Goal: Task Accomplishment & Management: Complete application form

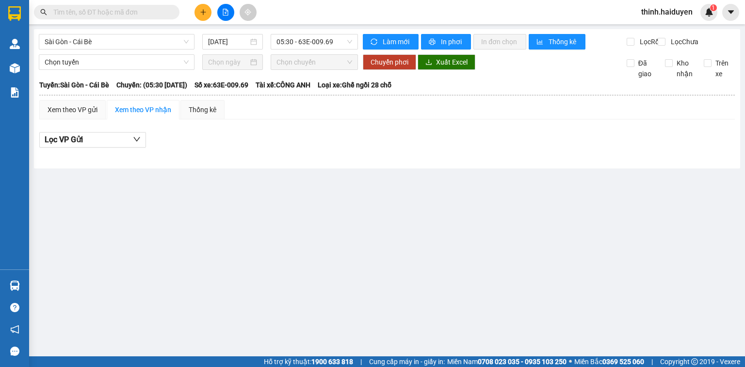
click at [222, 8] on button at bounding box center [225, 12] width 17 height 17
click at [122, 43] on span "Sài Gòn - Cái Bè" at bounding box center [117, 41] width 144 height 15
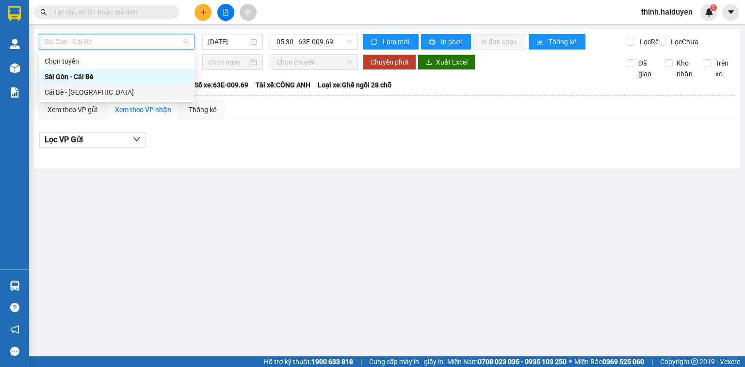
click at [71, 93] on div "Cái Bè - [GEOGRAPHIC_DATA]" at bounding box center [117, 92] width 144 height 11
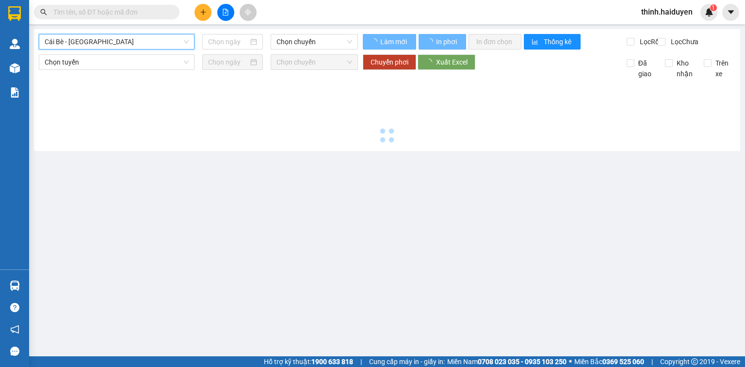
type input "[DATE]"
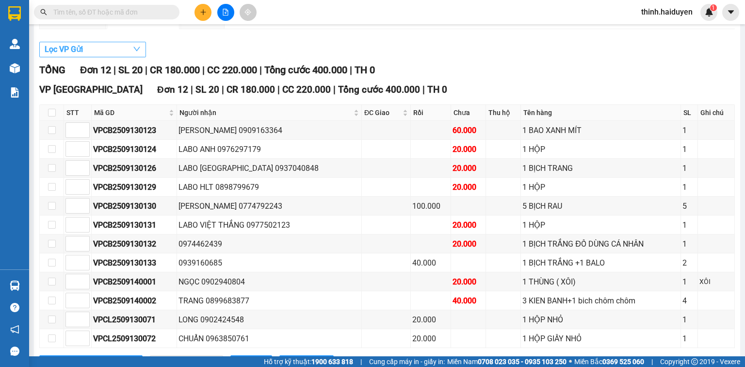
scroll to position [71, 0]
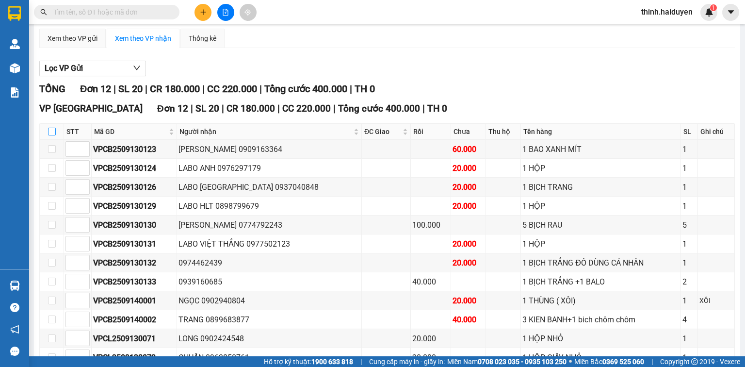
click at [49, 135] on input "checkbox" at bounding box center [52, 132] width 8 height 8
checkbox input "true"
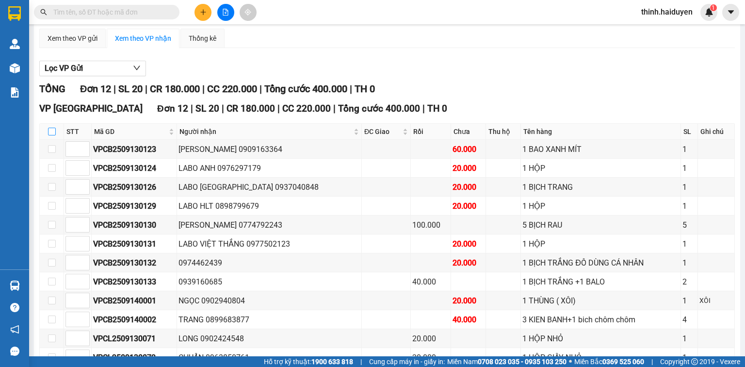
checkbox input "true"
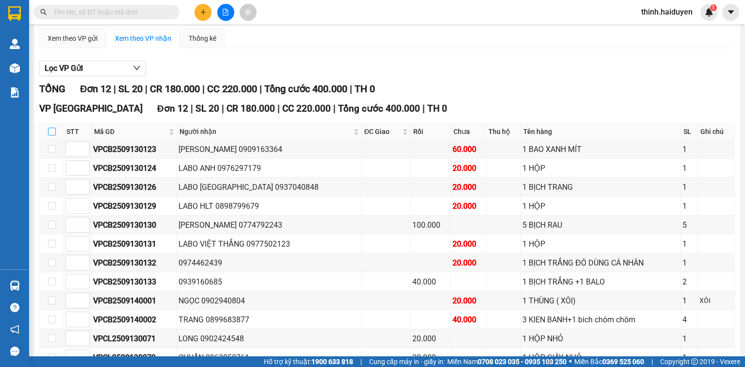
checkbox input "true"
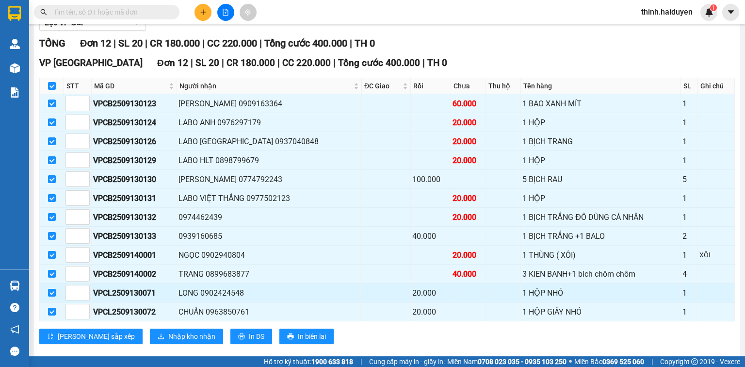
scroll to position [136, 0]
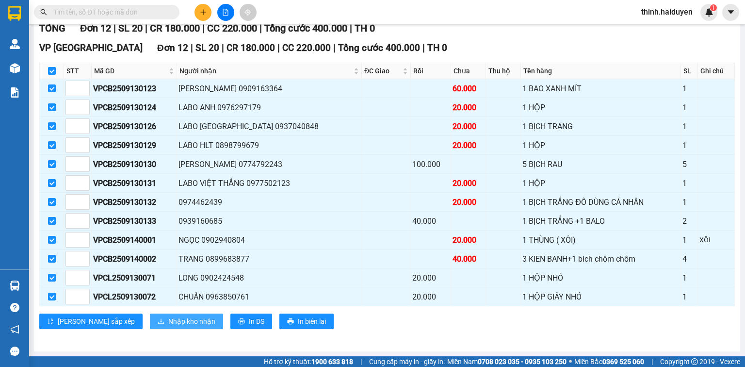
click at [168, 320] on span "Nhập kho nhận" at bounding box center [191, 321] width 47 height 11
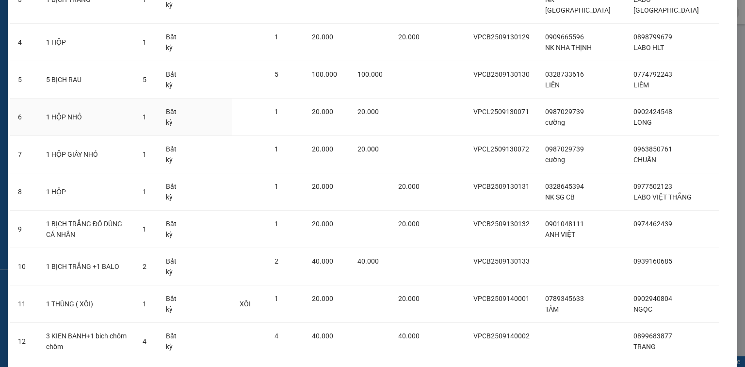
scroll to position [221, 0]
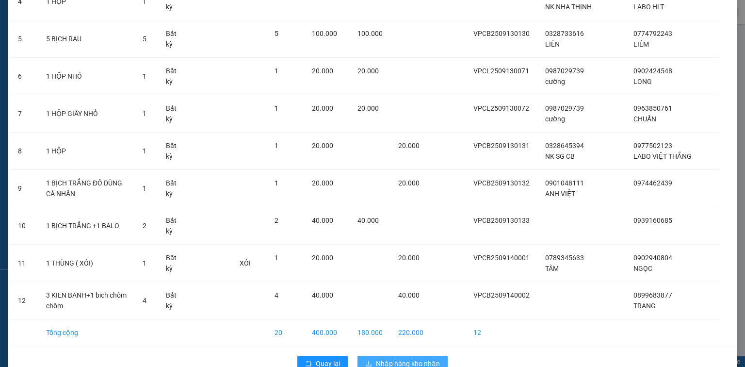
click at [370, 355] on button "Nhập hàng kho nhận" at bounding box center [402, 363] width 90 height 16
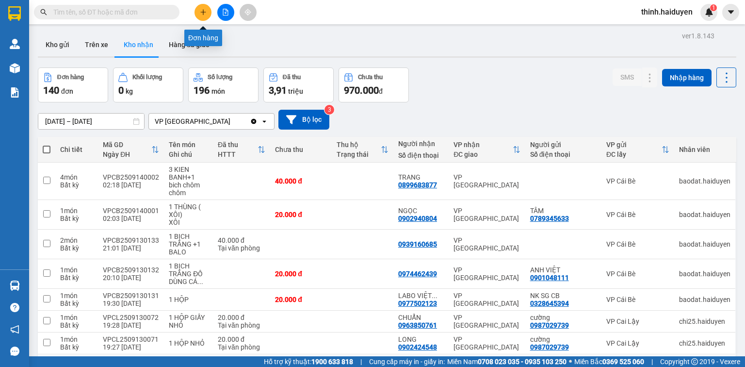
click at [205, 6] on button at bounding box center [202, 12] width 17 height 17
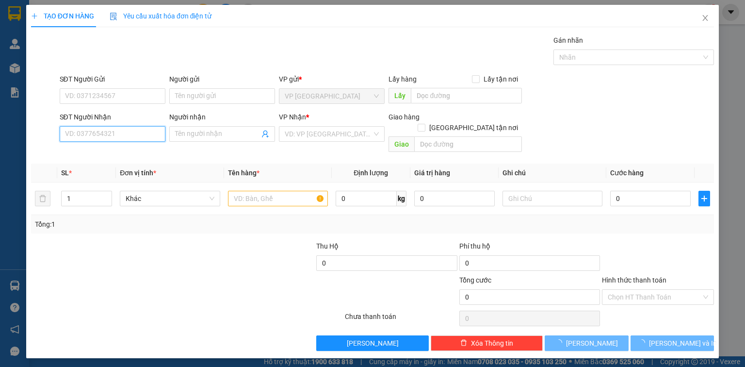
click at [135, 136] on input "SĐT Người Nhận" at bounding box center [113, 134] width 106 height 16
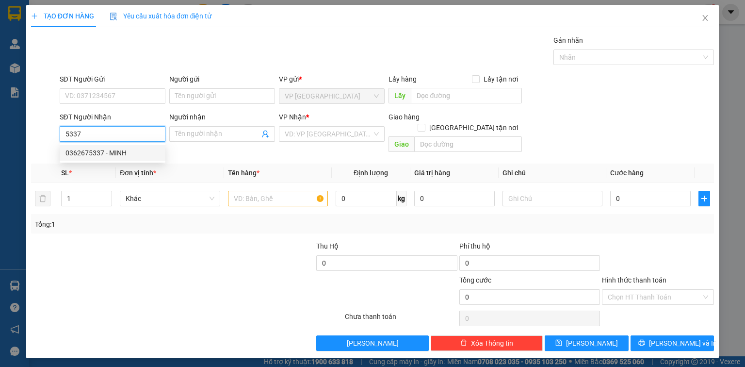
click at [123, 149] on div "0362675337 - MINH" at bounding box center [112, 152] width 94 height 11
type input "0362675337"
type input "MINH"
type input "20.000"
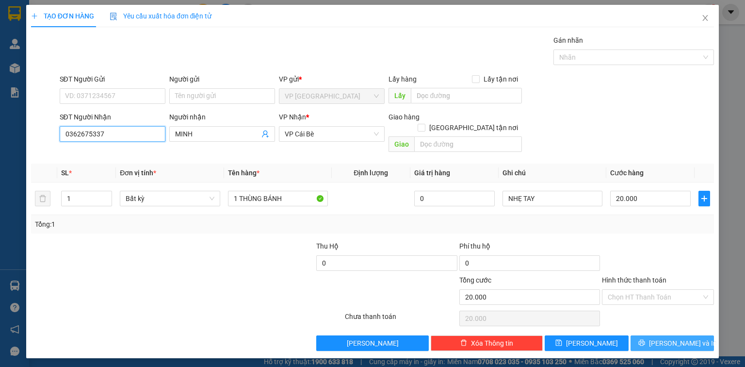
type input "0362675337"
click at [665, 338] on span "Lưu và In" at bounding box center [683, 343] width 68 height 11
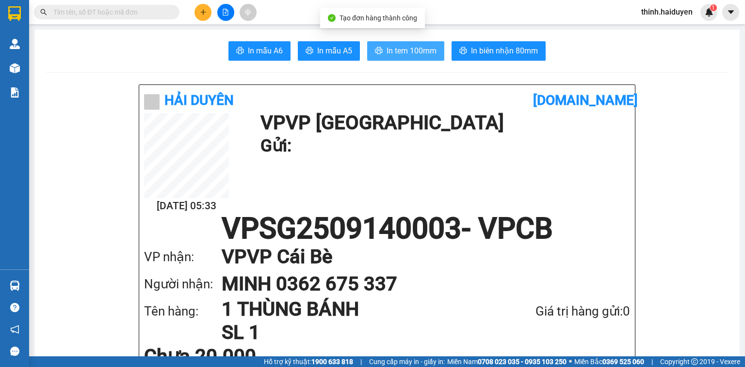
click at [408, 50] on span "In tem 100mm" at bounding box center [412, 51] width 50 height 12
drag, startPoint x: 220, startPoint y: 13, endPoint x: 213, endPoint y: 20, distance: 10.0
click at [219, 13] on button at bounding box center [225, 12] width 17 height 17
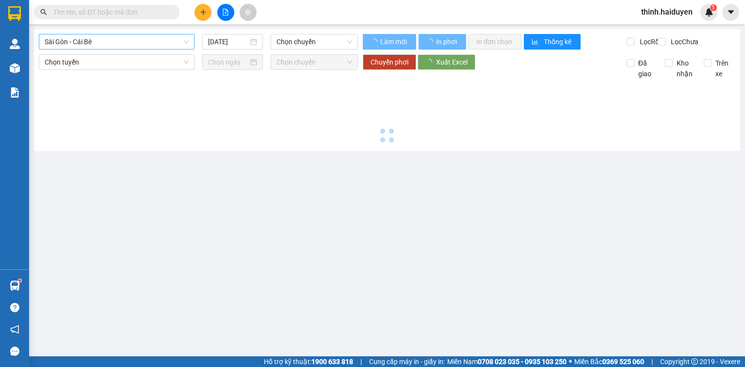
type input "[DATE]"
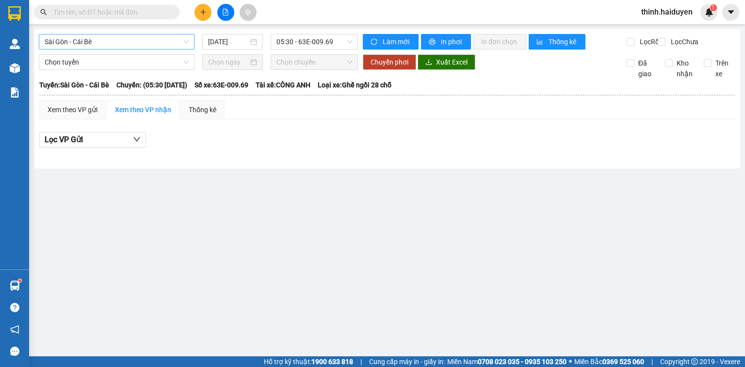
click at [107, 41] on span "Sài Gòn - Cái Bè" at bounding box center [117, 41] width 144 height 15
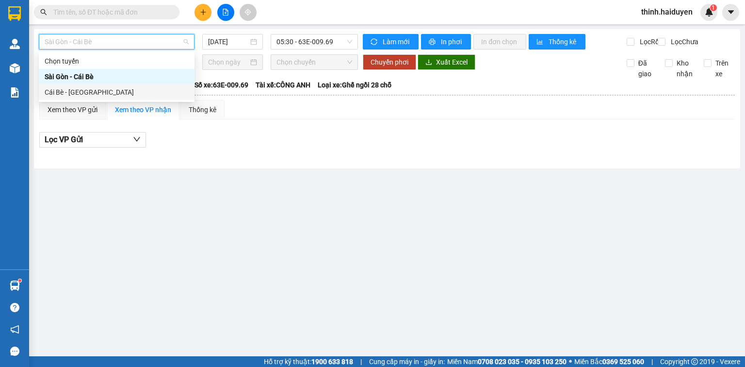
click at [81, 98] on div "Cái Bè - [GEOGRAPHIC_DATA]" at bounding box center [117, 92] width 156 height 16
type input "[DATE]"
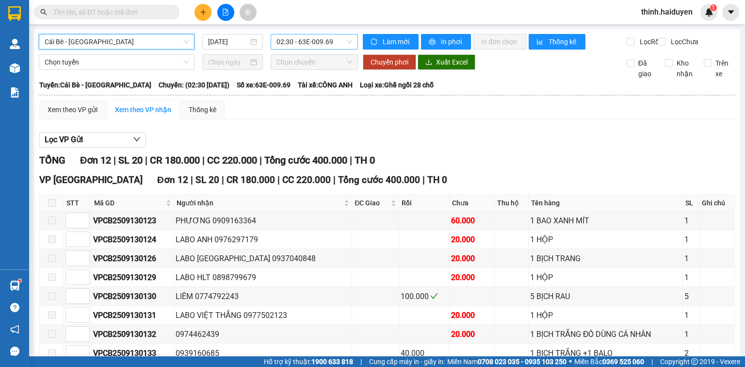
click at [295, 40] on span "02:30 - 63E-009.69" at bounding box center [314, 41] width 76 height 15
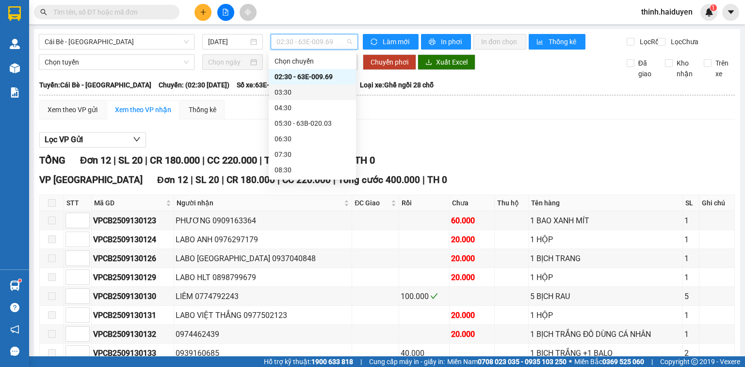
click at [294, 93] on div "03:30" at bounding box center [313, 92] width 76 height 11
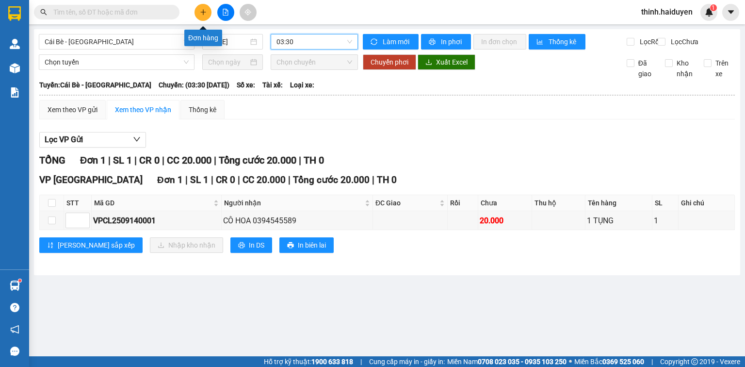
click at [202, 13] on icon "plus" at bounding box center [203, 12] width 7 height 7
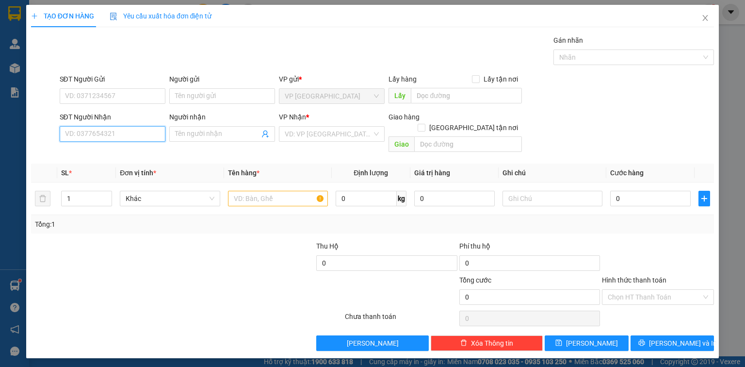
click at [157, 131] on input "SĐT Người Nhận" at bounding box center [113, 134] width 106 height 16
click at [119, 153] on div "0832111559 - BÚN MỸ" at bounding box center [119, 152] width 109 height 11
type input "0832111559"
type input "BÚN MỸ"
type input "TRƯƠNG CẤP 3"
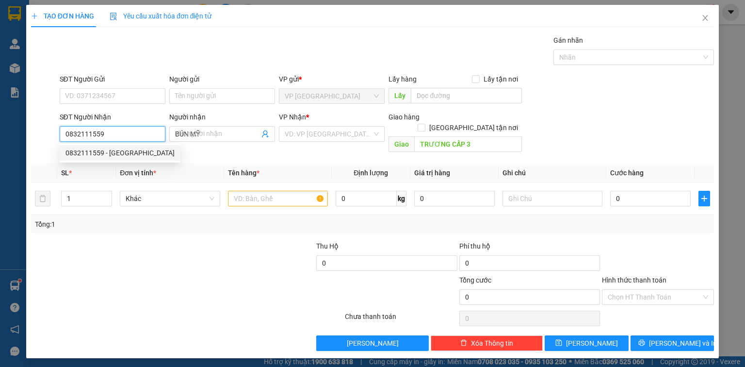
type input "30.000"
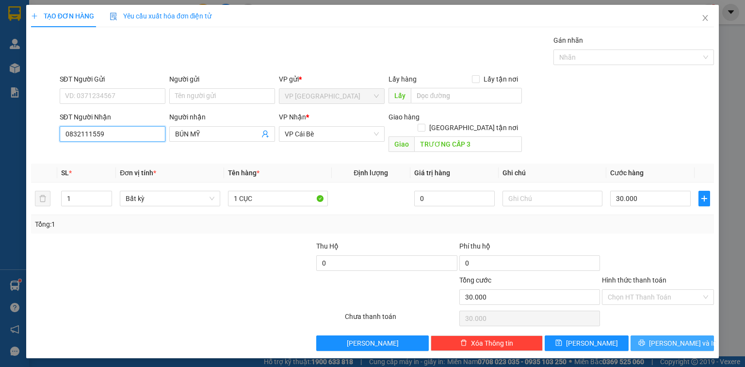
type input "0832111559"
click at [662, 335] on button "Lưu và In" at bounding box center [672, 343] width 84 height 16
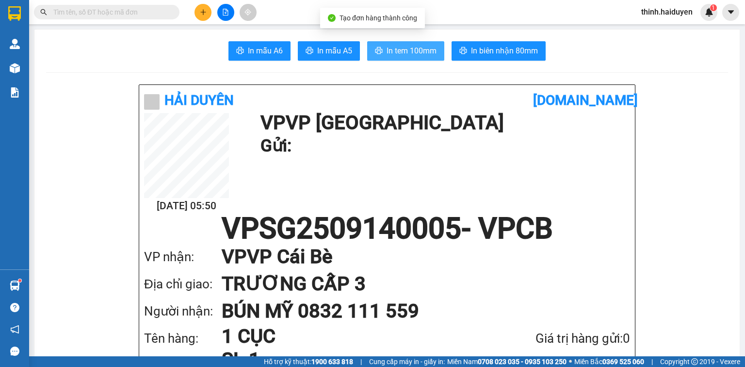
drag, startPoint x: 392, startPoint y: 37, endPoint x: 395, endPoint y: 44, distance: 7.4
click at [396, 47] on span "In tem 100mm" at bounding box center [412, 51] width 50 height 12
click at [207, 14] on button at bounding box center [202, 12] width 17 height 17
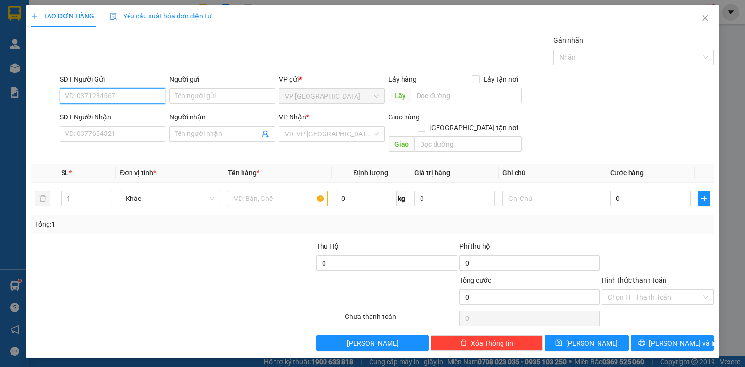
click at [134, 97] on input "SĐT Người Gửi" at bounding box center [113, 96] width 106 height 16
type input "0"
type input "0374541479"
click at [120, 142] on div "SĐT Người Nhận VD: 0377654321" at bounding box center [113, 129] width 106 height 34
click at [120, 130] on input "SĐT Người Nhận" at bounding box center [113, 134] width 106 height 16
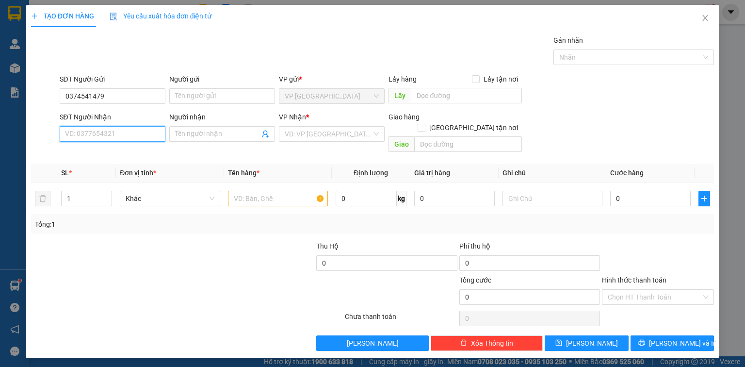
type input "0"
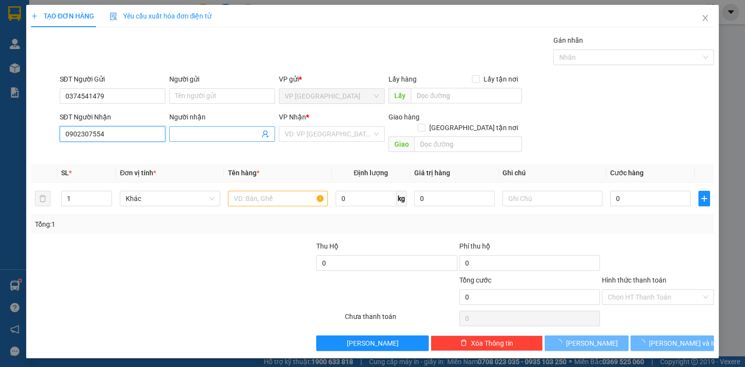
type input "0902307554"
click at [206, 136] on input "Người nhận" at bounding box center [217, 134] width 84 height 11
type input "t"
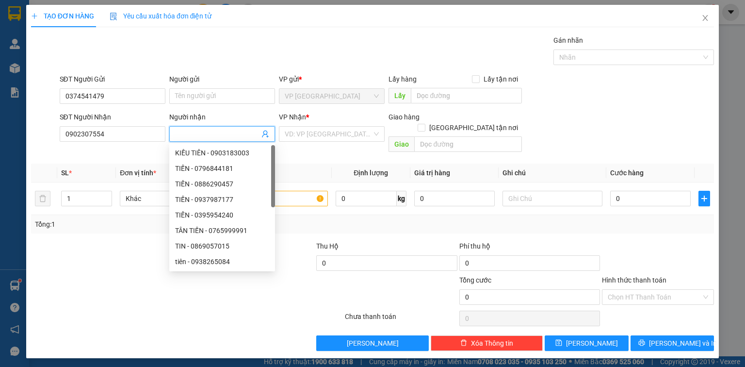
type input "E"
paste input "É"
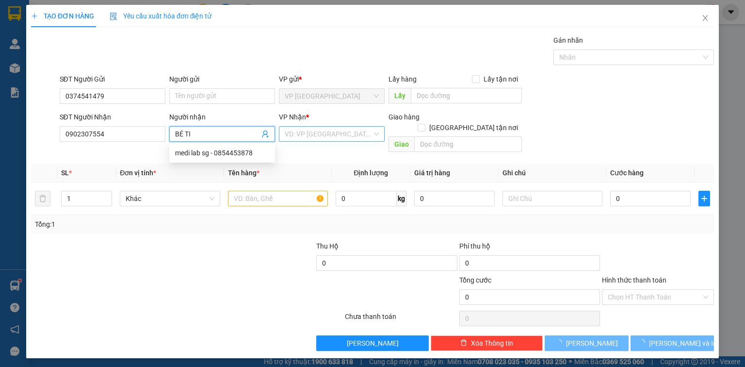
type input "BÉ TI"
click at [316, 140] on div "VP Nhận * VD: VP Sài Gòn" at bounding box center [332, 129] width 106 height 34
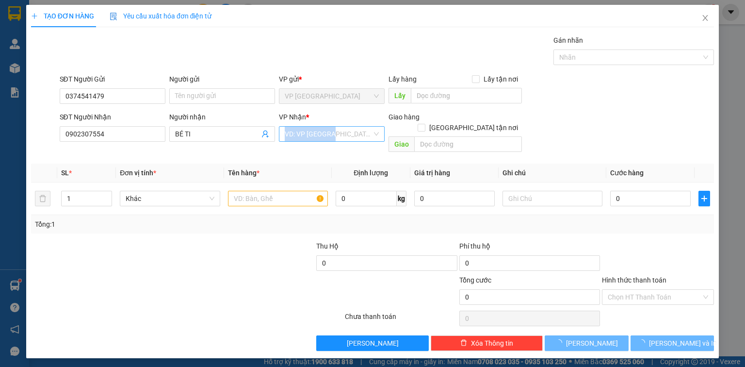
click at [360, 139] on input "search" at bounding box center [328, 134] width 87 height 15
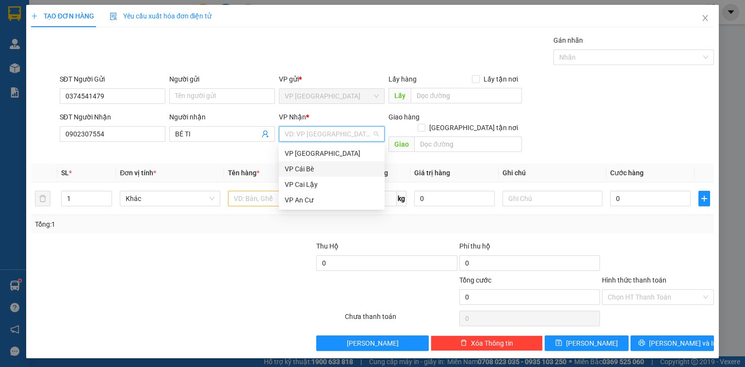
click at [323, 168] on div "VP Cái Bè" at bounding box center [332, 168] width 94 height 11
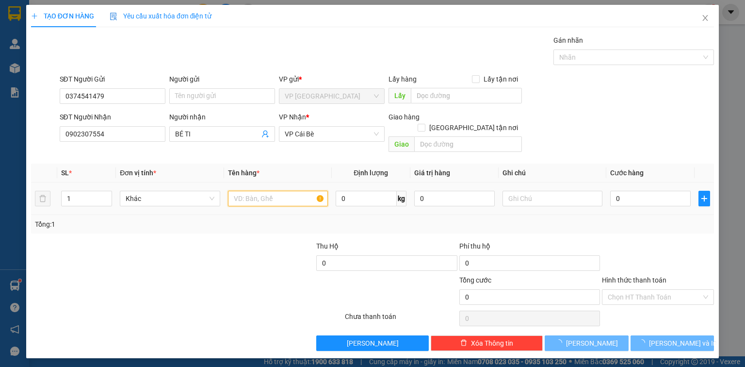
click at [258, 191] on input "text" at bounding box center [278, 199] width 100 height 16
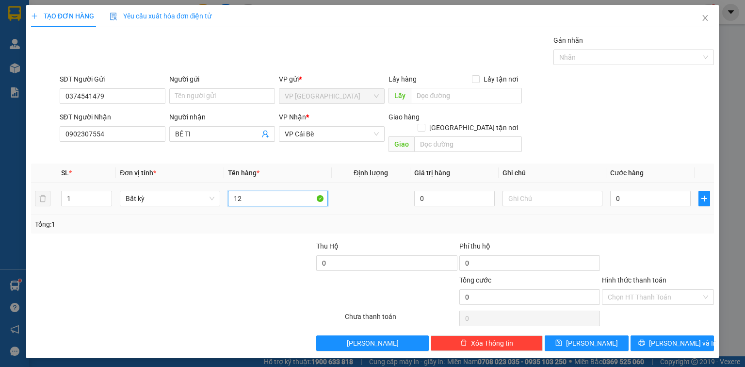
type input "1"
type input "1 PB CCCD"
drag, startPoint x: 644, startPoint y: 186, endPoint x: 626, endPoint y: 194, distance: 20.0
click at [644, 191] on input "0" at bounding box center [650, 199] width 81 height 16
type input "2"
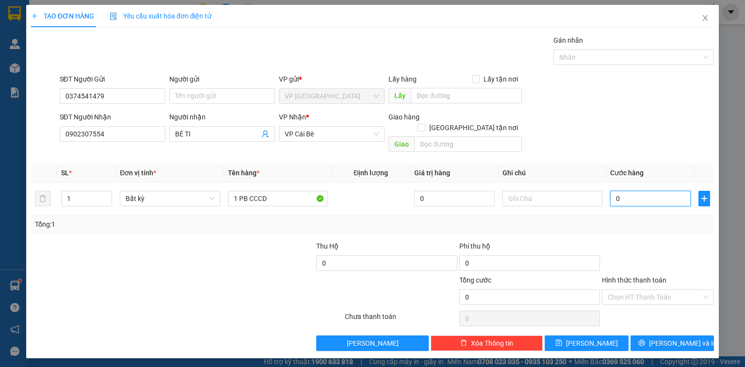
type input "2"
type input "20"
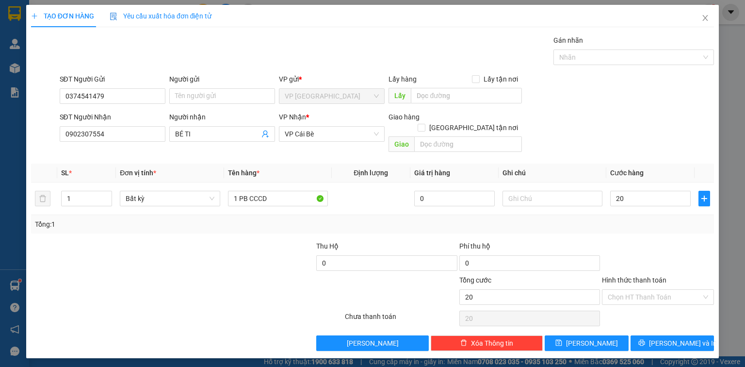
type input "20.000"
click at [650, 222] on div "Transit Pickup Surcharge Ids Transit Deliver Surcharge Ids Transit Deliver Surc…" at bounding box center [372, 193] width 683 height 316
click at [667, 290] on input "Hình thức thanh toán" at bounding box center [655, 297] width 94 height 15
click at [662, 305] on div "Tại văn phòng" at bounding box center [658, 304] width 100 height 11
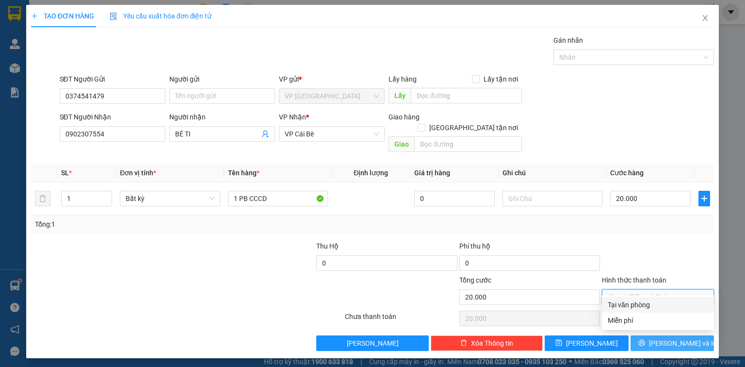
type input "0"
click at [666, 338] on span "Lưu và In" at bounding box center [683, 343] width 68 height 11
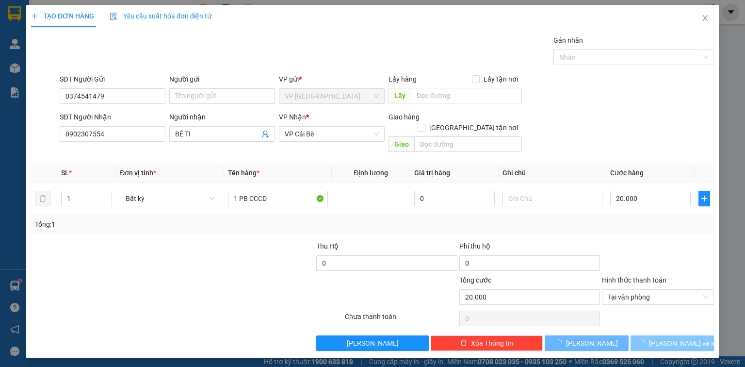
click at [666, 338] on span "Lưu và In" at bounding box center [683, 343] width 68 height 11
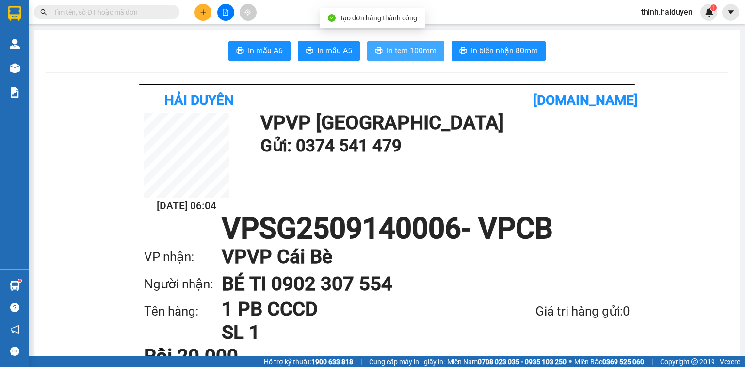
click at [409, 54] on span "In tem 100mm" at bounding box center [412, 51] width 50 height 12
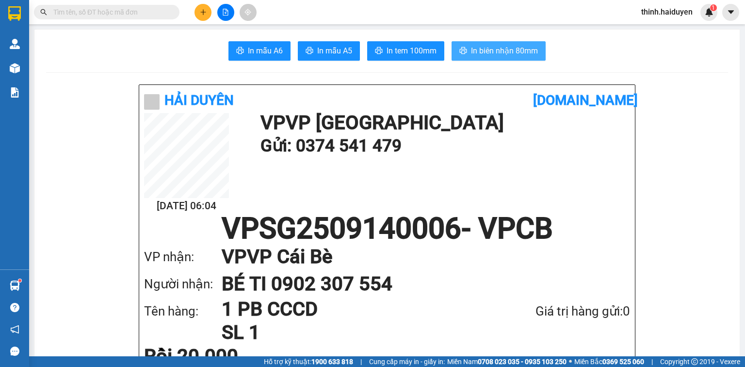
click at [509, 49] on span "In biên nhận 80mm" at bounding box center [504, 51] width 67 height 12
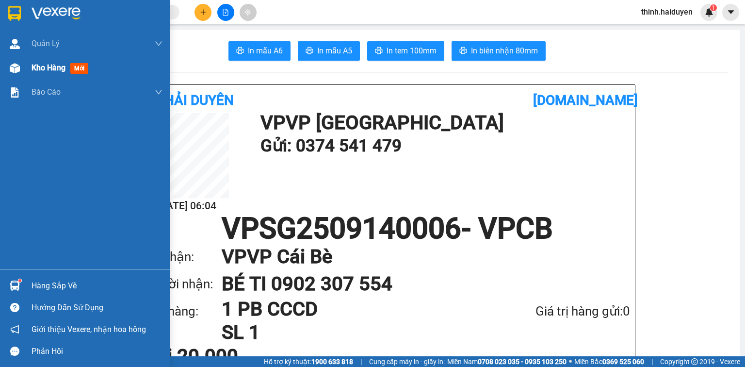
click at [35, 70] on span "Kho hàng" at bounding box center [49, 67] width 34 height 9
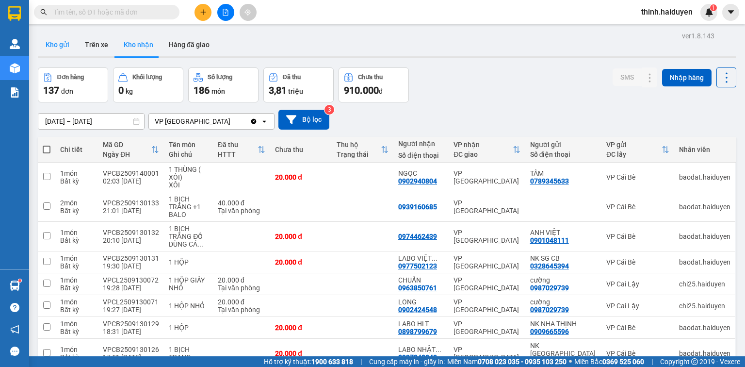
click at [65, 43] on button "Kho gửi" at bounding box center [57, 44] width 39 height 23
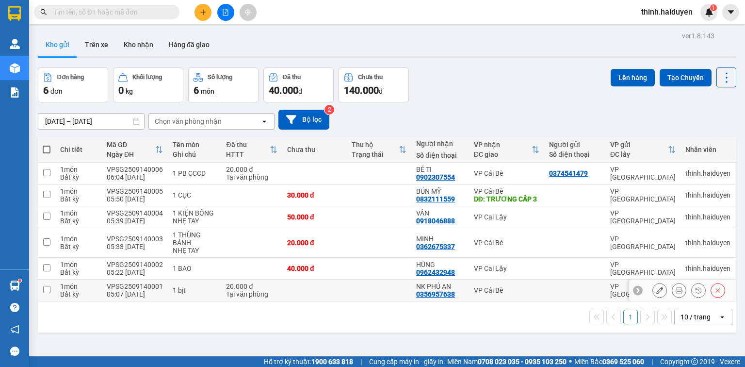
click at [511, 291] on div "VP Cái Bè" at bounding box center [507, 290] width 66 height 8
checkbox input "true"
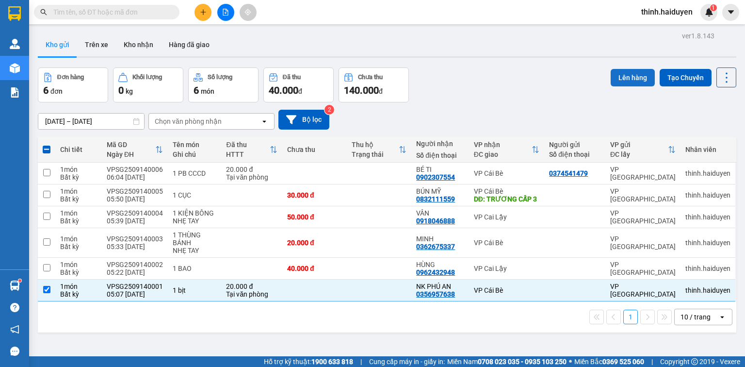
click at [621, 80] on button "Lên hàng" at bounding box center [633, 77] width 44 height 17
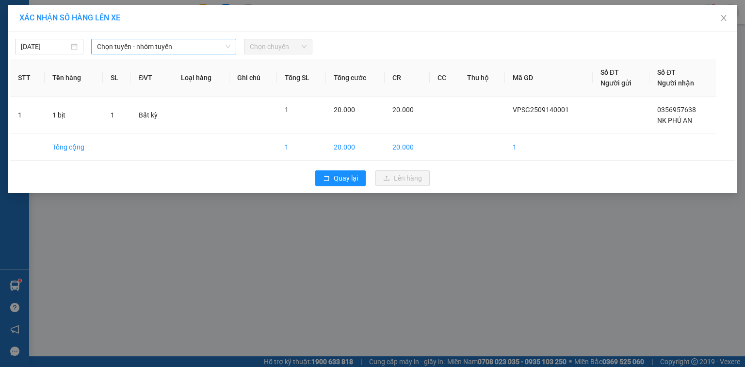
click at [166, 46] on span "Chọn tuyến - nhóm tuyến" at bounding box center [163, 46] width 133 height 15
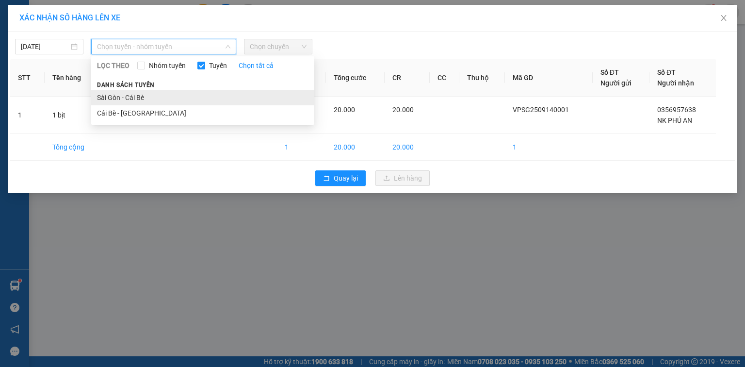
click at [145, 98] on li "Sài Gòn - Cái Bè" at bounding box center [202, 98] width 223 height 16
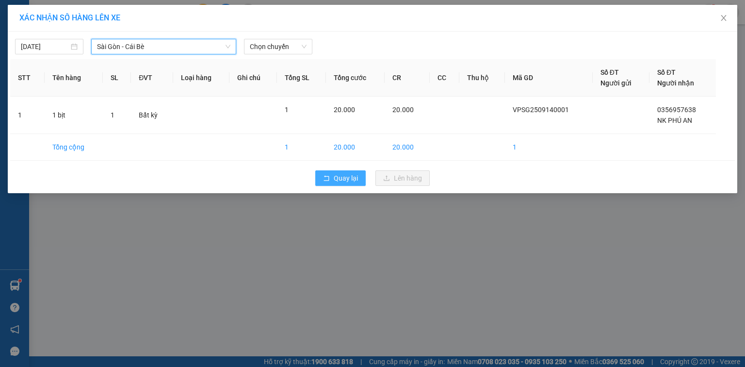
click at [349, 175] on span "Quay lại" at bounding box center [346, 178] width 24 height 11
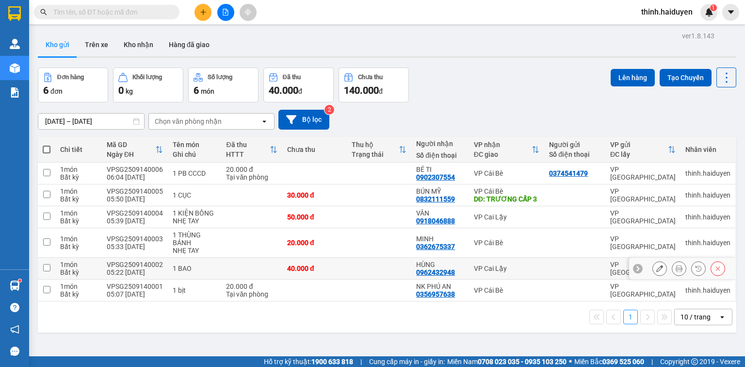
click at [488, 274] on td "VP Cai Lậy" at bounding box center [507, 269] width 76 height 22
checkbox input "true"
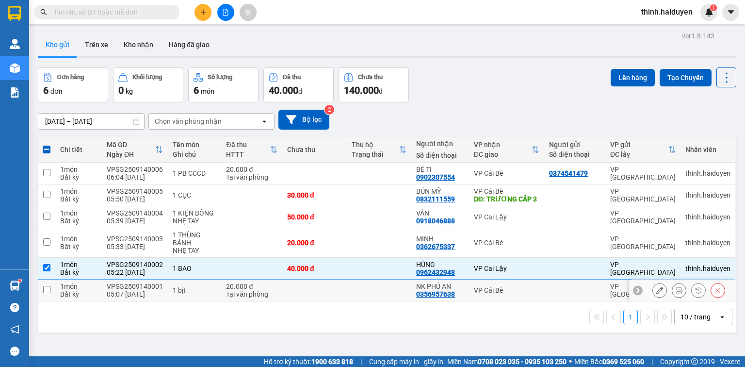
click at [485, 290] on div "VP Cái Bè" at bounding box center [507, 290] width 66 height 8
checkbox input "true"
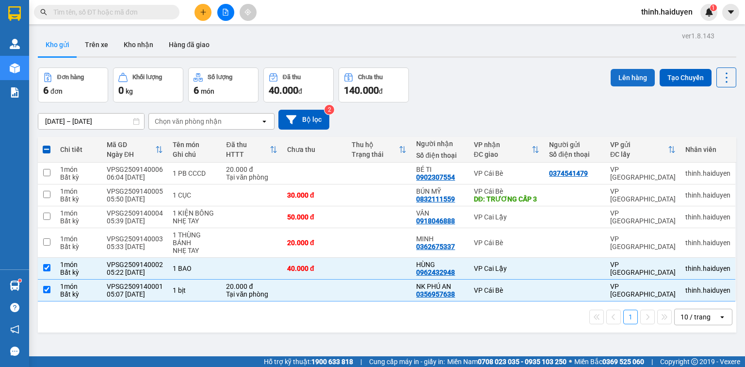
click at [625, 77] on button "Lên hàng" at bounding box center [633, 77] width 44 height 17
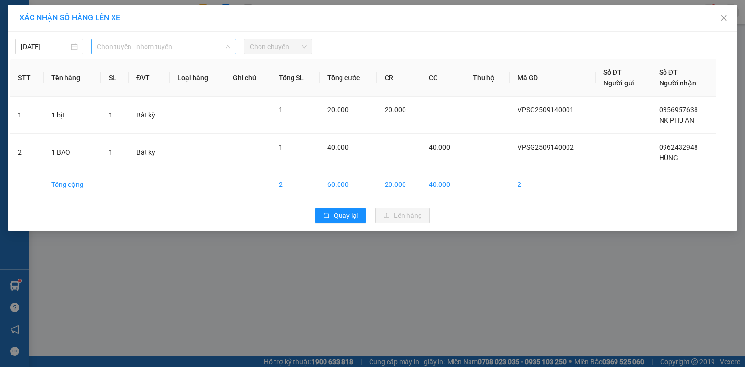
click at [155, 48] on span "Chọn tuyến - nhóm tuyến" at bounding box center [163, 46] width 133 height 15
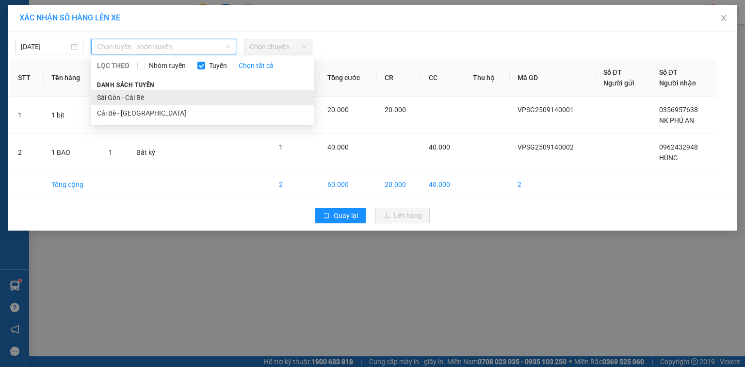
click at [145, 99] on li "Sài Gòn - Cái Bè" at bounding box center [202, 98] width 223 height 16
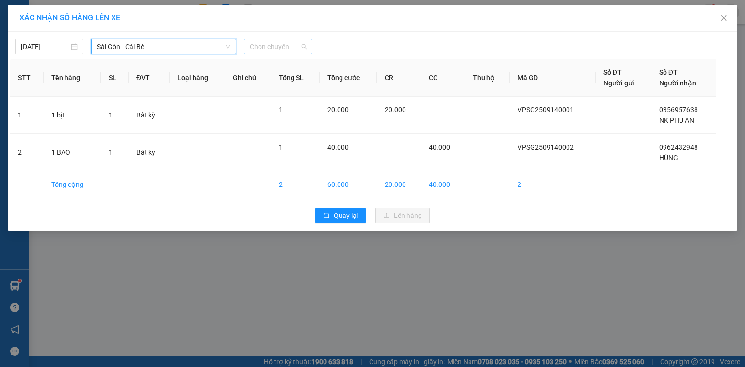
drag, startPoint x: 272, startPoint y: 42, endPoint x: 272, endPoint y: 54, distance: 11.6
click at [272, 44] on span "Chọn chuyến" at bounding box center [278, 46] width 57 height 15
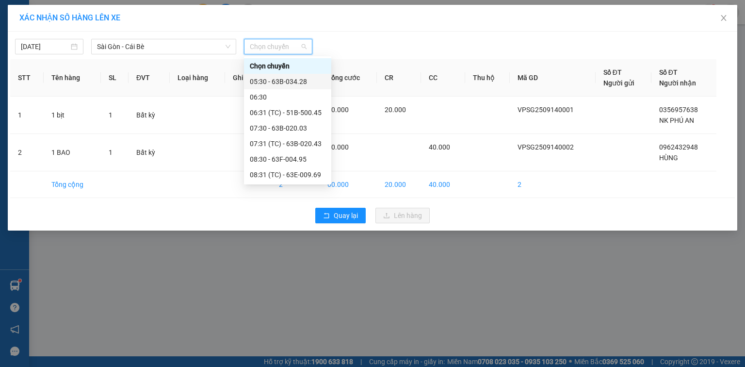
click at [272, 84] on div "05:30 - 63B-034.28" at bounding box center [288, 81] width 76 height 11
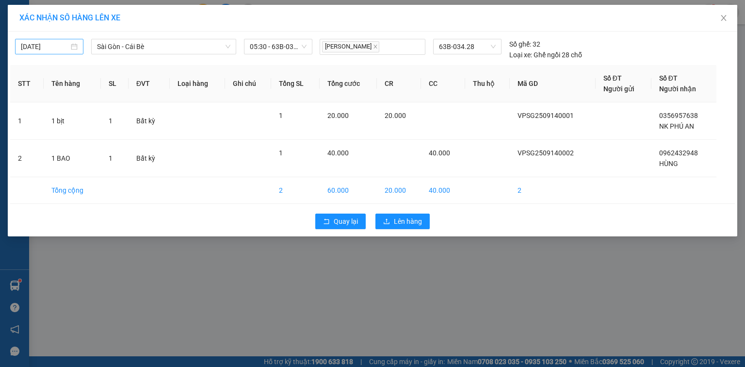
drag, startPoint x: 78, startPoint y: 45, endPoint x: 81, endPoint y: 52, distance: 8.3
click at [78, 45] on div "13/09/2025" at bounding box center [49, 46] width 57 height 11
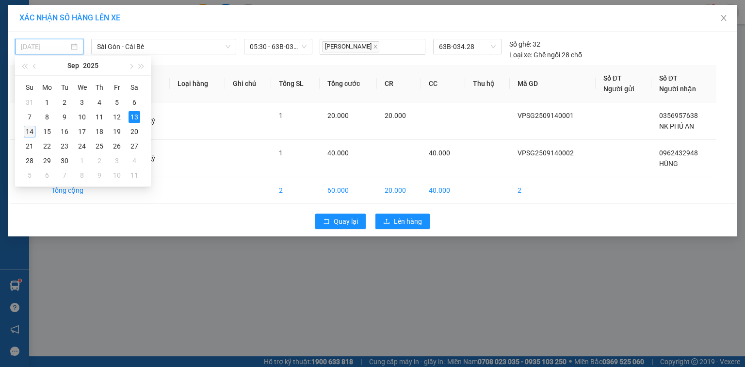
click at [32, 129] on div "14" at bounding box center [30, 132] width 12 height 12
type input "[DATE]"
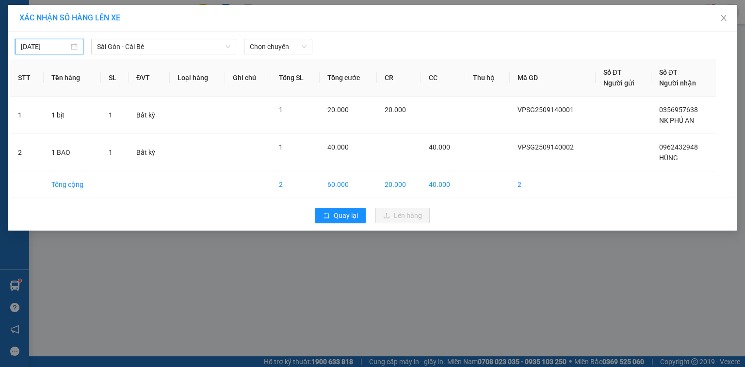
click at [241, 35] on div "14/09/2025 Sài Gòn - Cái Bè LỌC THEO Nhóm tuyến Tuyến Chọn tất cả Danh sách tuy…" at bounding box center [372, 44] width 725 height 20
click at [254, 45] on span "Chọn chuyến" at bounding box center [278, 46] width 57 height 15
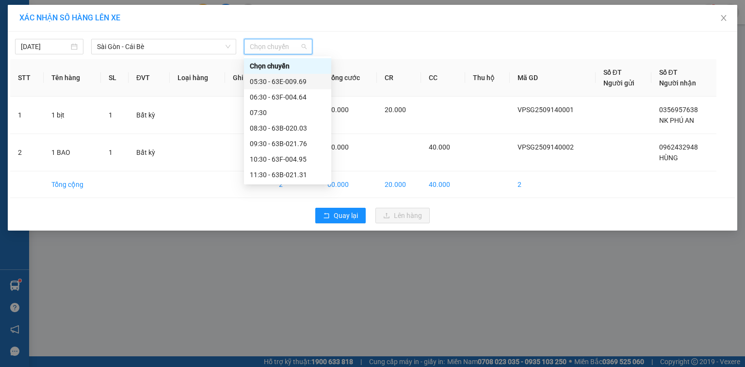
click at [268, 78] on div "05:30 - 63E-009.69" at bounding box center [288, 81] width 76 height 11
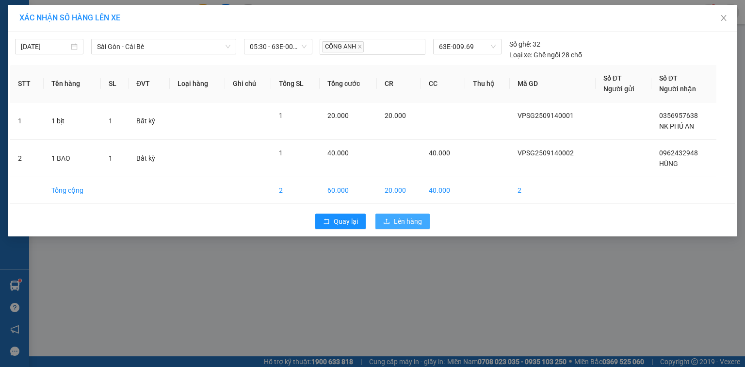
click at [411, 221] on span "Lên hàng" at bounding box center [408, 221] width 28 height 11
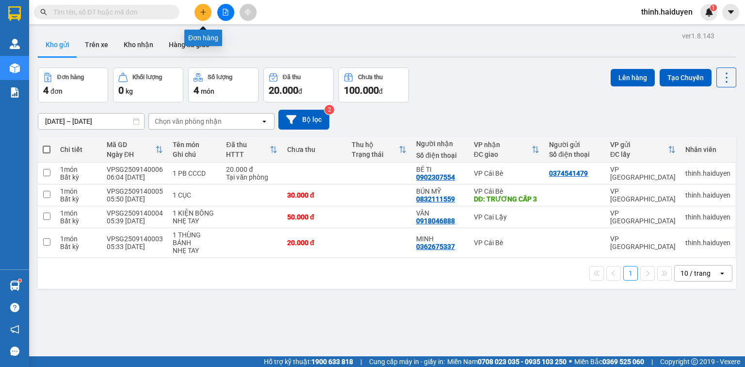
click at [204, 15] on icon "plus" at bounding box center [203, 12] width 7 height 7
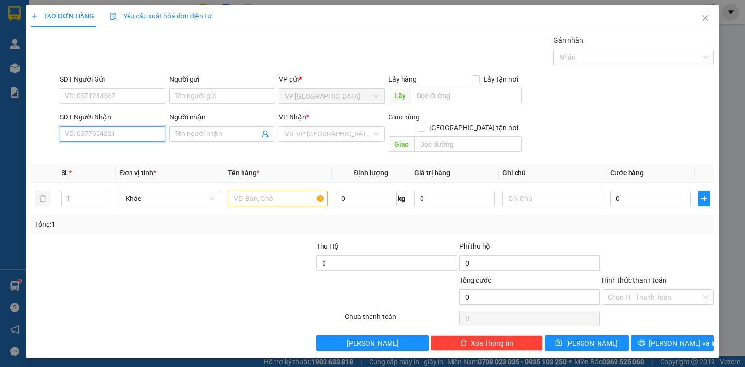
click at [140, 136] on input "SĐT Người Nhận" at bounding box center [113, 134] width 106 height 16
type input "0979224533"
click at [136, 152] on div "0979224533 - NGHĨA" at bounding box center [112, 152] width 94 height 11
type input "NGHĨA"
type input "20.000"
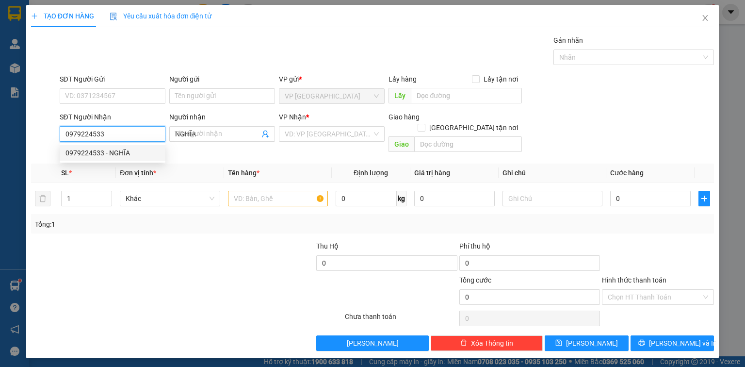
type input "20.000"
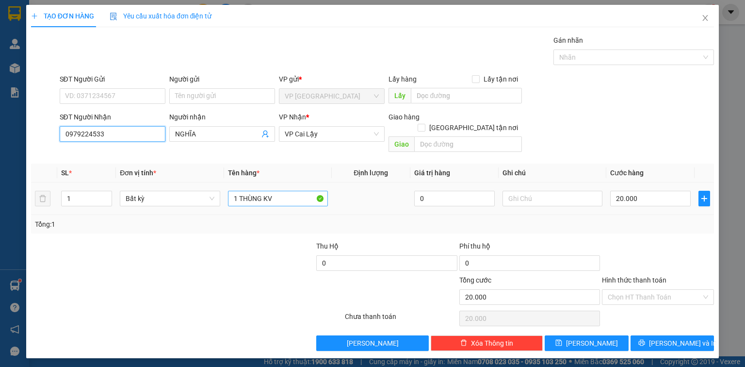
type input "0979224533"
click at [271, 191] on input "1 THÙNG KV" at bounding box center [278, 199] width 100 height 16
paste input "ÚI"
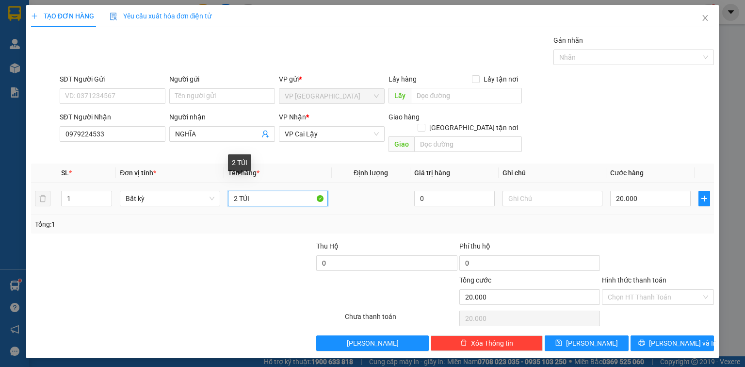
paste input "Đ"
type input "2 TÚI ĐEN"
type input "2"
click at [105, 194] on icon "up" at bounding box center [106, 195] width 3 height 3
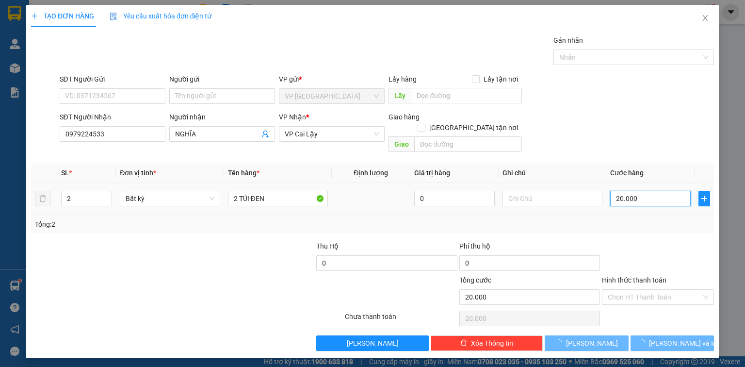
click at [644, 191] on input "20.000" at bounding box center [650, 199] width 81 height 16
type input "0"
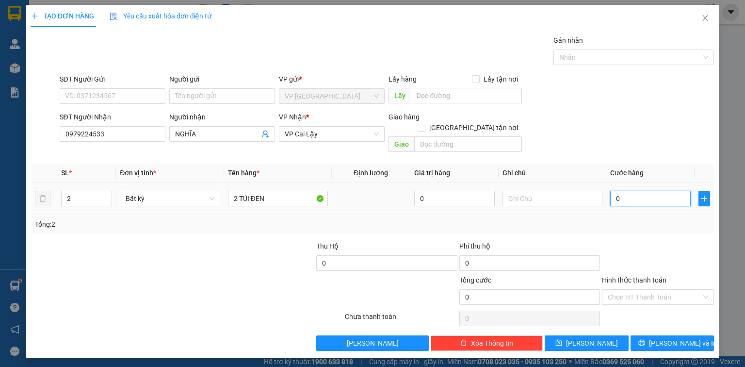
type input "0"
type input "4"
type input "04"
type input "40"
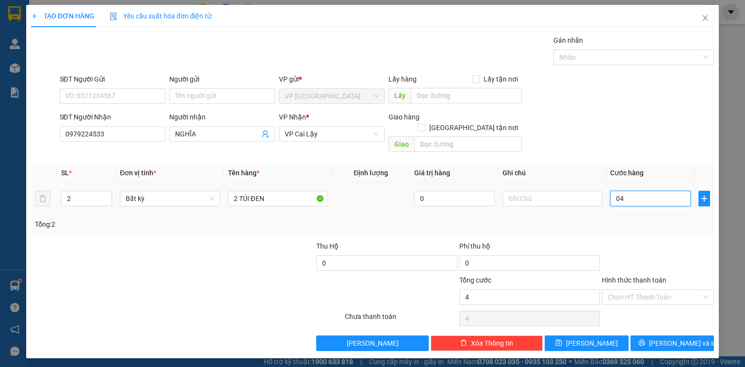
type input "40"
type input "040"
type input "4"
type input "04"
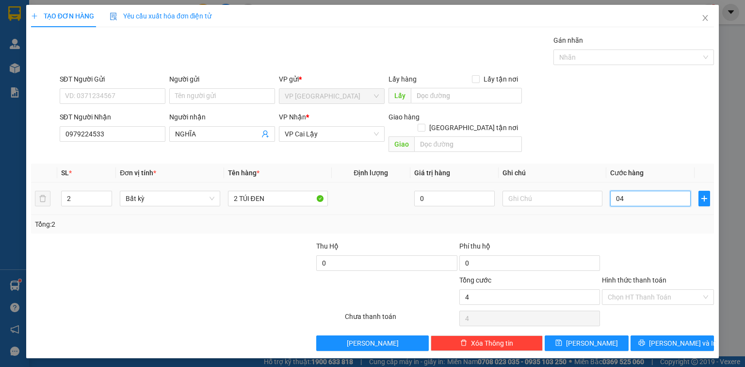
type input "0"
type input "4"
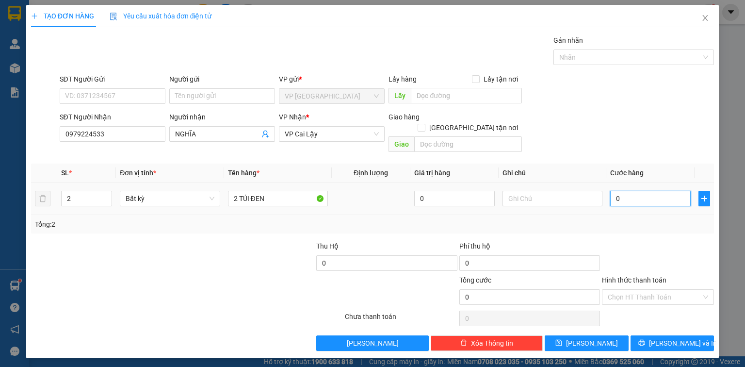
type input "04"
type input "44"
type input "0.440"
type input "440"
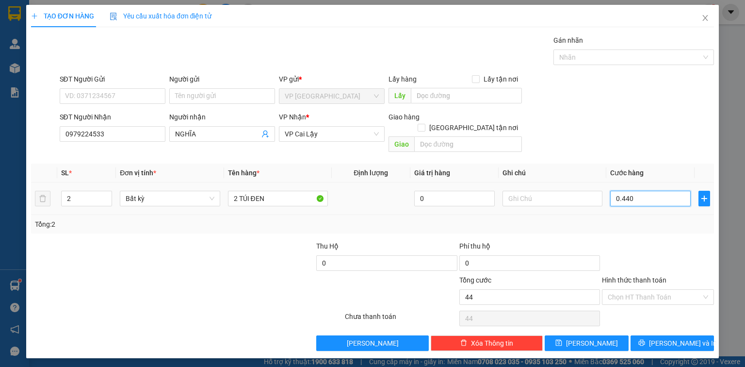
type input "440"
type input "44"
type input "044"
type input "4"
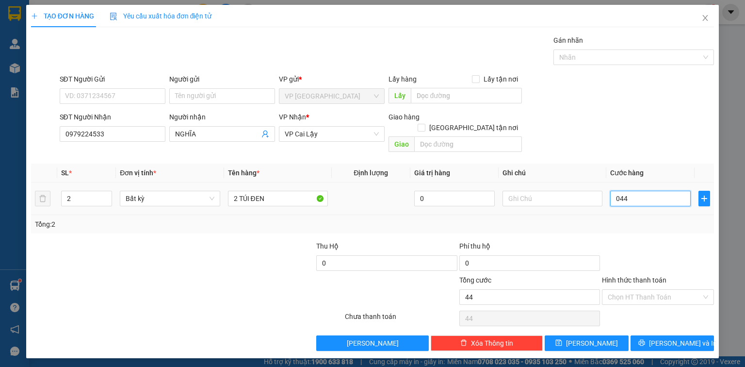
type input "4"
type input "04"
type input "0"
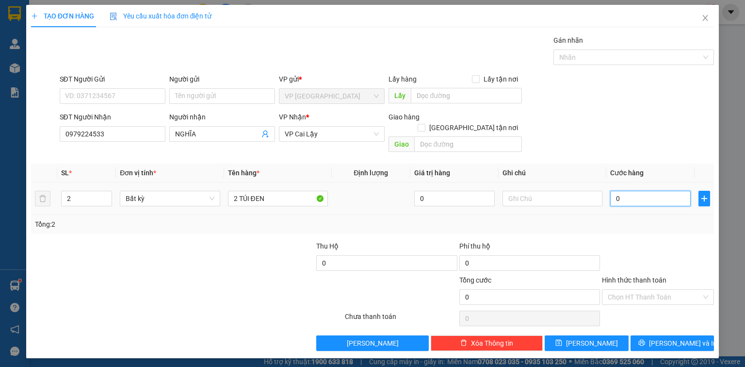
type input "4"
type input "04"
type input "40"
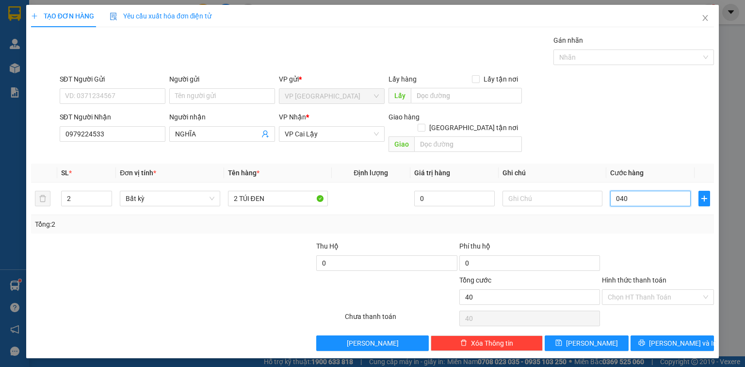
type input "040"
type input "40.000"
click at [644, 229] on div "Transit Pickup Surcharge Ids Transit Deliver Surcharge Ids Transit Deliver Surc…" at bounding box center [372, 193] width 683 height 316
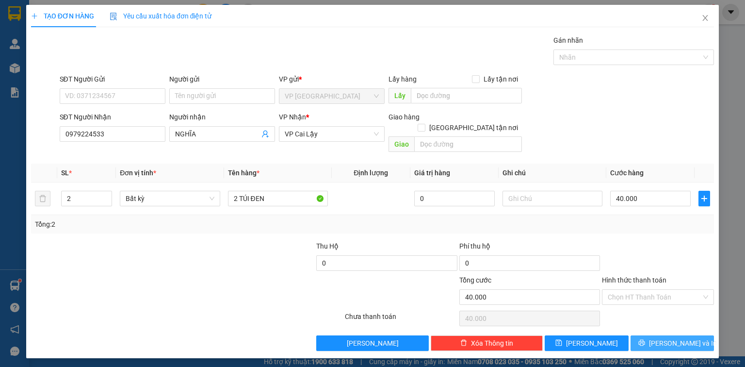
click at [671, 338] on span "Lưu và In" at bounding box center [683, 343] width 68 height 11
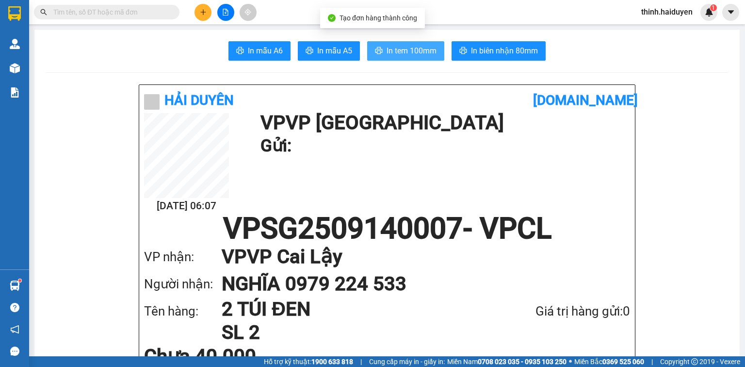
click at [388, 51] on span "In tem 100mm" at bounding box center [412, 51] width 50 height 12
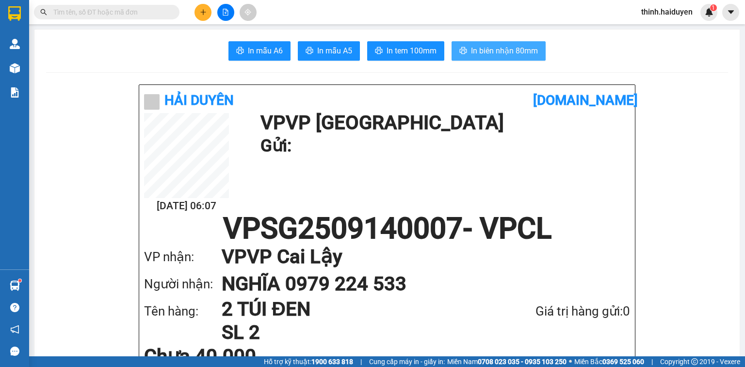
click at [497, 55] on span "In biên nhận 80mm" at bounding box center [504, 51] width 67 height 12
click at [198, 16] on button at bounding box center [202, 12] width 17 height 17
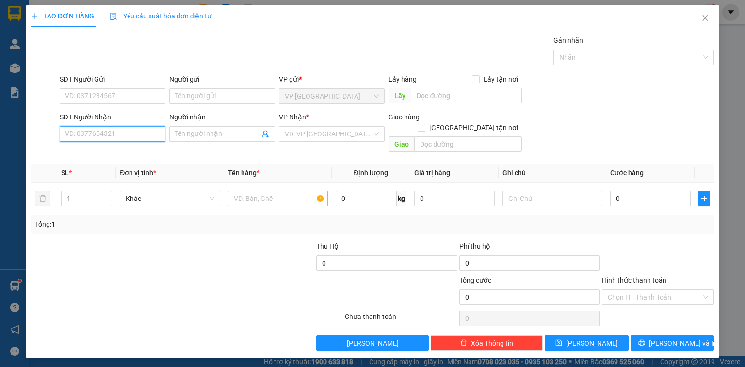
drag, startPoint x: 160, startPoint y: 134, endPoint x: 155, endPoint y: 136, distance: 5.2
click at [157, 136] on input "SĐT Người Nhận" at bounding box center [113, 134] width 106 height 16
click at [155, 136] on input "SĐT Người Nhận" at bounding box center [113, 134] width 106 height 16
click at [142, 156] on div "0976331346 - THIÊN PHÚC" at bounding box center [112, 152] width 94 height 11
type input "0976331346"
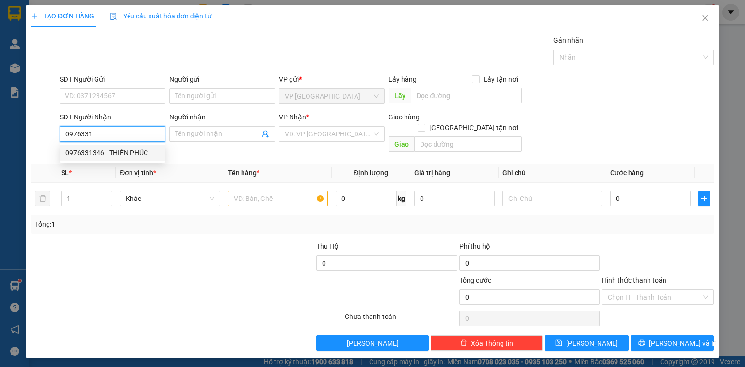
type input "THIÊN PHÚC"
type input "ĐỐI DIỆN BÚN ĐẬU CÔ 8"
type input "120.000"
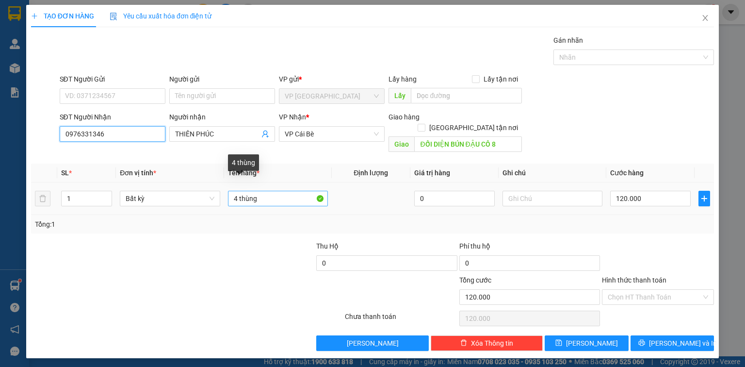
type input "0976331346"
click at [272, 191] on input "4 thùng" at bounding box center [278, 199] width 100 height 16
type input "1 BAO"
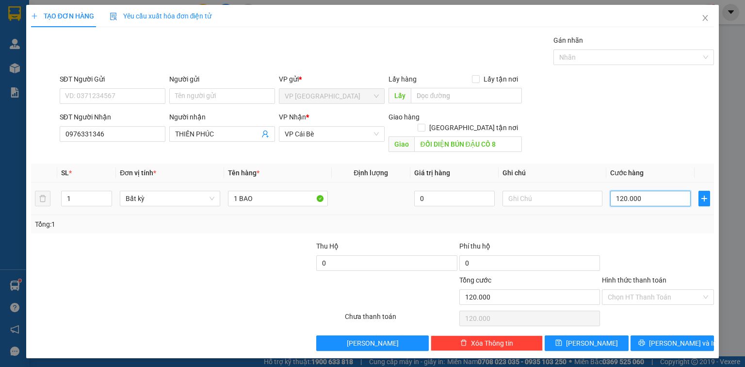
click at [648, 191] on input "120.000" at bounding box center [650, 199] width 81 height 16
type input "0"
type input "3"
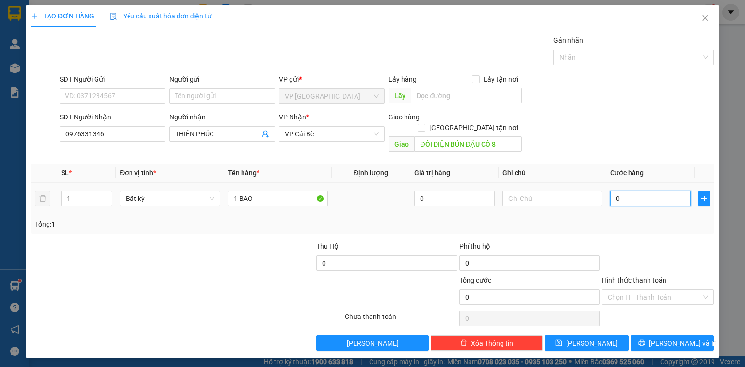
type input "3"
type input "03"
type input "30"
type input "030"
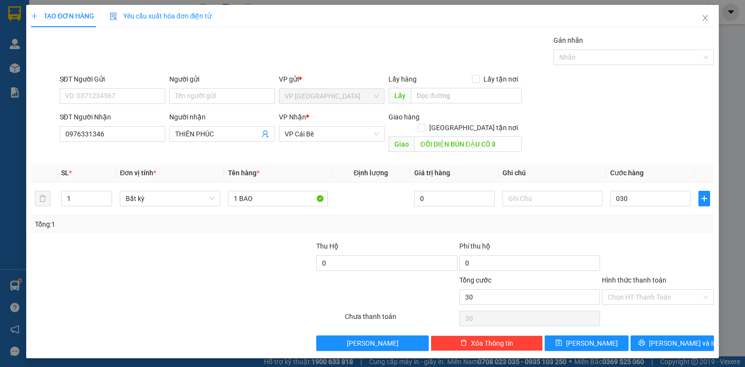
type input "30.000"
click at [687, 224] on div "Transit Pickup Surcharge Ids Transit Deliver Surcharge Ids Transit Deliver Surc…" at bounding box center [372, 193] width 683 height 316
click at [667, 338] on span "Lưu và In" at bounding box center [683, 343] width 68 height 11
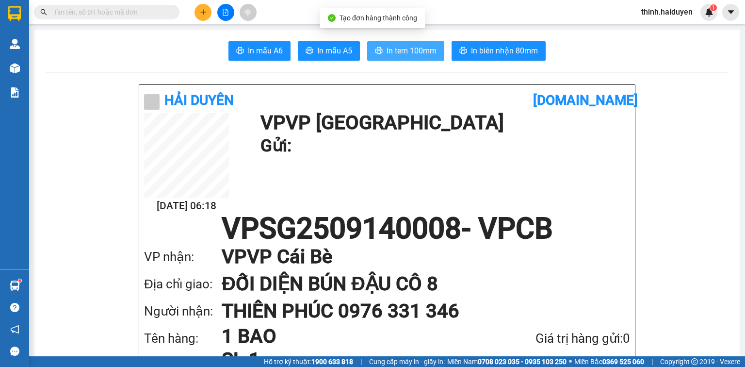
click at [413, 53] on span "In tem 100mm" at bounding box center [412, 51] width 50 height 12
click at [406, 52] on span "In tem 100mm" at bounding box center [412, 51] width 50 height 12
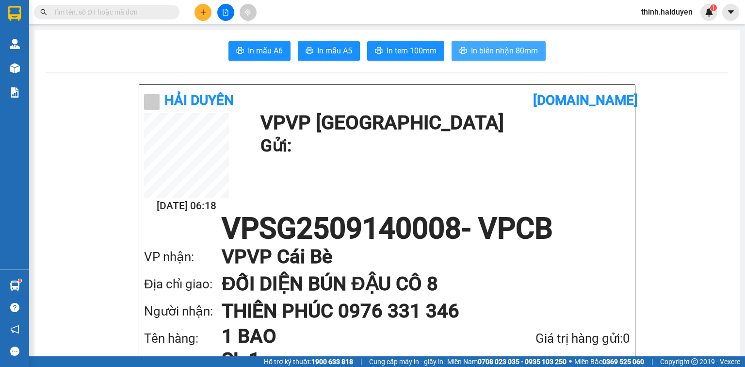
click at [512, 53] on span "In biên nhận 80mm" at bounding box center [504, 51] width 67 height 12
click at [201, 14] on icon "plus" at bounding box center [203, 12] width 7 height 7
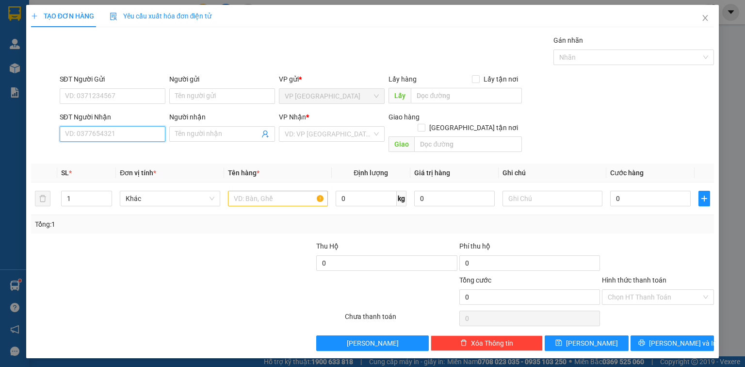
click at [101, 133] on input "SĐT Người Nhận" at bounding box center [113, 134] width 106 height 16
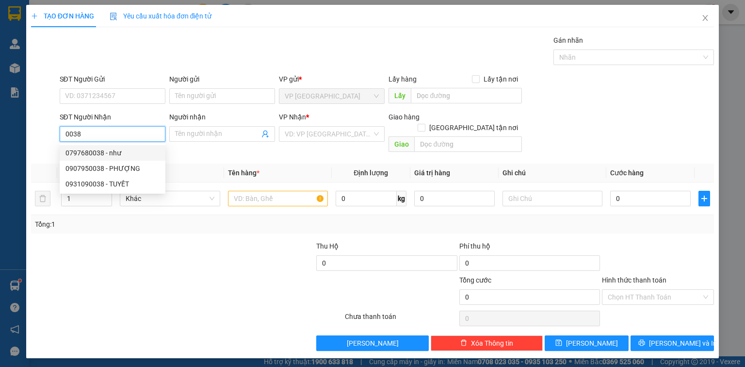
click at [136, 155] on div "0797680038 - như" at bounding box center [112, 152] width 94 height 11
type input "0797680038"
type input "như"
type input "20.000"
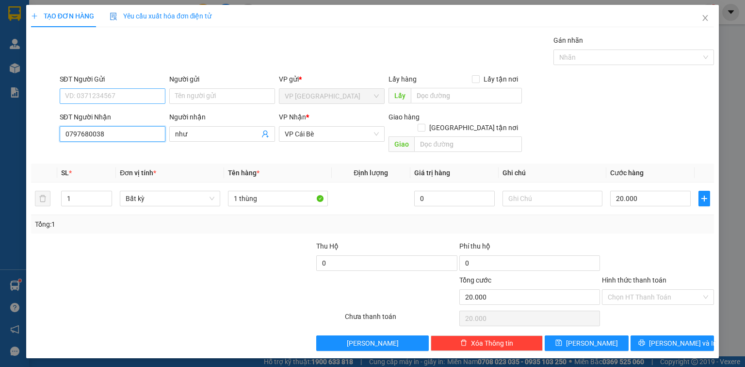
type input "0797680038"
click at [106, 97] on input "SĐT Người Gửi" at bounding box center [113, 96] width 106 height 16
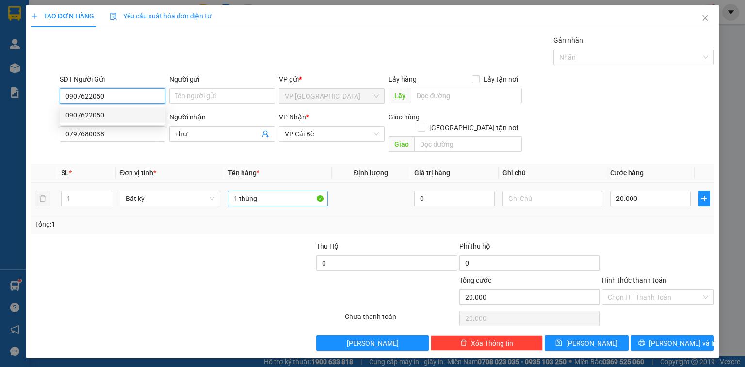
type input "0907622050"
click at [267, 191] on input "1 thùng" at bounding box center [278, 199] width 100 height 16
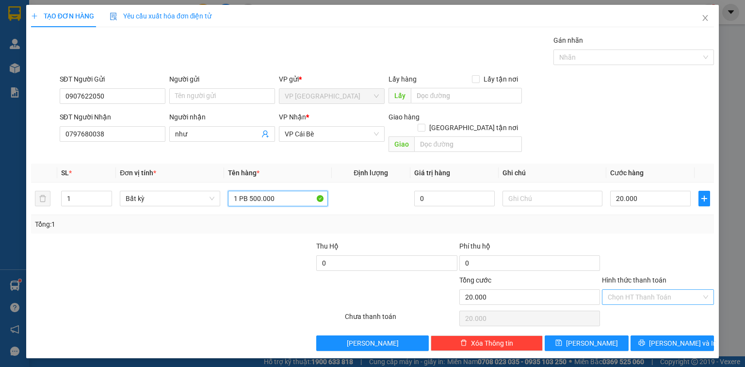
type input "1 PB 500.000"
drag, startPoint x: 660, startPoint y: 281, endPoint x: 655, endPoint y: 293, distance: 12.6
click at [659, 290] on input "Hình thức thanh toán" at bounding box center [655, 297] width 94 height 15
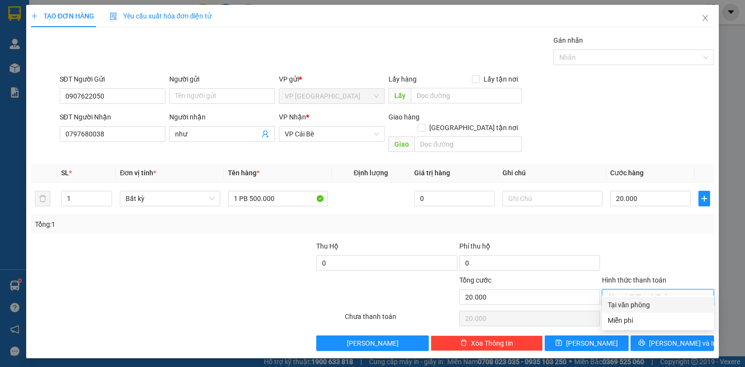
drag, startPoint x: 655, startPoint y: 293, endPoint x: 652, endPoint y: 311, distance: 18.2
click at [649, 303] on div "Tại văn phòng" at bounding box center [658, 304] width 100 height 11
type input "0"
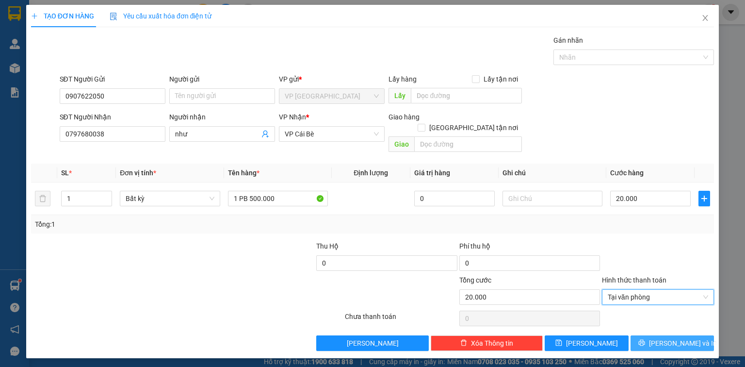
click at [645, 339] on icon "printer" at bounding box center [641, 342] width 7 height 7
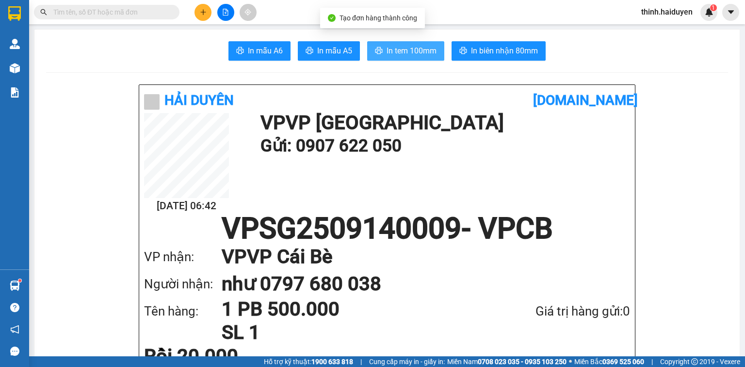
drag, startPoint x: 401, startPoint y: 52, endPoint x: 395, endPoint y: 57, distance: 8.3
click at [401, 52] on span "In tem 100mm" at bounding box center [412, 51] width 50 height 12
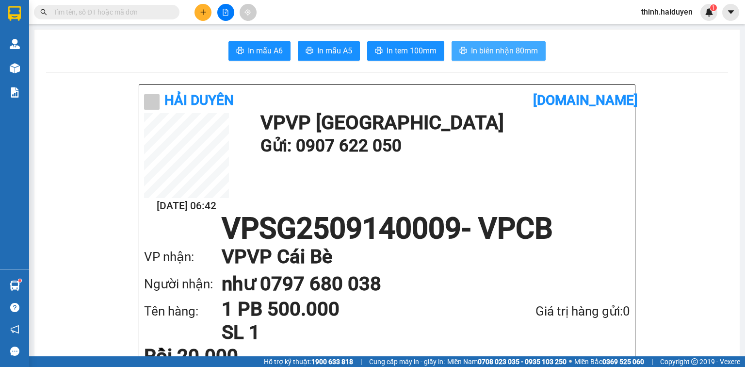
drag, startPoint x: 533, startPoint y: 57, endPoint x: 526, endPoint y: 48, distance: 11.4
click at [532, 55] on button "In biên nhận 80mm" at bounding box center [499, 50] width 94 height 19
click at [89, 11] on input "text" at bounding box center [110, 12] width 114 height 11
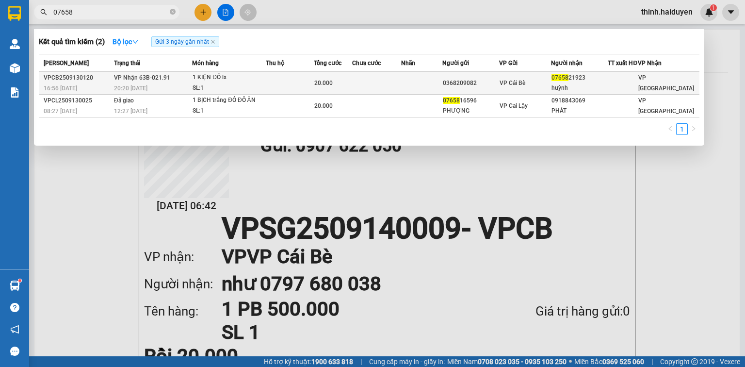
type input "07658"
click at [492, 88] on div "0368209082" at bounding box center [471, 83] width 56 height 10
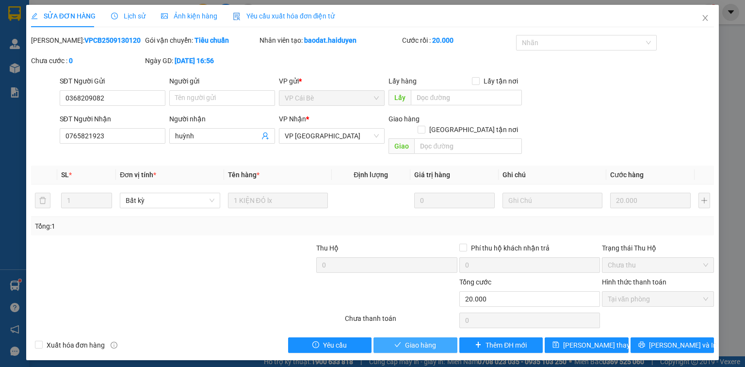
click at [445, 337] on button "Giao hàng" at bounding box center [415, 345] width 84 height 16
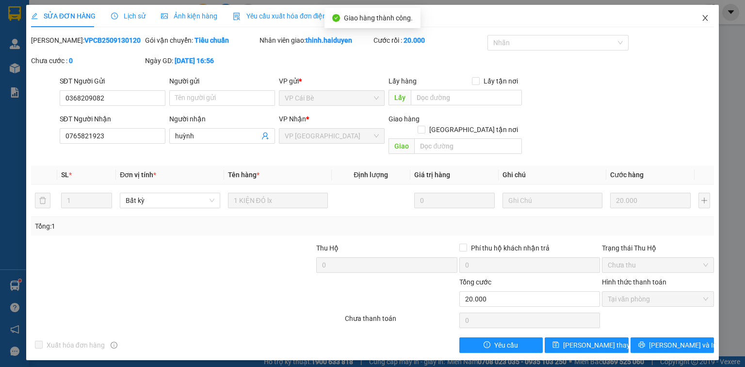
click at [707, 18] on icon "close" at bounding box center [705, 18] width 8 height 8
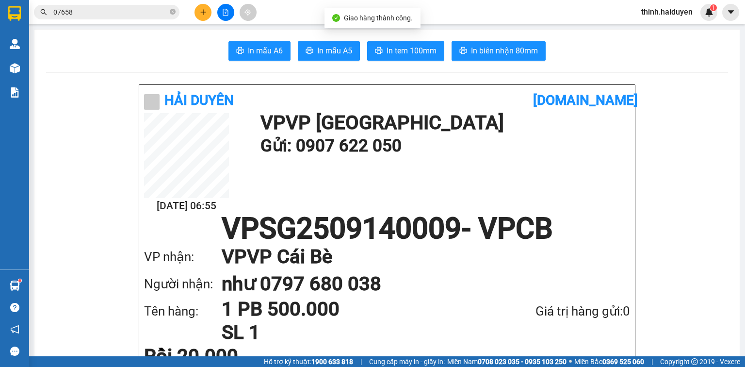
click at [205, 12] on icon "plus" at bounding box center [203, 12] width 7 height 7
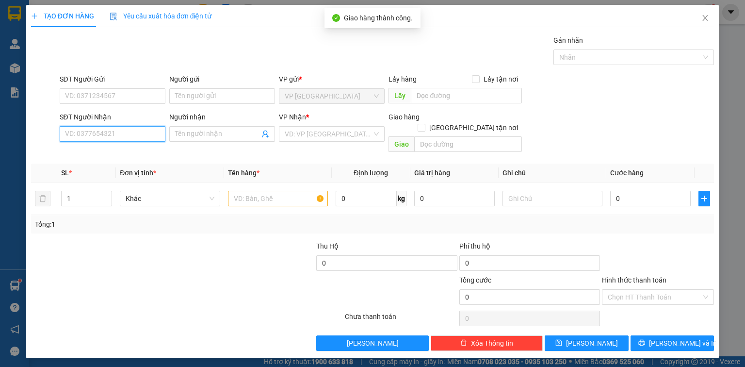
click at [151, 132] on input "SĐT Người Nhận" at bounding box center [113, 134] width 106 height 16
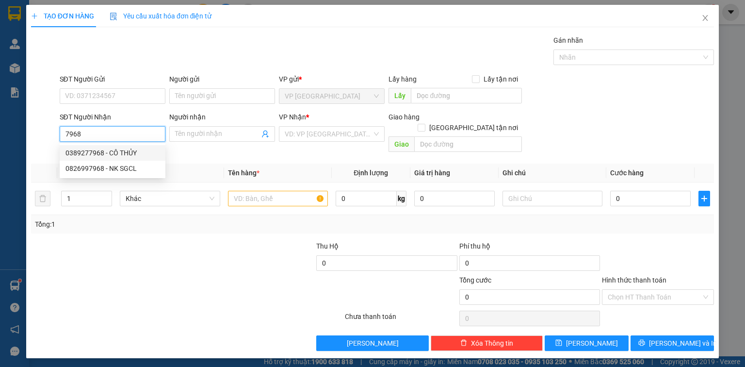
click at [130, 153] on div "0389277968 - CÔ THỦY" at bounding box center [112, 152] width 94 height 11
type input "0389277968"
type input "CÔ THỦY"
type input "20.000"
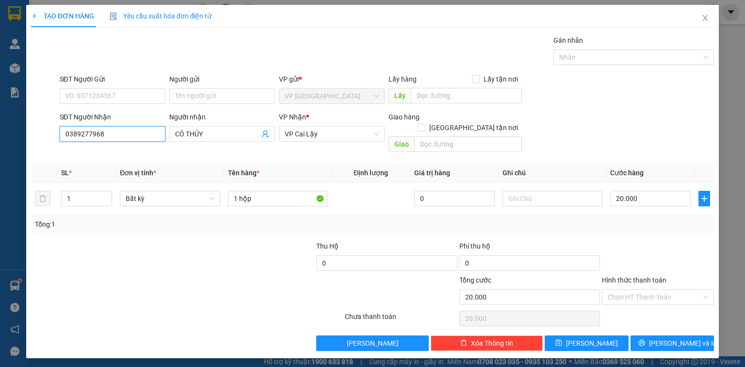
click at [117, 135] on input "0389277968" at bounding box center [113, 134] width 106 height 16
type input "7968"
click at [120, 169] on div "0826997968 - NK SGCL" at bounding box center [112, 168] width 94 height 11
click at [671, 290] on input "Hình thức thanh toán" at bounding box center [655, 297] width 94 height 15
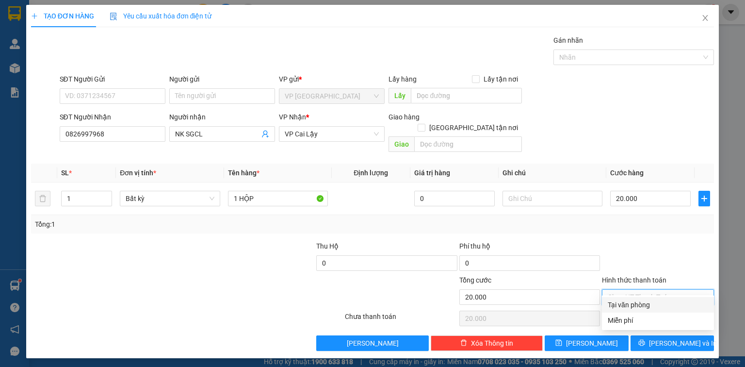
drag, startPoint x: 671, startPoint y: 292, endPoint x: 669, endPoint y: 318, distance: 26.2
click at [668, 304] on div "Tại văn phòng" at bounding box center [658, 304] width 100 height 11
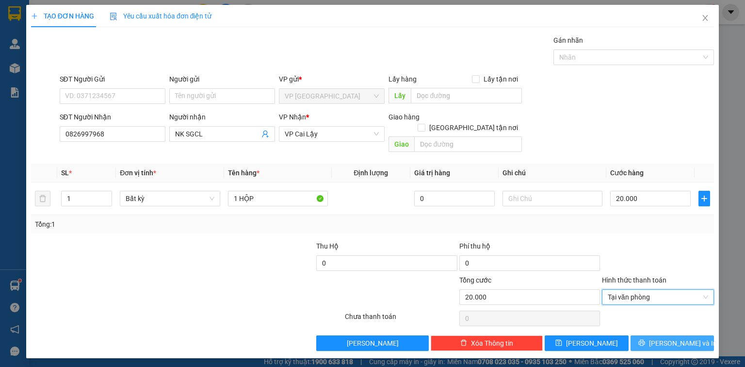
click at [670, 338] on span "Lưu và In" at bounding box center [683, 343] width 68 height 11
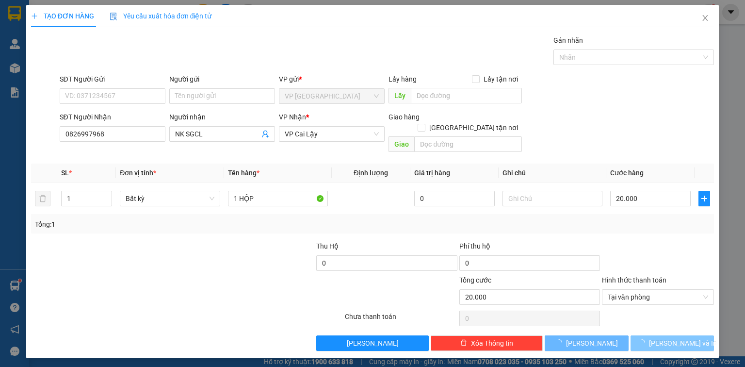
click at [670, 338] on span "Lưu và In" at bounding box center [683, 343] width 68 height 11
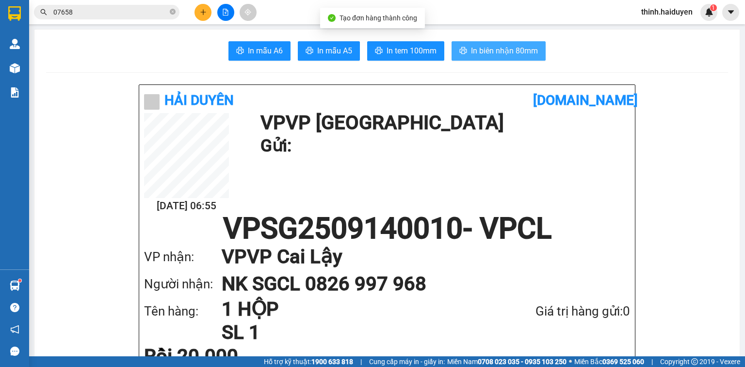
drag, startPoint x: 487, startPoint y: 52, endPoint x: 466, endPoint y: 65, distance: 25.7
click at [486, 54] on span "In biên nhận 80mm" at bounding box center [504, 51] width 67 height 12
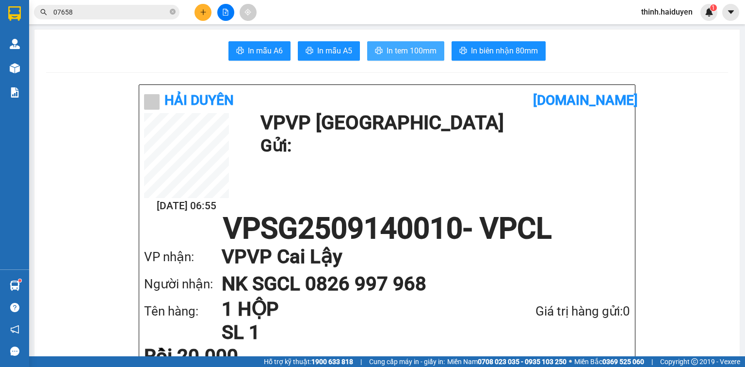
click at [380, 49] on button "In tem 100mm" at bounding box center [405, 50] width 77 height 19
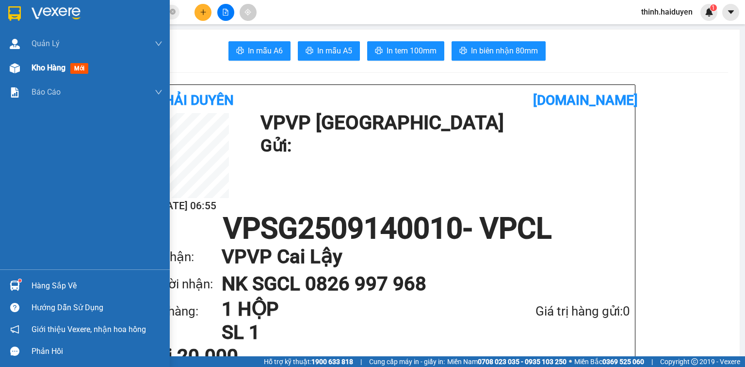
click at [47, 68] on span "Kho hàng" at bounding box center [49, 67] width 34 height 9
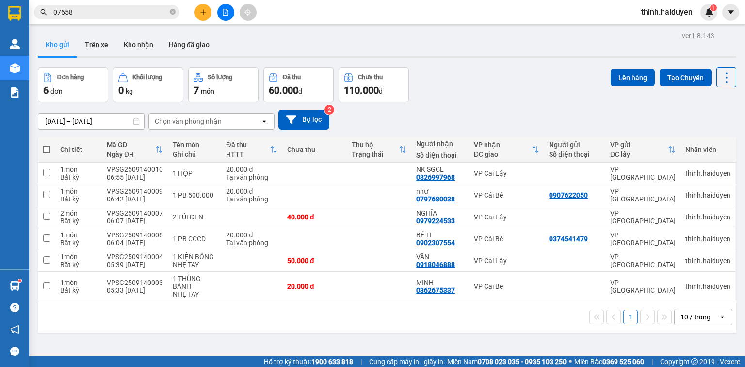
click at [689, 312] on div "10 / trang" at bounding box center [695, 317] width 30 height 10
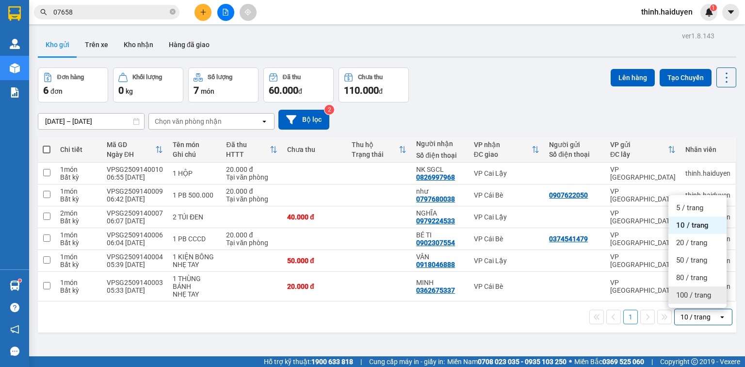
click at [695, 290] on span "100 / trang" at bounding box center [693, 295] width 35 height 10
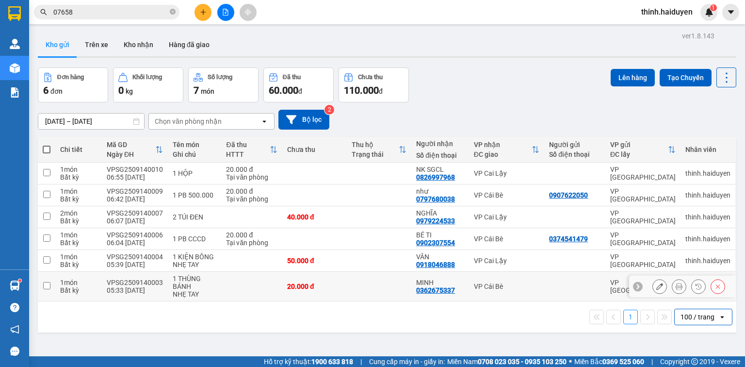
click at [518, 272] on td "VP Cái Bè" at bounding box center [507, 287] width 76 height 30
checkbox input "true"
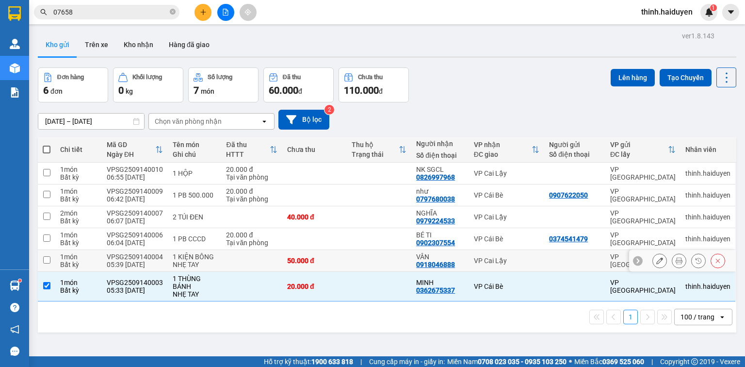
click at [501, 250] on td "VP Cai Lậy" at bounding box center [507, 261] width 76 height 22
checkbox input "true"
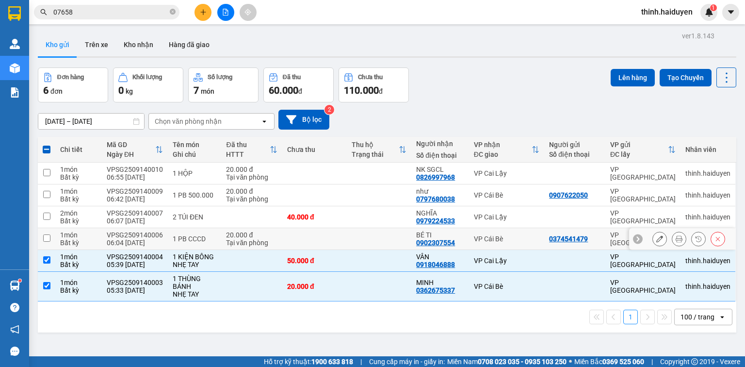
click at [505, 228] on td "VP Cái Bè" at bounding box center [507, 239] width 76 height 22
checkbox input "true"
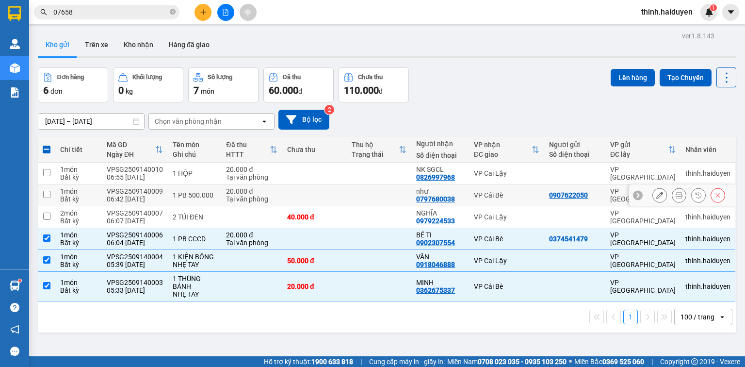
drag, startPoint x: 504, startPoint y: 159, endPoint x: 504, endPoint y: 153, distance: 5.8
click at [505, 184] on td "VP Cái Bè" at bounding box center [507, 195] width 76 height 22
checkbox input "true"
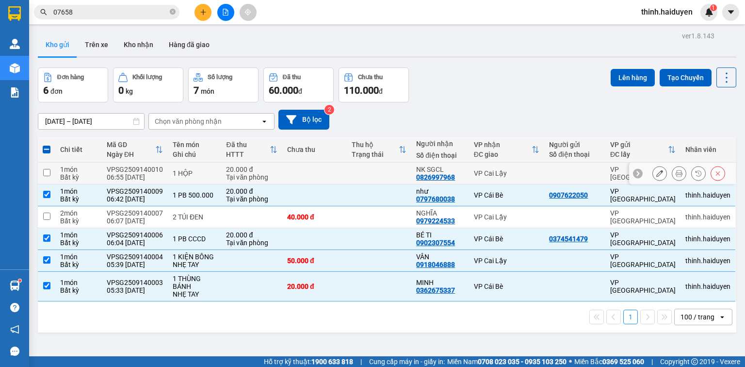
drag, startPoint x: 510, startPoint y: 128, endPoint x: 511, endPoint y: 152, distance: 23.8
click at [510, 169] on div "VP Cai Lậy" at bounding box center [507, 173] width 66 height 8
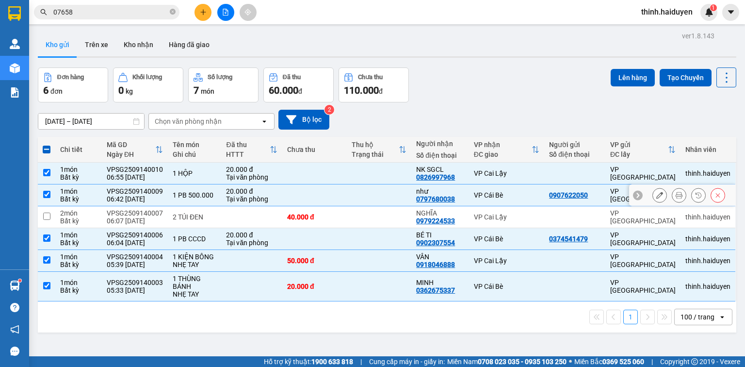
drag, startPoint x: 510, startPoint y: 163, endPoint x: 509, endPoint y: 169, distance: 6.0
click at [509, 168] on tbody "1 món Bất kỳ VPSG2509140010 06:55 14/09 1 HỘP 20.000 đ Tại văn phòng NK SGCL 08…" at bounding box center [387, 231] width 698 height 139
click at [514, 206] on td "VP Cai Lậy" at bounding box center [507, 217] width 76 height 22
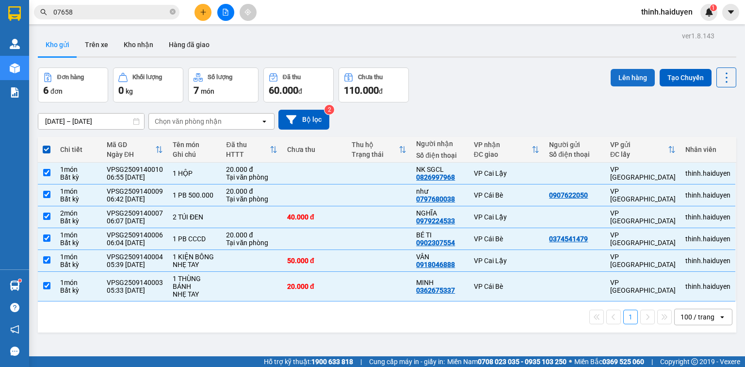
click at [623, 69] on button "Lên hàng" at bounding box center [633, 77] width 44 height 17
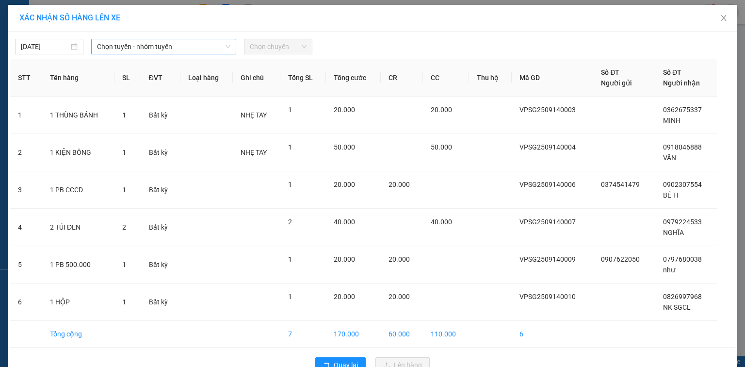
click at [198, 49] on span "Chọn tuyến - nhóm tuyến" at bounding box center [163, 46] width 133 height 15
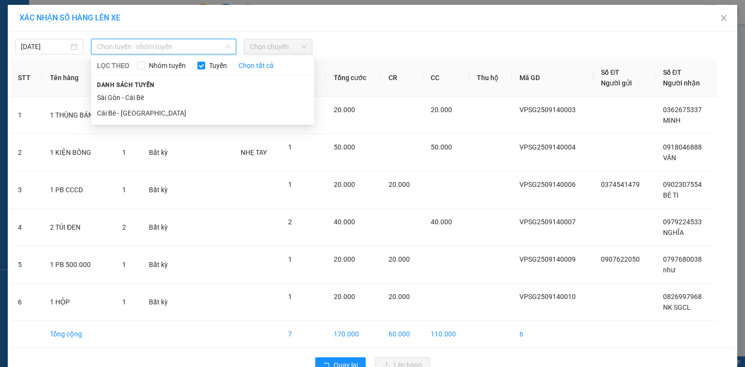
drag, startPoint x: 156, startPoint y: 97, endPoint x: 277, endPoint y: 58, distance: 127.3
click at [161, 96] on li "Sài Gòn - Cái Bè" at bounding box center [202, 98] width 223 height 16
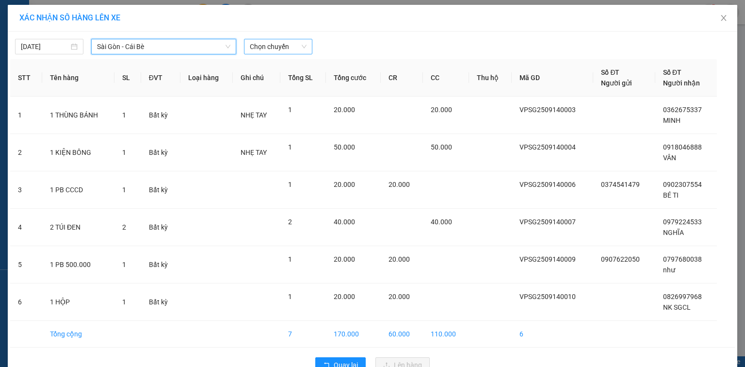
click at [286, 46] on span "Chọn chuyến" at bounding box center [278, 46] width 57 height 15
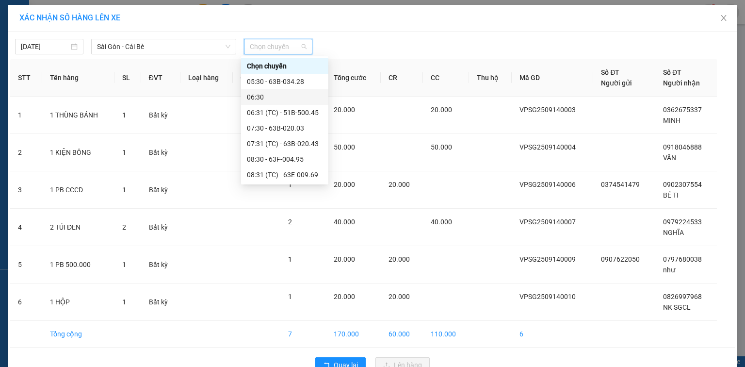
click at [277, 100] on div "06:30" at bounding box center [285, 97] width 76 height 11
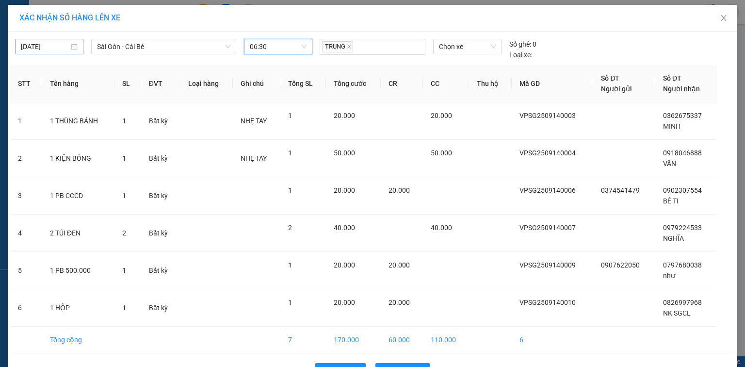
click at [75, 47] on div "13/09/2025" at bounding box center [49, 46] width 57 height 11
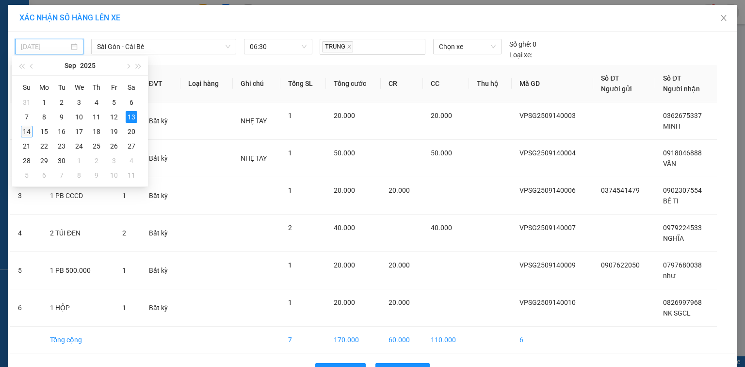
click at [27, 132] on div "14" at bounding box center [27, 132] width 12 height 12
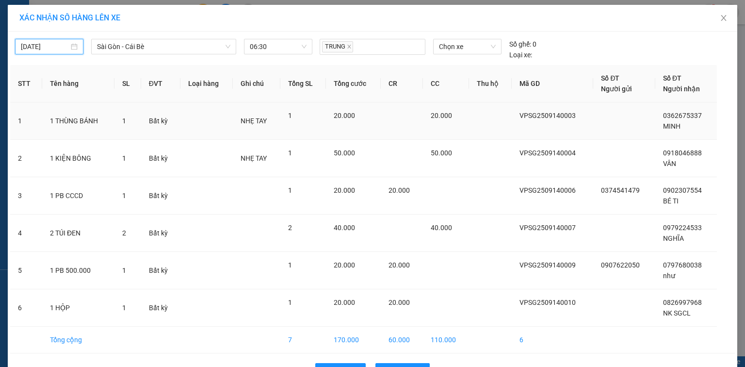
type input "[DATE]"
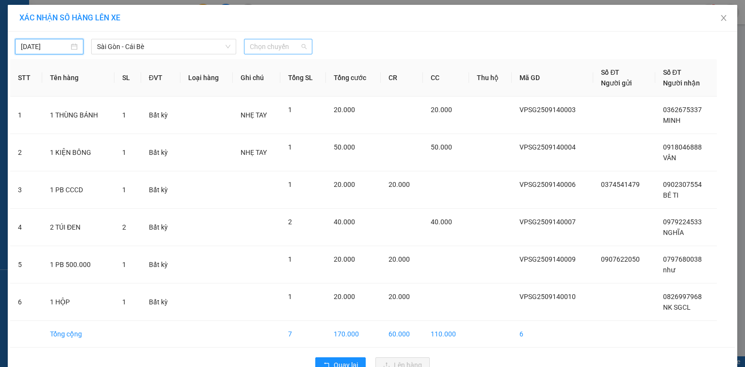
click at [282, 43] on span "Chọn chuyến" at bounding box center [278, 46] width 57 height 15
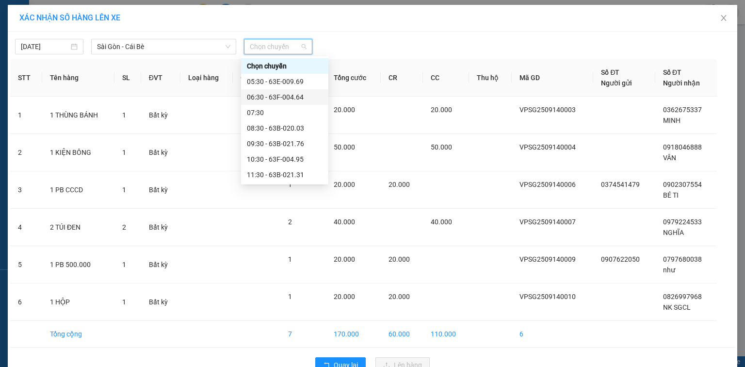
click at [279, 94] on div "06:30 - 63F-004.64" at bounding box center [285, 97] width 76 height 11
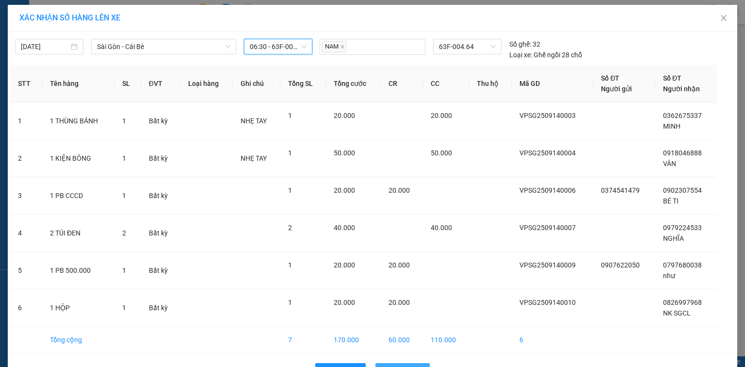
click at [406, 365] on span "Lên hàng" at bounding box center [408, 370] width 28 height 11
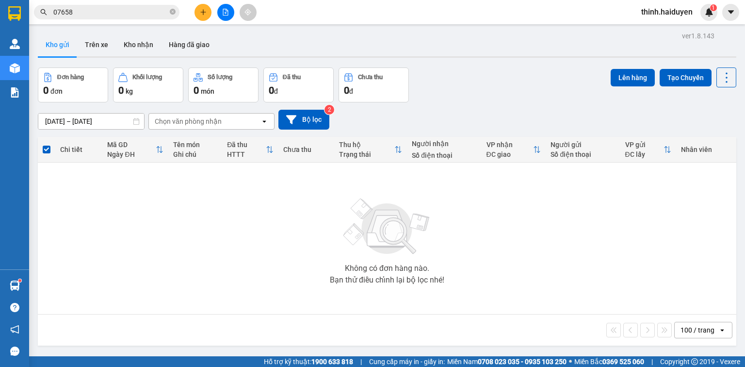
click at [205, 11] on icon "plus" at bounding box center [203, 12] width 7 height 7
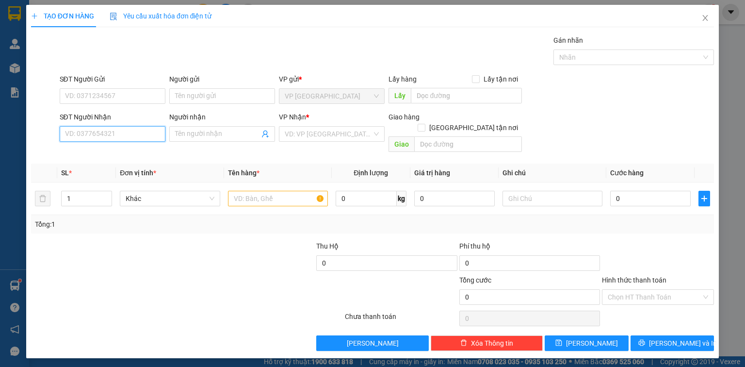
click at [137, 136] on input "SĐT Người Nhận" at bounding box center [113, 134] width 106 height 16
type input "0"
type input "0903607737"
click at [126, 153] on div "0903607737" at bounding box center [112, 152] width 94 height 11
type input "50.000"
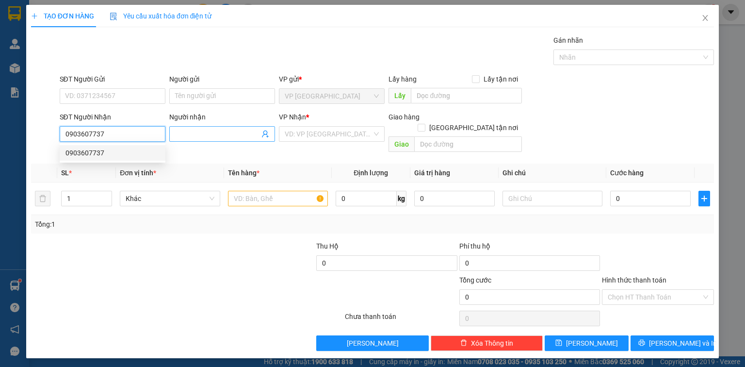
type input "50.000"
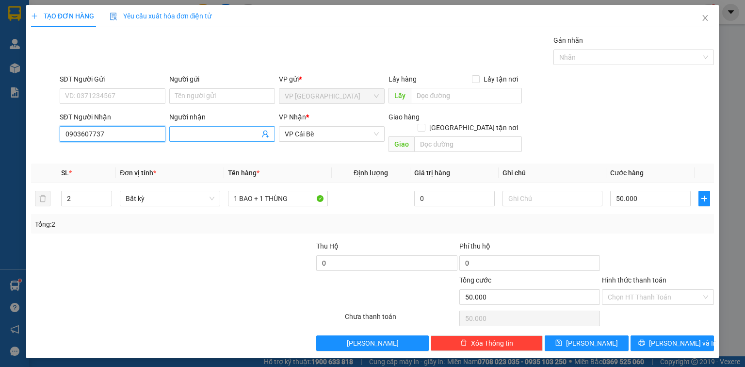
type input "0903607737"
click at [194, 137] on input "Người nhận" at bounding box center [217, 134] width 84 height 11
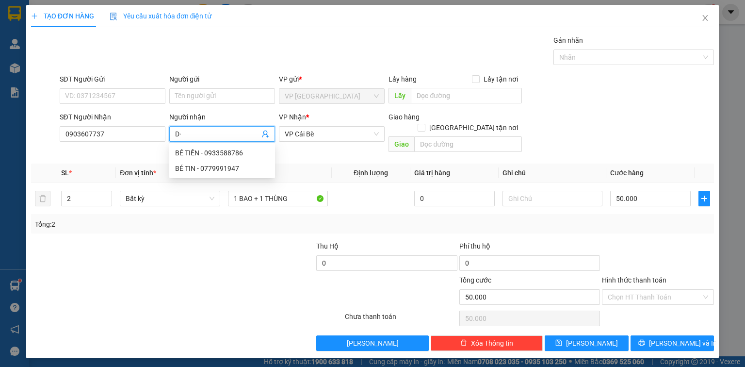
type input "D"
paste input "Đ"
paste input "ƯC"
paste input "ỨC"
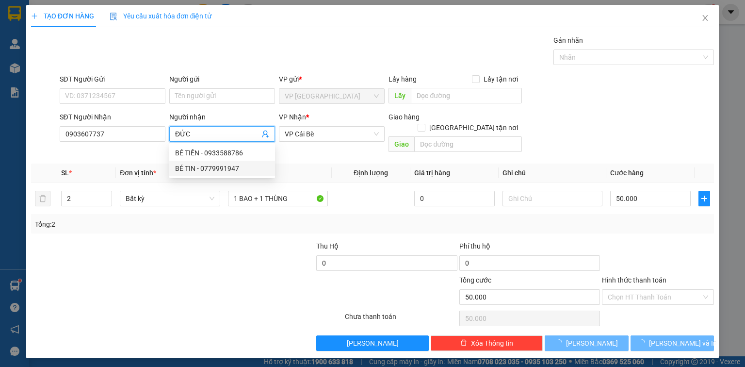
type input "ĐỨC"
click at [224, 313] on div at bounding box center [187, 317] width 314 height 19
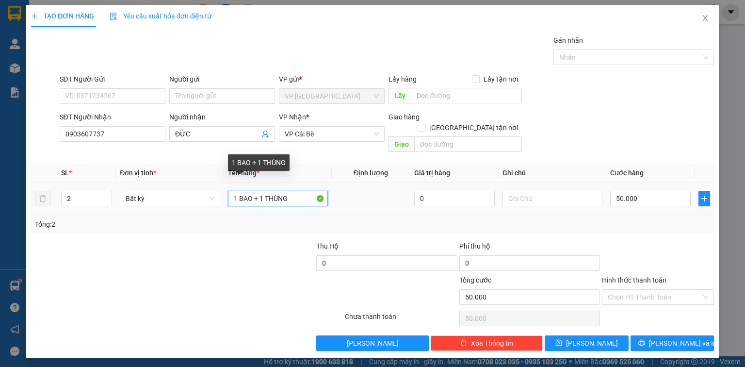
click at [293, 191] on input "1 BAO + 1 THÙNG" at bounding box center [278, 199] width 100 height 16
paste input "ỊT"
type input "1 BỊT"
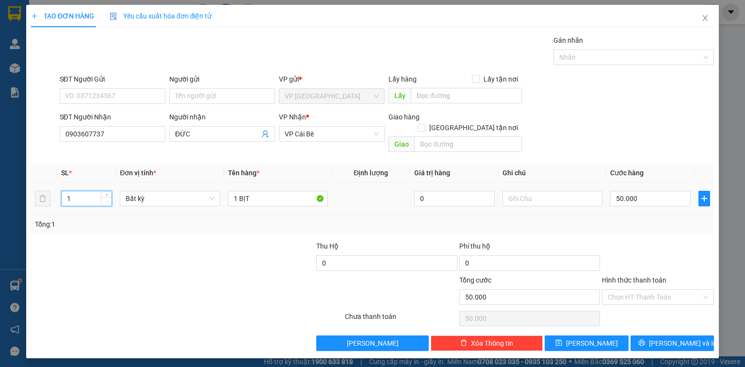
click at [106, 200] on icon "down" at bounding box center [106, 201] width 3 height 3
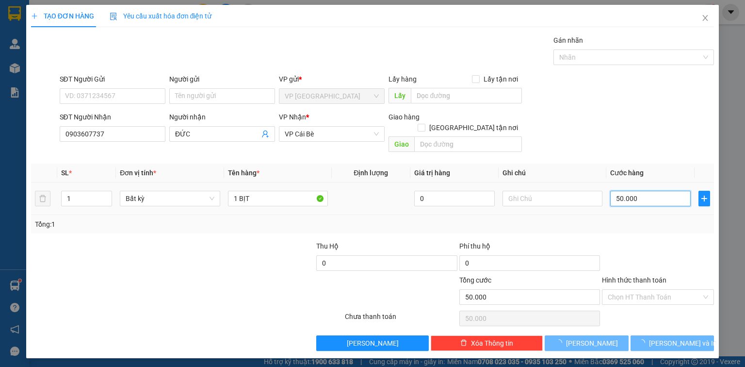
click at [651, 191] on input "50.000" at bounding box center [650, 199] width 81 height 16
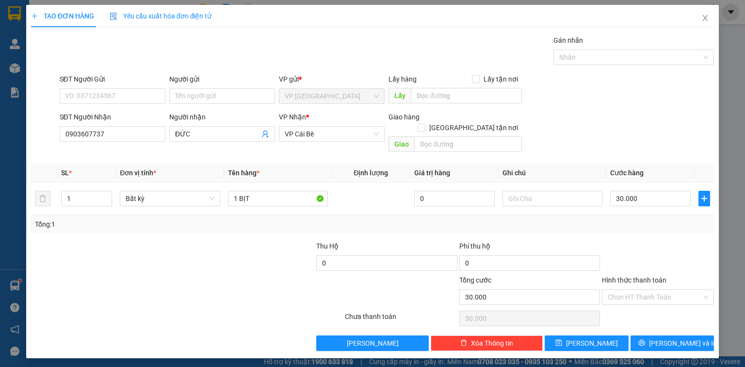
click at [657, 246] on div at bounding box center [658, 258] width 114 height 34
drag, startPoint x: 667, startPoint y: 285, endPoint x: 660, endPoint y: 294, distance: 12.0
click at [666, 290] on input "Hình thức thanh toán" at bounding box center [655, 297] width 94 height 15
click at [653, 300] on div "Tại văn phòng" at bounding box center [658, 305] width 112 height 16
click at [671, 323] on div "Transit Pickup Surcharge Ids Transit Deliver Surcharge Ids Transit Deliver Surc…" at bounding box center [372, 193] width 683 height 316
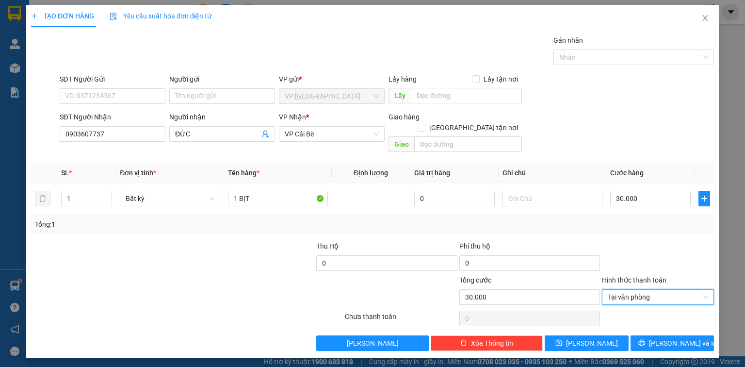
click at [671, 323] on div "Transit Pickup Surcharge Ids Transit Deliver Surcharge Ids Transit Deliver Surc…" at bounding box center [372, 193] width 683 height 316
click at [669, 338] on span "Lưu và In" at bounding box center [683, 343] width 68 height 11
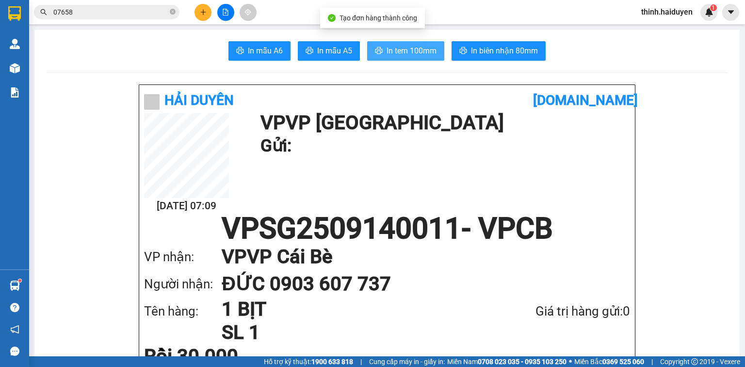
click at [425, 47] on span "In tem 100mm" at bounding box center [412, 51] width 50 height 12
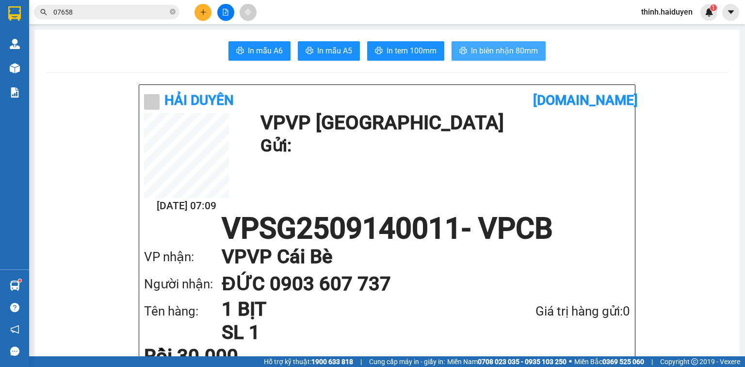
click at [523, 52] on span "In biên nhận 80mm" at bounding box center [504, 51] width 67 height 12
click at [201, 12] on icon "plus" at bounding box center [203, 12] width 7 height 7
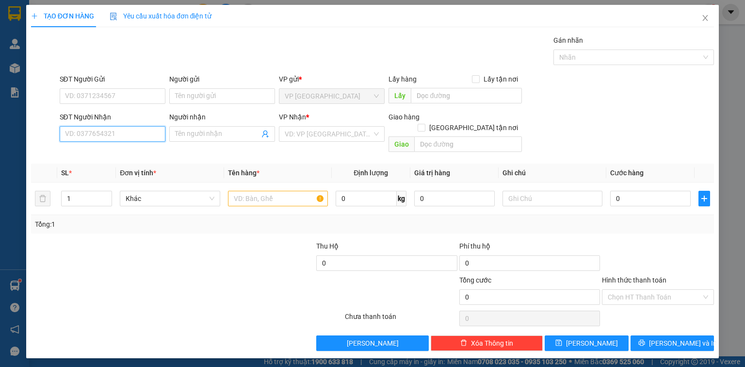
click at [144, 140] on input "SĐT Người Nhận" at bounding box center [113, 134] width 106 height 16
click at [121, 185] on div "0978725773 - KIỀU" at bounding box center [112, 183] width 94 height 11
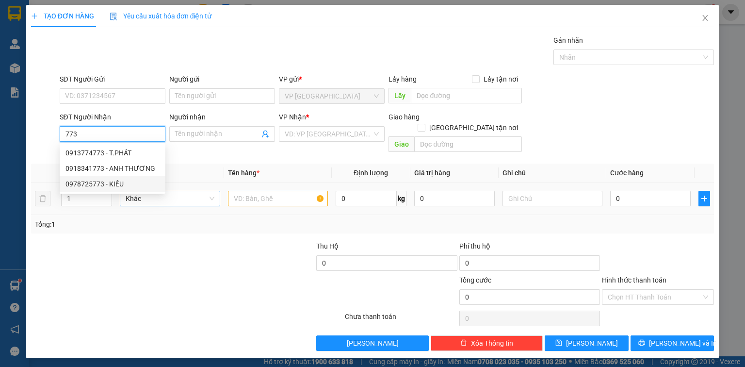
type input "0978725773"
type input "KIỀU"
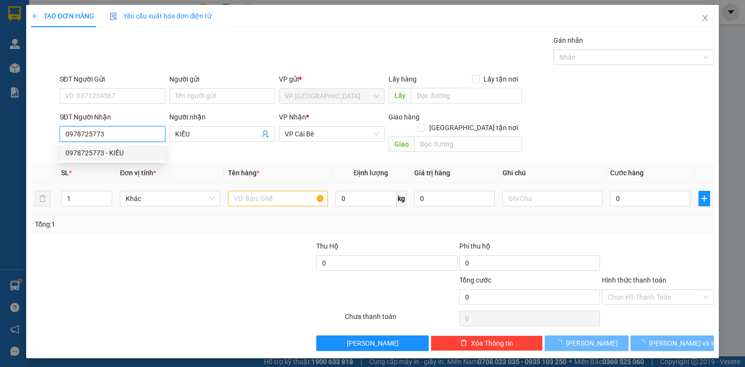
type input "40.000"
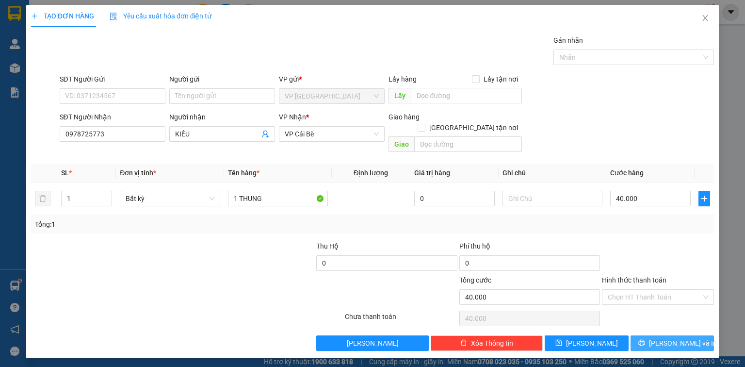
click at [667, 338] on span "Lưu và In" at bounding box center [683, 343] width 68 height 11
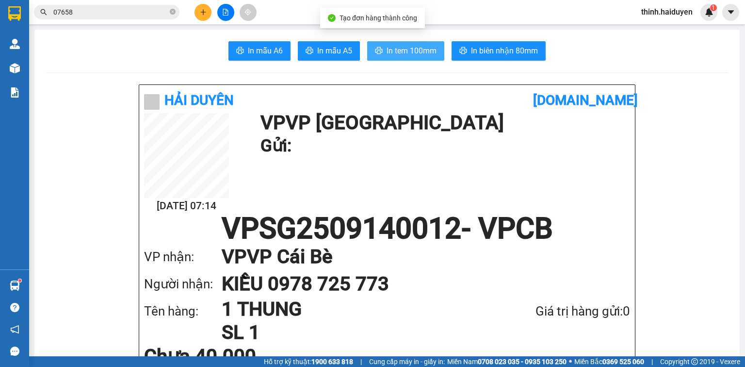
click at [419, 51] on span "In tem 100mm" at bounding box center [412, 51] width 50 height 12
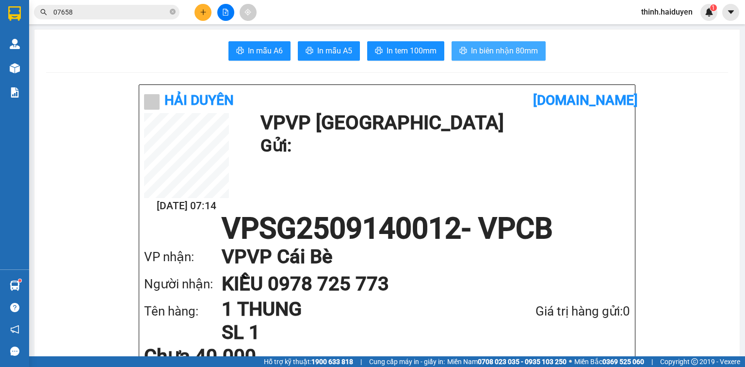
click at [530, 56] on span "In biên nhận 80mm" at bounding box center [504, 51] width 67 height 12
click at [200, 13] on icon "plus" at bounding box center [203, 12] width 7 height 7
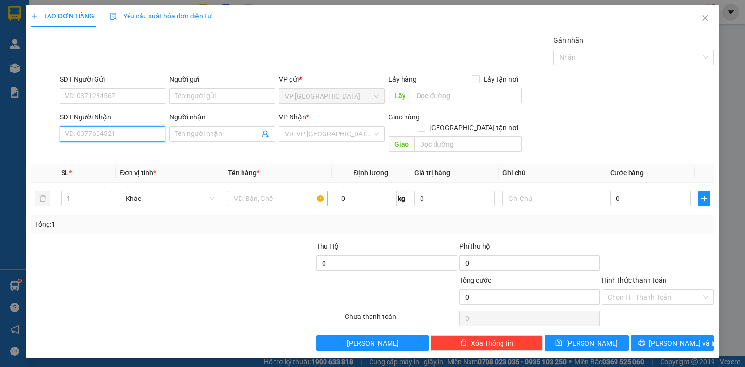
click at [151, 128] on input "SĐT Người Nhận" at bounding box center [113, 134] width 106 height 16
type input "0398015101"
click at [114, 156] on div "0398015101 - HIẾU" at bounding box center [112, 152] width 94 height 11
type input "HIẾU"
type input "QUA CÂY XĂNG CHÂU THÀNH 10"
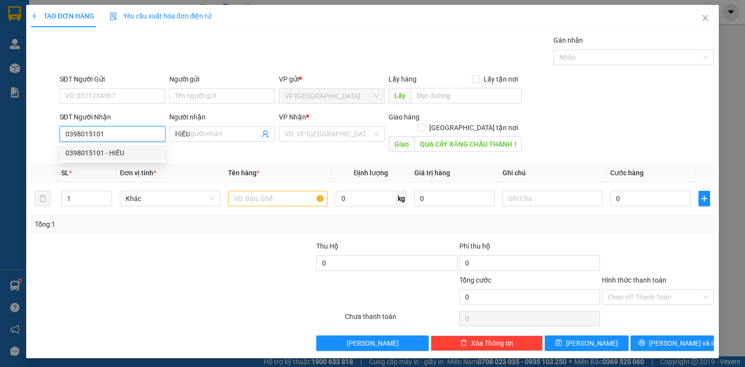
type input "20.000"
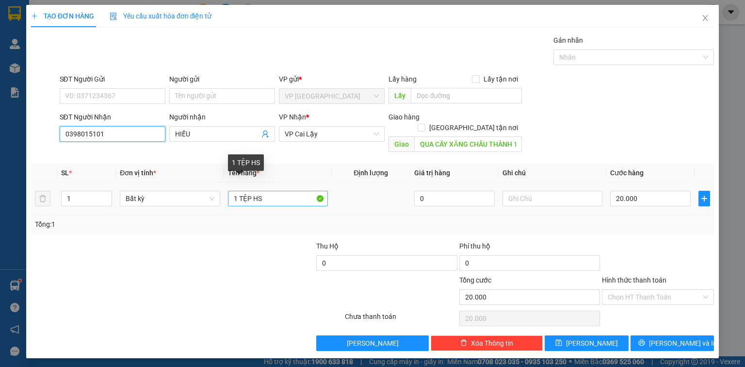
type input "0398015101"
click at [272, 191] on input "1 TỆP HS" at bounding box center [278, 199] width 100 height 16
paste input "ÙNG"
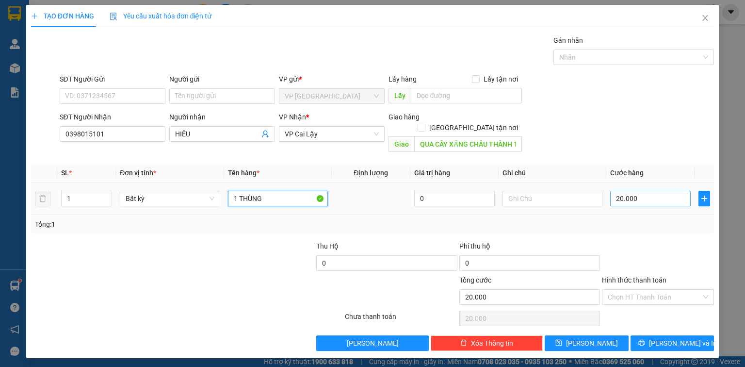
type input "1 THÙNG"
click at [650, 191] on input "20.000" at bounding box center [650, 199] width 81 height 16
type input "3"
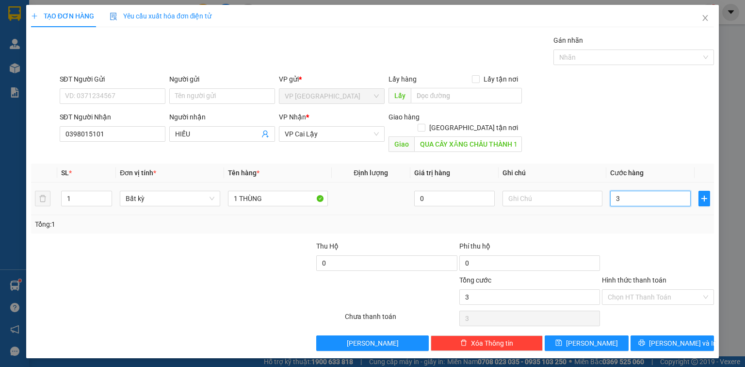
type input "30"
type input "30.000"
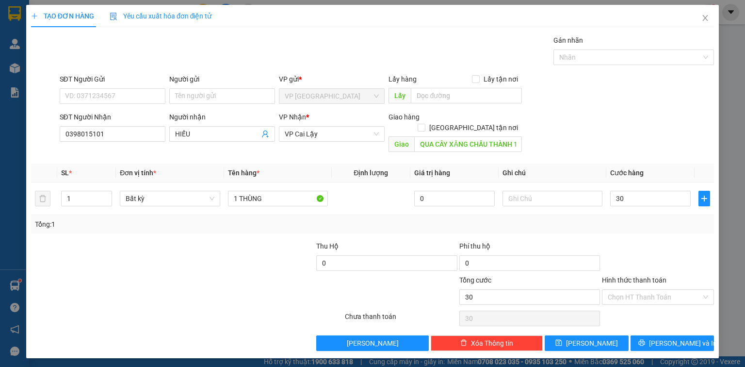
type input "30.000"
click at [641, 223] on div "Transit Pickup Surcharge Ids Transit Deliver Surcharge Ids Transit Deliver Surc…" at bounding box center [372, 193] width 683 height 316
click at [148, 96] on input "SĐT Người Gửi" at bounding box center [113, 96] width 106 height 16
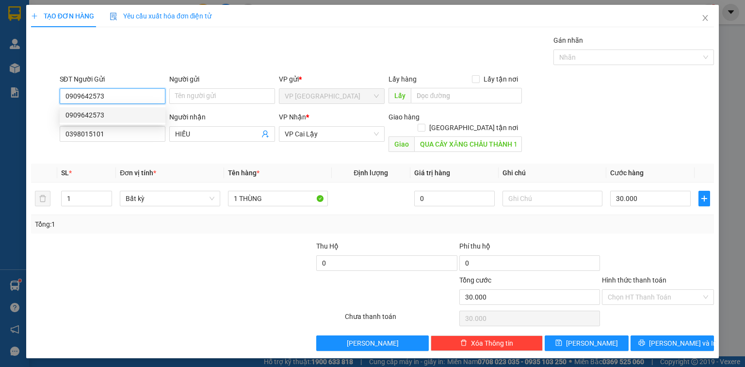
type input "0909642573"
click at [663, 219] on div "Tổng: 1" at bounding box center [372, 224] width 675 height 11
drag, startPoint x: 654, startPoint y: 277, endPoint x: 654, endPoint y: 283, distance: 5.8
click at [654, 289] on div "Chọn HT Thanh Toán" at bounding box center [658, 297] width 112 height 16
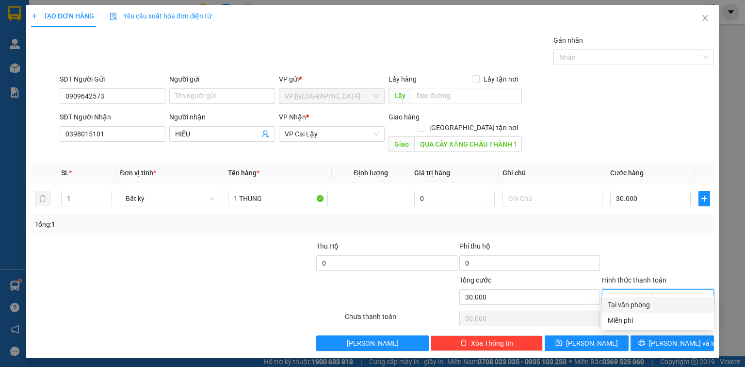
click at [646, 305] on div "Tại văn phòng" at bounding box center [658, 304] width 100 height 11
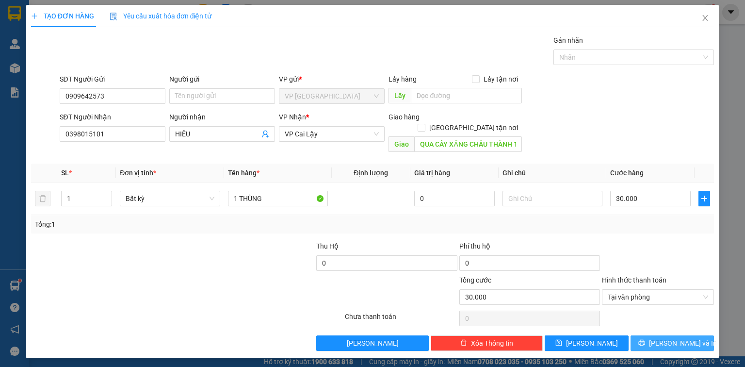
click at [659, 335] on button "Lưu và In" at bounding box center [672, 343] width 84 height 16
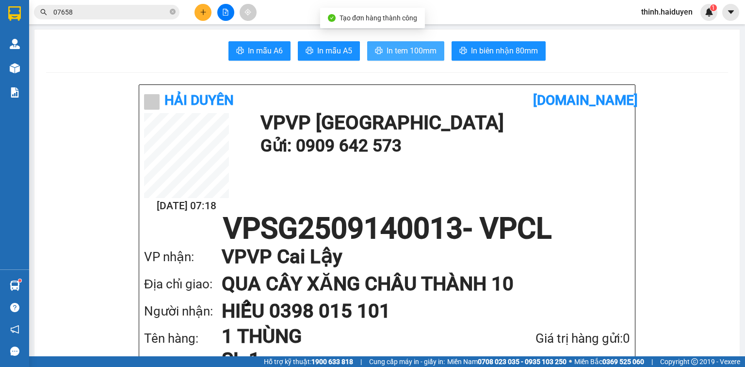
click at [429, 55] on span "In tem 100mm" at bounding box center [412, 51] width 50 height 12
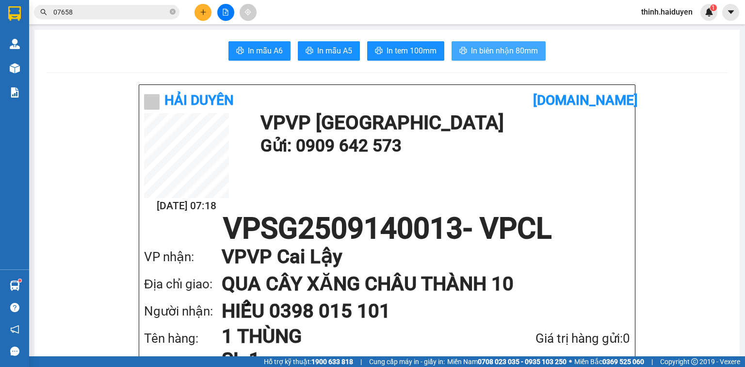
click at [510, 49] on span "In biên nhận 80mm" at bounding box center [504, 51] width 67 height 12
click at [225, 14] on icon "file-add" at bounding box center [225, 12] width 7 height 7
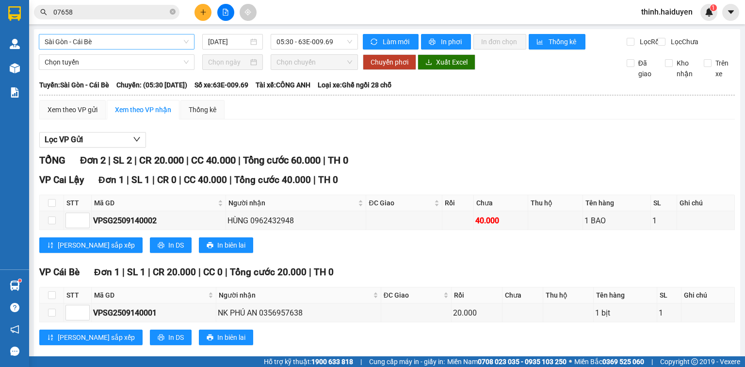
click at [76, 43] on span "Sài Gòn - Cái Bè" at bounding box center [117, 41] width 144 height 15
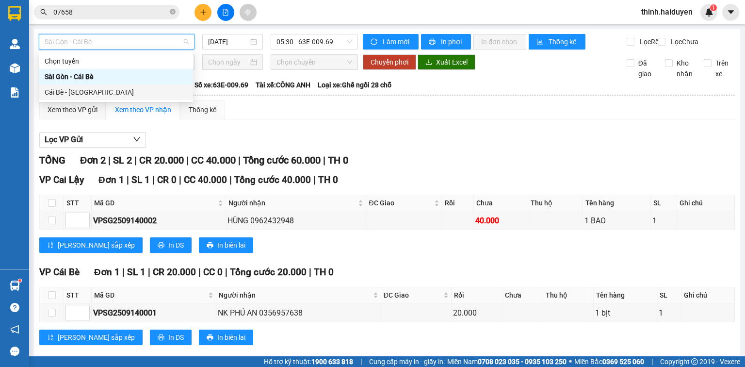
click at [74, 90] on div "Cái Bè - [GEOGRAPHIC_DATA]" at bounding box center [116, 92] width 143 height 11
type input "[DATE]"
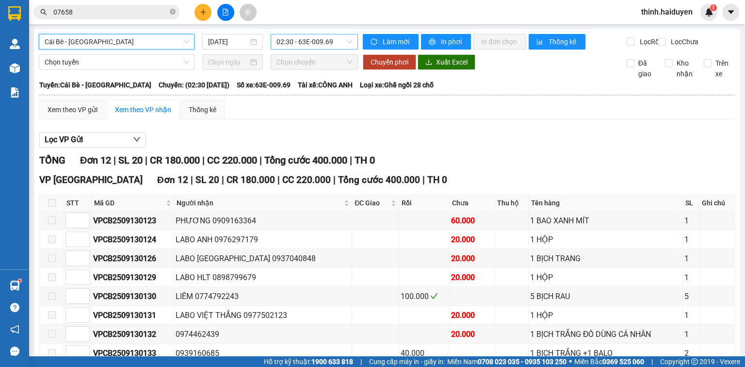
click at [296, 40] on span "02:30 - 63E-009.69" at bounding box center [314, 41] width 76 height 15
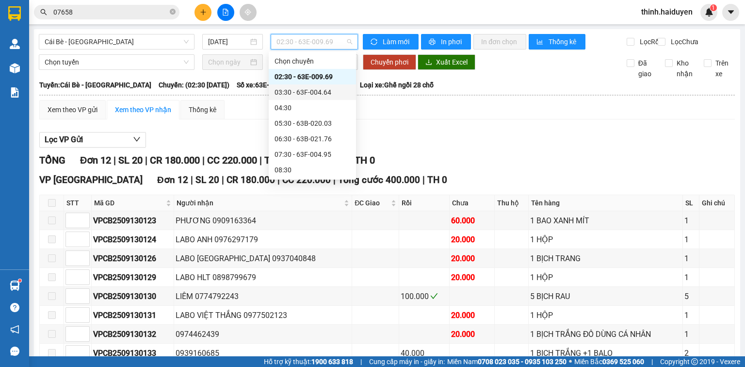
click at [293, 87] on div "03:30 - 63F-004.64" at bounding box center [313, 92] width 76 height 11
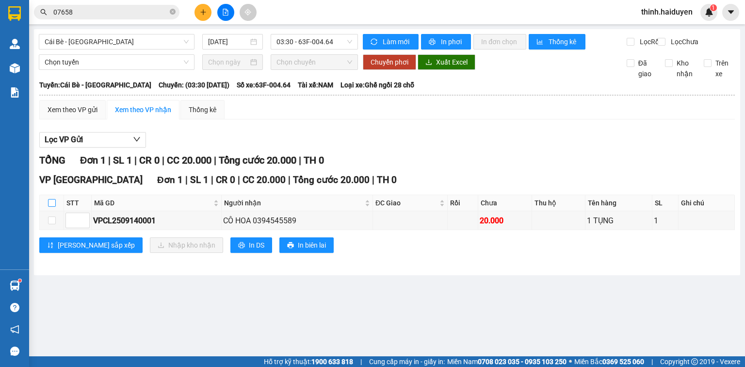
click at [48, 207] on input "checkbox" at bounding box center [52, 203] width 8 height 8
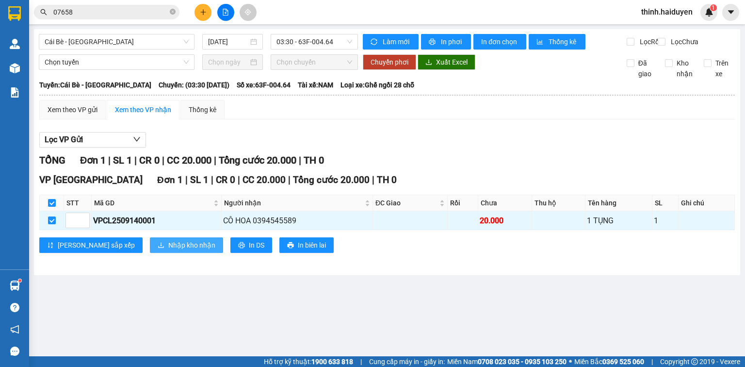
click at [168, 250] on span "Nhập kho nhận" at bounding box center [191, 245] width 47 height 11
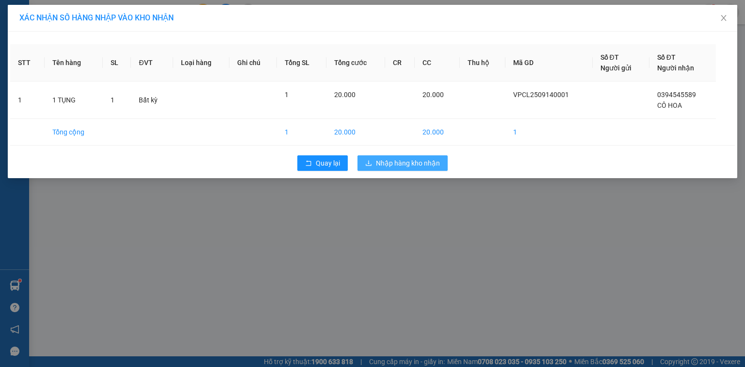
click at [387, 165] on span "Nhập hàng kho nhận" at bounding box center [408, 163] width 64 height 11
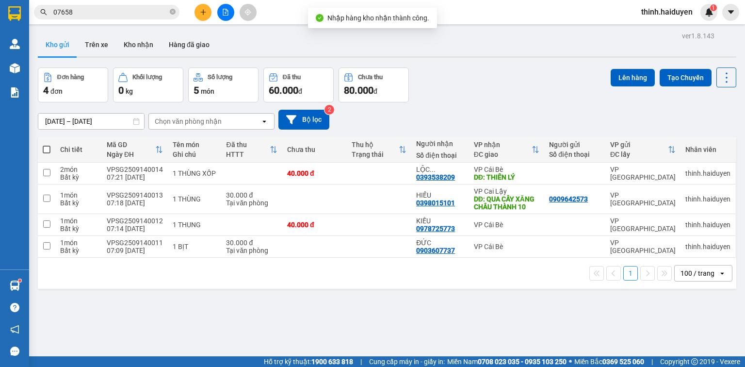
drag, startPoint x: 225, startPoint y: 12, endPoint x: 203, endPoint y: 25, distance: 26.1
click at [225, 12] on icon "file-add" at bounding box center [225, 12] width 7 height 7
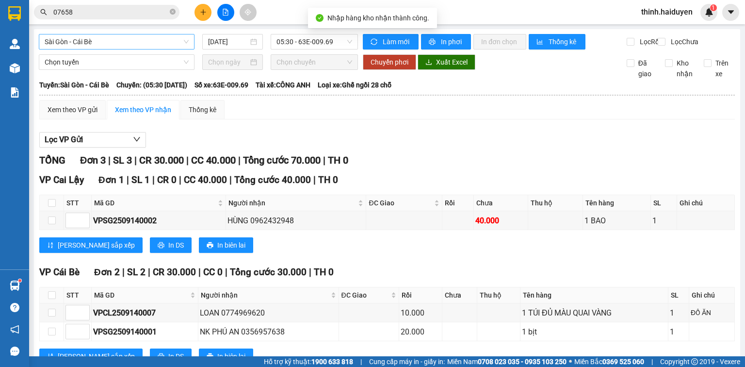
click at [147, 47] on span "Sài Gòn - Cái Bè" at bounding box center [117, 41] width 144 height 15
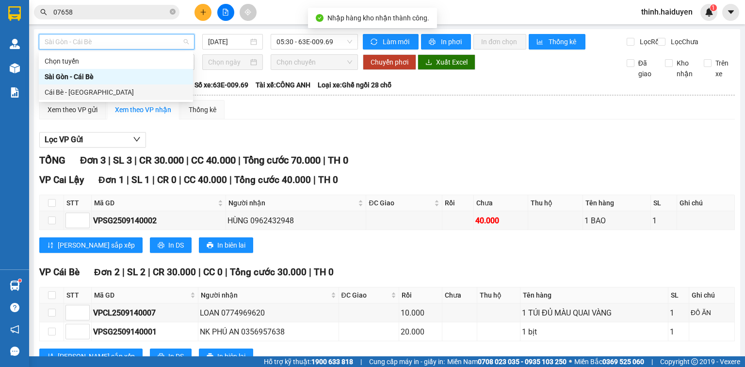
click at [123, 94] on div "Cái Bè - [GEOGRAPHIC_DATA]" at bounding box center [116, 92] width 143 height 11
type input "[DATE]"
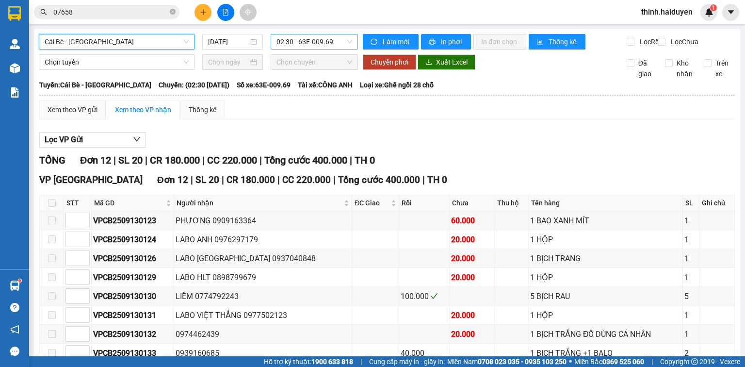
drag, startPoint x: 283, startPoint y: 39, endPoint x: 279, endPoint y: 51, distance: 12.3
click at [283, 41] on span "02:30 - 63E-009.69" at bounding box center [314, 41] width 76 height 15
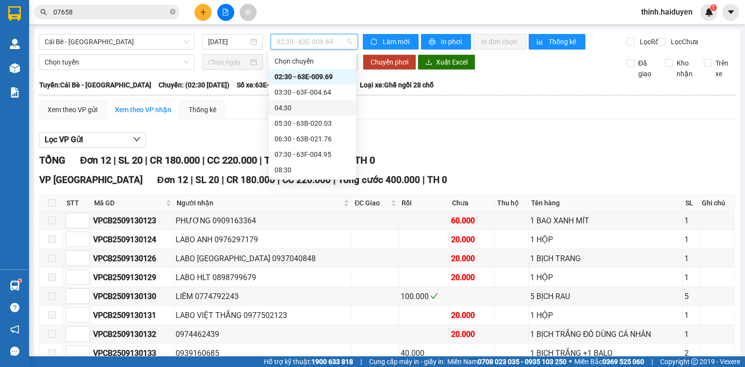
click at [301, 110] on div "04:30" at bounding box center [313, 107] width 76 height 11
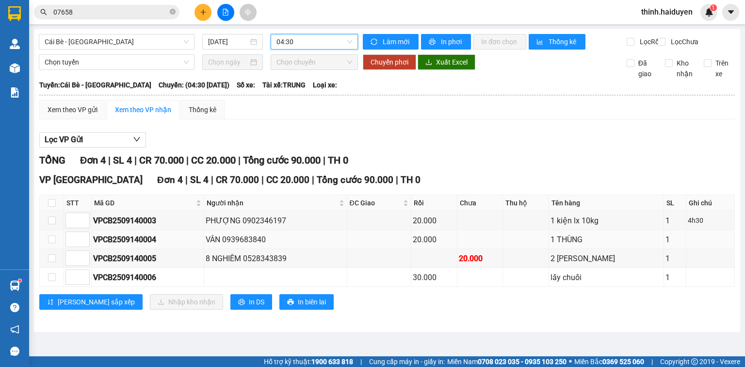
click at [145, 245] on div "VPCB2509140004" at bounding box center [147, 239] width 109 height 12
click at [53, 207] on input "checkbox" at bounding box center [52, 203] width 8 height 8
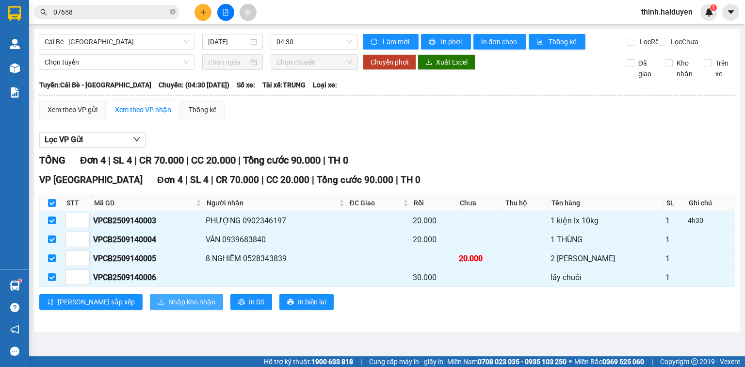
click at [168, 307] on span "Nhập kho nhận" at bounding box center [191, 301] width 47 height 11
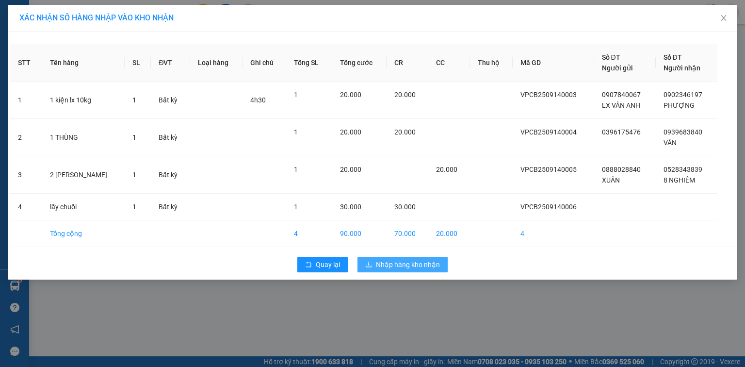
click at [407, 262] on span "Nhập hàng kho nhận" at bounding box center [408, 264] width 64 height 11
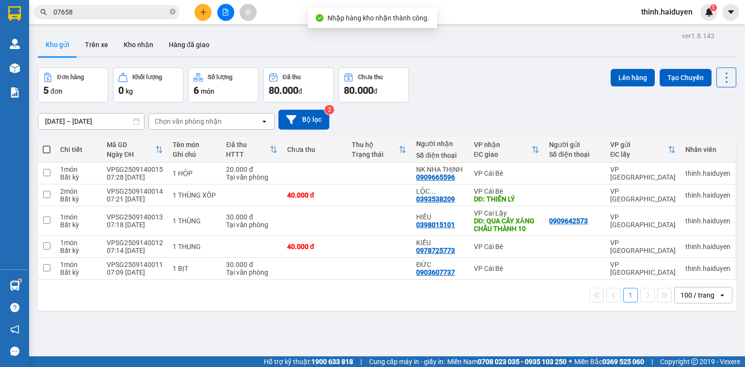
click at [221, 18] on button at bounding box center [225, 12] width 17 height 17
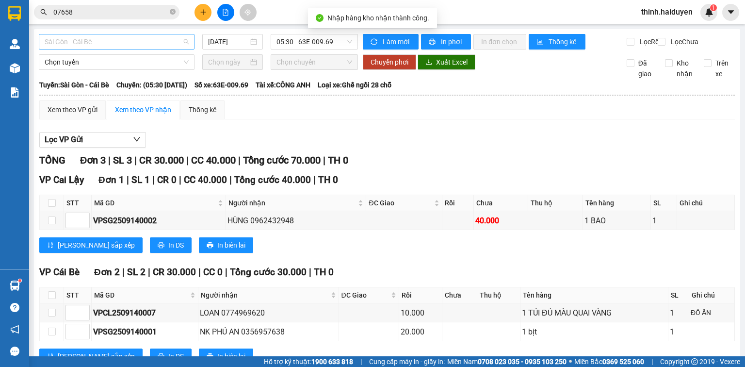
click at [139, 45] on span "Sài Gòn - Cái Bè" at bounding box center [117, 41] width 144 height 15
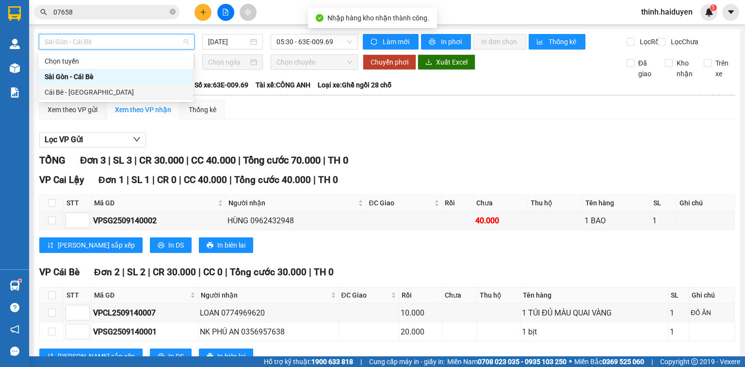
click at [114, 89] on div "Cái Bè - [GEOGRAPHIC_DATA]" at bounding box center [116, 92] width 143 height 11
type input "[DATE]"
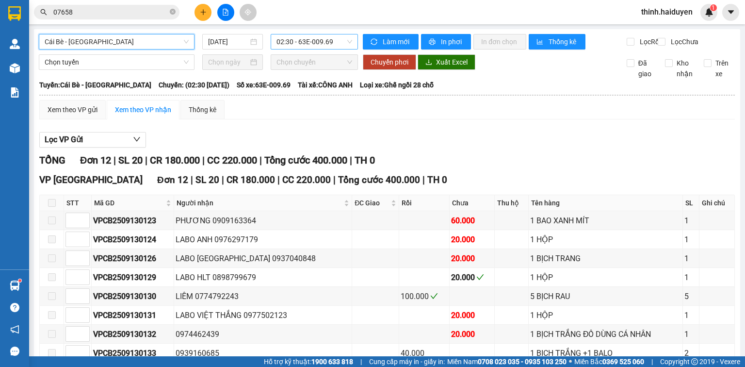
click at [286, 45] on span "02:30 - 63E-009.69" at bounding box center [314, 41] width 76 height 15
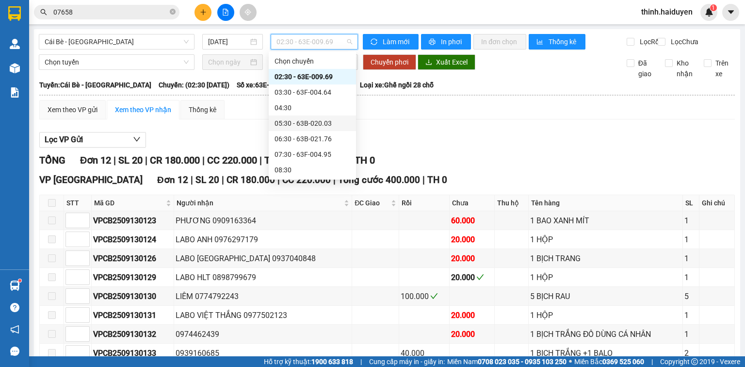
click at [296, 122] on div "05:30 - 63B-020.03" at bounding box center [313, 123] width 76 height 11
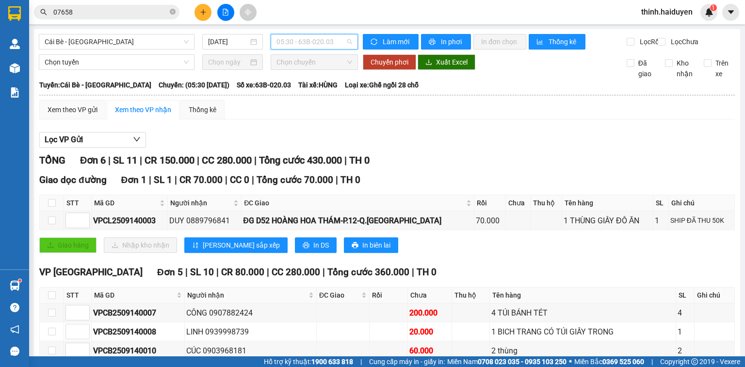
click at [310, 39] on span "05:30 - 63B-020.03" at bounding box center [314, 41] width 76 height 15
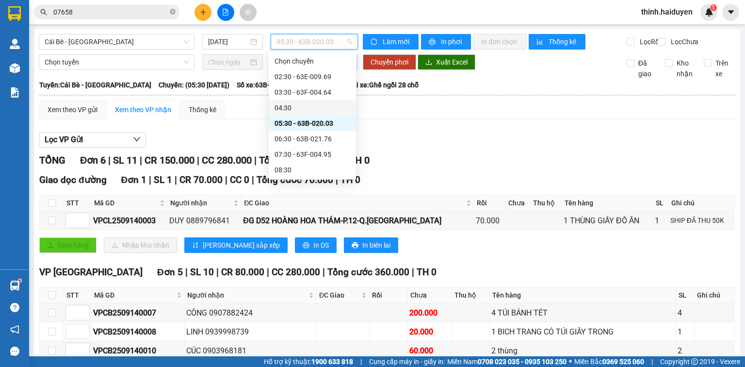
click at [291, 108] on div "04:30" at bounding box center [313, 107] width 76 height 11
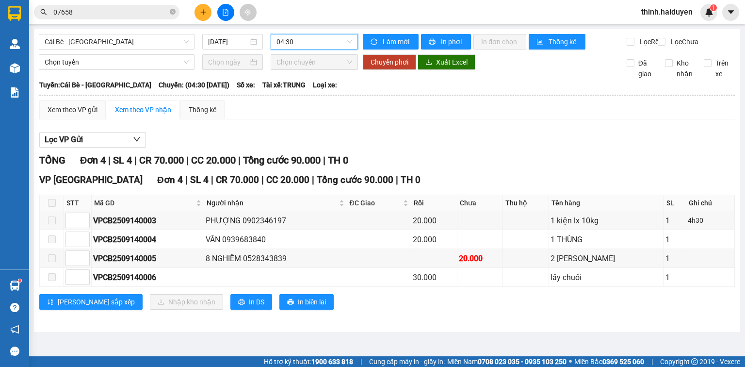
click at [202, 16] on button at bounding box center [202, 12] width 17 height 17
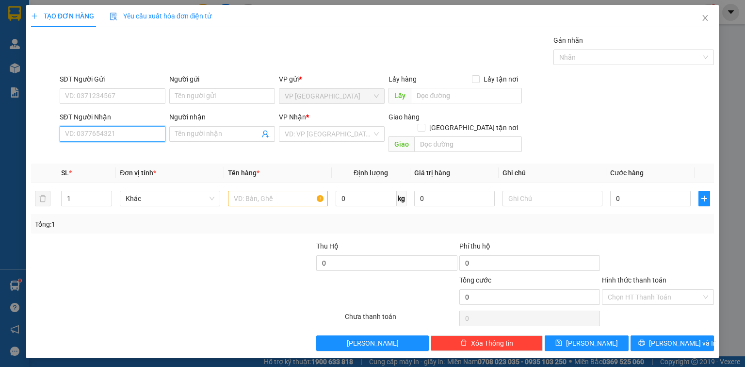
click at [146, 133] on input "SĐT Người Nhận" at bounding box center [113, 134] width 106 height 16
click at [83, 133] on input "09188862534" at bounding box center [113, 134] width 106 height 16
type input "0918862534"
click at [113, 153] on div "0918862534 - TÈO" at bounding box center [112, 152] width 94 height 11
type input "TÈO"
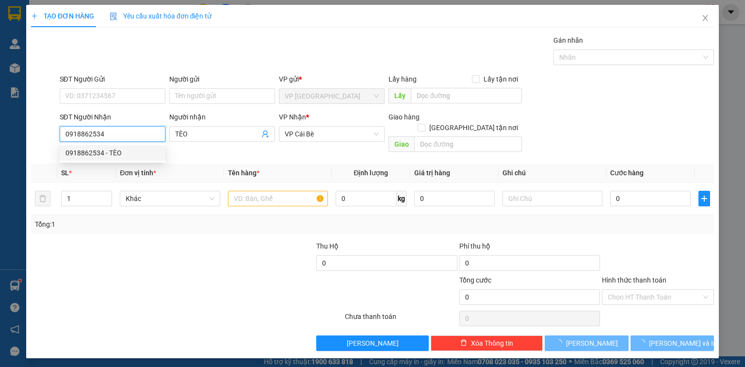
type input "20.000"
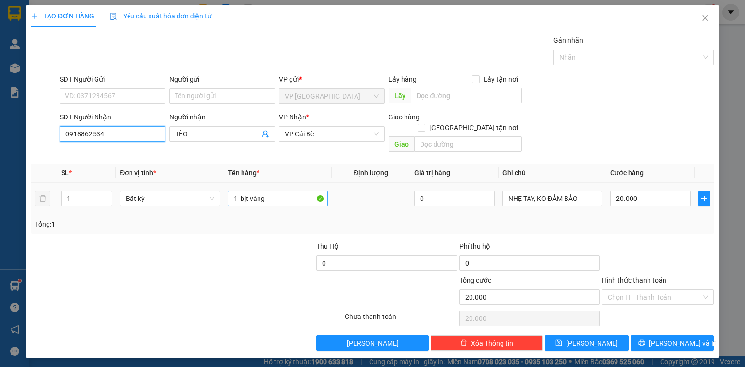
type input "0918862534"
click at [301, 191] on input "1 bịt vàng" at bounding box center [278, 199] width 100 height 16
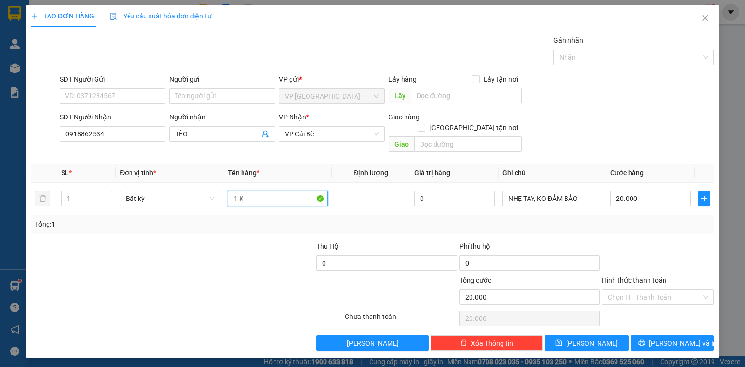
paste input "Đ"
type input "1 KĐ"
click at [670, 290] on input "Hình thức thanh toán" at bounding box center [655, 297] width 94 height 15
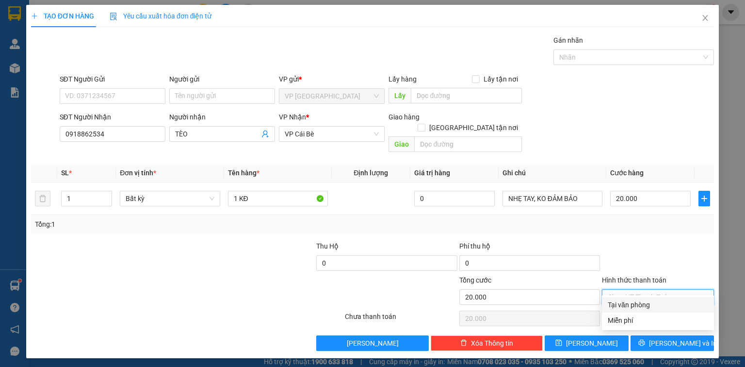
click at [652, 308] on div "Tại văn phòng" at bounding box center [658, 304] width 100 height 11
type input "0"
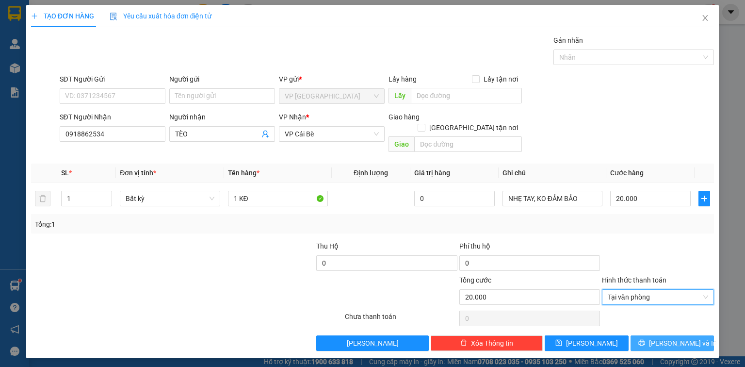
click at [674, 335] on button "Lưu và In" at bounding box center [672, 343] width 84 height 16
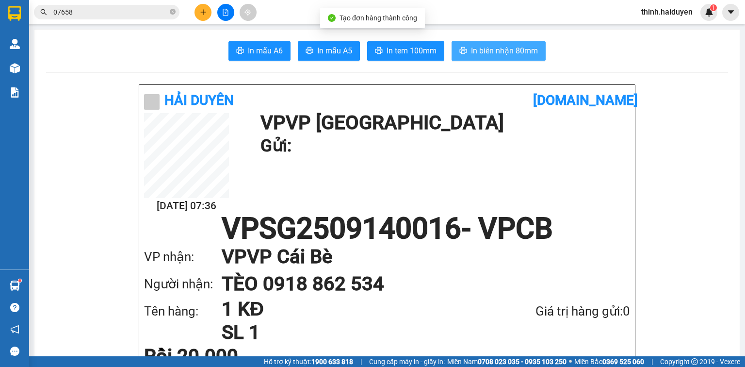
click at [485, 49] on span "In biên nhận 80mm" at bounding box center [504, 51] width 67 height 12
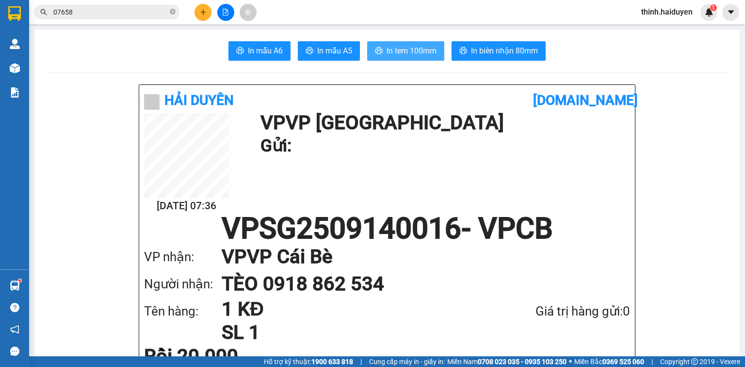
drag, startPoint x: 386, startPoint y: 45, endPoint x: 392, endPoint y: 49, distance: 7.7
click at [387, 46] on span "In tem 100mm" at bounding box center [412, 51] width 50 height 12
click at [198, 13] on button at bounding box center [202, 12] width 17 height 17
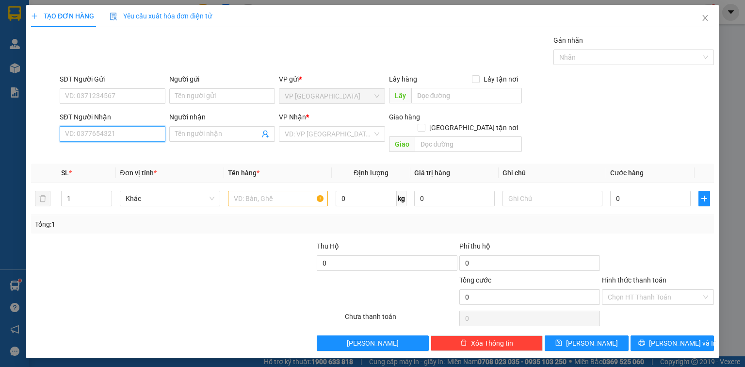
click at [144, 133] on input "SĐT Người Nhận" at bounding box center [113, 134] width 106 height 16
click at [704, 16] on icon "close" at bounding box center [705, 18] width 8 height 8
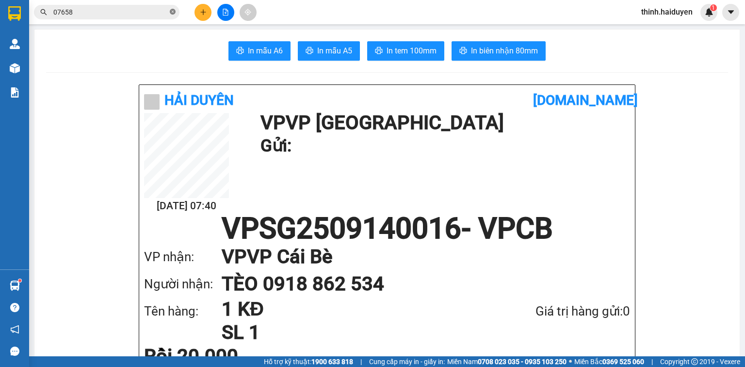
click at [174, 14] on span "07658" at bounding box center [106, 12] width 145 height 15
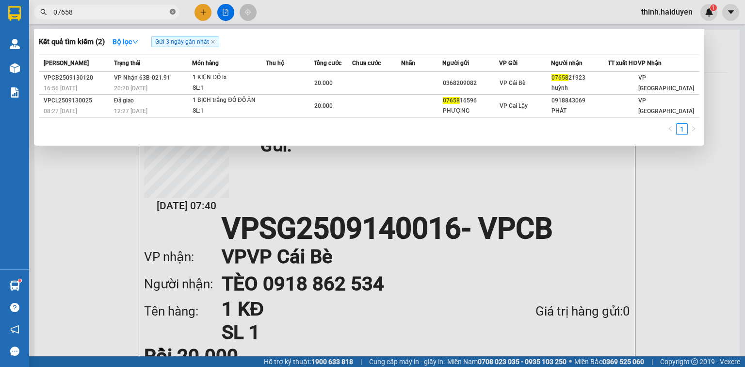
click at [171, 15] on span at bounding box center [173, 12] width 6 height 9
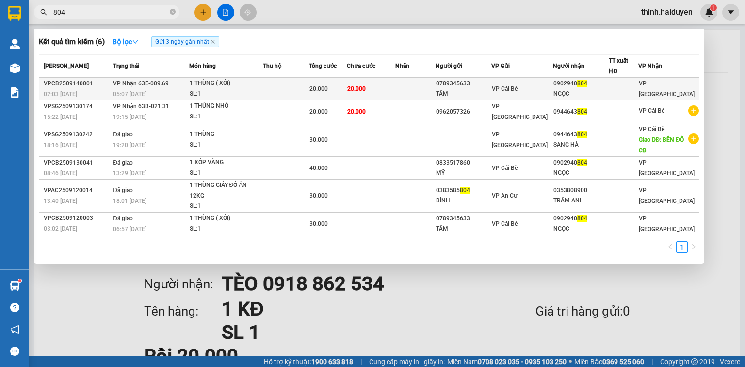
type input "804"
click at [547, 87] on div "VP Cái Bè" at bounding box center [522, 88] width 61 height 11
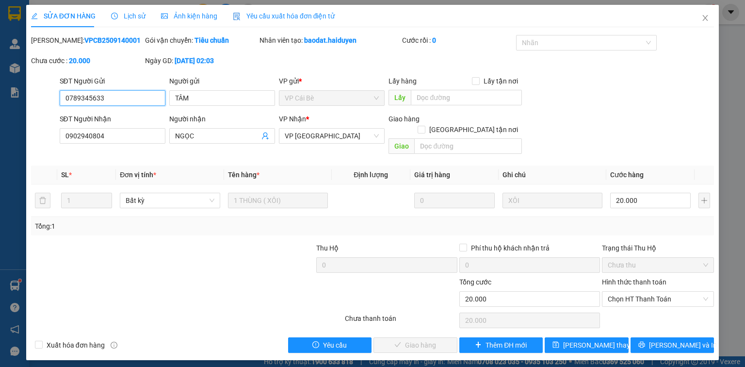
drag, startPoint x: 650, startPoint y: 289, endPoint x: 644, endPoint y: 299, distance: 11.3
click at [650, 291] on span "Chọn HT Thanh Toán" at bounding box center [658, 298] width 100 height 15
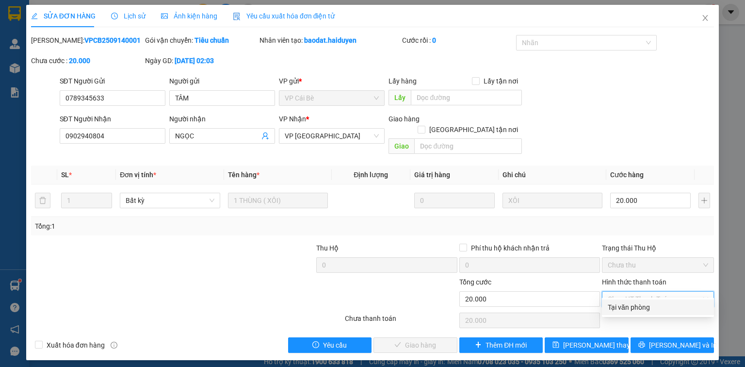
click at [638, 308] on div "Tại văn phòng" at bounding box center [658, 307] width 100 height 11
type input "0"
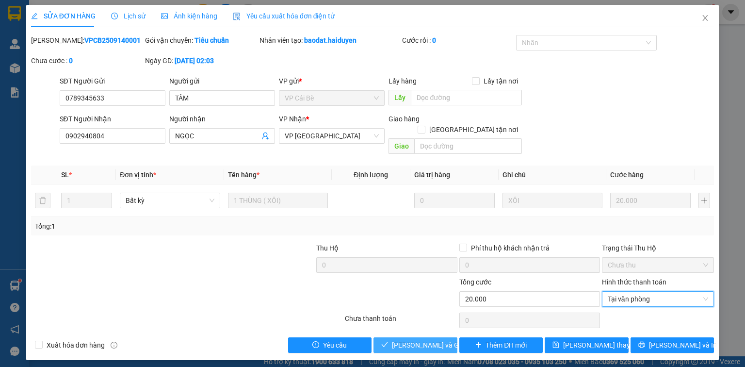
drag, startPoint x: 410, startPoint y: 333, endPoint x: 459, endPoint y: 312, distance: 53.2
click at [411, 339] on span "Lưu và Giao hàng" at bounding box center [438, 344] width 93 height 11
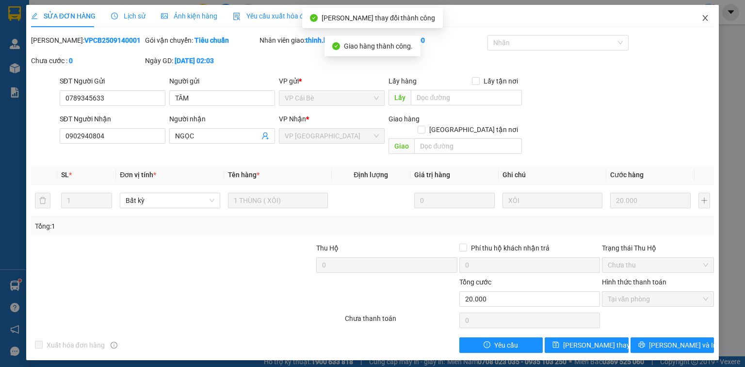
click at [704, 16] on icon "close" at bounding box center [705, 18] width 8 height 8
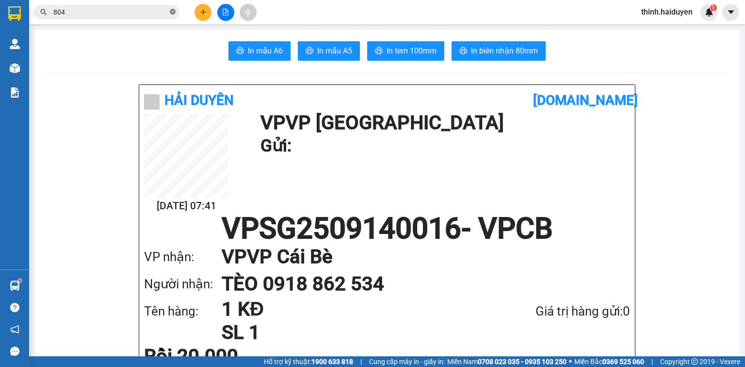
click at [171, 11] on icon "close-circle" at bounding box center [173, 12] width 6 height 6
click at [130, 10] on input "text" at bounding box center [110, 12] width 114 height 11
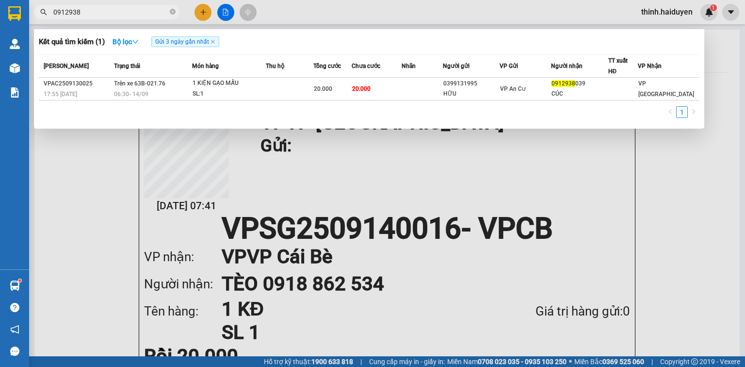
type input "0912938"
click at [512, 159] on div at bounding box center [372, 183] width 745 height 367
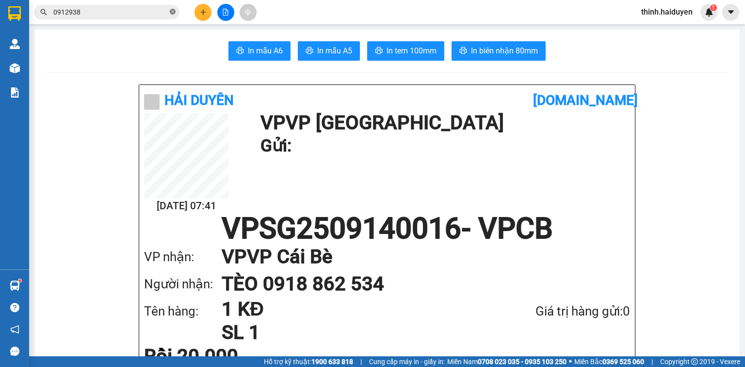
click at [174, 10] on icon "close-circle" at bounding box center [173, 12] width 6 height 6
click at [200, 13] on icon "plus" at bounding box center [203, 12] width 7 height 7
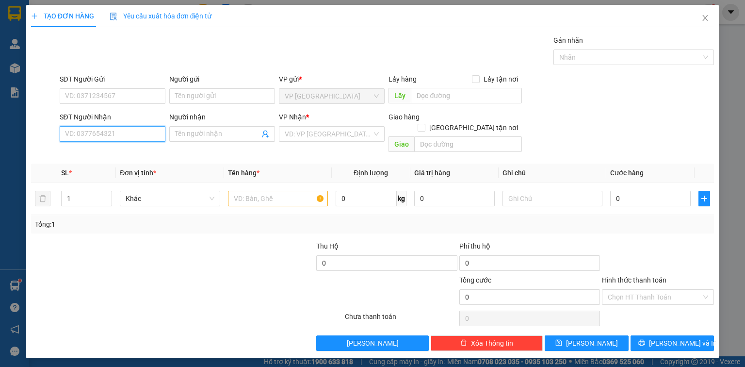
click at [144, 130] on input "SĐT Người Nhận" at bounding box center [113, 134] width 106 height 16
type input "0"
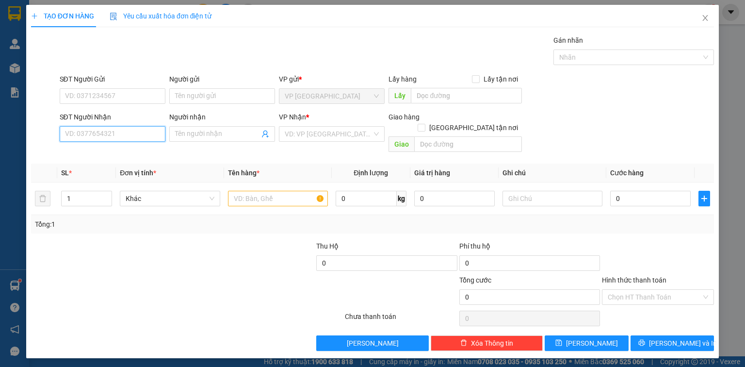
type input "0"
type input "0939848990"
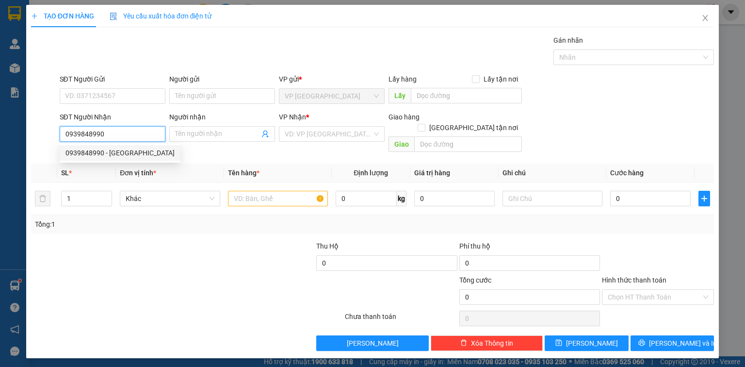
drag, startPoint x: 134, startPoint y: 147, endPoint x: 153, endPoint y: 154, distance: 20.3
click at [135, 148] on div "0939848990 - MỸ" at bounding box center [120, 153] width 121 height 16
type input "MỸ"
type input "20.000"
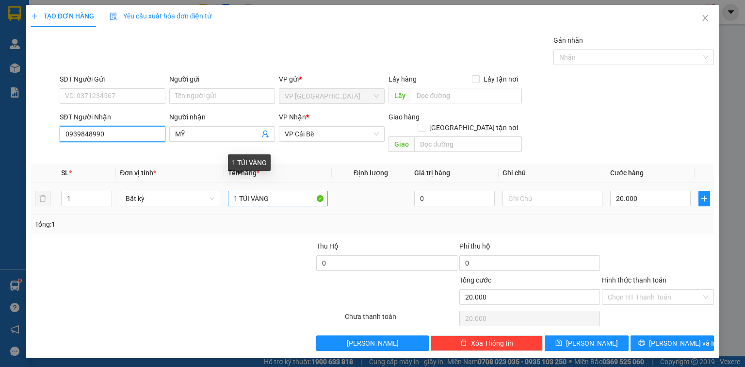
type input "0939848990"
click at [298, 191] on input "1 TÚI VÀNG" at bounding box center [278, 199] width 100 height 16
click at [297, 191] on input "1 TÚI VÀNG" at bounding box center [278, 199] width 100 height 16
drag, startPoint x: 250, startPoint y: 189, endPoint x: 237, endPoint y: 196, distance: 15.0
click at [237, 196] on div "1 TÚI VÀNG" at bounding box center [278, 198] width 100 height 19
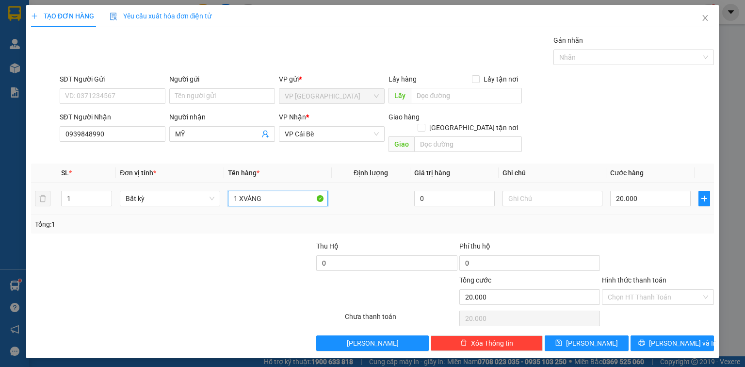
paste input "Ô"
paste input "ỐP"
type input "1 XỐP VÀNG"
click at [636, 191] on input "20.000" at bounding box center [650, 199] width 81 height 16
click at [649, 290] on input "Hình thức thanh toán" at bounding box center [655, 297] width 94 height 15
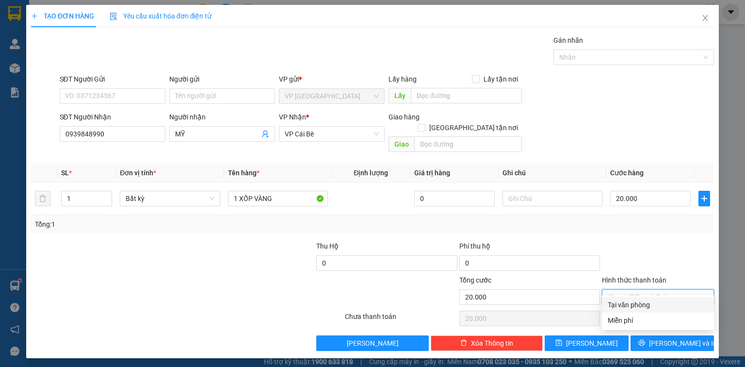
click at [648, 302] on div "Tại văn phòng" at bounding box center [658, 304] width 100 height 11
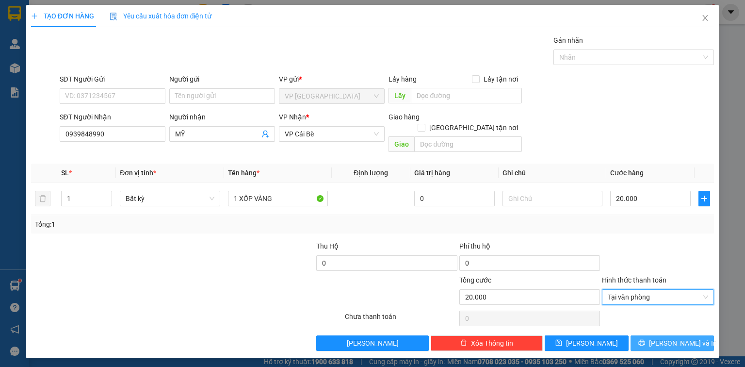
click at [645, 339] on icon "printer" at bounding box center [641, 342] width 7 height 7
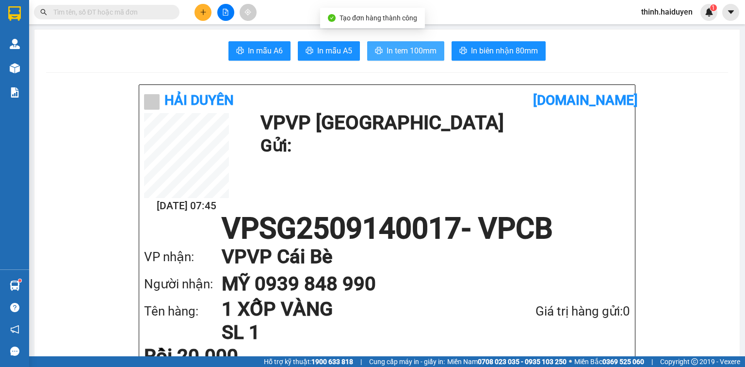
click at [427, 60] on button "In tem 100mm" at bounding box center [405, 50] width 77 height 19
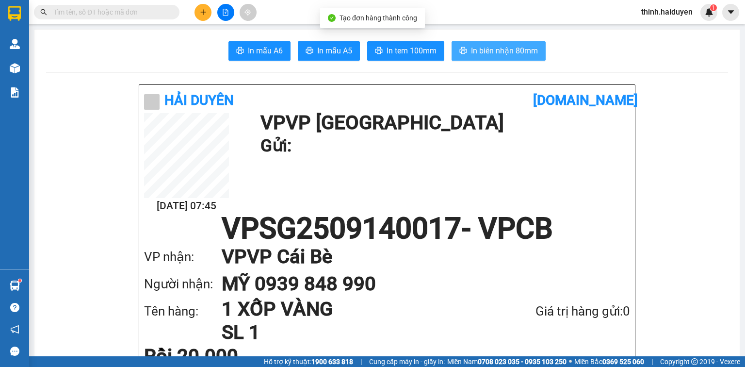
click at [514, 45] on span "In biên nhận 80mm" at bounding box center [504, 51] width 67 height 12
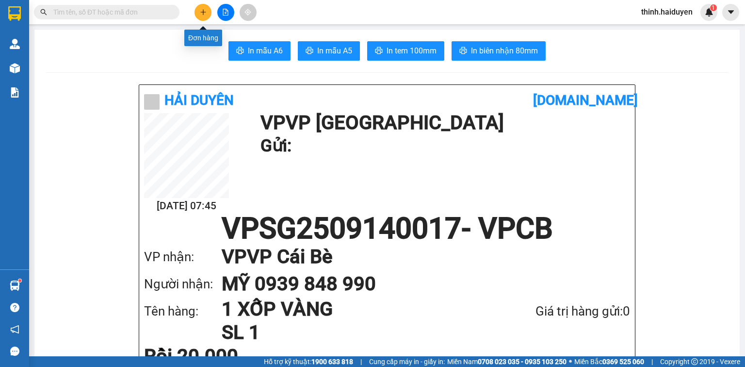
click at [204, 13] on icon "plus" at bounding box center [203, 12] width 7 height 7
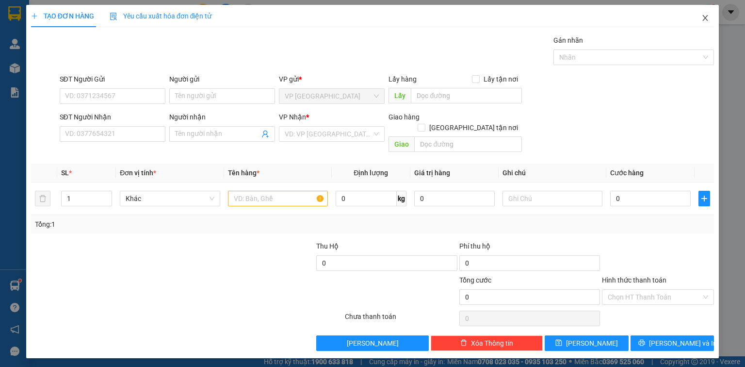
click at [705, 18] on icon "close" at bounding box center [705, 18] width 5 height 6
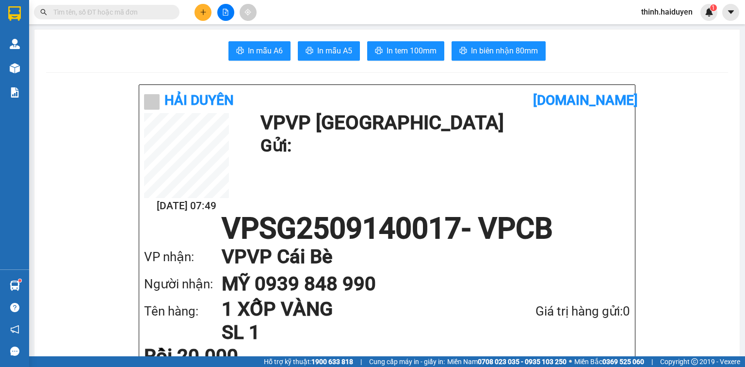
click at [209, 14] on button at bounding box center [202, 12] width 17 height 17
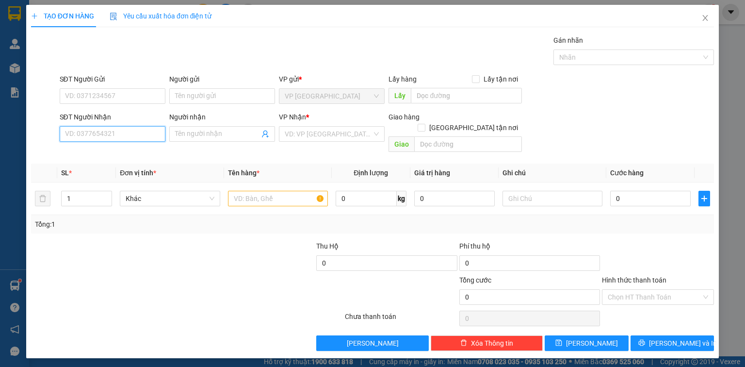
click at [147, 137] on input "SĐT Người Nhận" at bounding box center [113, 134] width 106 height 16
click at [143, 132] on input "SĐT Người Nhận" at bounding box center [113, 134] width 106 height 16
type input "0935454175"
click at [118, 153] on div "0935454175 - DUNG" at bounding box center [112, 152] width 94 height 11
type input "DUNG"
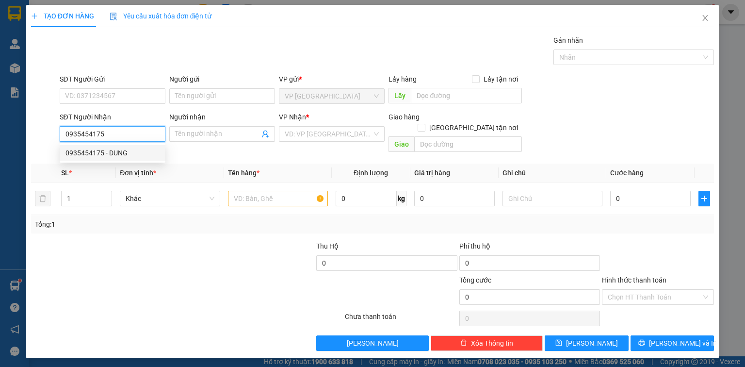
type input "BÀ TỒN"
type input "100.000"
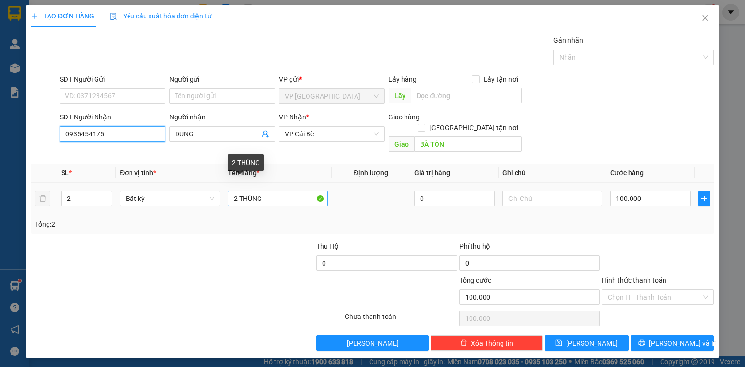
type input "0935454175"
click at [276, 191] on input "2 THÙNG" at bounding box center [278, 199] width 100 height 16
paste input "ÙNG"
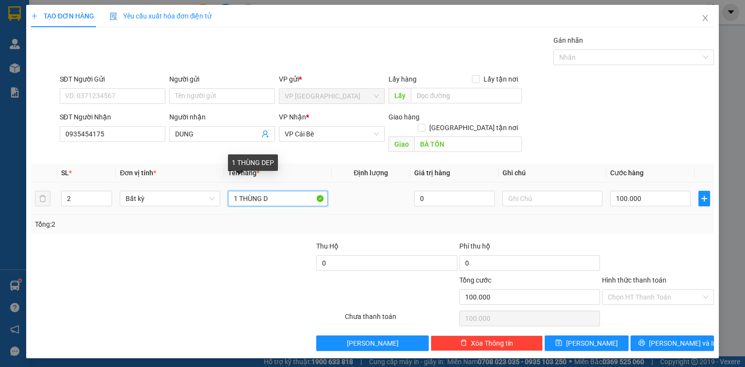
paste input "ẸP"
type input "1 THÙNG DẸP"
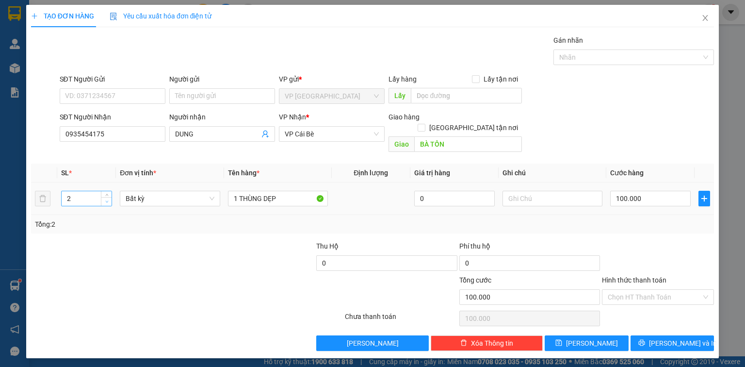
type input "1"
drag, startPoint x: 107, startPoint y: 191, endPoint x: 335, endPoint y: 201, distance: 227.7
click at [108, 201] on icon "down" at bounding box center [106, 202] width 3 height 3
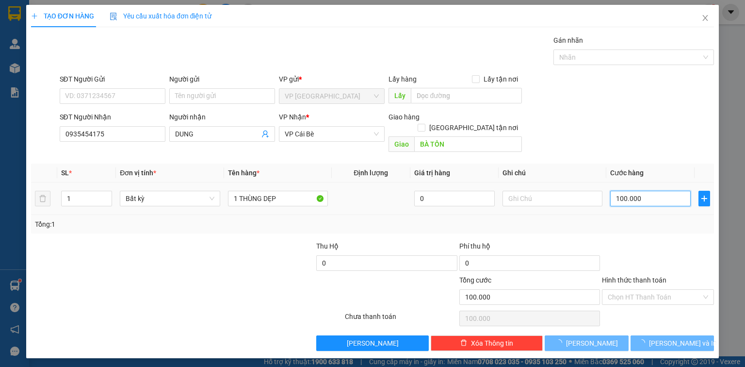
click at [674, 191] on input "100.000" at bounding box center [650, 199] width 81 height 16
type input "0"
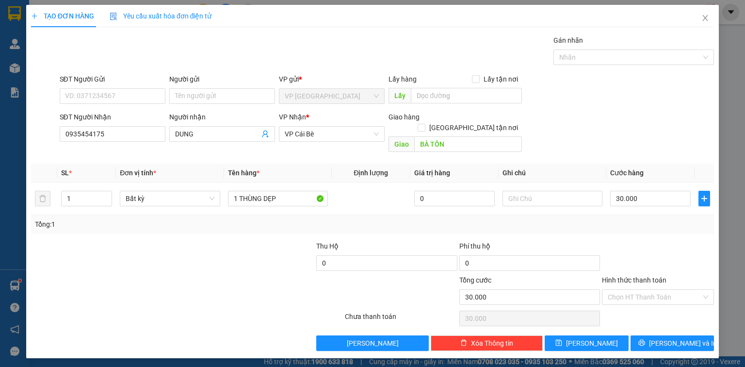
click at [684, 243] on div at bounding box center [658, 258] width 114 height 34
click at [674, 335] on button "Lưu và In" at bounding box center [672, 343] width 84 height 16
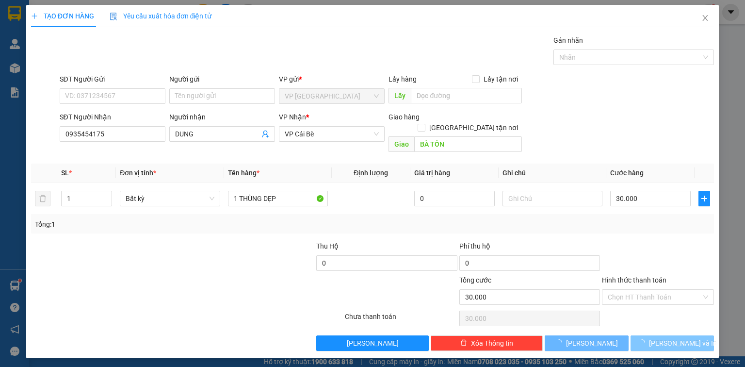
click at [673, 338] on span "Lưu và In" at bounding box center [683, 343] width 68 height 11
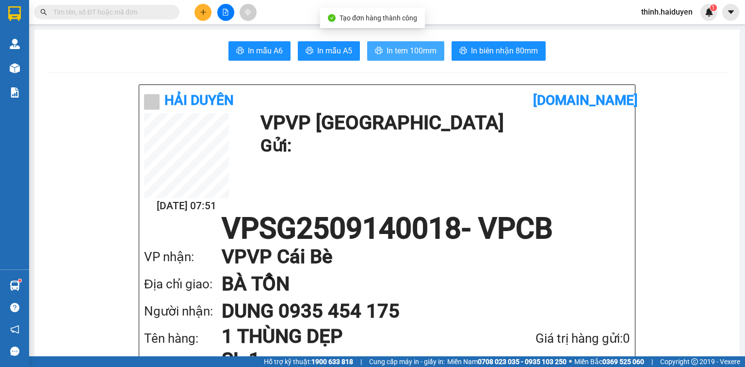
click at [397, 55] on span "In tem 100mm" at bounding box center [412, 51] width 50 height 12
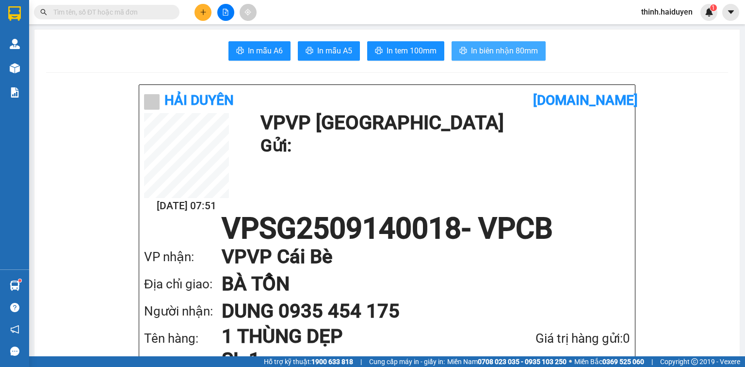
click at [495, 52] on span "In biên nhận 80mm" at bounding box center [504, 51] width 67 height 12
click at [198, 6] on button at bounding box center [202, 12] width 17 height 17
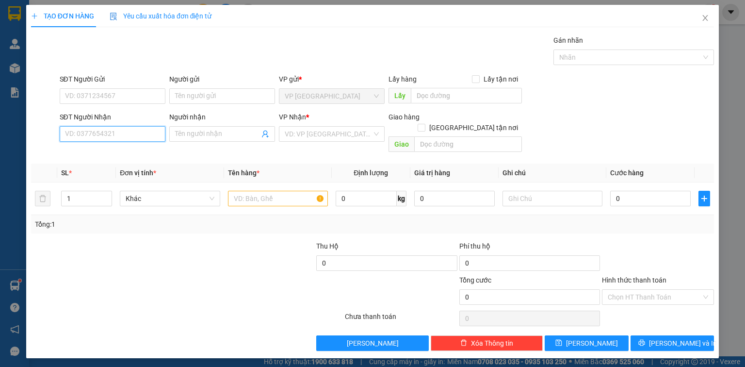
click at [107, 132] on input "SĐT Người Nhận" at bounding box center [113, 134] width 106 height 16
type input "0983808849"
click at [92, 151] on div "0983808849 - ÂN" at bounding box center [112, 152] width 94 height 11
type input "ÂN"
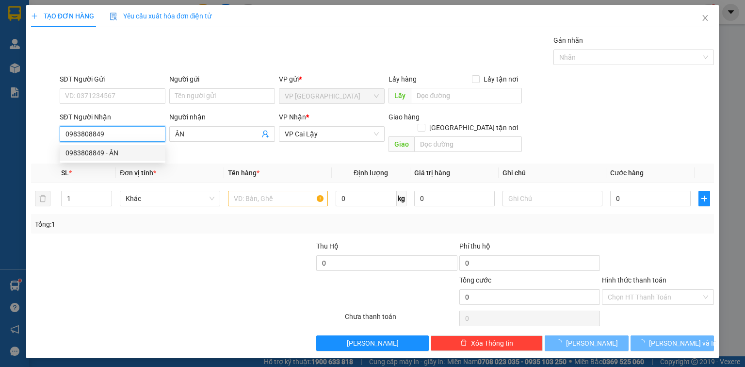
type input "40.000"
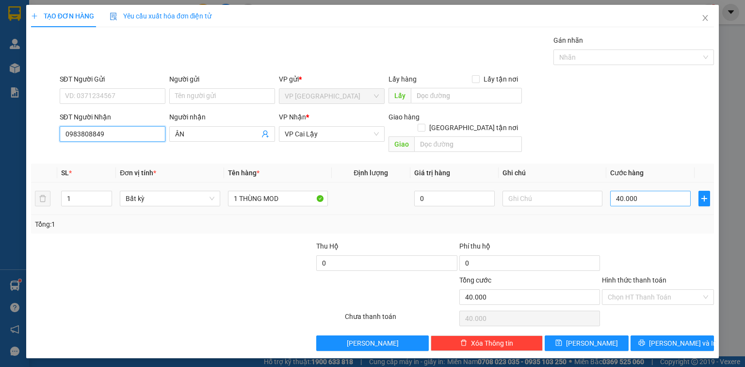
type input "0983808849"
click at [658, 191] on input "40.000" at bounding box center [650, 199] width 81 height 16
click at [665, 241] on div at bounding box center [658, 258] width 114 height 34
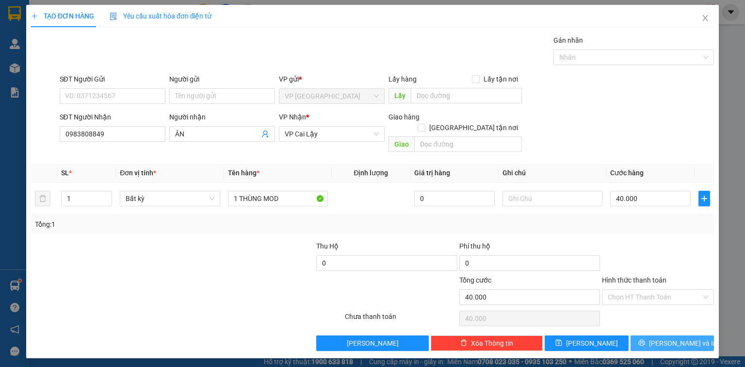
click at [645, 339] on icon "printer" at bounding box center [641, 342] width 7 height 7
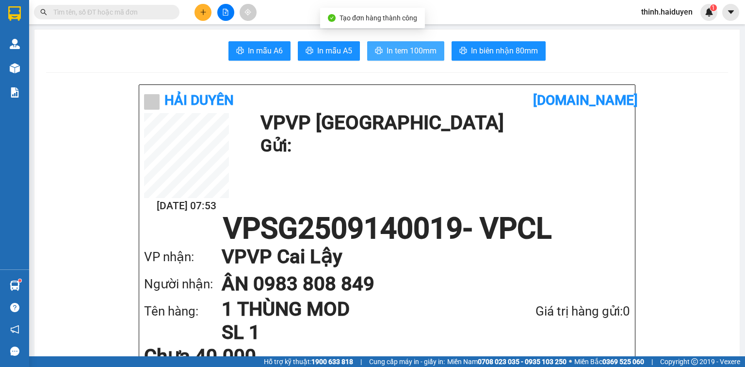
click at [425, 57] on button "In tem 100mm" at bounding box center [405, 50] width 77 height 19
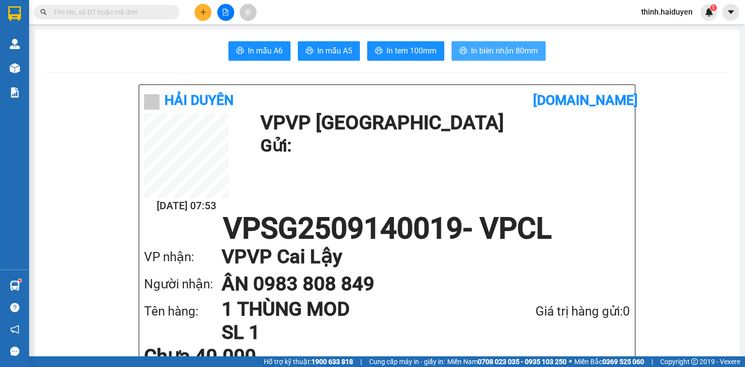
click at [478, 57] on button "In biên nhận 80mm" at bounding box center [499, 50] width 94 height 19
click at [151, 13] on input "text" at bounding box center [110, 12] width 114 height 11
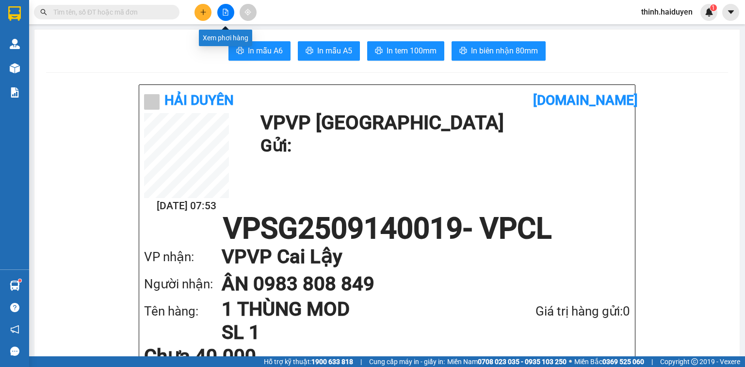
click at [224, 13] on icon "file-add" at bounding box center [225, 12] width 7 height 7
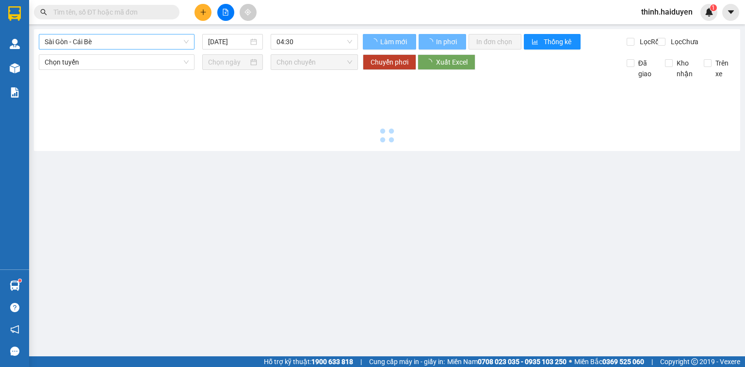
click at [124, 46] on span "Sài Gòn - Cái Bè" at bounding box center [117, 41] width 144 height 15
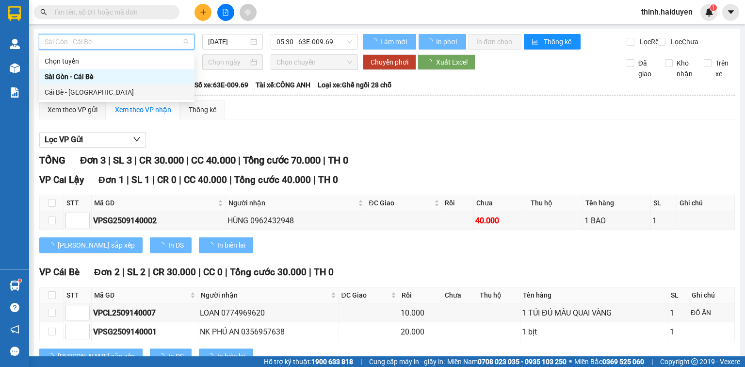
click at [91, 90] on div "Cái Bè - [GEOGRAPHIC_DATA]" at bounding box center [117, 92] width 144 height 11
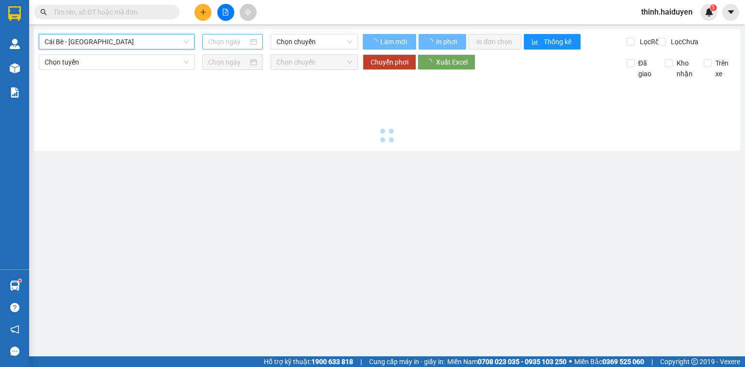
type input "[DATE]"
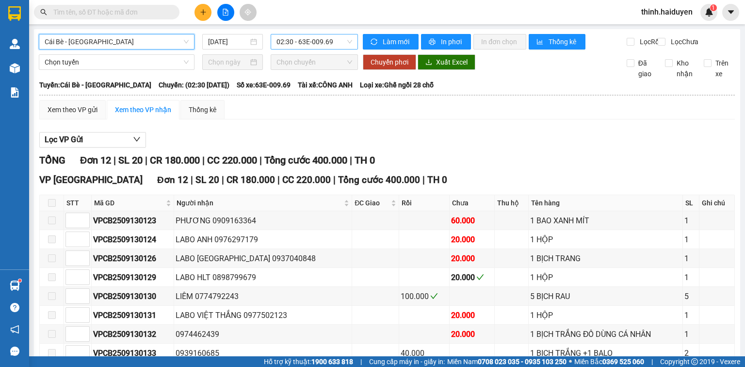
click at [331, 46] on span "02:30 - 63E-009.69" at bounding box center [314, 41] width 76 height 15
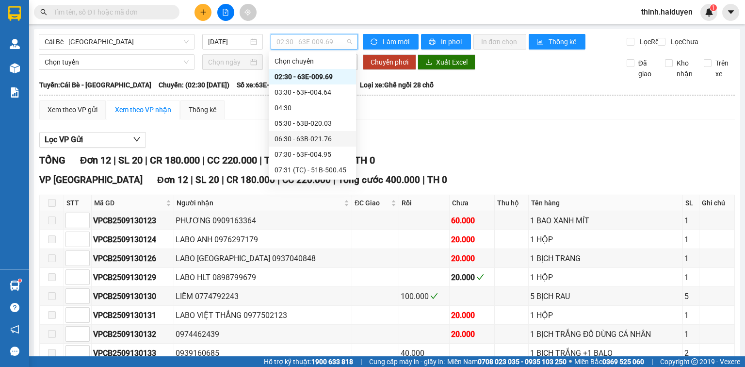
click at [309, 124] on div "05:30 - 63B-020.03" at bounding box center [313, 123] width 76 height 11
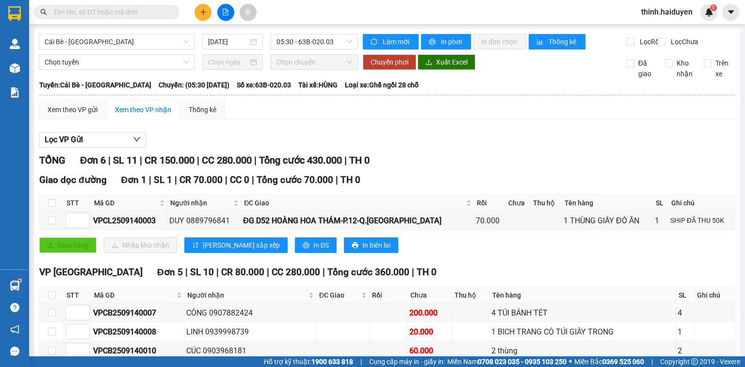
click at [152, 14] on input "text" at bounding box center [110, 12] width 114 height 11
click at [565, 336] on div "VP Sài Gòn Đơn 5 | SL 10 | CR 80.000 | CC 280.000 | Tổng cước 360.000 | TH 0 ST…" at bounding box center [386, 346] width 695 height 163
click at [52, 291] on input "checkbox" at bounding box center [52, 295] width 8 height 8
checkbox input "true"
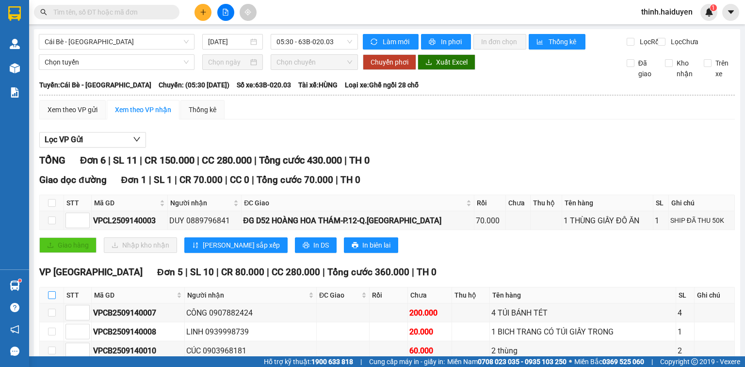
checkbox input "true"
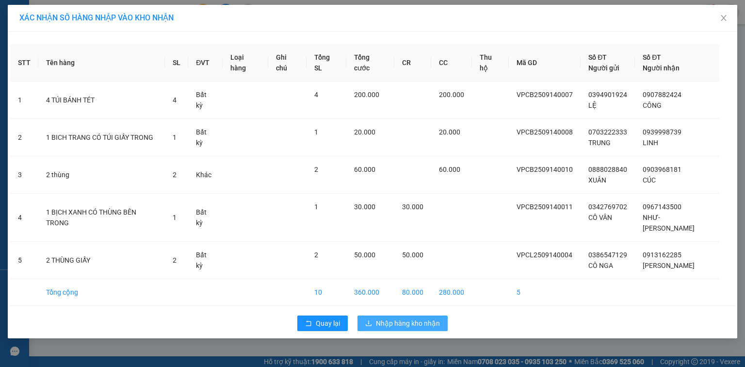
click at [420, 318] on span "Nhập hàng kho nhận" at bounding box center [408, 323] width 64 height 11
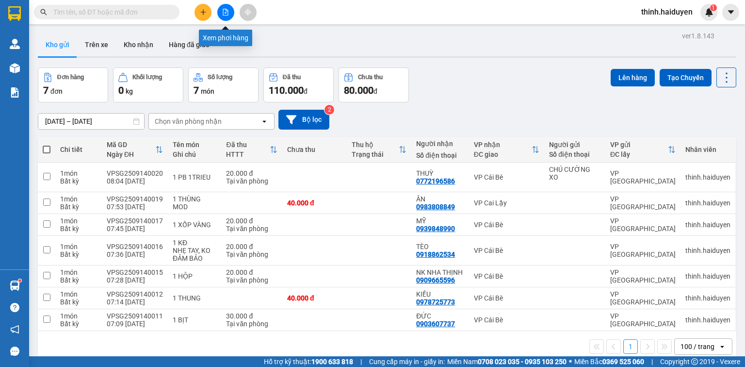
click at [228, 14] on icon "file-add" at bounding box center [225, 12] width 5 height 7
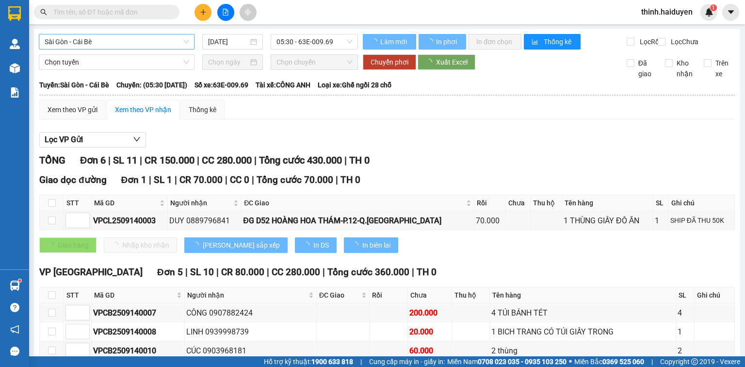
drag, startPoint x: 149, startPoint y: 34, endPoint x: 147, endPoint y: 39, distance: 5.2
click at [148, 36] on span "Sài Gòn - Cái Bè" at bounding box center [117, 41] width 144 height 15
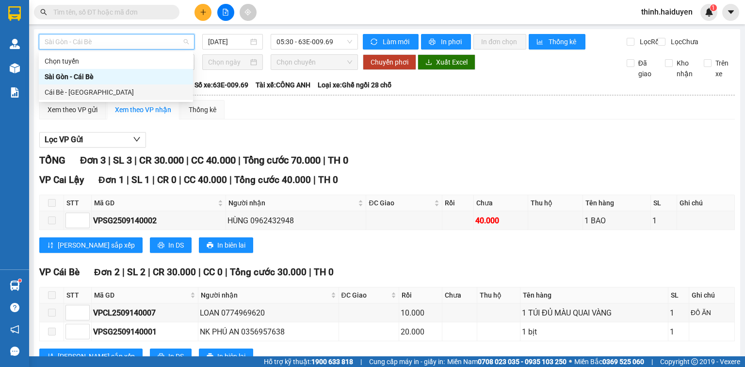
click at [118, 92] on div "Cái Bè - [GEOGRAPHIC_DATA]" at bounding box center [116, 92] width 143 height 11
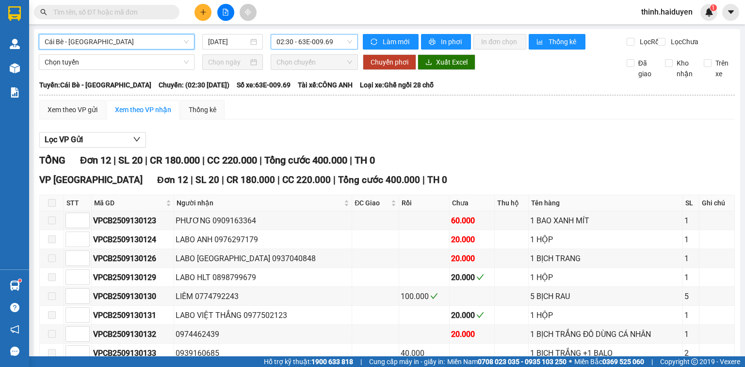
click at [293, 48] on span "02:30 - 63E-009.69" at bounding box center [314, 41] width 76 height 15
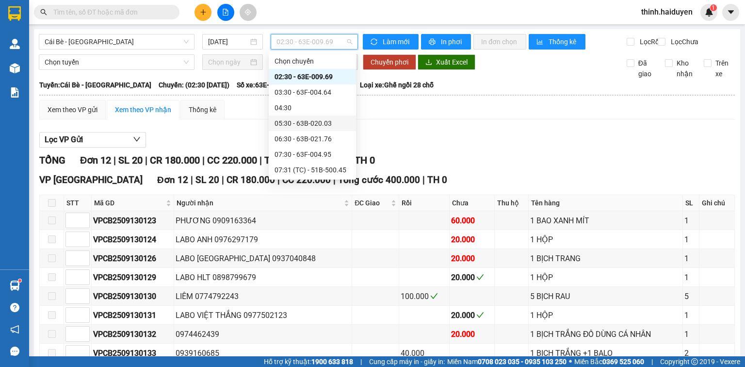
click at [297, 121] on div "05:30 - 63B-020.03" at bounding box center [313, 123] width 76 height 11
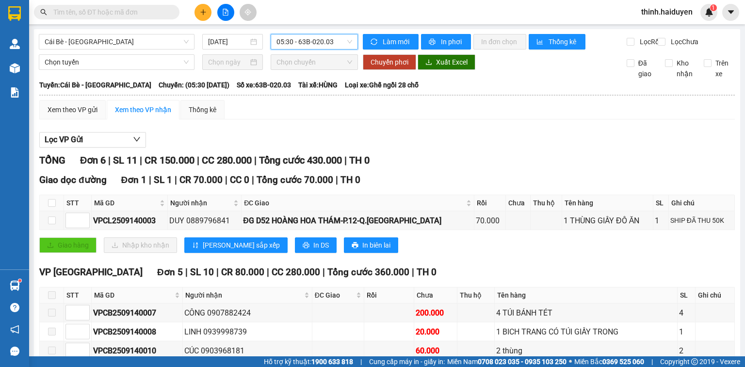
click at [305, 44] on span "05:30 - 63B-020.03" at bounding box center [314, 41] width 76 height 15
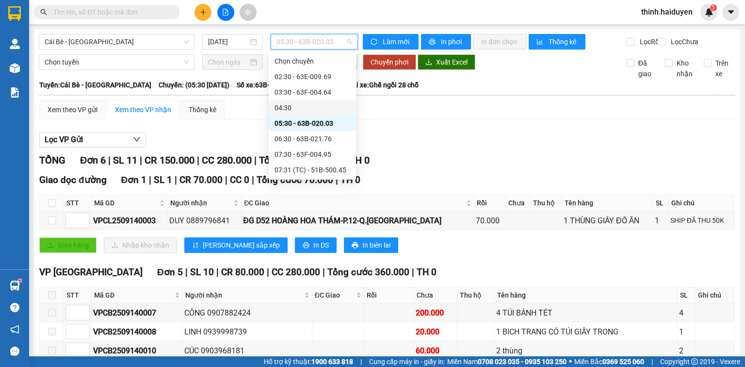
click at [294, 109] on div "04:30" at bounding box center [313, 107] width 76 height 11
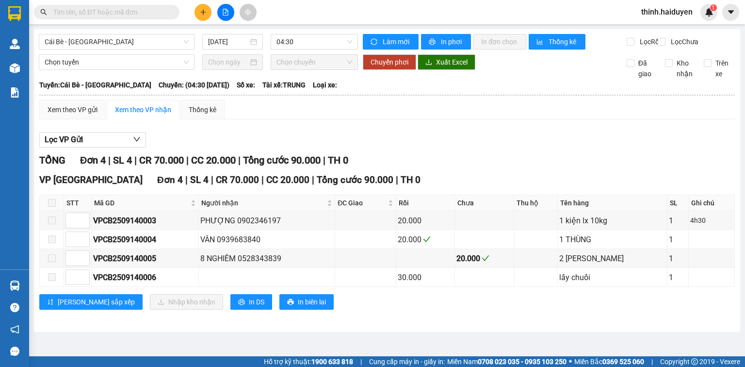
click at [125, 11] on input "text" at bounding box center [110, 12] width 114 height 11
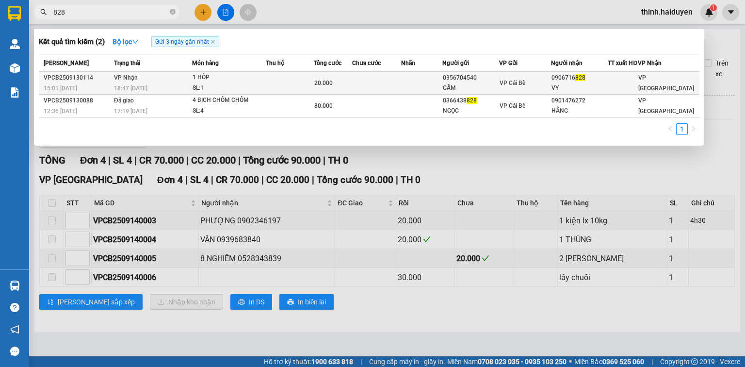
type input "828"
click at [411, 79] on td at bounding box center [421, 83] width 41 height 23
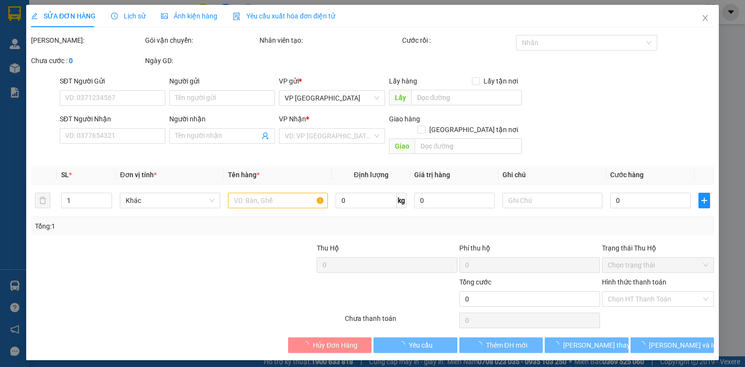
type input "0356704540"
type input "GẤM"
type input "0906716828"
type input "VY"
type input "20.000"
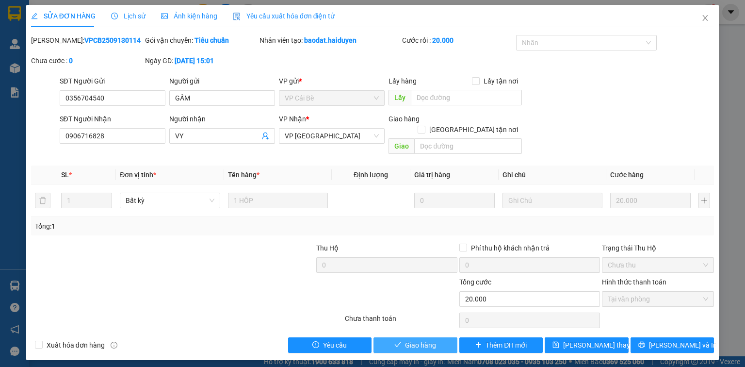
click at [414, 339] on span "Giao hàng" at bounding box center [420, 344] width 31 height 11
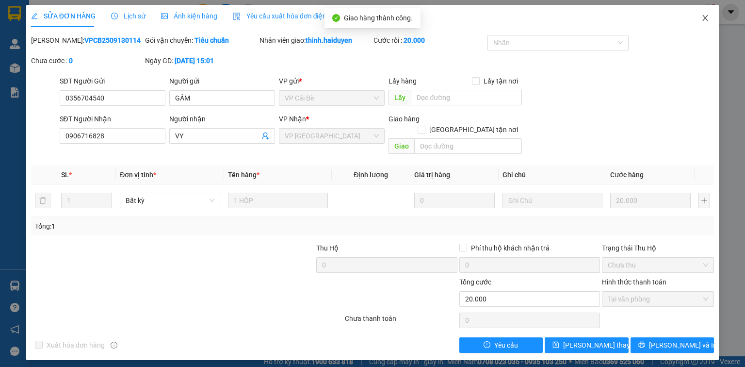
click at [705, 17] on icon "close" at bounding box center [705, 18] width 8 height 8
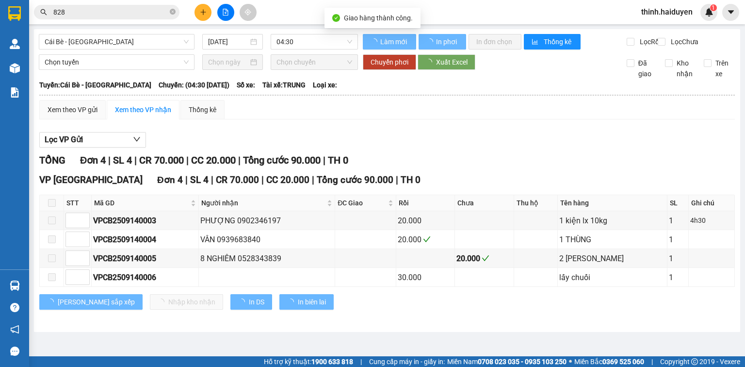
click at [677, 157] on div "Lọc VP Gửi TỔNG Đơn 4 | SL 4 | CR 70.000 | CC 20.000 | Tổng cước 90.000 | TH 0…" at bounding box center [386, 224] width 695 height 194
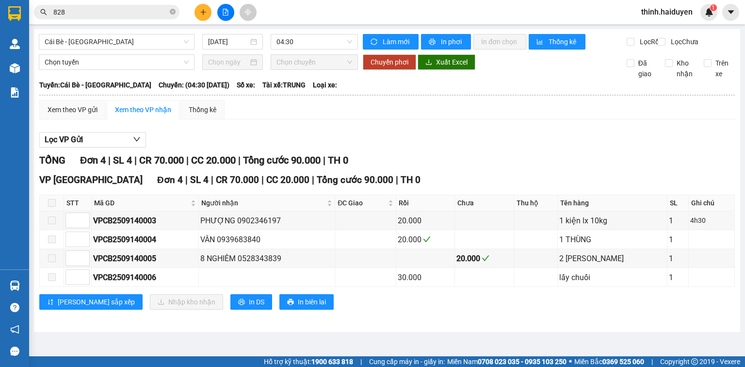
click at [200, 14] on icon "plus" at bounding box center [203, 12] width 7 height 7
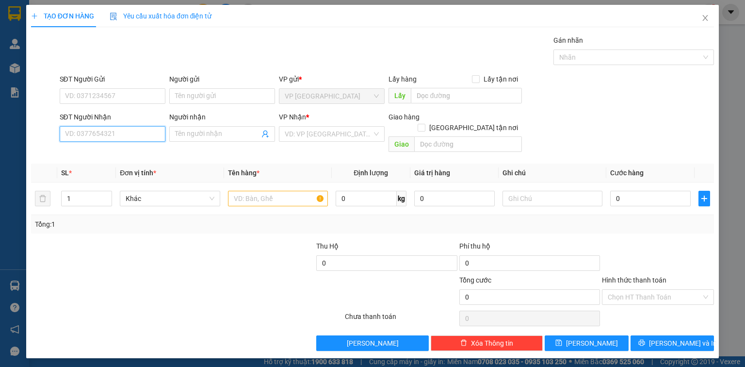
click at [144, 134] on input "SĐT Người Nhận" at bounding box center [113, 134] width 106 height 16
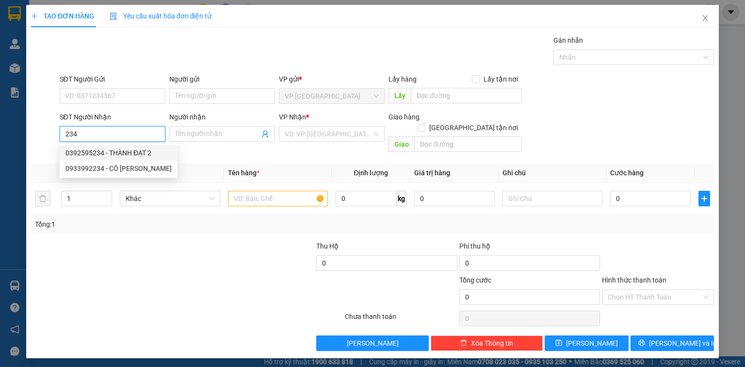
drag, startPoint x: 130, startPoint y: 148, endPoint x: 146, endPoint y: 156, distance: 17.6
click at [130, 149] on div "0392595234 - THÀNH ĐẠT 2" at bounding box center [118, 152] width 106 height 11
type input "0392595234"
type input "THÀNH ĐẠT 2"
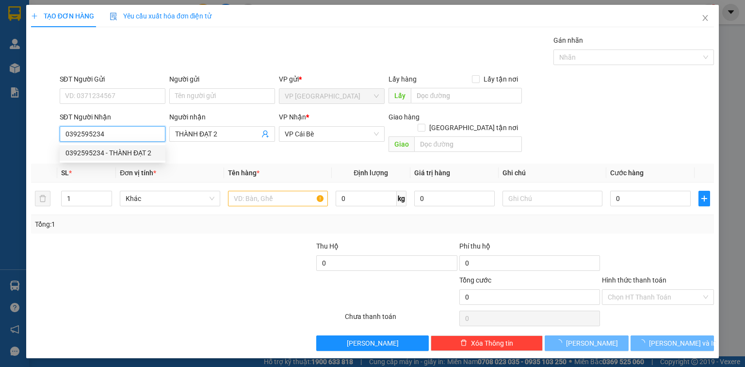
type input "20.000"
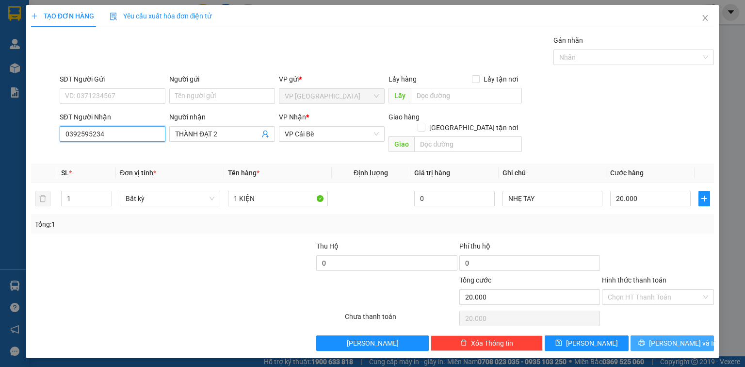
type input "0392595234"
drag, startPoint x: 672, startPoint y: 332, endPoint x: 610, endPoint y: 242, distance: 109.8
click at [672, 338] on span "Lưu và In" at bounding box center [683, 343] width 68 height 11
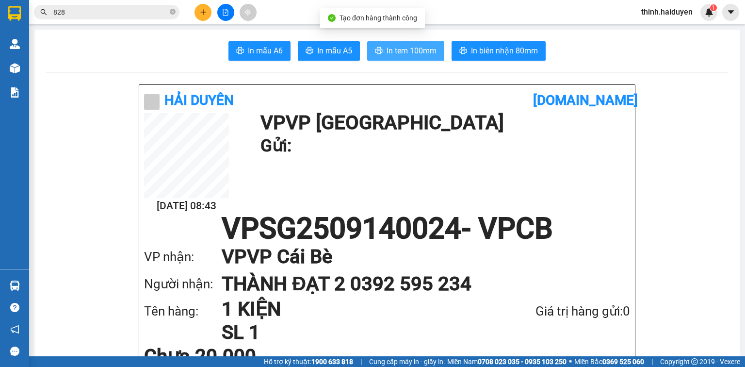
click at [393, 48] on span "In tem 100mm" at bounding box center [412, 51] width 50 height 12
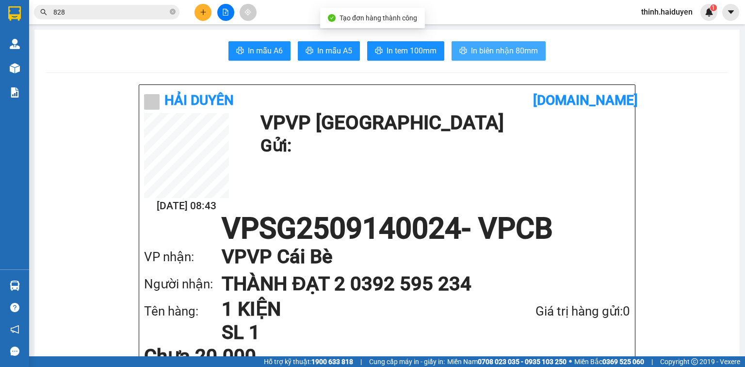
drag, startPoint x: 528, startPoint y: 47, endPoint x: 533, endPoint y: 45, distance: 5.2
click at [528, 48] on span "In biên nhận 80mm" at bounding box center [504, 51] width 67 height 12
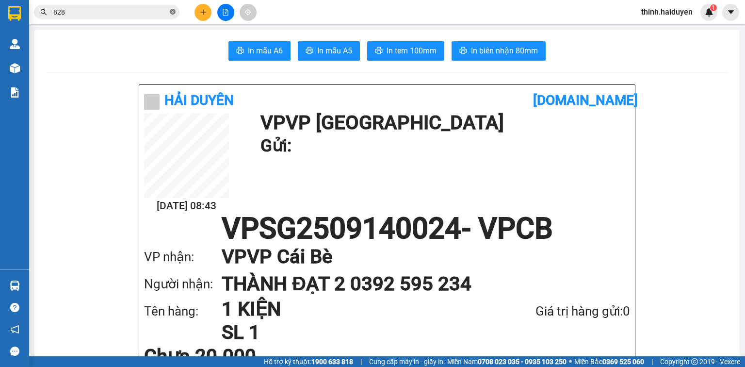
click at [174, 11] on icon "close-circle" at bounding box center [173, 12] width 6 height 6
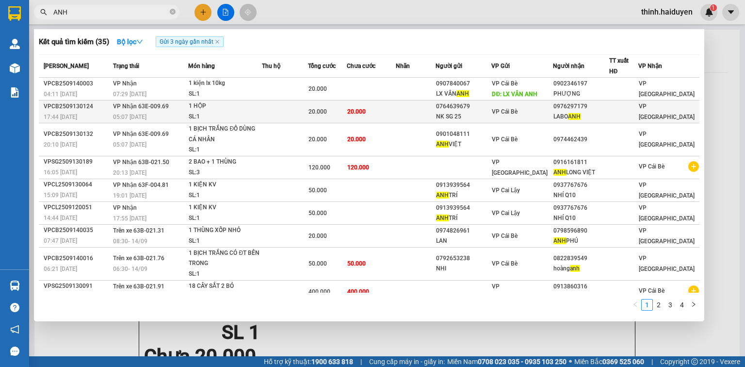
type input "ANH"
click at [392, 109] on td "20.000" at bounding box center [371, 111] width 49 height 23
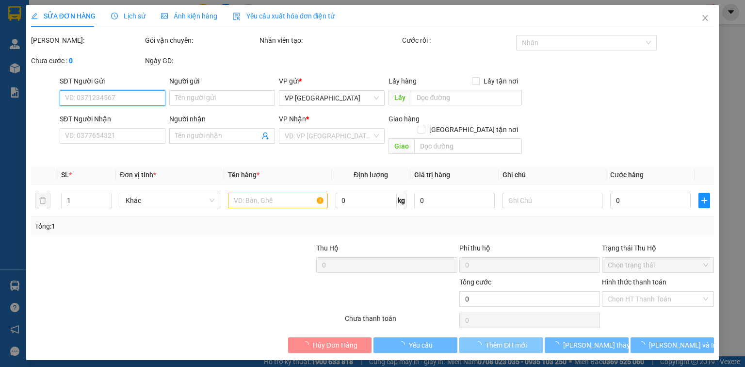
type input "0764639679"
type input "NK SG 25"
type input "0976297179"
type input "LABO ANH"
type input "20.000"
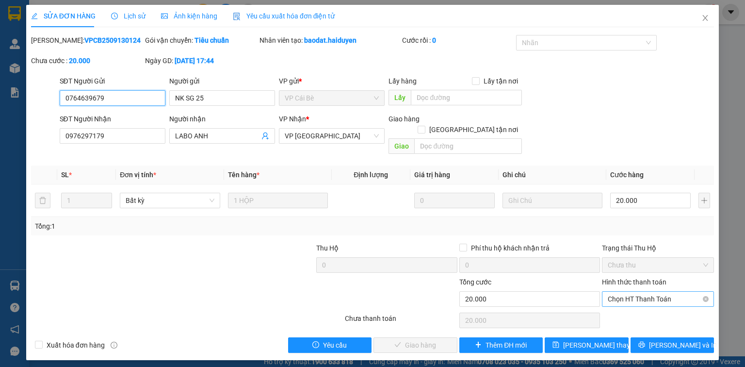
click at [619, 291] on span "Chọn HT Thanh Toán" at bounding box center [658, 298] width 100 height 15
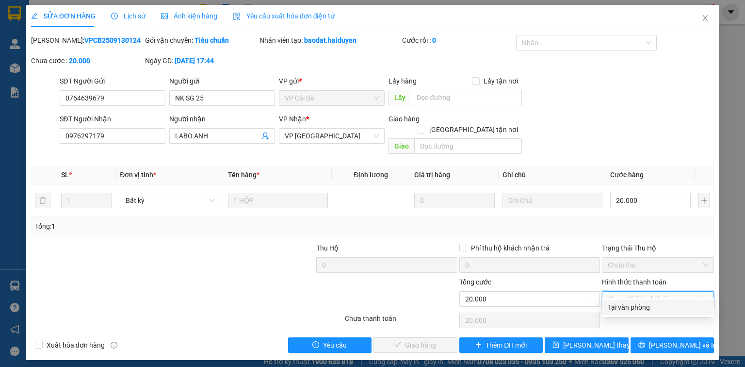
drag, startPoint x: 623, startPoint y: 306, endPoint x: 598, endPoint y: 313, distance: 26.4
click at [619, 307] on div "Tại văn phòng" at bounding box center [658, 307] width 100 height 11
type input "0"
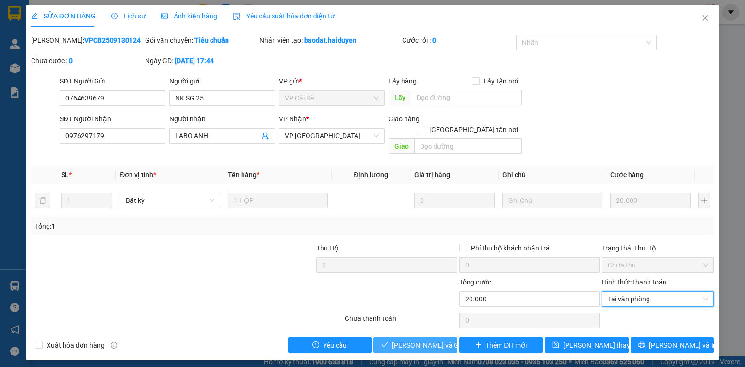
click at [431, 339] on span "Lưu và Giao hàng" at bounding box center [438, 344] width 93 height 11
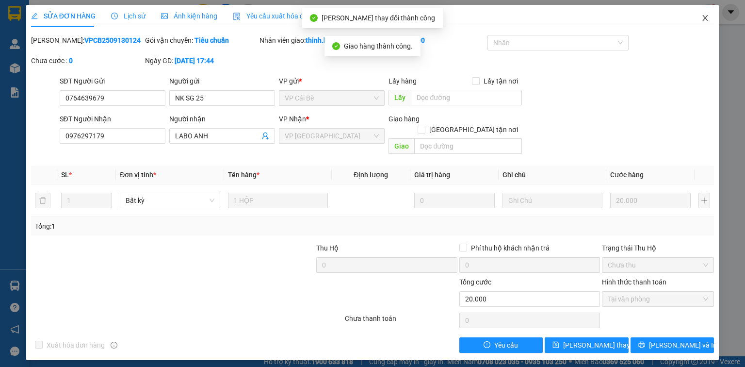
click at [703, 19] on icon "close" at bounding box center [705, 18] width 8 height 8
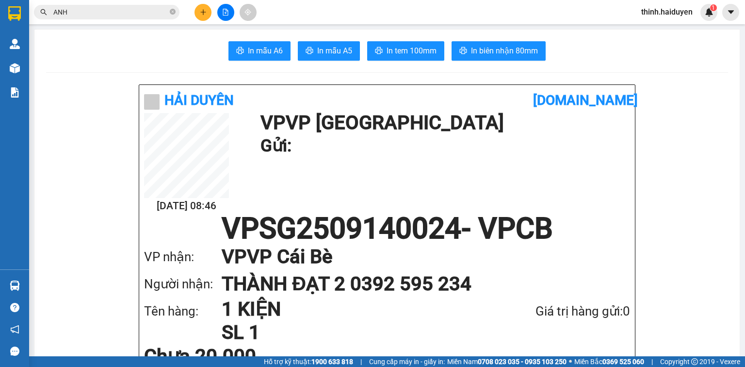
click at [199, 13] on button at bounding box center [202, 12] width 17 height 17
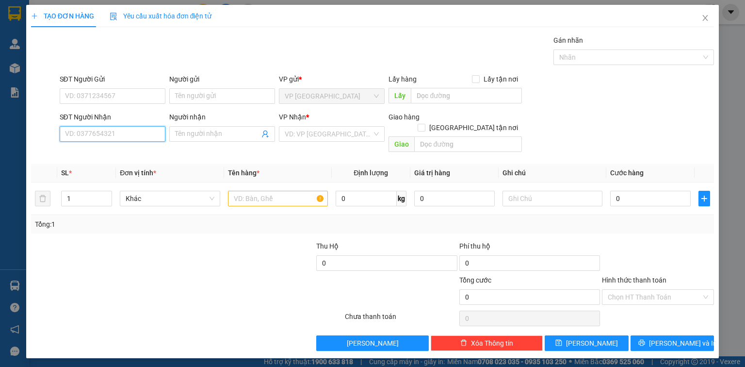
click at [126, 140] on input "SĐT Người Nhận" at bounding box center [113, 134] width 106 height 16
click at [150, 151] on div "0888011168" at bounding box center [112, 152] width 94 height 11
type input "0888011168"
type input "đối diện tâm an cb"
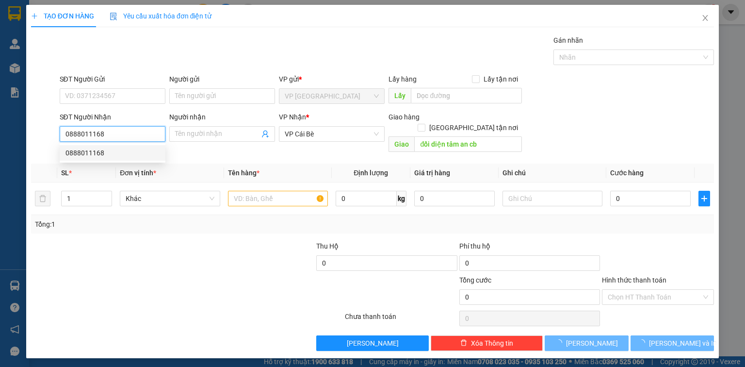
type input "50.000"
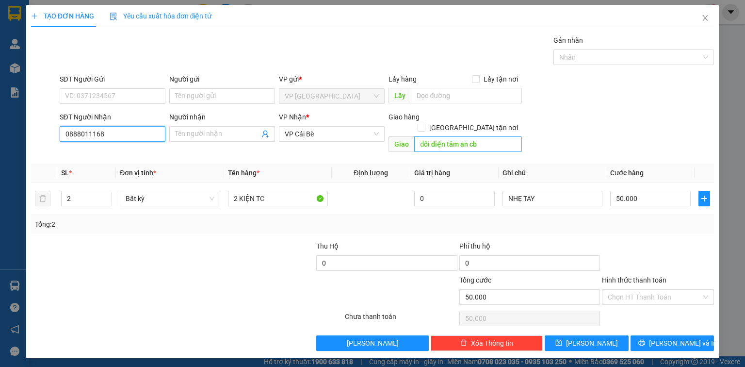
type input "0888011168"
paste input "Â"
type input "TÂM AN"
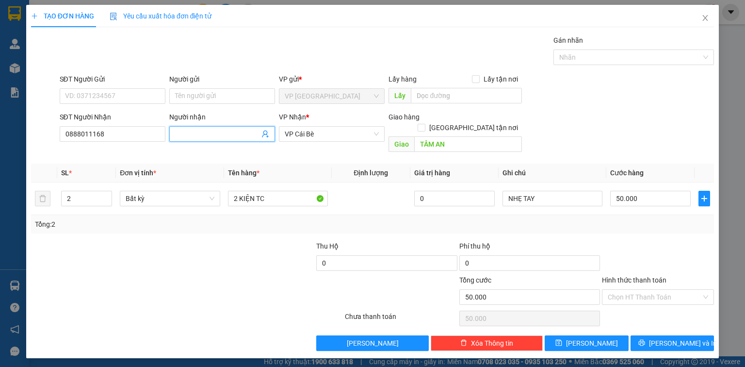
click at [216, 131] on input "Người nhận" at bounding box center [217, 134] width 84 height 11
paste input "Â"
paste input "Ấ"
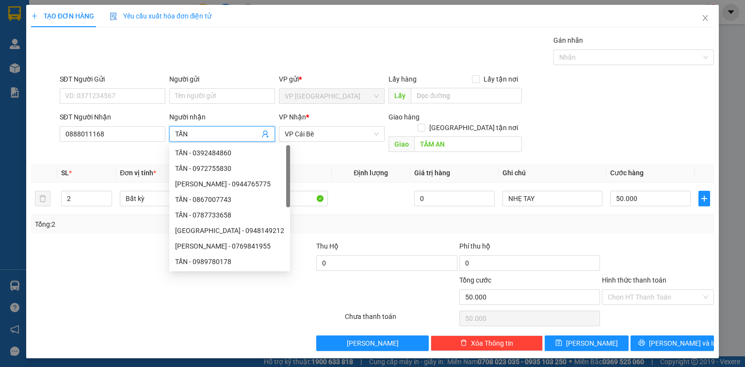
type input "TẤN"
drag, startPoint x: 638, startPoint y: 232, endPoint x: 539, endPoint y: 178, distance: 112.9
click at [632, 241] on div at bounding box center [658, 258] width 114 height 34
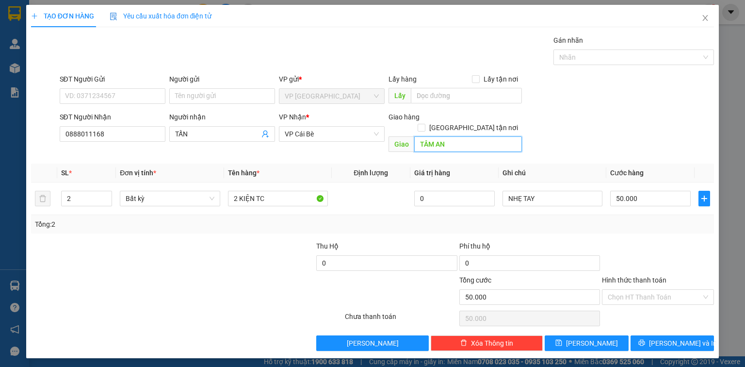
click at [463, 136] on input "TÂM AN" at bounding box center [468, 144] width 108 height 16
click at [464, 136] on input "TÂM AN" at bounding box center [468, 144] width 108 height 16
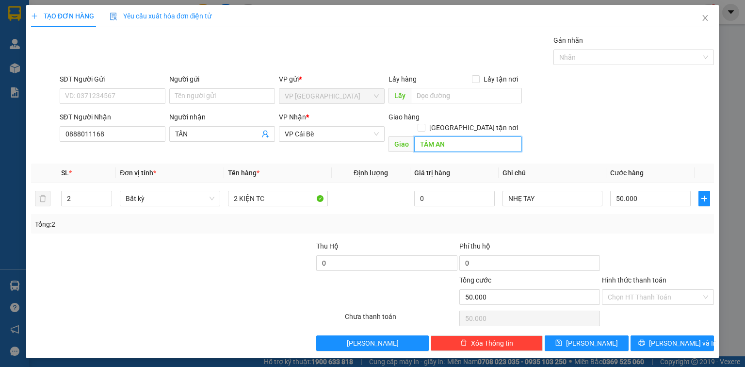
click at [464, 136] on input "TÂM AN" at bounding box center [468, 144] width 108 height 16
type input "D"
paste input "Đ"
paste input "Ô"
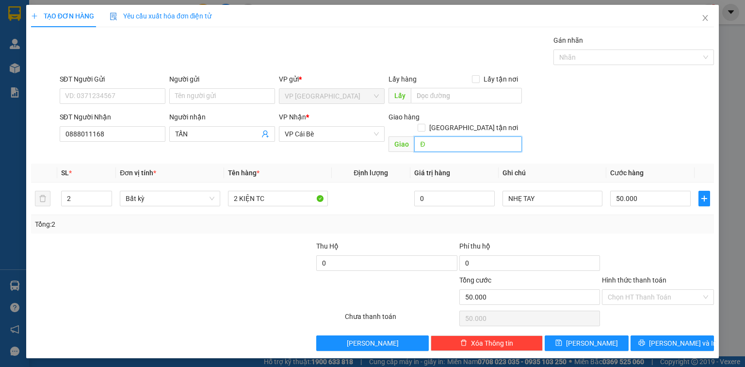
paste input "ỐI"
paste input "ỆN"
paste input "Â"
type input "ĐỐI DIỆN TÂM AN"
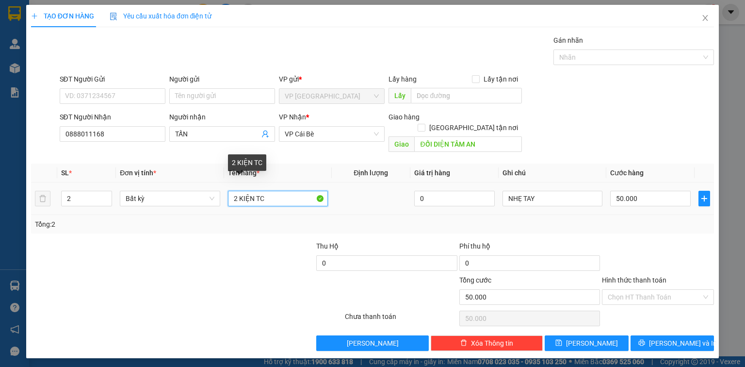
drag, startPoint x: 235, startPoint y: 191, endPoint x: 210, endPoint y: 202, distance: 26.7
click at [214, 200] on tr "2 Bất kỳ 2 KIỆN TC 0 NHẸ TAY 50.000" at bounding box center [372, 198] width 683 height 32
type input "3 KIỆN TC"
type input "3"
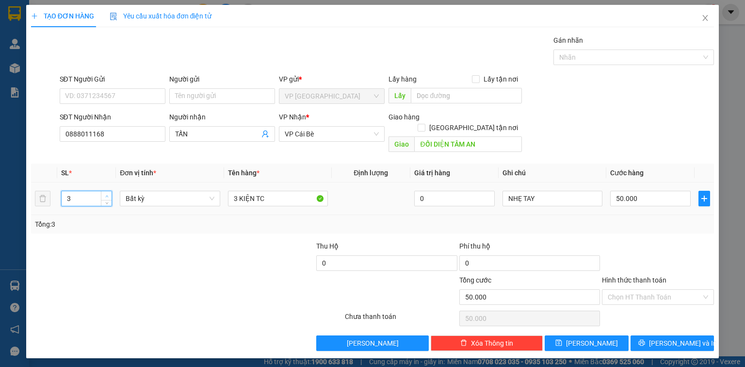
click at [110, 191] on span "Increase Value" at bounding box center [106, 195] width 11 height 9
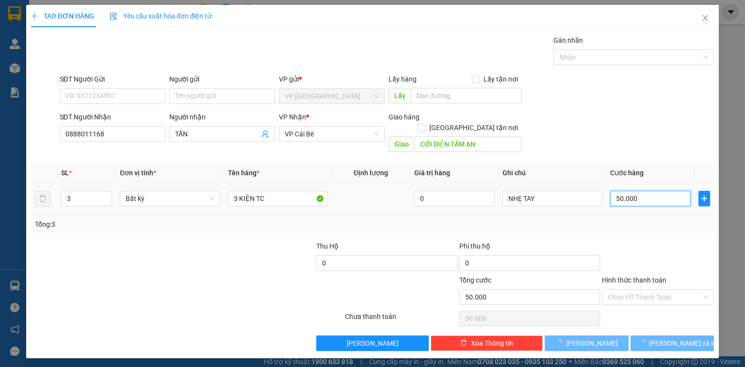
click at [626, 191] on input "50.000" at bounding box center [650, 199] width 81 height 16
type input "0"
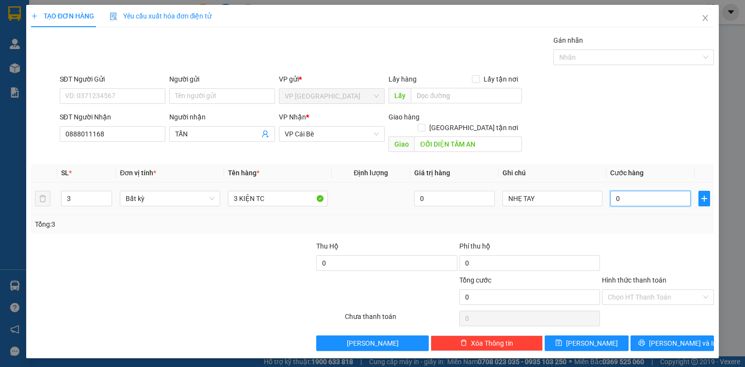
type input "6"
type input "06"
type input "60"
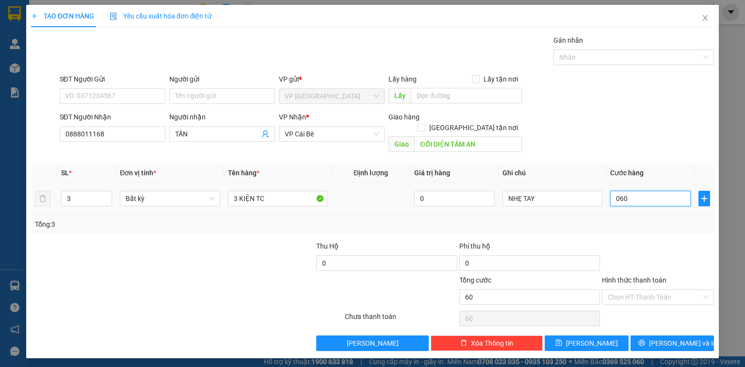
type input "060"
type input "60.000"
click at [629, 219] on div "Tổng: 3" at bounding box center [372, 224] width 675 height 11
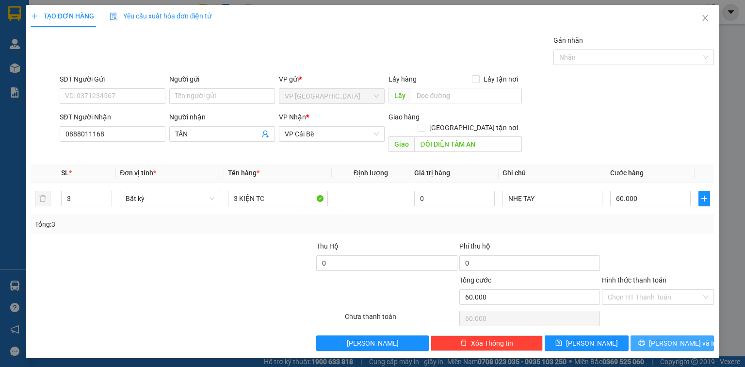
click at [666, 338] on span "Lưu và In" at bounding box center [683, 343] width 68 height 11
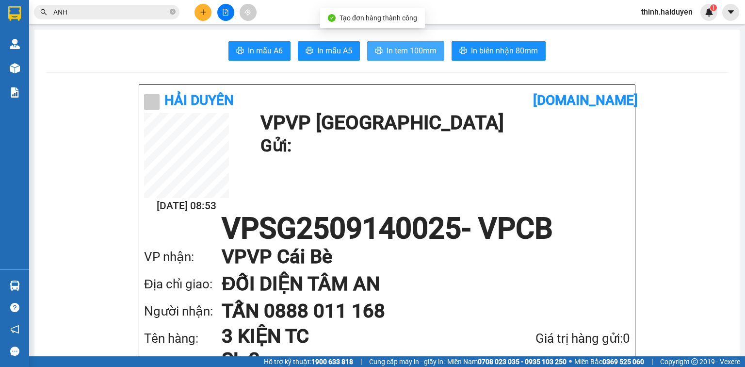
click at [412, 54] on span "In tem 100mm" at bounding box center [412, 51] width 50 height 12
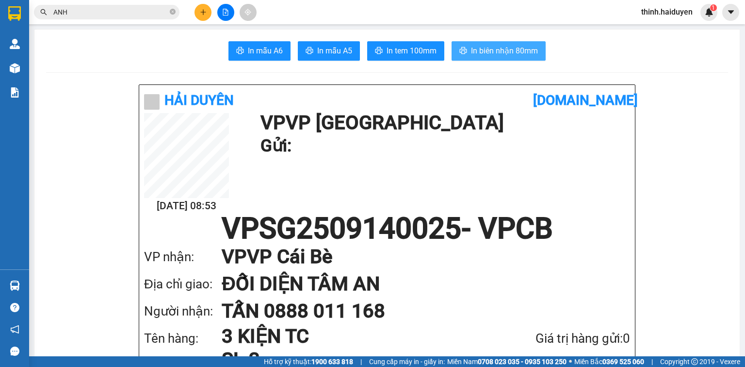
click at [513, 48] on span "In biên nhận 80mm" at bounding box center [504, 51] width 67 height 12
click at [416, 194] on div "14/09 08:53 VP VP Sài Gòn Gửi:" at bounding box center [387, 163] width 486 height 101
click at [212, 9] on div at bounding box center [225, 12] width 73 height 17
click at [206, 13] on icon "plus" at bounding box center [203, 12] width 7 height 7
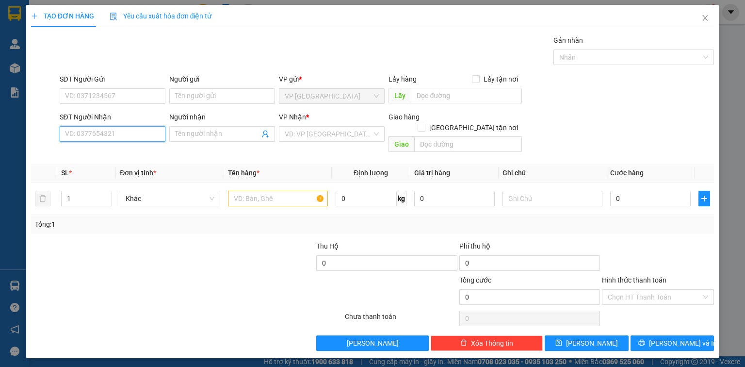
click at [138, 129] on input "SĐT Người Nhận" at bounding box center [113, 134] width 106 height 16
type input "0369768250"
click at [133, 153] on div "0369768250 - THẮM" at bounding box center [112, 152] width 94 height 11
type input "THẮM"
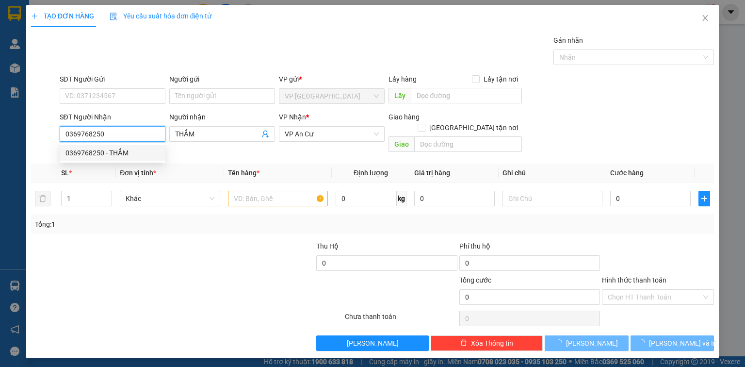
type input "240.000"
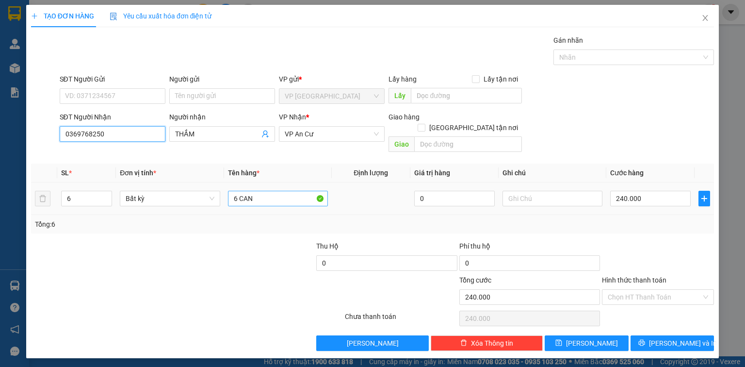
type input "0369768250"
click at [285, 191] on input "6 CAN" at bounding box center [278, 199] width 100 height 16
click at [284, 191] on input "6 CAN" at bounding box center [278, 199] width 100 height 16
type input "C"
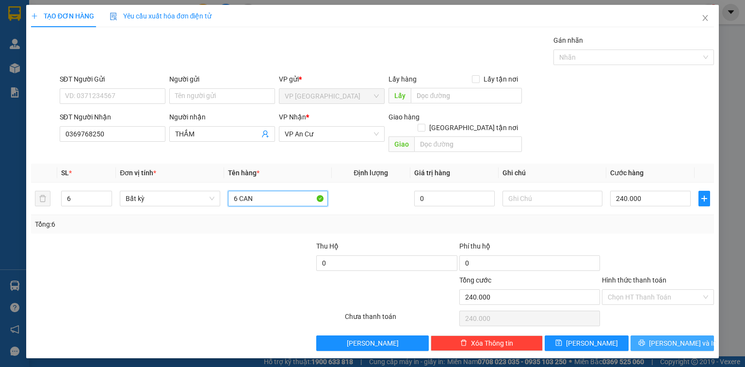
type input "6 CAN"
click at [662, 335] on button "Lưu và In" at bounding box center [672, 343] width 84 height 16
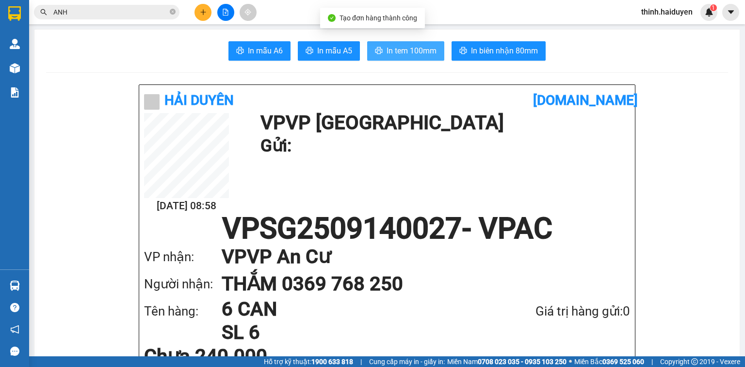
click at [424, 45] on span "In tem 100mm" at bounding box center [412, 51] width 50 height 12
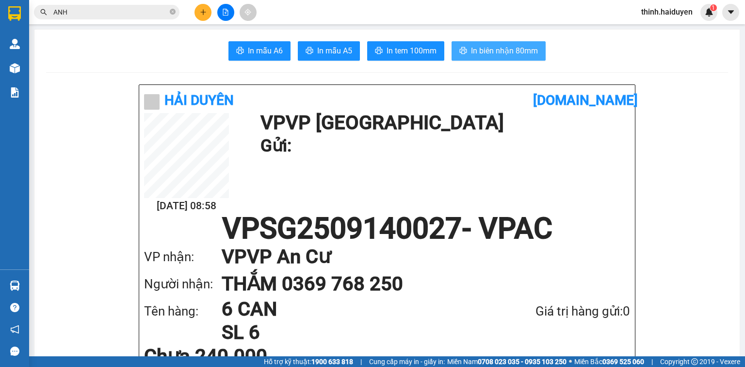
click at [519, 53] on span "In biên nhận 80mm" at bounding box center [504, 51] width 67 height 12
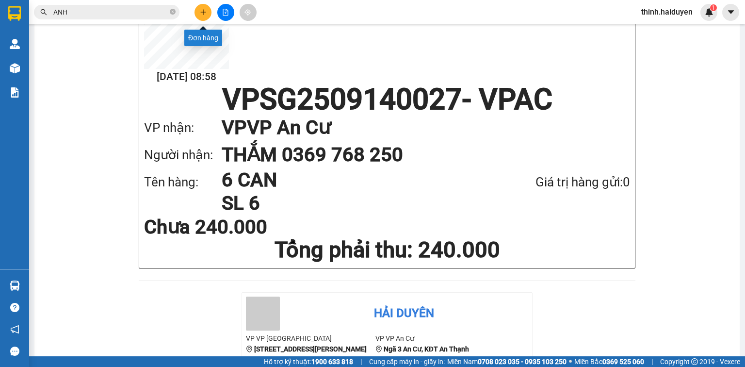
click at [202, 7] on button at bounding box center [202, 12] width 17 height 17
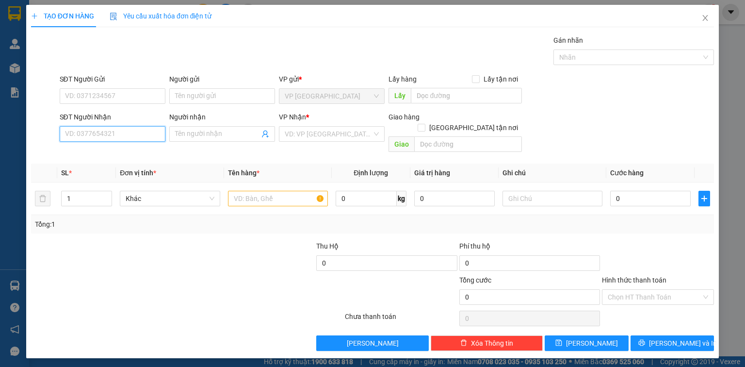
click at [136, 138] on input "SĐT Người Nhận" at bounding box center [113, 134] width 106 height 16
click at [128, 150] on div "0376867998 - VINH" at bounding box center [112, 152] width 94 height 11
type input "0376867998"
type input "VINH"
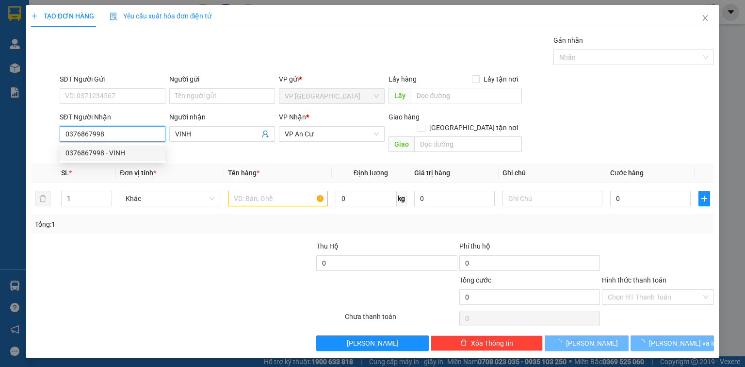
type input "20.000"
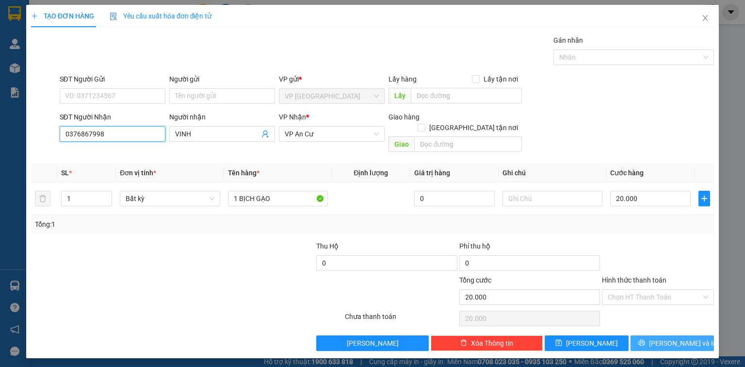
type input "0376867998"
click at [671, 338] on span "Lưu và In" at bounding box center [683, 343] width 68 height 11
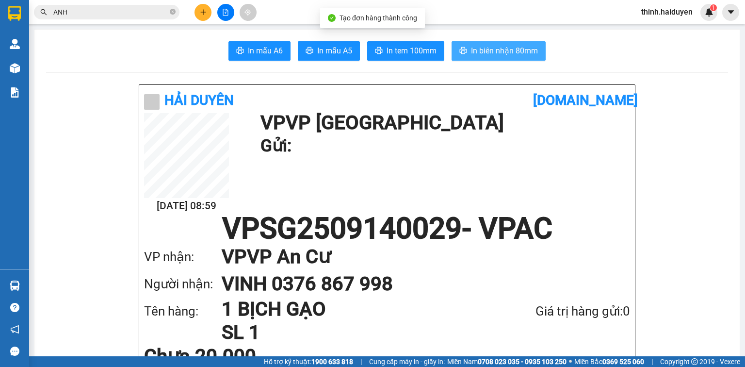
click at [499, 53] on span "In biên nhận 80mm" at bounding box center [504, 51] width 67 height 12
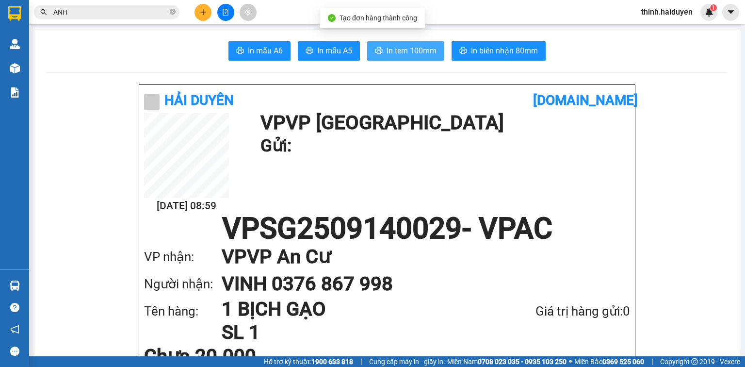
click at [435, 51] on button "In tem 100mm" at bounding box center [405, 50] width 77 height 19
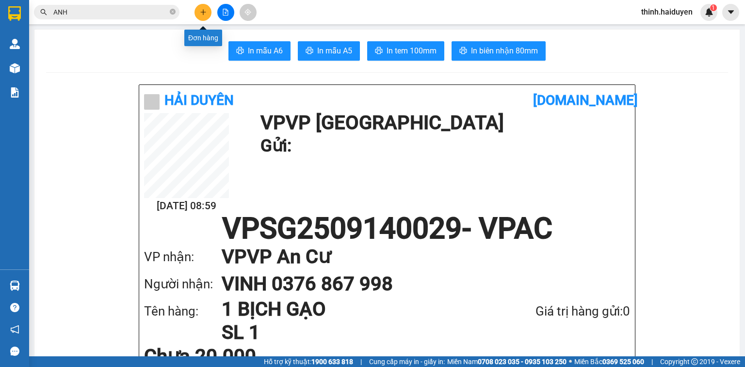
click at [211, 9] on div at bounding box center [225, 12] width 73 height 17
click at [209, 16] on button at bounding box center [202, 12] width 17 height 17
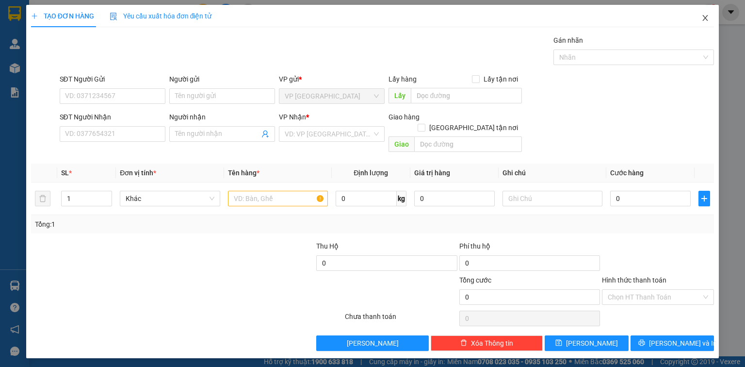
click at [705, 21] on icon "close" at bounding box center [705, 18] width 8 height 8
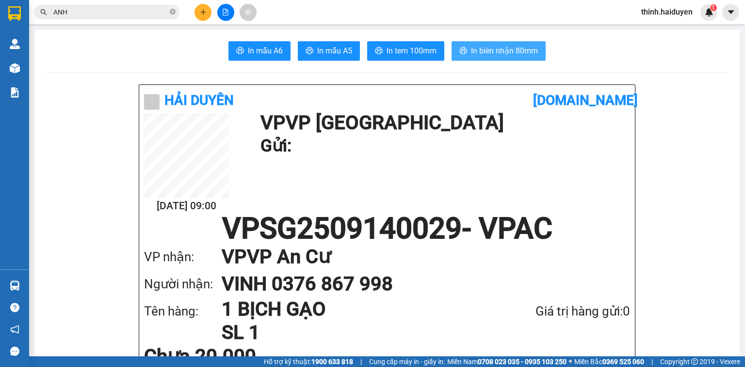
drag, startPoint x: 495, startPoint y: 42, endPoint x: 499, endPoint y: 46, distance: 5.8
click at [496, 43] on button "In biên nhận 80mm" at bounding box center [499, 50] width 94 height 19
click at [499, 46] on span "In biên nhận 80mm" at bounding box center [504, 51] width 67 height 12
click at [206, 14] on icon "plus" at bounding box center [203, 12] width 7 height 7
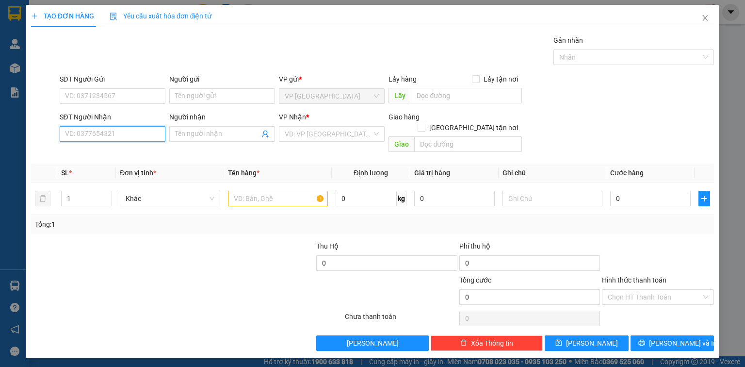
click at [135, 129] on input "SĐT Người Nhận" at bounding box center [113, 134] width 106 height 16
click at [136, 152] on div "0919424440 - VŨ" at bounding box center [112, 152] width 94 height 11
type input "0919424440"
type input "VŨ"
type input "20.000"
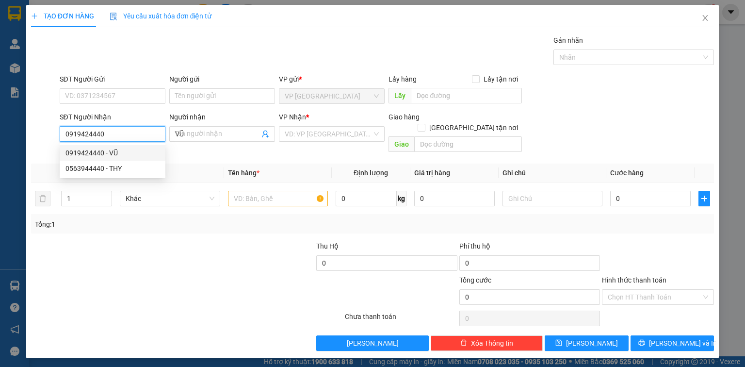
type input "20.000"
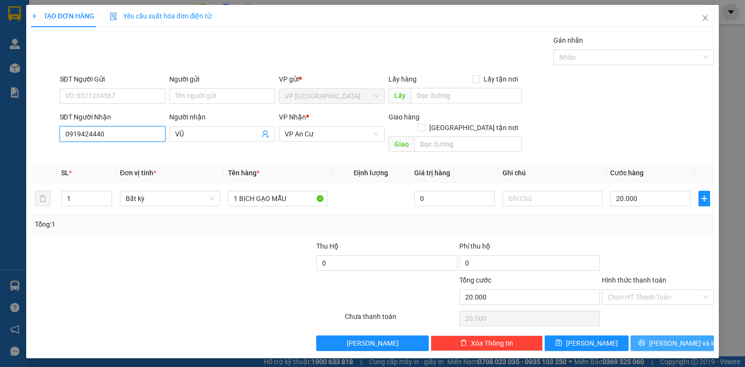
type input "0919424440"
click at [670, 335] on button "Lưu và In" at bounding box center [672, 343] width 84 height 16
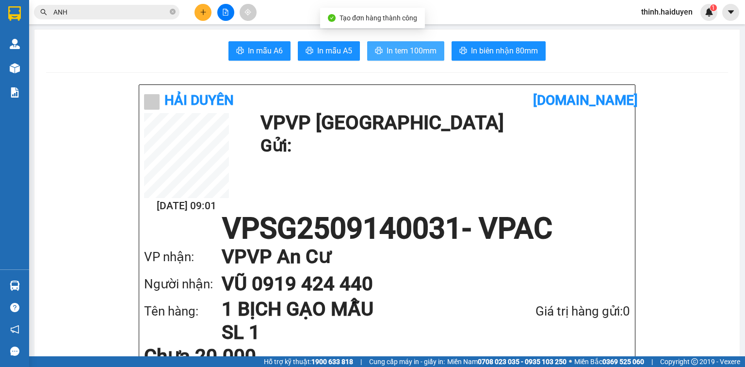
click at [428, 58] on button "In tem 100mm" at bounding box center [405, 50] width 77 height 19
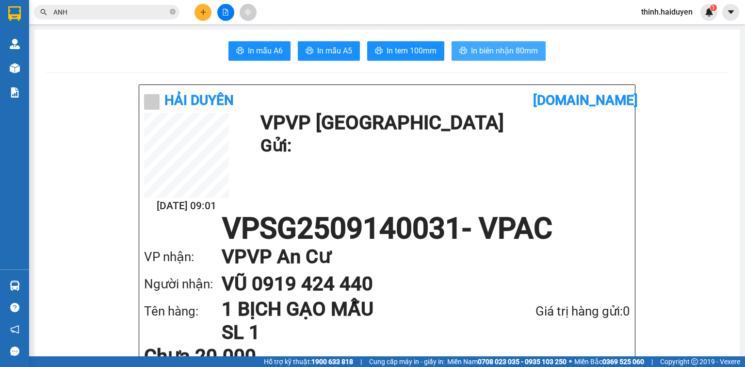
click at [478, 48] on span "In biên nhận 80mm" at bounding box center [504, 51] width 67 height 12
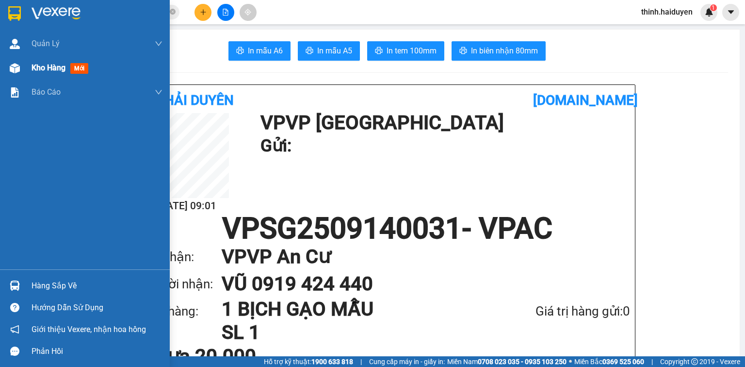
click at [37, 65] on span "Kho hàng" at bounding box center [49, 67] width 34 height 9
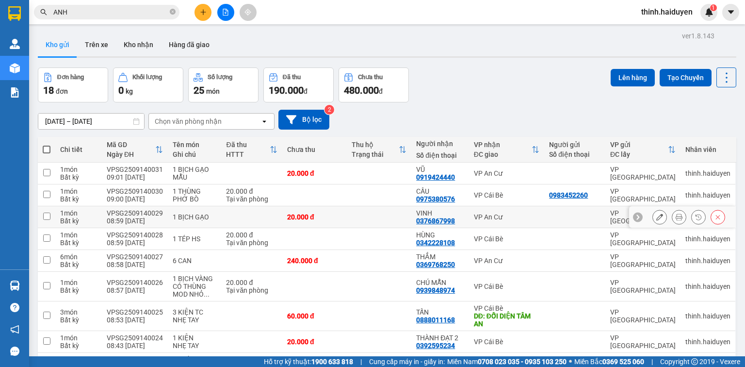
click at [676, 217] on icon at bounding box center [679, 216] width 7 height 7
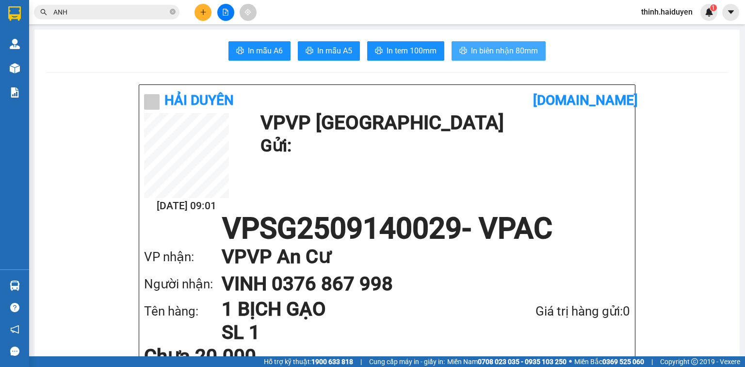
click at [516, 51] on span "In biên nhận 80mm" at bounding box center [504, 51] width 67 height 12
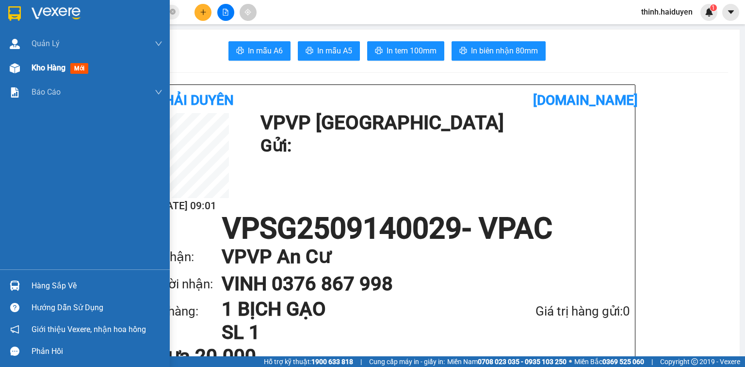
click at [48, 63] on span "Kho hàng" at bounding box center [49, 67] width 34 height 9
click at [48, 65] on span "Kho hàng" at bounding box center [49, 67] width 34 height 9
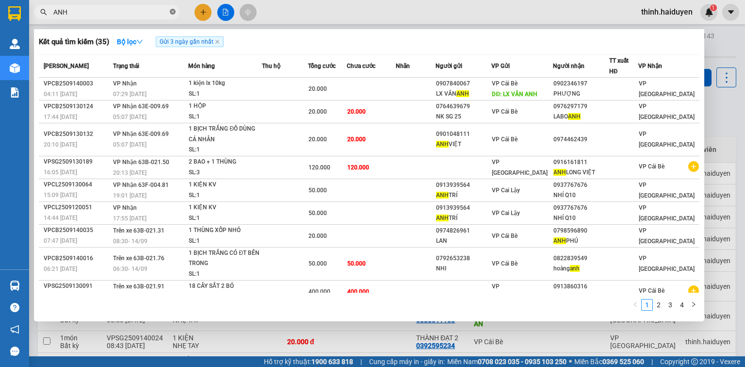
click at [173, 11] on icon "close-circle" at bounding box center [173, 12] width 6 height 6
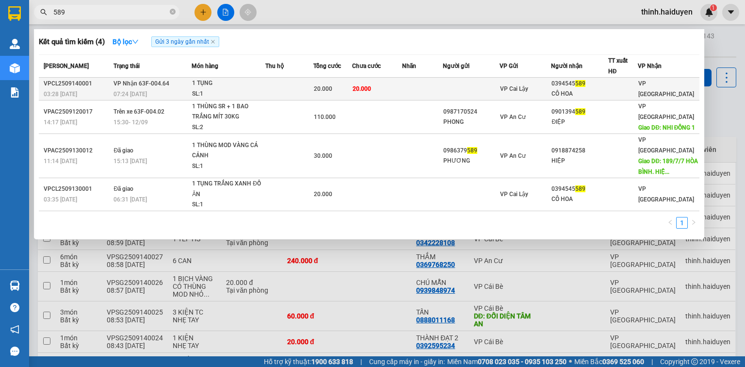
type input "589"
click at [442, 83] on td at bounding box center [422, 89] width 41 height 23
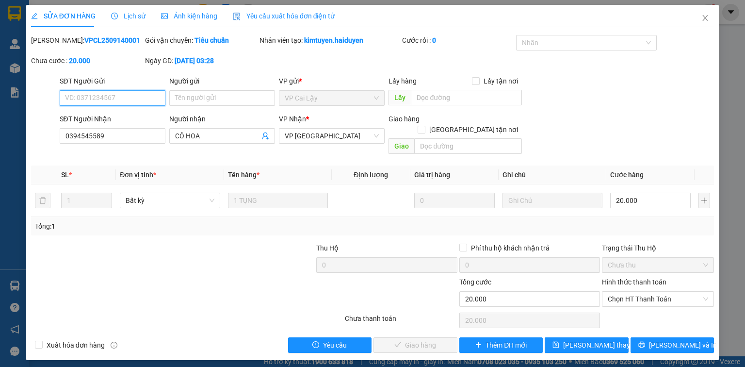
drag, startPoint x: 661, startPoint y: 285, endPoint x: 651, endPoint y: 303, distance: 20.2
click at [655, 296] on div "Hình thức thanh toán Chọn HT Thanh Toán" at bounding box center [658, 293] width 112 height 34
drag, startPoint x: 651, startPoint y: 303, endPoint x: 630, endPoint y: 310, distance: 22.7
click at [649, 310] on div "Chọn HT Thanh Toán" at bounding box center [658, 319] width 114 height 19
drag, startPoint x: 632, startPoint y: 286, endPoint x: 632, endPoint y: 298, distance: 12.1
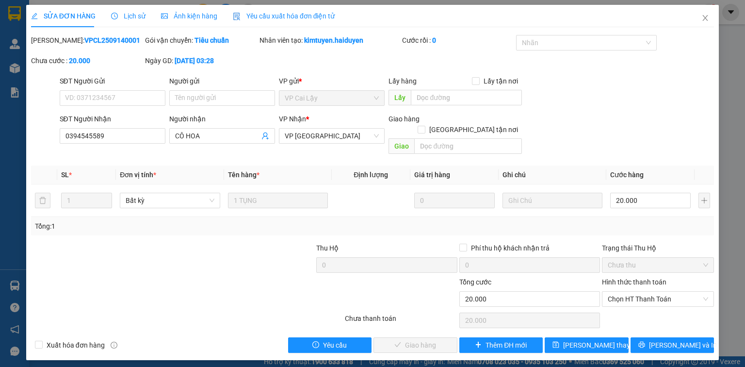
click at [632, 292] on span "Chọn HT Thanh Toán" at bounding box center [658, 298] width 100 height 15
click at [632, 304] on div "Tại văn phòng" at bounding box center [658, 307] width 100 height 11
type input "0"
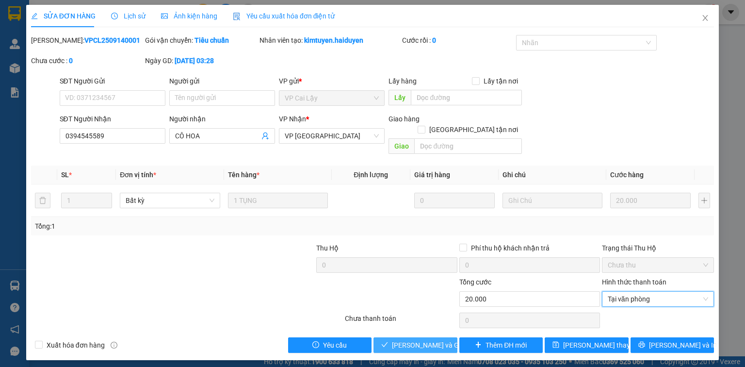
click at [428, 339] on span "Lưu và Giao hàng" at bounding box center [438, 344] width 93 height 11
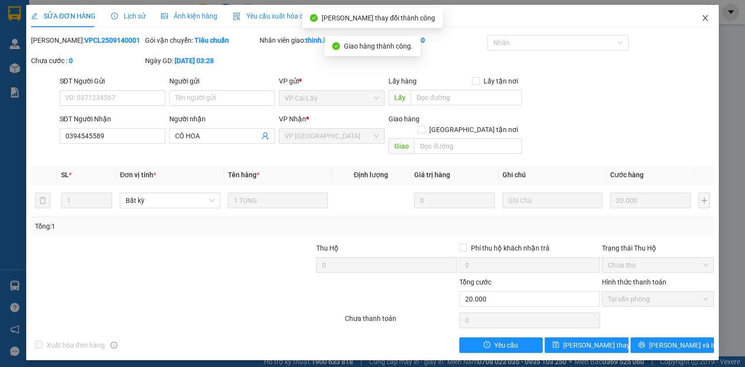
click at [706, 21] on icon "close" at bounding box center [705, 18] width 8 height 8
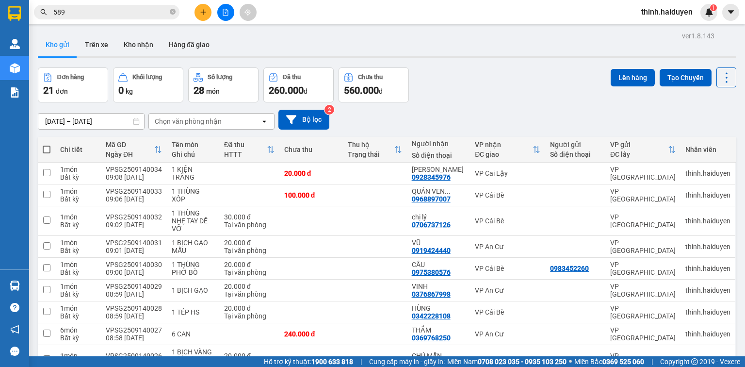
click at [201, 14] on icon "plus" at bounding box center [203, 12] width 7 height 7
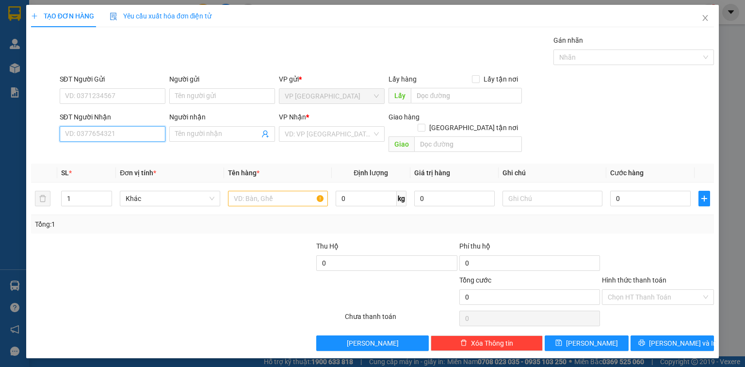
click at [149, 132] on input "SĐT Người Nhận" at bounding box center [113, 134] width 106 height 16
click at [113, 151] on div "0337641664 - THI" at bounding box center [112, 152] width 94 height 11
type input "0337641664"
type input "THI"
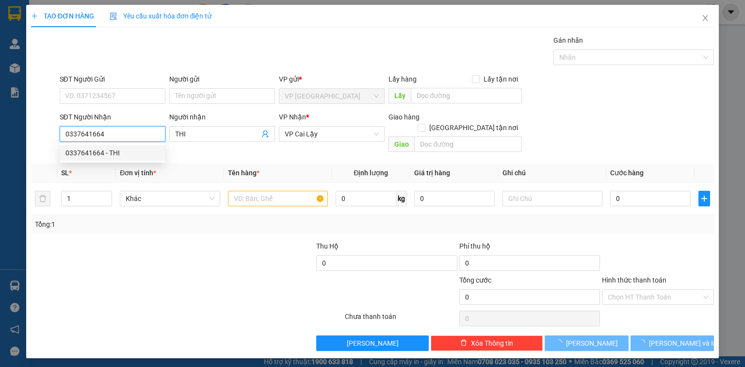
type input "20.000"
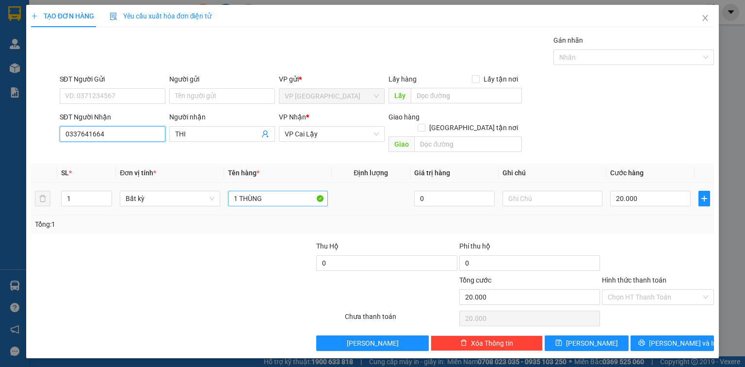
type input "0337641664"
click at [281, 192] on input "1 THÙNG" at bounding box center [278, 199] width 100 height 16
click at [282, 191] on input "1 THÙNG" at bounding box center [278, 199] width 100 height 16
paste input "ÚI"
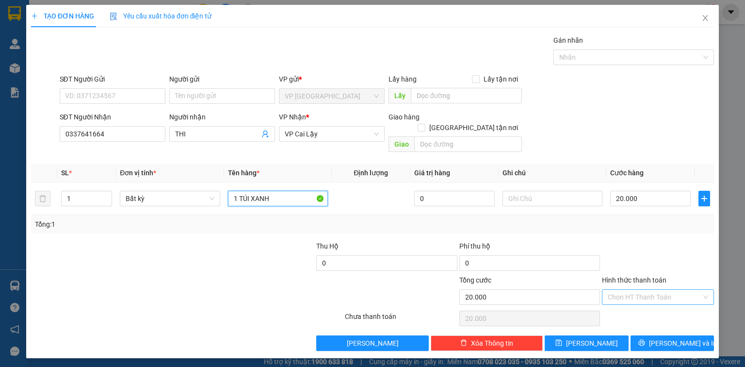
type input "1 TÚI XANH"
click at [650, 290] on input "Hình thức thanh toán" at bounding box center [655, 297] width 94 height 15
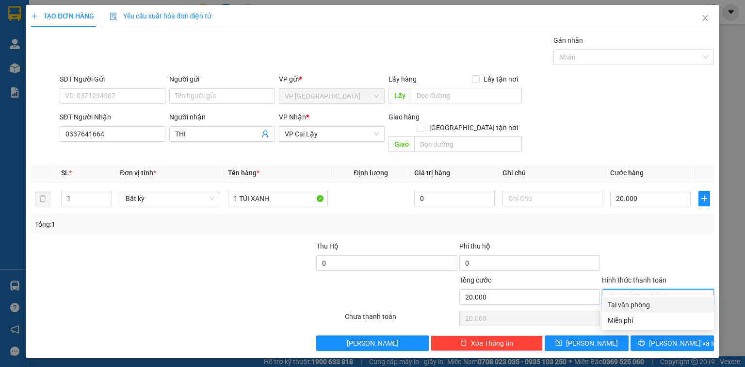
drag, startPoint x: 648, startPoint y: 300, endPoint x: 655, endPoint y: 311, distance: 13.2
click at [649, 303] on div "Tại văn phòng" at bounding box center [658, 304] width 100 height 11
type input "0"
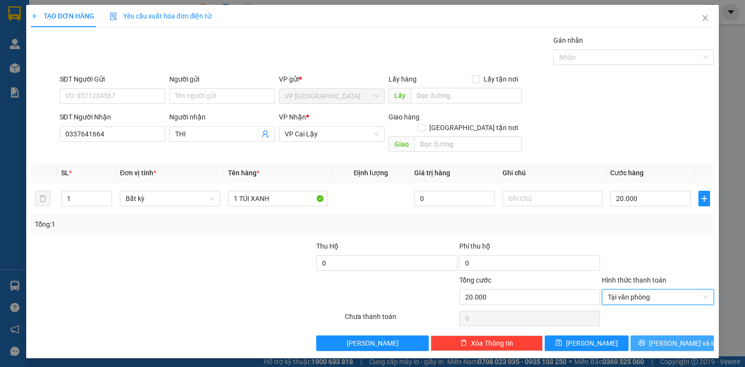
click at [662, 335] on button "Lưu và In" at bounding box center [672, 343] width 84 height 16
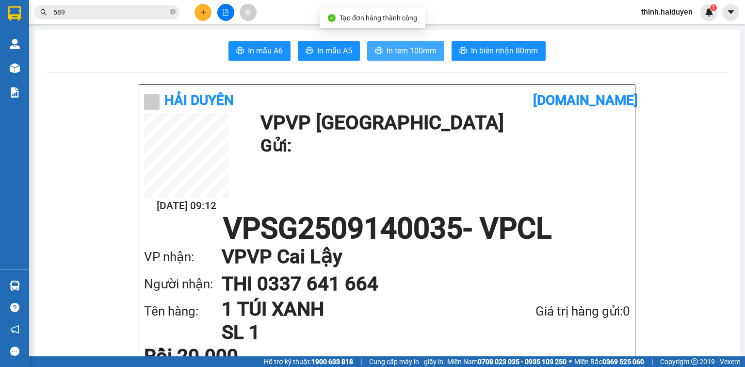
click at [390, 48] on span "In tem 100mm" at bounding box center [412, 51] width 50 height 12
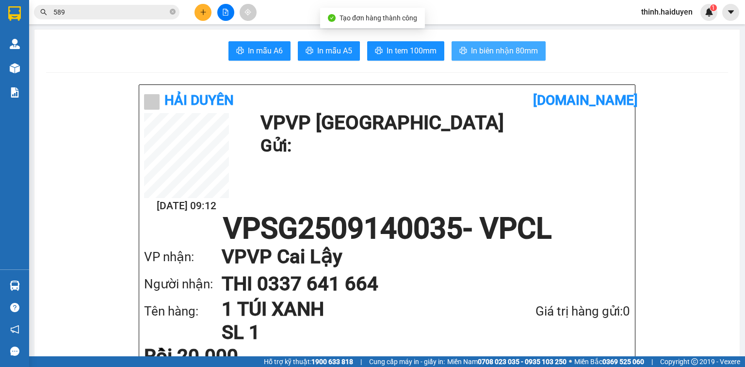
click at [496, 48] on span "In biên nhận 80mm" at bounding box center [504, 51] width 67 height 12
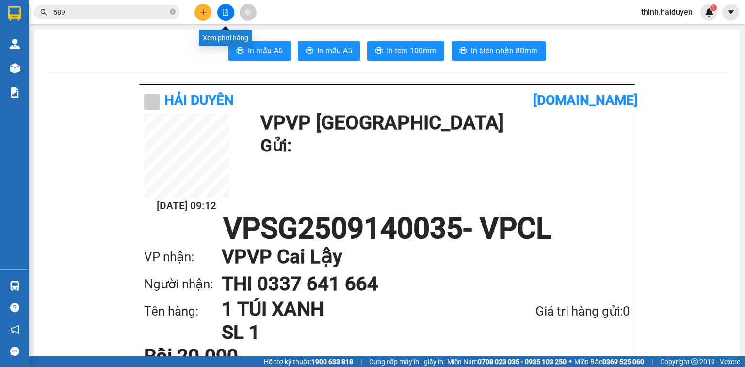
click at [198, 10] on button at bounding box center [202, 12] width 17 height 17
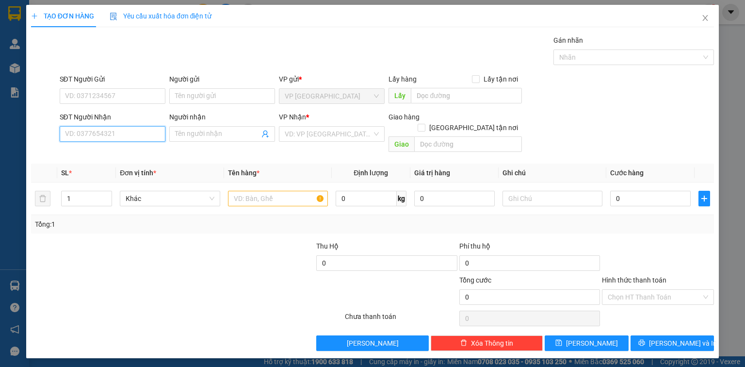
click at [138, 140] on input "SĐT Người Nhận" at bounding box center [113, 134] width 106 height 16
click at [130, 152] on div "0968437369 - PHƯƠNG" at bounding box center [112, 152] width 94 height 11
type input "0968437369"
type input "PHƯƠNG"
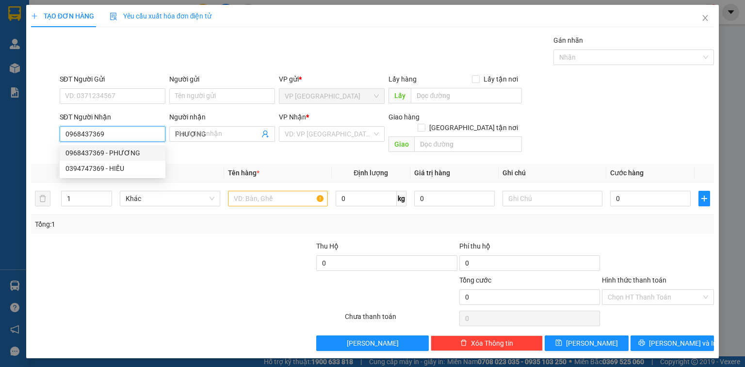
type input "20.000"
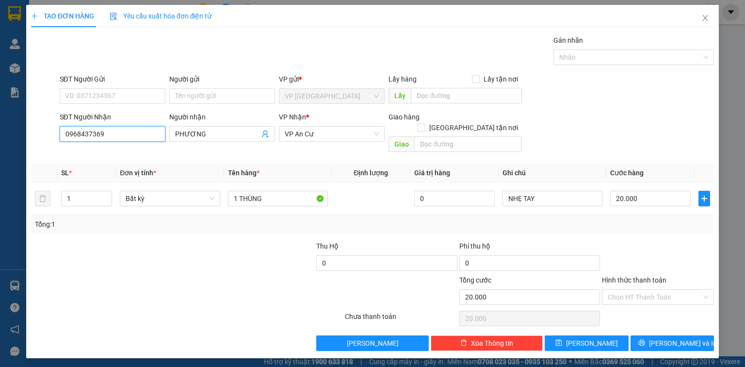
type input "0968437369"
click at [676, 344] on div "TẠO ĐƠN HÀNG Yêu cầu xuất hóa đơn điện tử Transit Pickup Surcharge Ids Transit …" at bounding box center [372, 181] width 693 height 353
click at [675, 338] on button "Lưu và In" at bounding box center [672, 343] width 84 height 16
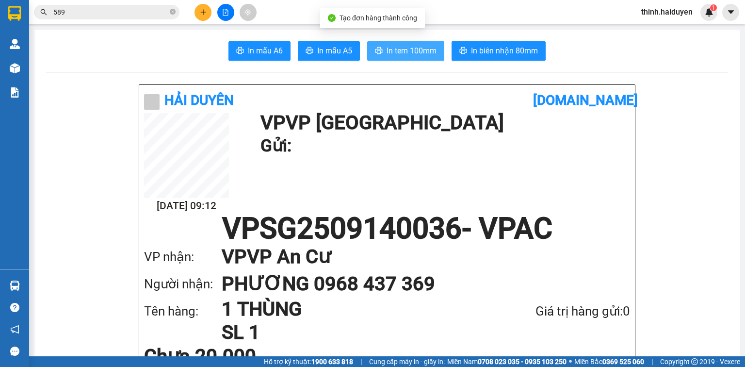
click at [415, 46] on span "In tem 100mm" at bounding box center [412, 51] width 50 height 12
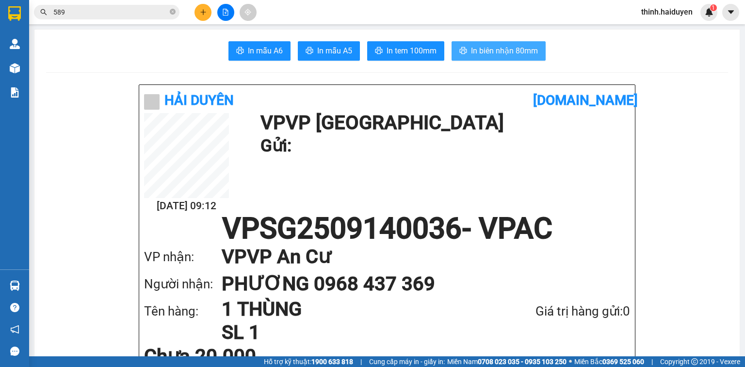
click at [528, 57] on button "In biên nhận 80mm" at bounding box center [499, 50] width 94 height 19
click at [155, 15] on input "589" at bounding box center [110, 12] width 114 height 11
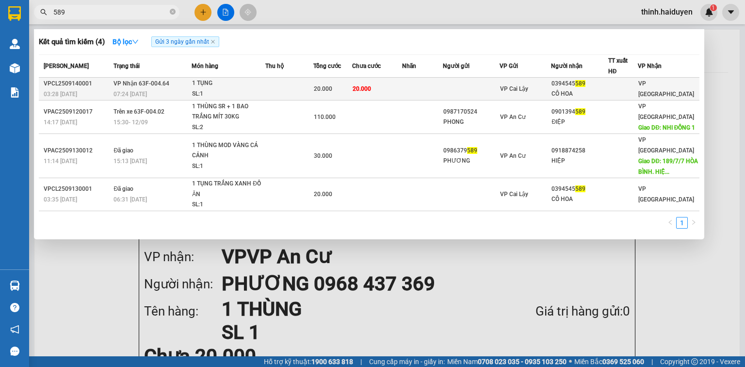
click at [456, 81] on td at bounding box center [471, 89] width 57 height 23
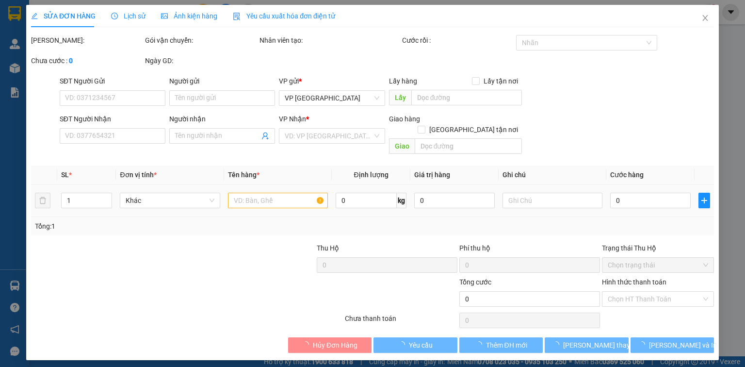
type input "0394545589"
type input "CÔ HOA"
type input "20.000"
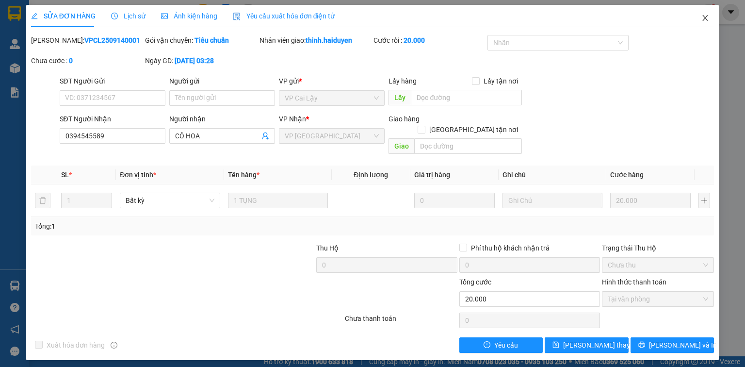
click at [706, 20] on icon "close" at bounding box center [705, 18] width 5 height 6
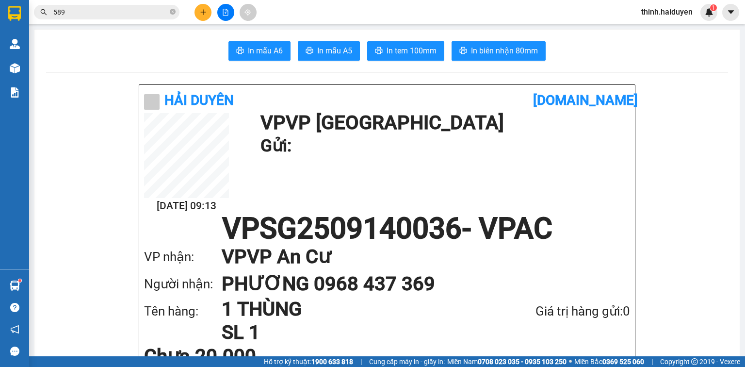
click at [200, 12] on icon "plus" at bounding box center [203, 12] width 7 height 7
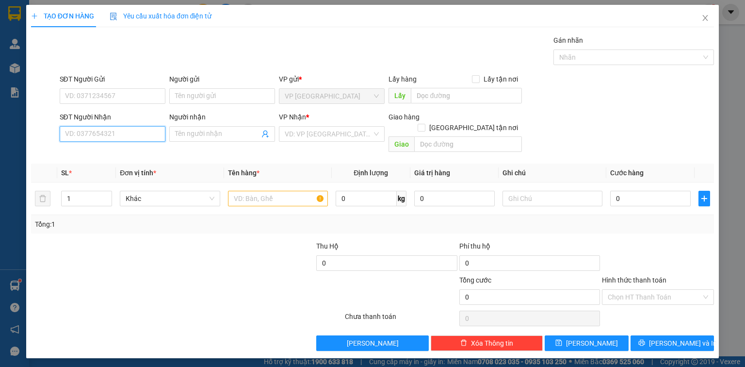
click at [135, 130] on input "SĐT Người Nhận" at bounding box center [113, 134] width 106 height 16
type input "0"
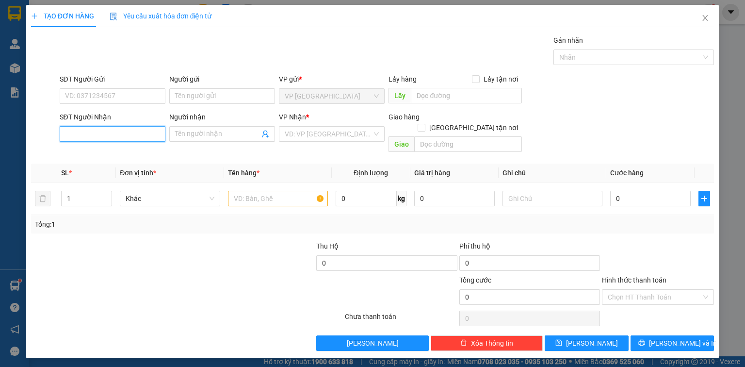
type input "0"
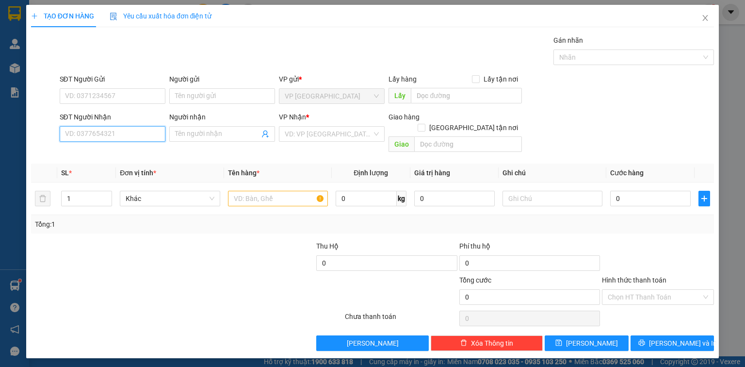
type input "0"
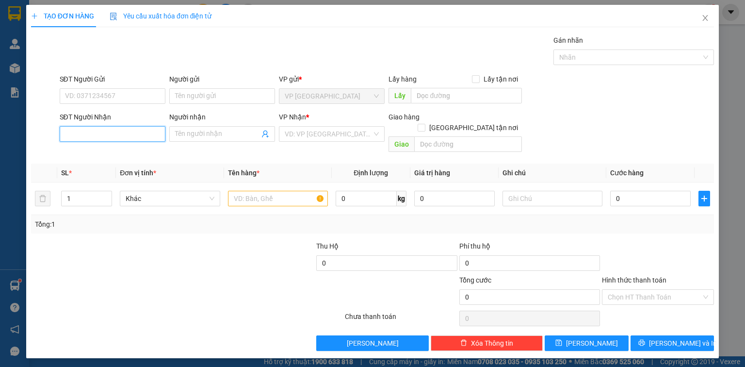
type input "0"
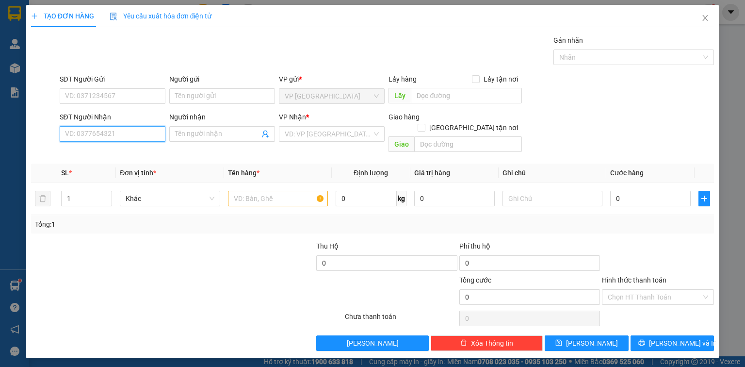
type input "0"
click at [111, 137] on input "036641" at bounding box center [113, 134] width 106 height 16
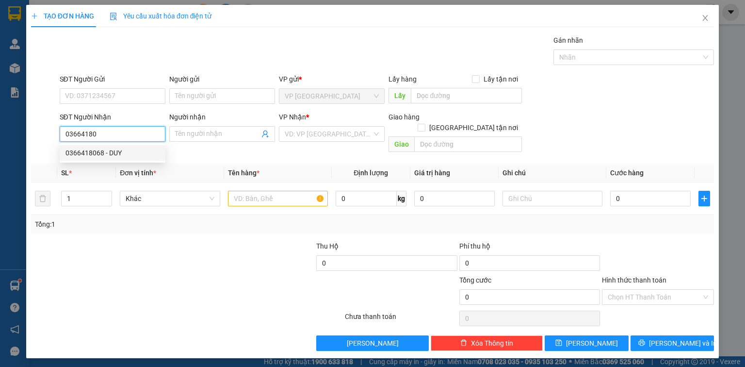
click at [114, 149] on div "0366418068 - DUY" at bounding box center [112, 152] width 94 height 11
type input "0366418068"
type input "DUY"
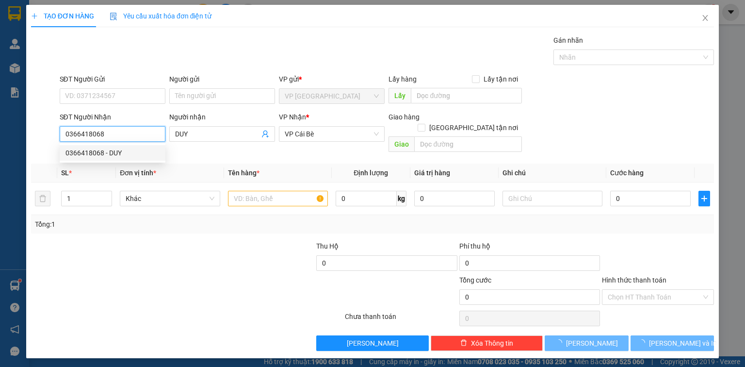
type input "20.000"
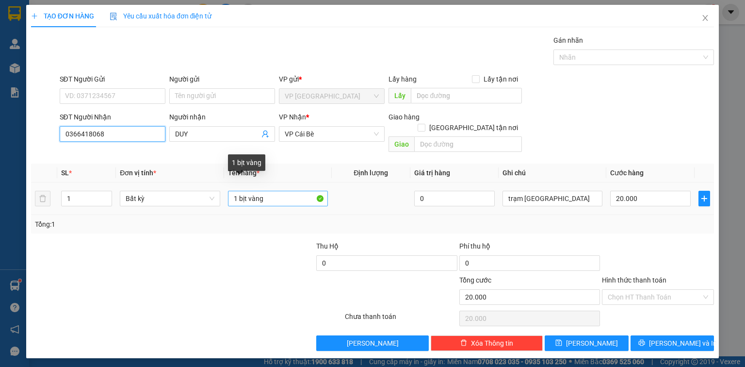
type input "0366418068"
click at [274, 191] on input "1 bịt vàng" at bounding box center [278, 199] width 100 height 16
paste input "ỊT"
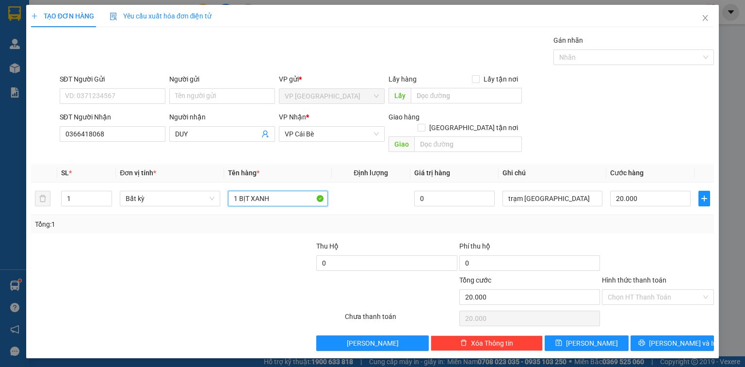
type input "1 BỊT XANH"
click at [698, 243] on div at bounding box center [658, 258] width 114 height 34
drag, startPoint x: 674, startPoint y: 287, endPoint x: 670, endPoint y: 293, distance: 7.2
click at [672, 290] on input "Hình thức thanh toán" at bounding box center [655, 297] width 94 height 15
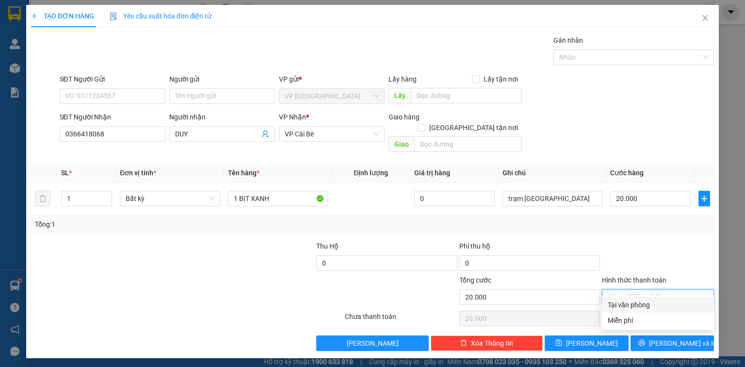
click at [666, 300] on div "Tại văn phòng" at bounding box center [658, 304] width 100 height 11
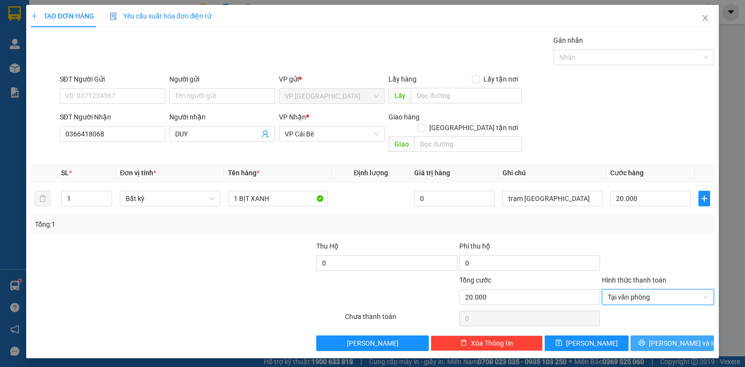
click at [665, 338] on span "Lưu và In" at bounding box center [683, 343] width 68 height 11
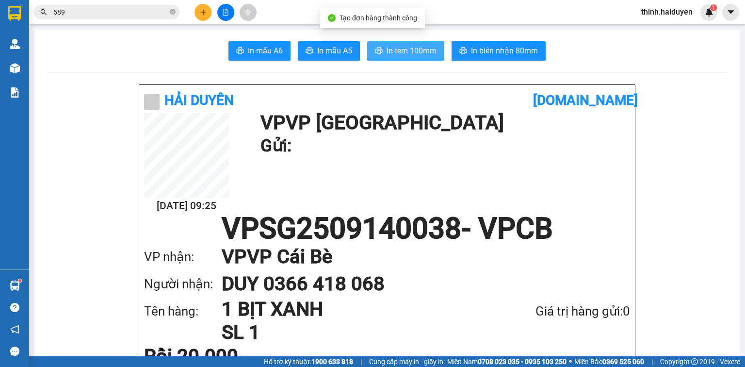
click at [419, 47] on span "In tem 100mm" at bounding box center [412, 51] width 50 height 12
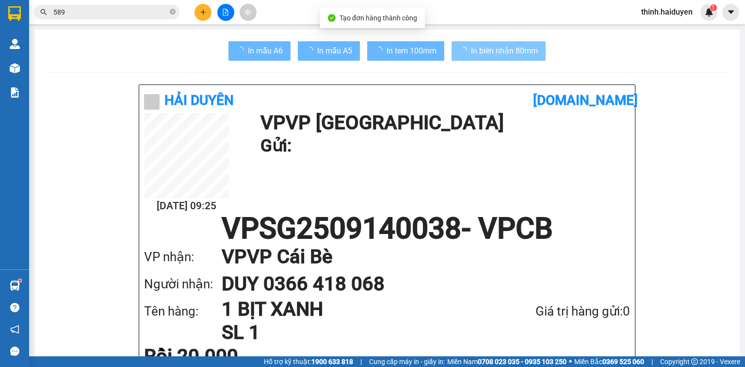
click at [520, 56] on span "In biên nhận 80mm" at bounding box center [504, 51] width 67 height 12
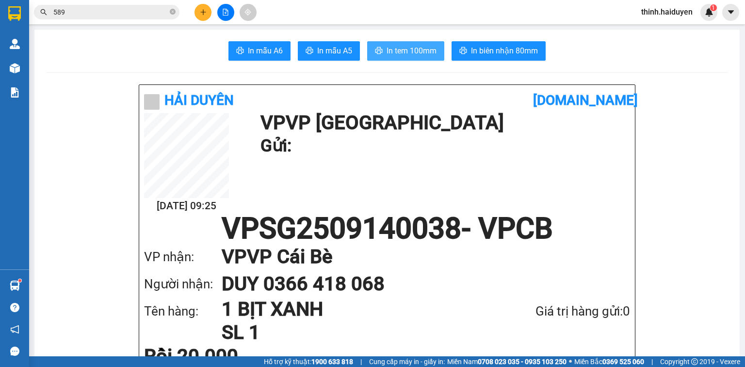
click at [402, 53] on span "In tem 100mm" at bounding box center [412, 51] width 50 height 12
click at [177, 10] on span "589" at bounding box center [106, 12] width 145 height 15
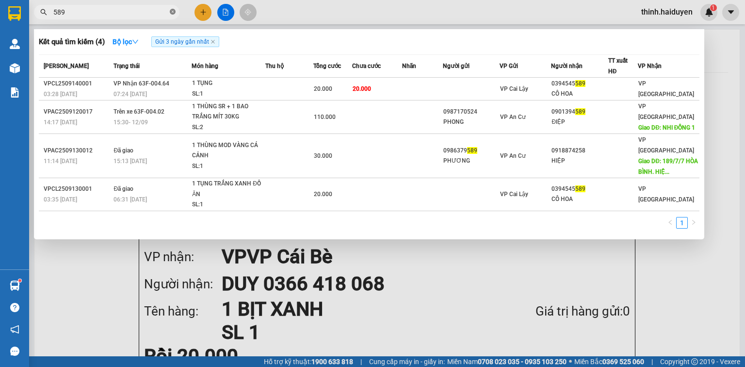
click at [174, 12] on icon "close-circle" at bounding box center [173, 12] width 6 height 6
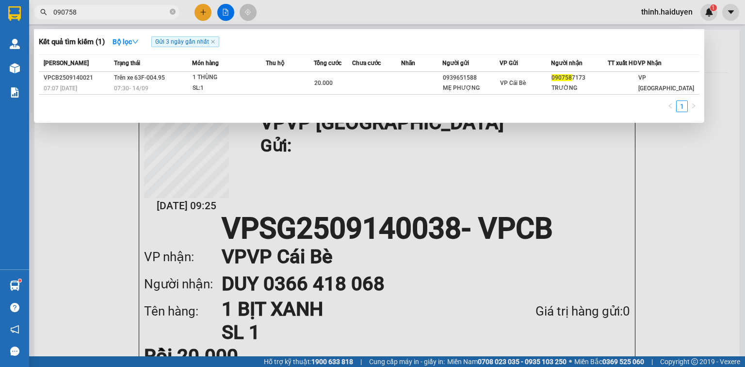
click at [464, 164] on div at bounding box center [372, 183] width 745 height 367
click at [145, 11] on input "090758" at bounding box center [110, 12] width 114 height 11
click at [125, 10] on input "090758" at bounding box center [110, 12] width 114 height 11
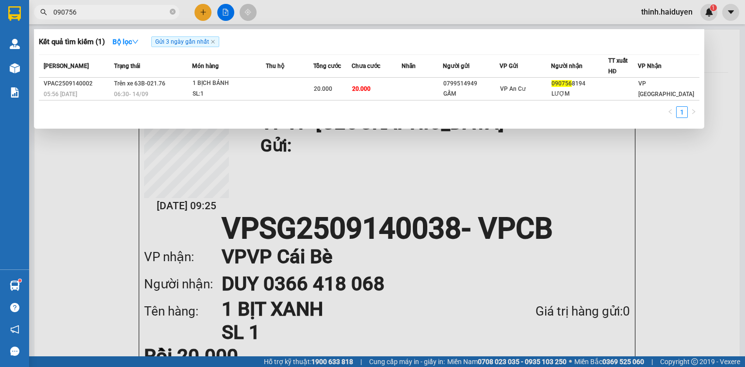
type input "090756"
click at [171, 12] on icon "close-circle" at bounding box center [173, 12] width 6 height 6
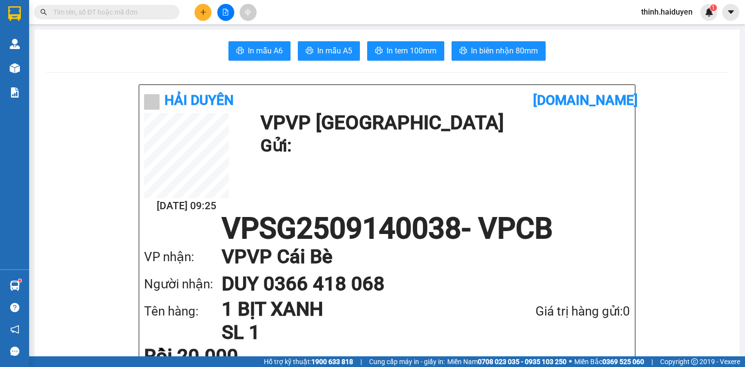
type input "0"
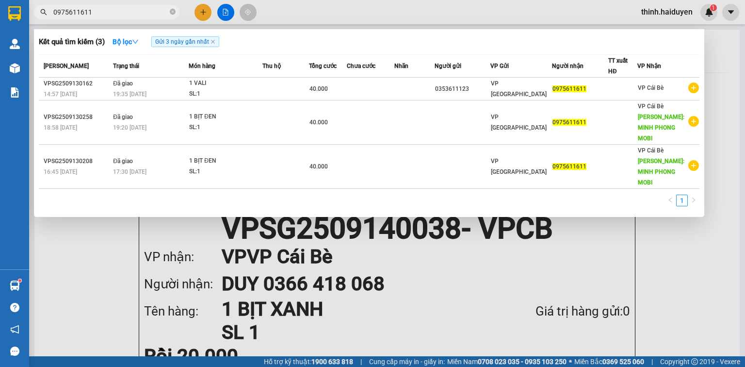
click at [102, 8] on input "0975611611" at bounding box center [110, 12] width 114 height 11
type input "0975611611"
click at [209, 12] on div at bounding box center [372, 183] width 745 height 367
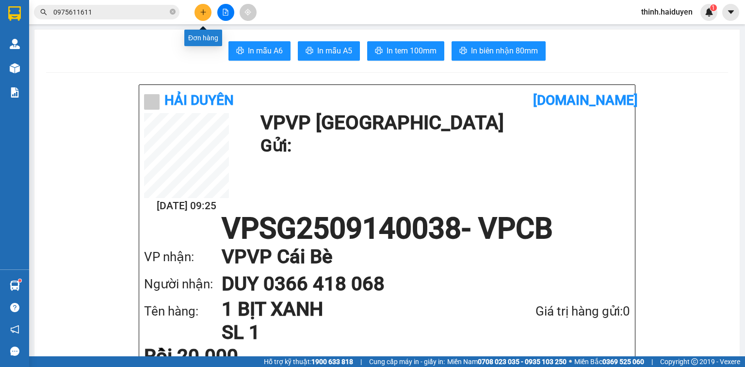
click at [204, 12] on icon "plus" at bounding box center [203, 12] width 7 height 7
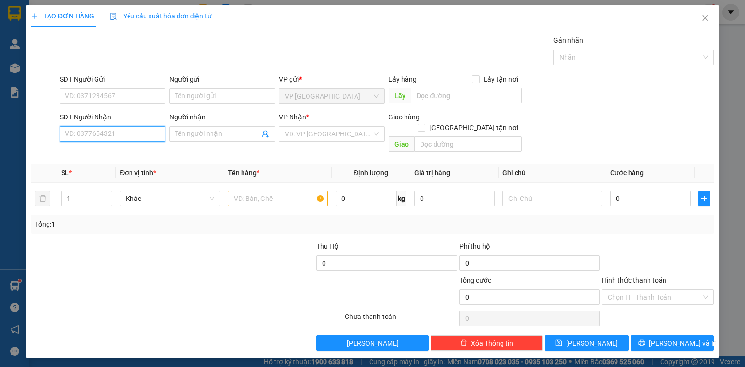
click at [136, 133] on input "SĐT Người Nhận" at bounding box center [113, 134] width 106 height 16
paste input "0975611611"
type input "0975611611"
click at [123, 158] on div "0975611611" at bounding box center [112, 152] width 94 height 11
type input "MINH PHONG MOBI"
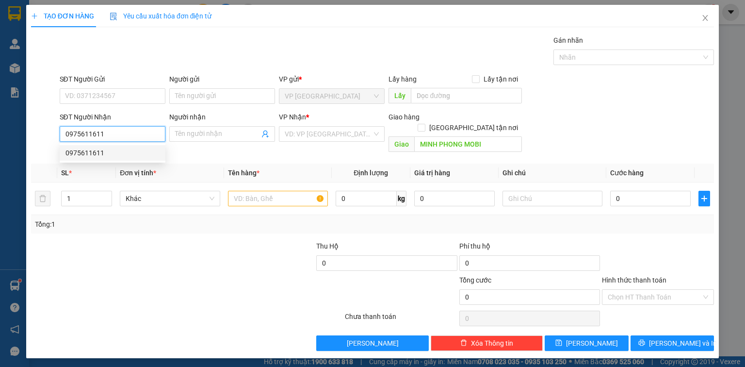
type input "40.000"
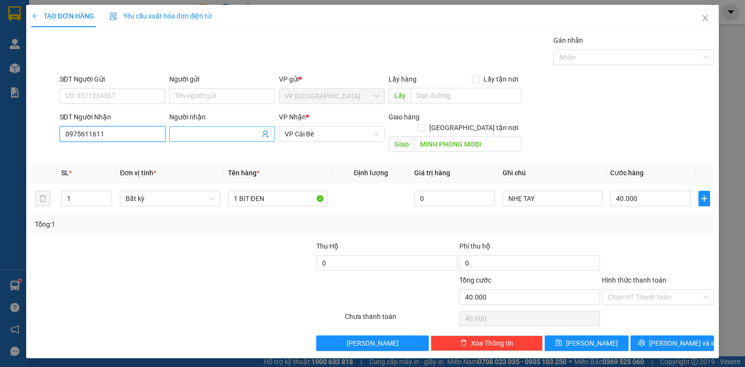
type input "0975611611"
click at [204, 134] on input "Người nhận" at bounding box center [217, 134] width 84 height 11
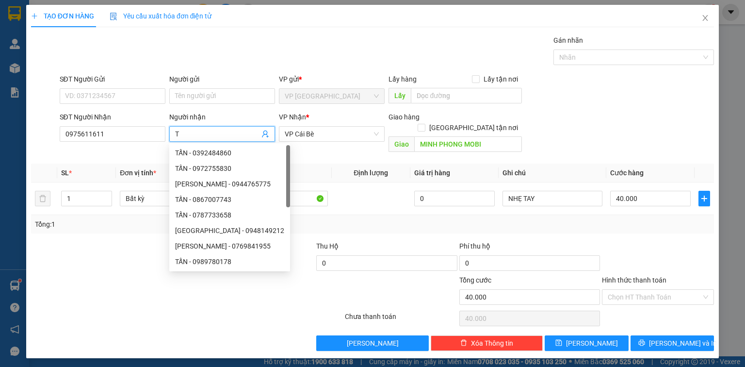
paste input "Â"
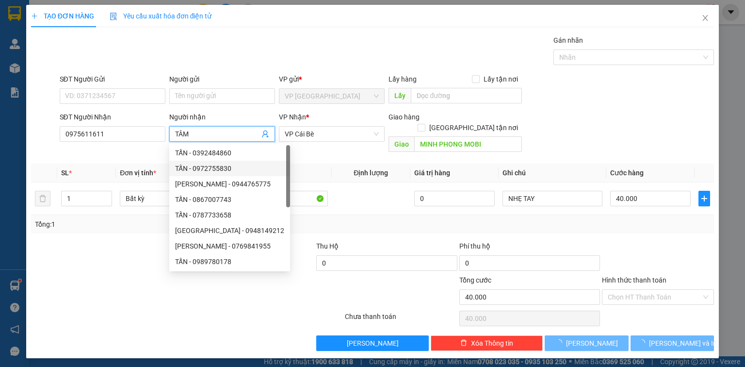
type input "TÂM"
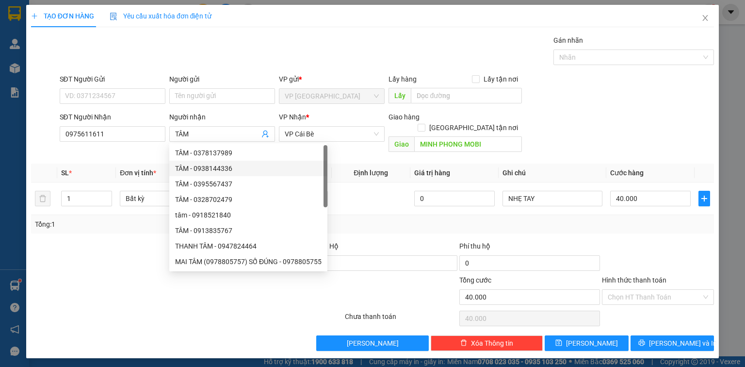
drag, startPoint x: 81, startPoint y: 256, endPoint x: 191, endPoint y: 237, distance: 111.2
click at [81, 256] on div at bounding box center [101, 258] width 143 height 34
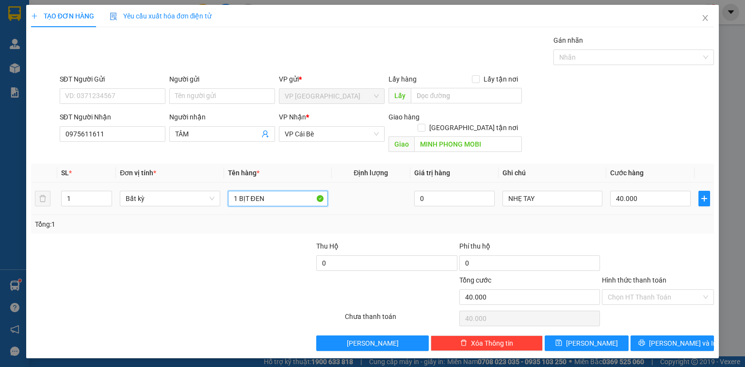
click at [265, 191] on input "1 BỊT ĐEN" at bounding box center [278, 199] width 100 height 16
click at [274, 191] on input "1 BỊT ĐEN" at bounding box center [278, 199] width 100 height 16
paste input "ỊT"
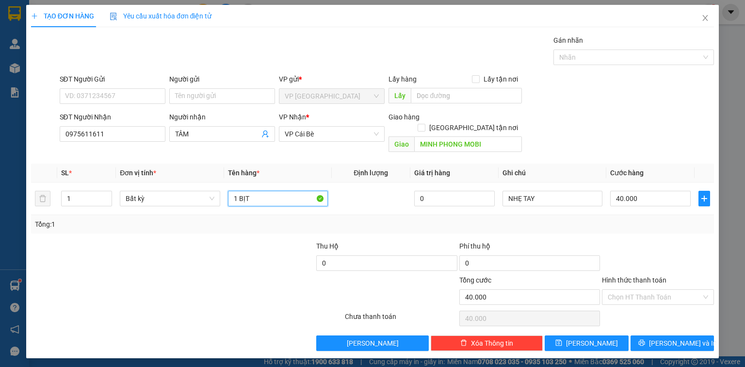
paste input "Đ"
type input "1 BỊT ĐEN"
click at [635, 191] on input "40.000" at bounding box center [650, 199] width 81 height 16
type input "0"
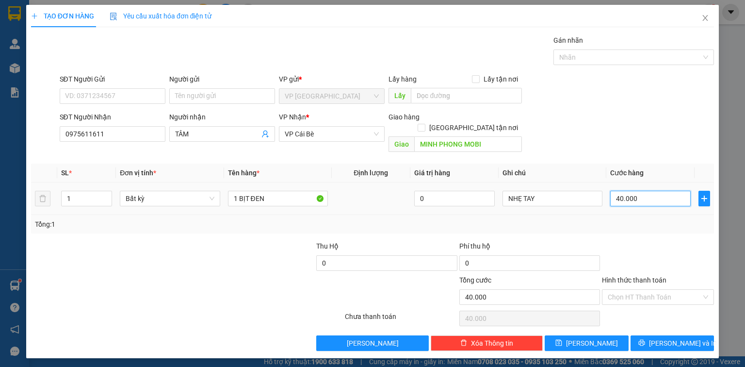
type input "0"
type input "6"
type input "06"
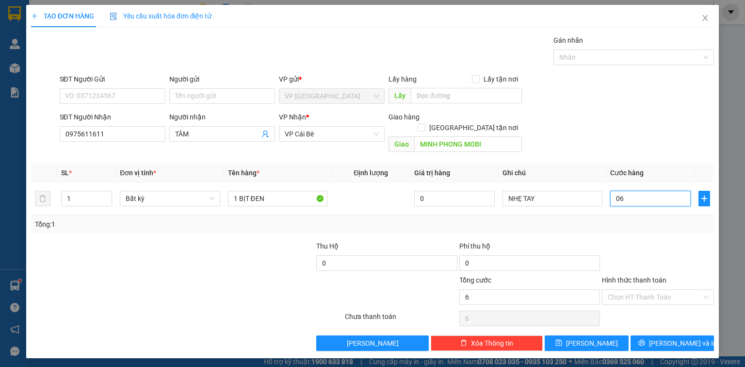
type input "60"
type input "060"
click at [657, 241] on div at bounding box center [658, 258] width 114 height 34
type input "60.000"
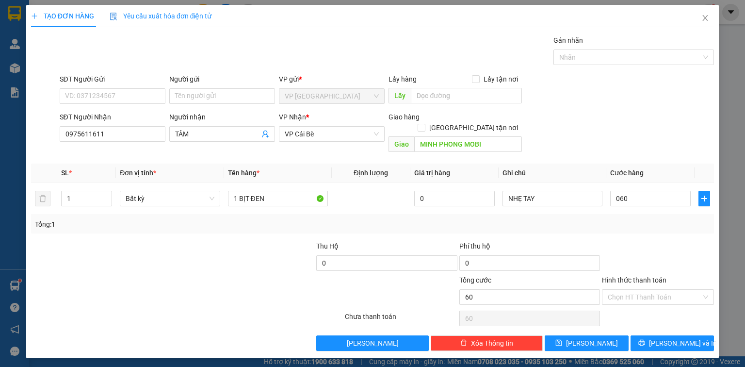
type input "60.000"
drag, startPoint x: 663, startPoint y: 282, endPoint x: 663, endPoint y: 291, distance: 9.2
click at [663, 290] on input "Hình thức thanh toán" at bounding box center [655, 297] width 94 height 15
click at [659, 301] on div "Tại văn phòng" at bounding box center [658, 304] width 100 height 11
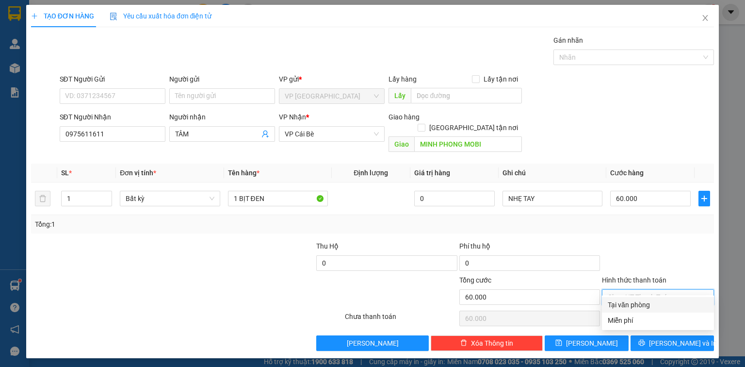
type input "0"
click at [670, 242] on div at bounding box center [658, 258] width 114 height 34
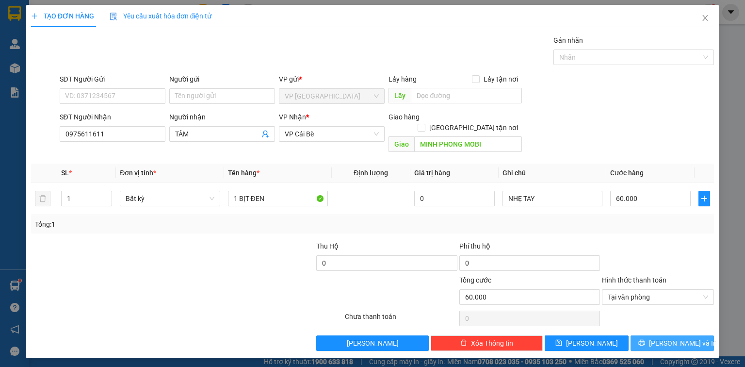
click at [696, 335] on button "Lưu và In" at bounding box center [672, 343] width 84 height 16
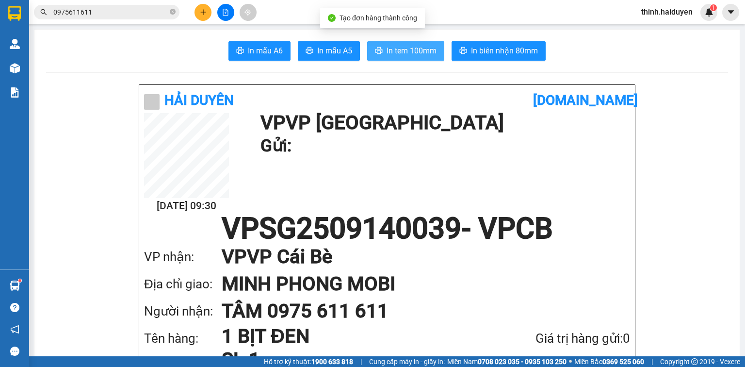
click at [389, 51] on span "In tem 100mm" at bounding box center [412, 51] width 50 height 12
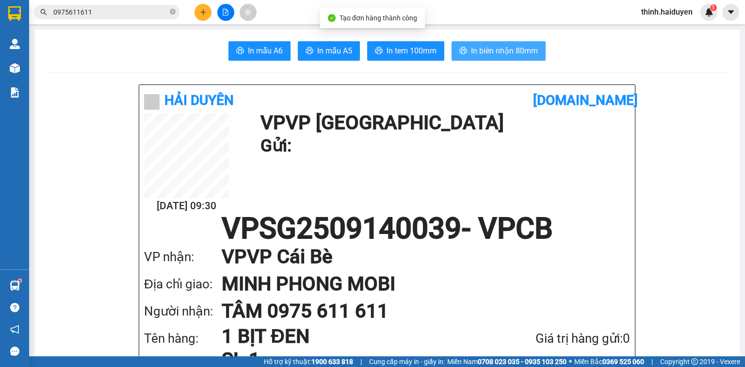
click at [529, 51] on span "In biên nhận 80mm" at bounding box center [504, 51] width 67 height 12
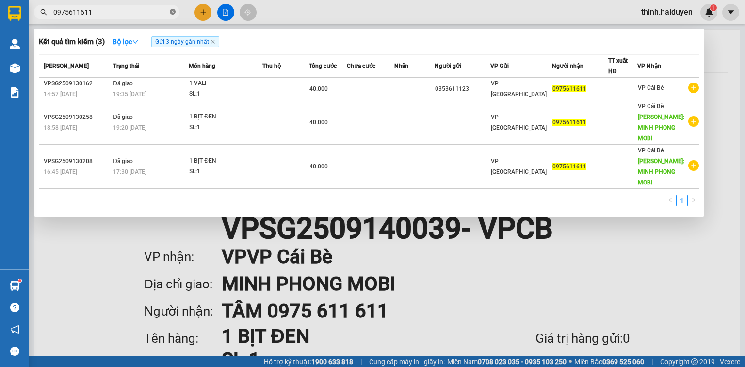
click at [174, 11] on icon "close-circle" at bounding box center [173, 12] width 6 height 6
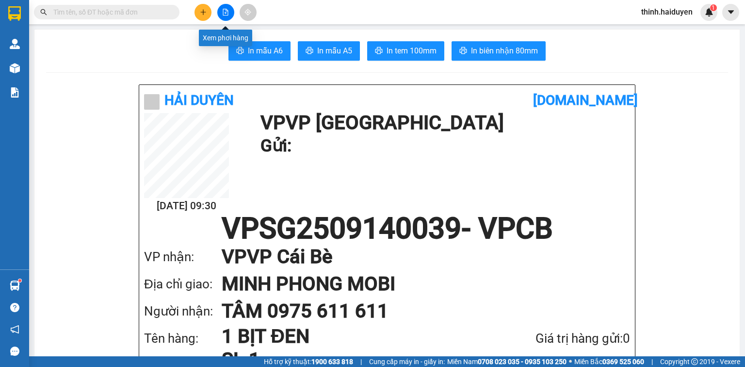
click at [221, 13] on button at bounding box center [225, 12] width 17 height 17
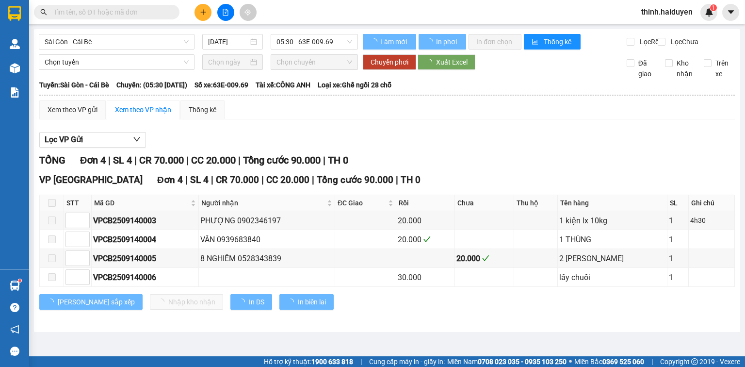
click at [126, 45] on span "Sài Gòn - Cái Bè" at bounding box center [117, 41] width 144 height 15
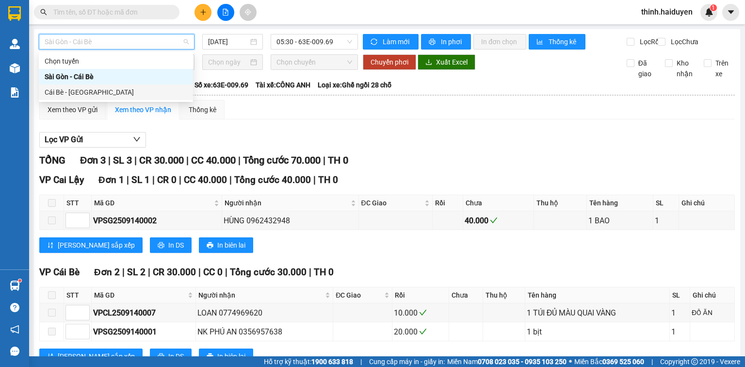
click at [101, 84] on div "Cái Bè - [GEOGRAPHIC_DATA]" at bounding box center [116, 92] width 154 height 16
type input "[DATE]"
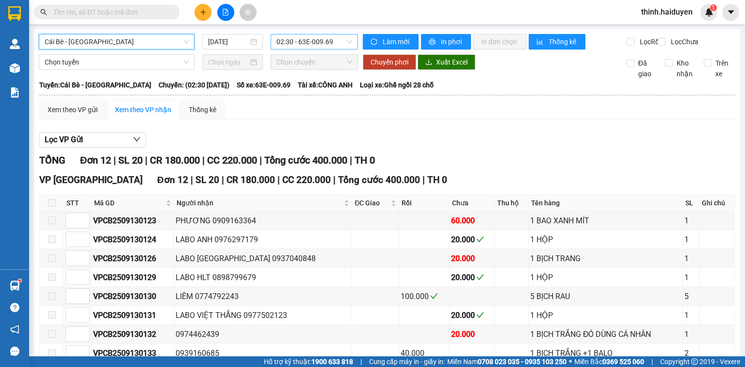
click at [295, 42] on span "02:30 - 63E-009.69" at bounding box center [314, 41] width 76 height 15
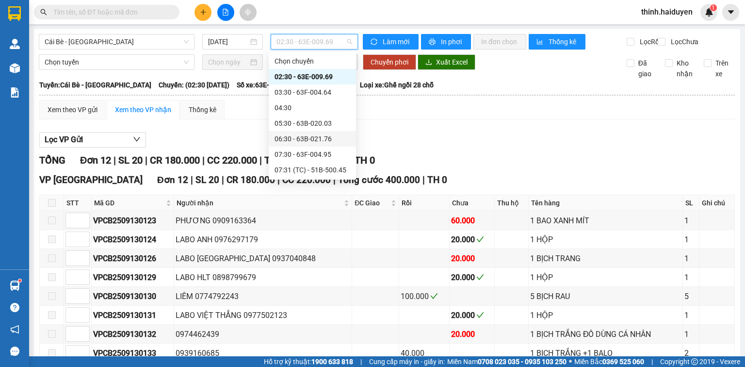
click at [301, 140] on div "06:30 - 63B-021.76" at bounding box center [313, 138] width 76 height 11
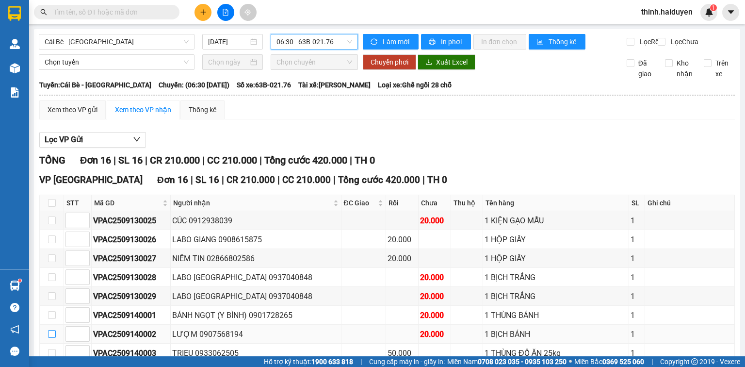
click at [51, 330] on input "checkbox" at bounding box center [52, 334] width 8 height 8
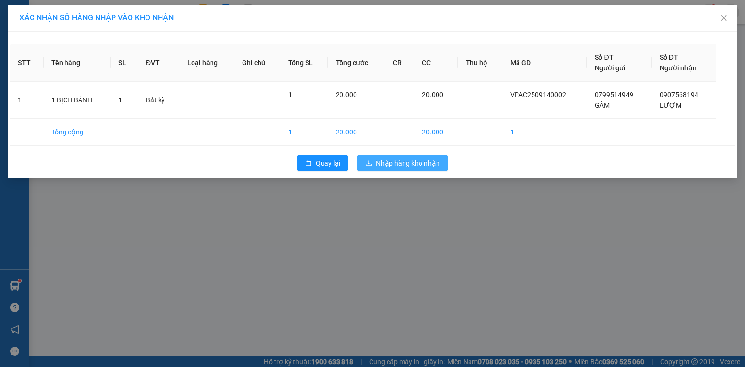
click at [421, 157] on button "Nhập hàng kho nhận" at bounding box center [402, 163] width 90 height 16
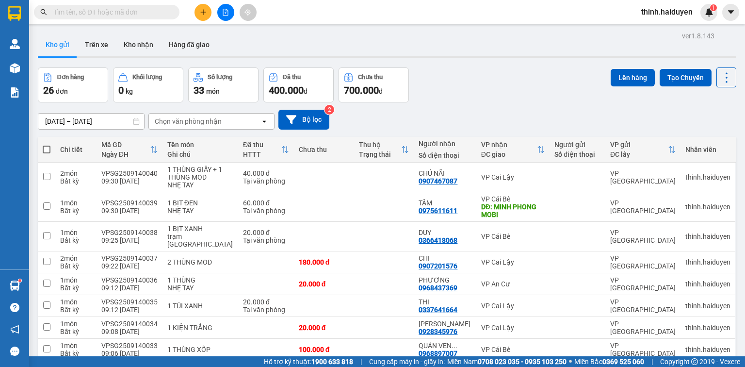
click at [124, 8] on input "text" at bounding box center [110, 12] width 114 height 11
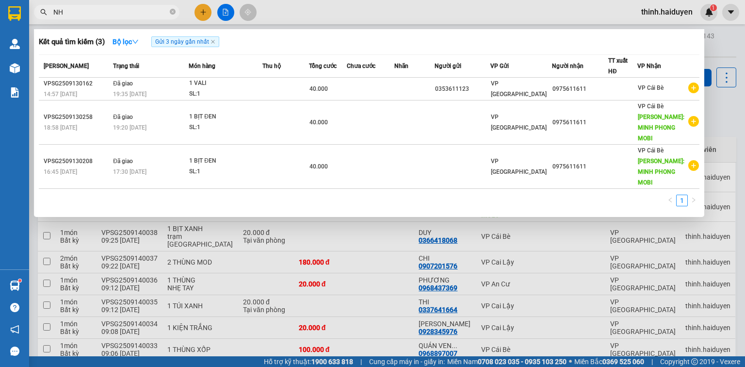
paste input "Ư"
paste input "Ý"
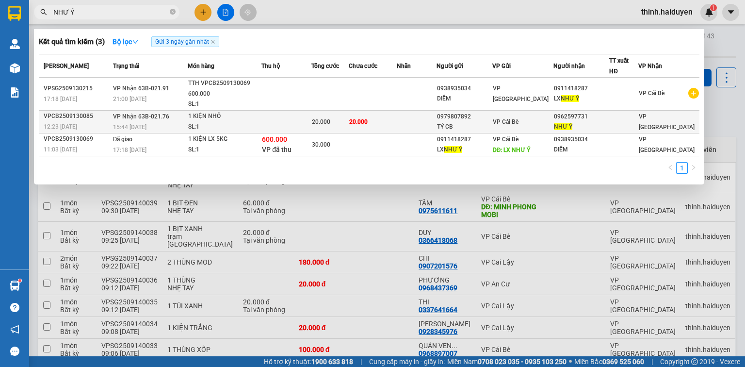
type input "NHƯ Ý"
click at [414, 122] on td at bounding box center [417, 121] width 40 height 23
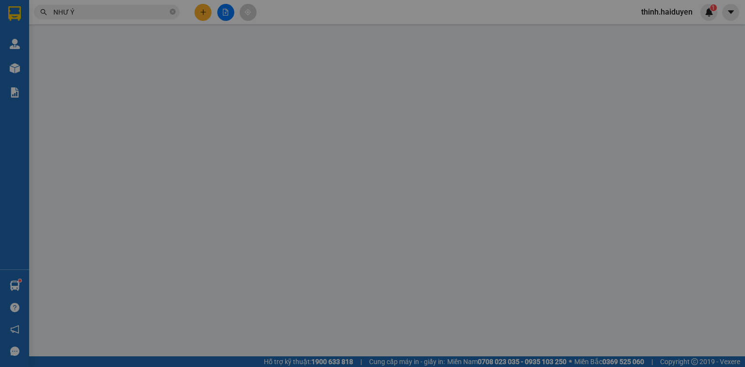
type input "0979807892"
type input "TÝ CB"
type input "0962597731"
type input "NHƯ Ý"
type input "20.000"
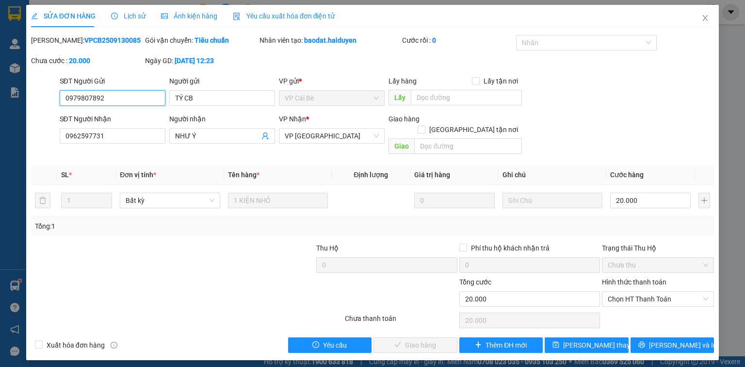
click at [665, 291] on span "Chọn HT Thanh Toán" at bounding box center [658, 298] width 100 height 15
click at [652, 309] on div "Tại văn phòng" at bounding box center [658, 307] width 100 height 11
type input "0"
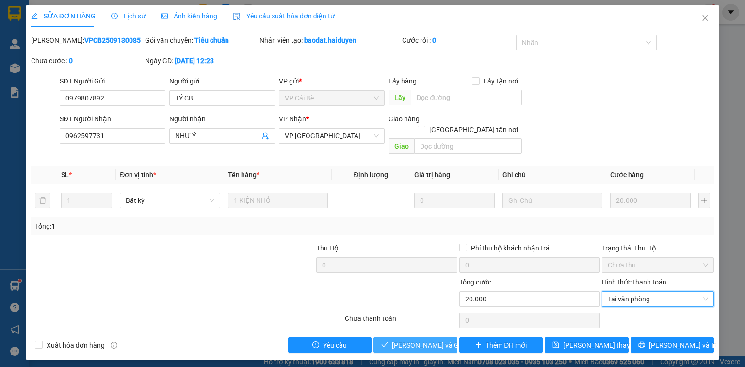
click at [421, 339] on span "Lưu và Giao hàng" at bounding box center [438, 344] width 93 height 11
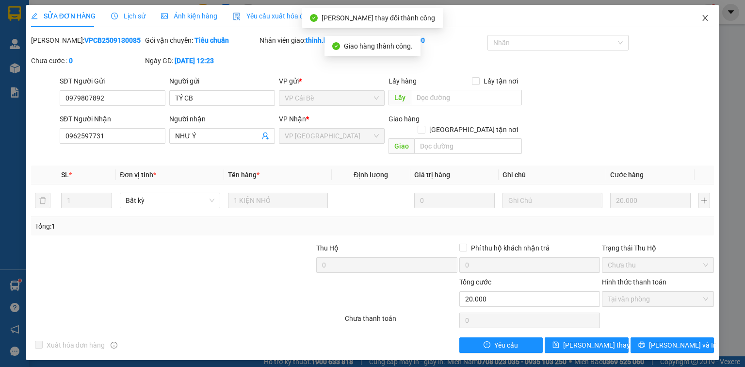
click at [703, 19] on icon "close" at bounding box center [705, 18] width 8 height 8
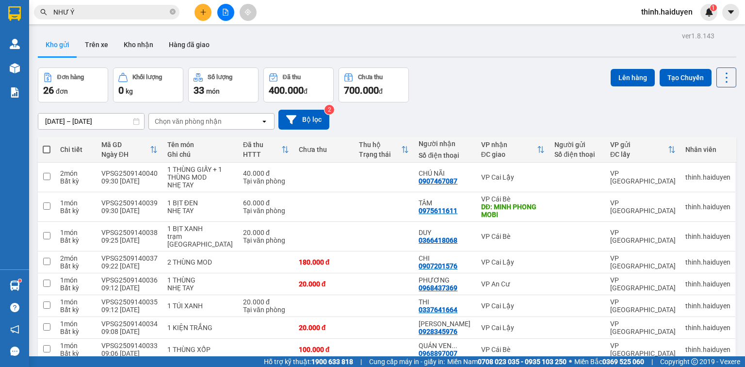
click at [204, 9] on icon "plus" at bounding box center [203, 12] width 7 height 7
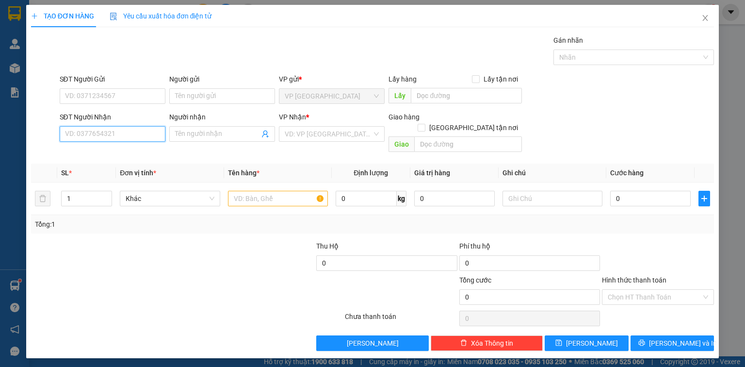
click at [145, 135] on input "SĐT Người Nhận" at bounding box center [113, 134] width 106 height 16
type input "0949376126"
click at [222, 133] on input "Người nhận" at bounding box center [217, 134] width 84 height 11
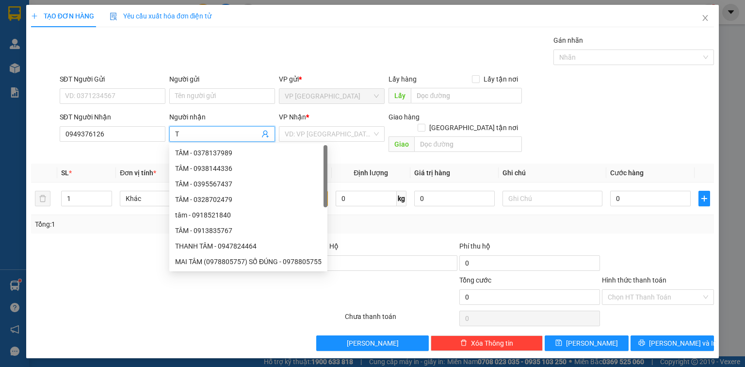
paste input "Á"
paste input "Đ"
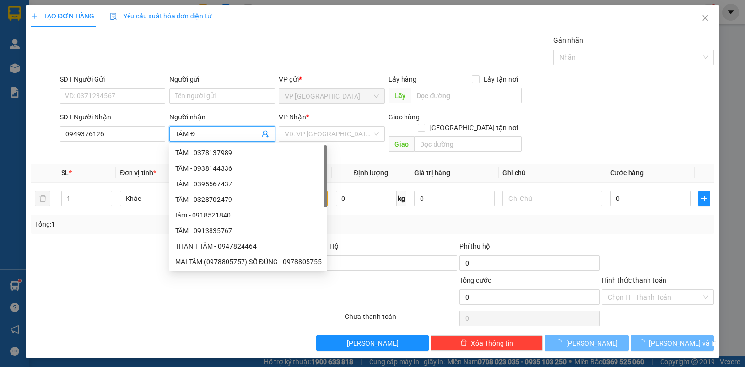
paste input "ỊA"
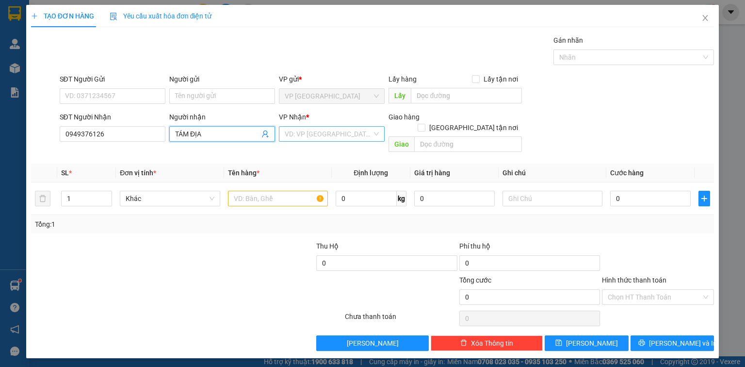
type input "TÁM ĐỊA"
click at [328, 130] on input "search" at bounding box center [328, 134] width 87 height 15
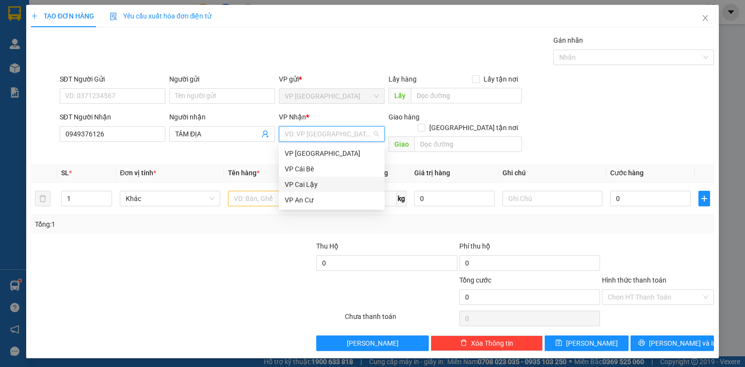
click at [307, 184] on div "VP Cai Lậy" at bounding box center [332, 184] width 94 height 11
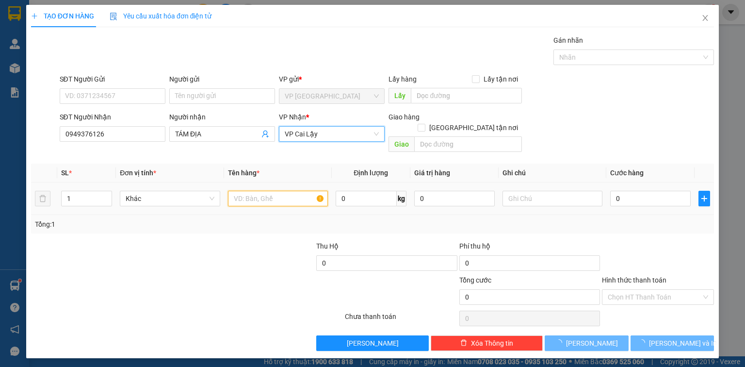
click at [263, 191] on input "text" at bounding box center [278, 199] width 100 height 16
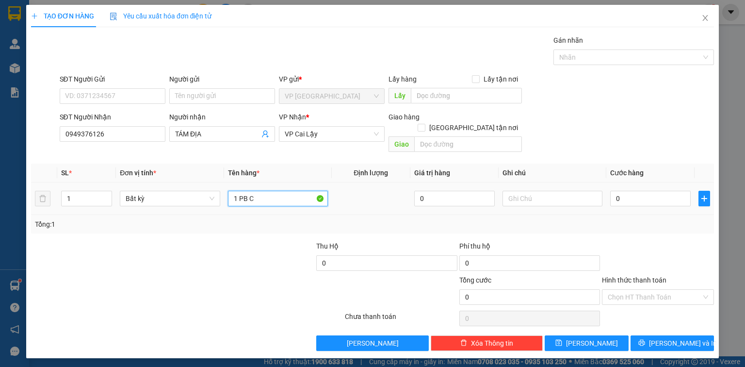
paste input "Ó"
paste input "ÁI"
paste input "Ô"
paste input "ỘP"
type input "1 PB CÓ CÁI HỘP"
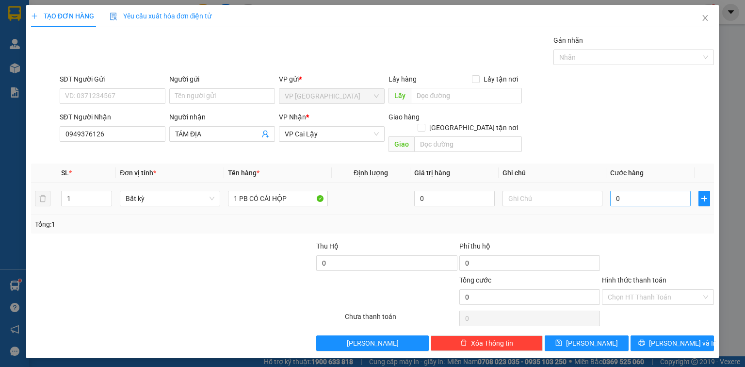
click at [639, 189] on div "0" at bounding box center [650, 198] width 81 height 19
click at [641, 191] on input "0" at bounding box center [650, 199] width 81 height 16
type input "2"
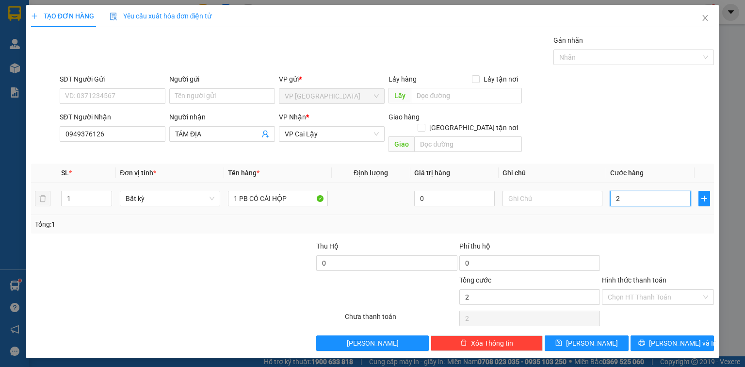
type input "20"
click at [664, 232] on div "Transit Pickup Surcharge Ids Transit Deliver Surcharge Ids Transit Deliver Surc…" at bounding box center [372, 193] width 683 height 316
click at [669, 338] on span "Lưu và In" at bounding box center [683, 343] width 68 height 11
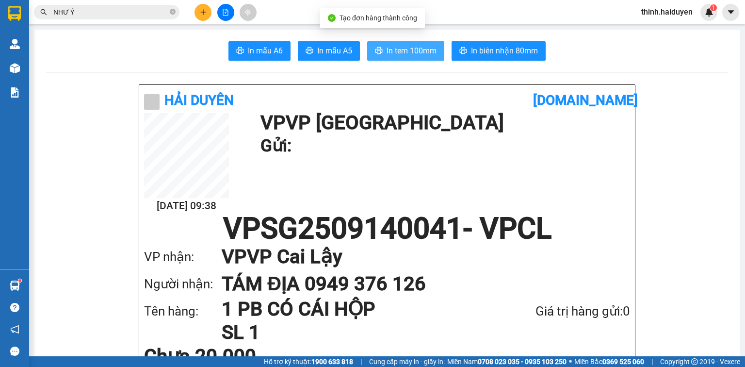
click at [436, 54] on button "In tem 100mm" at bounding box center [405, 50] width 77 height 19
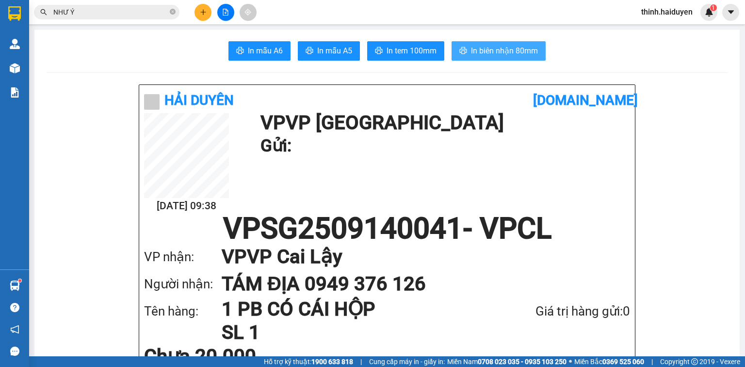
click at [518, 50] on span "In biên nhận 80mm" at bounding box center [504, 51] width 67 height 12
click at [197, 18] on button at bounding box center [202, 12] width 17 height 17
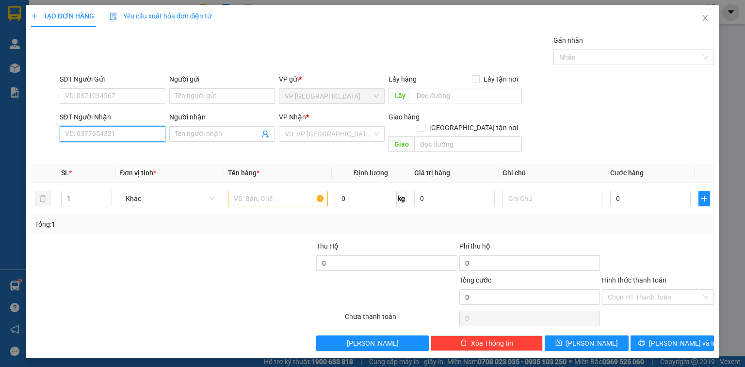
click at [140, 139] on input "SĐT Người Nhận" at bounding box center [113, 134] width 106 height 16
type input "0976990579"
click at [121, 156] on div "0976990579 - DUY" at bounding box center [112, 152] width 94 height 11
type input "DUY"
type input "20.000"
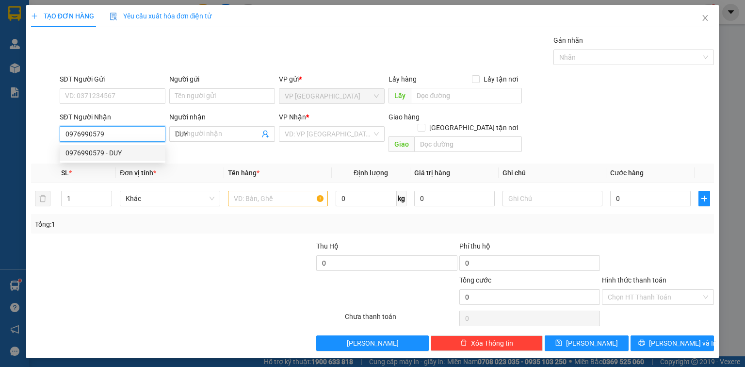
type input "20.000"
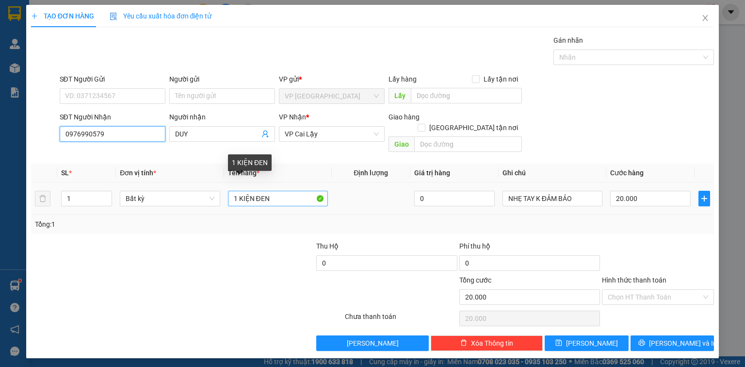
type input "0976990579"
click at [291, 191] on input "1 KIỆN ĐEN" at bounding box center [278, 199] width 100 height 16
type input "1 KIỆN KV"
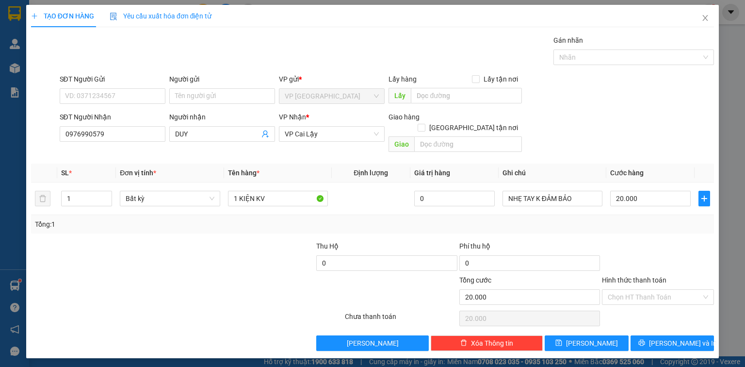
click at [632, 227] on div "Transit Pickup Surcharge Ids Transit Deliver Surcharge Ids Transit Deliver Surc…" at bounding box center [372, 193] width 683 height 316
click at [670, 338] on span "Lưu và In" at bounding box center [683, 343] width 68 height 11
drag, startPoint x: 670, startPoint y: 334, endPoint x: 662, endPoint y: 322, distance: 14.0
click at [668, 338] on span "Lưu và In" at bounding box center [683, 343] width 68 height 11
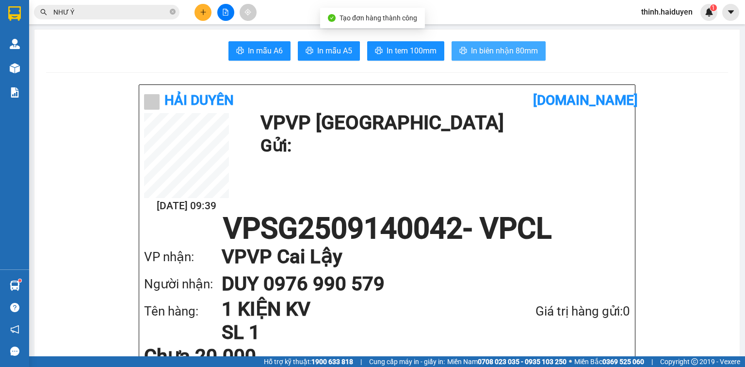
click at [464, 48] on icon "printer" at bounding box center [463, 51] width 8 height 8
drag, startPoint x: 439, startPoint y: 45, endPoint x: 449, endPoint y: 46, distance: 9.7
click at [440, 45] on button "In tem 100mm" at bounding box center [405, 50] width 77 height 19
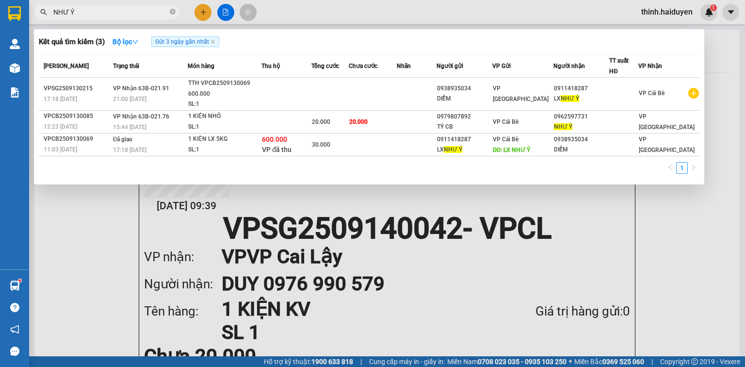
click at [176, 10] on span "NHƯ Ý" at bounding box center [106, 12] width 145 height 15
click at [171, 11] on icon "close-circle" at bounding box center [173, 12] width 6 height 6
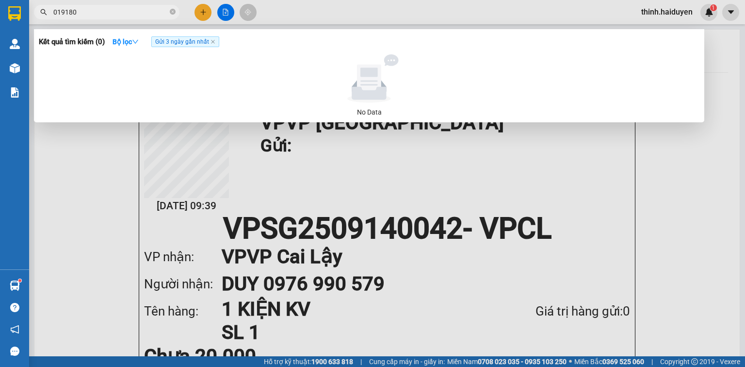
drag, startPoint x: 106, startPoint y: 14, endPoint x: 6, endPoint y: 33, distance: 102.3
click at [6, 33] on section "Kết quả tìm kiếm ( 0 ) Bộ lọc Gửi 3 ngày gần nhất No Data 019180 thinh.haiduyen…" at bounding box center [372, 183] width 745 height 367
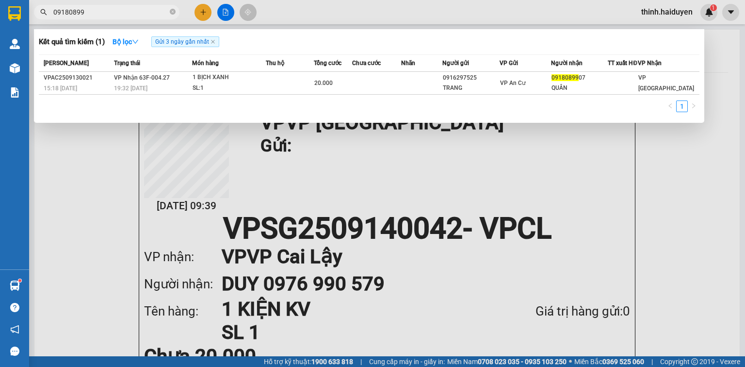
type input "09180899"
click at [607, 183] on div at bounding box center [372, 183] width 745 height 367
drag, startPoint x: 152, startPoint y: 8, endPoint x: 169, endPoint y: 26, distance: 24.7
click at [153, 8] on input "09180899" at bounding box center [110, 12] width 114 height 11
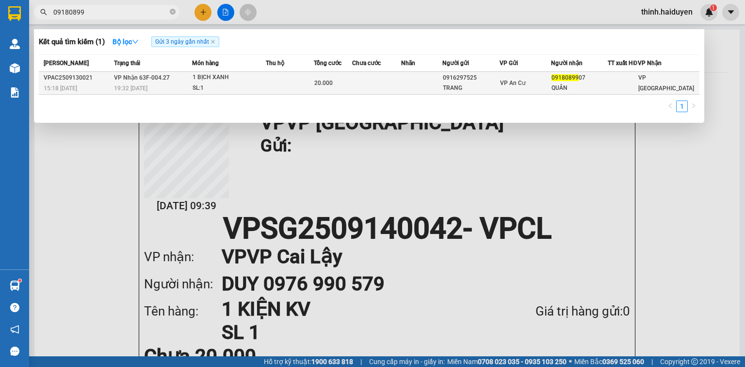
click at [401, 85] on td at bounding box center [376, 83] width 49 height 23
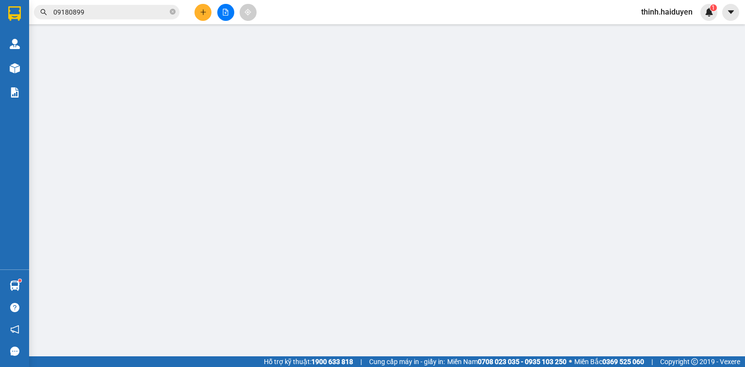
type input "0916297525"
type input "TRANG"
type input "0918089907"
type input "QUÂN"
type input "20.000"
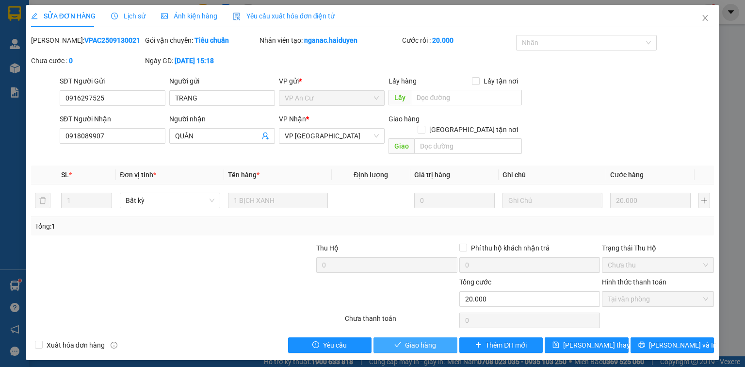
drag, startPoint x: 433, startPoint y: 338, endPoint x: 496, endPoint y: 288, distance: 80.8
click at [433, 339] on span "Giao hàng" at bounding box center [420, 344] width 31 height 11
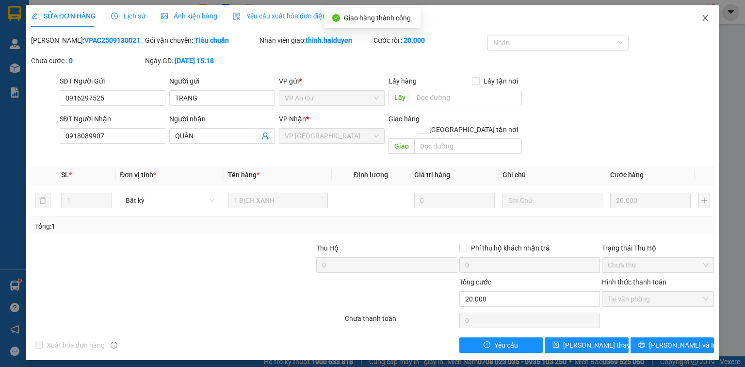
drag, startPoint x: 705, startPoint y: 19, endPoint x: 700, endPoint y: 29, distance: 10.2
click at [705, 19] on icon "close" at bounding box center [705, 18] width 8 height 8
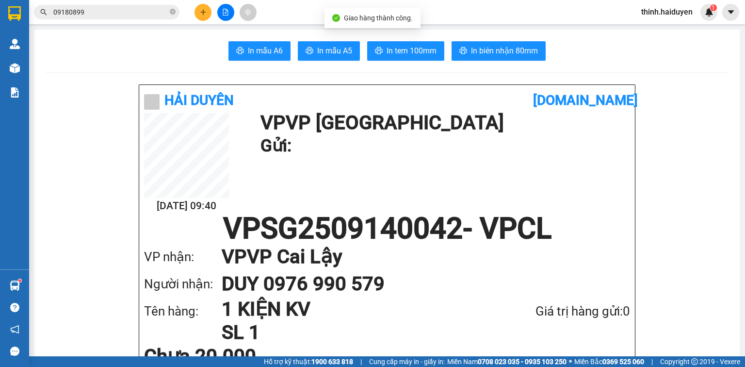
click at [201, 11] on icon "plus" at bounding box center [203, 12] width 7 height 7
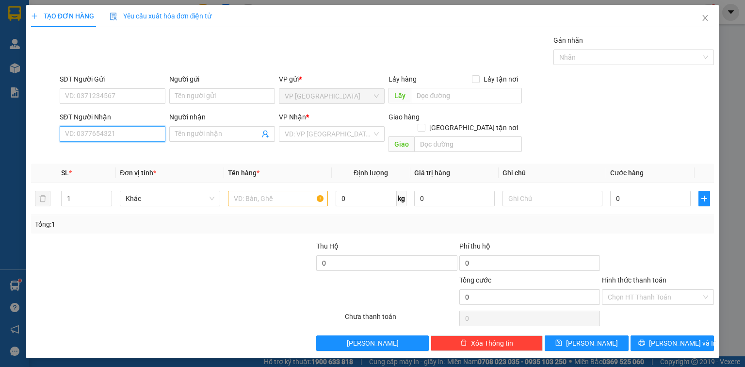
drag, startPoint x: 143, startPoint y: 136, endPoint x: 289, endPoint y: 82, distance: 155.8
click at [144, 136] on input "SĐT Người Nhận" at bounding box center [113, 134] width 106 height 16
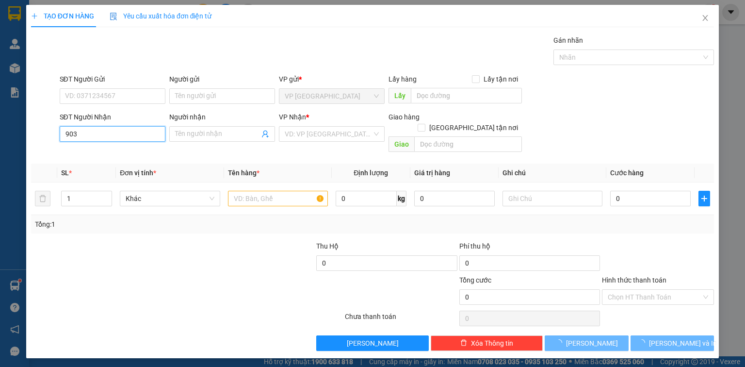
type input "9039"
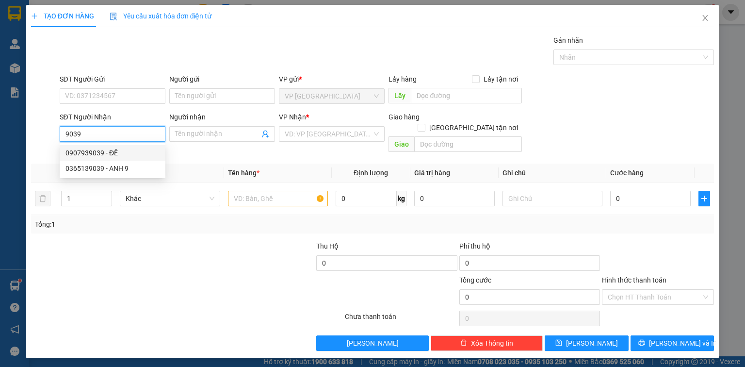
click at [122, 157] on div "0907939039 - ĐỀ" at bounding box center [112, 152] width 94 height 11
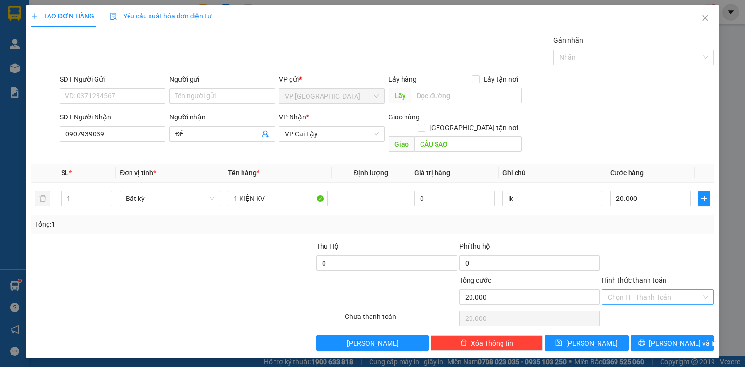
click at [659, 290] on input "Hình thức thanh toán" at bounding box center [655, 297] width 94 height 15
click at [651, 307] on div "Tại văn phòng" at bounding box center [658, 304] width 100 height 11
drag, startPoint x: 676, startPoint y: 246, endPoint x: 680, endPoint y: 278, distance: 31.9
click at [676, 247] on div at bounding box center [658, 258] width 114 height 34
click at [672, 338] on span "Lưu và In" at bounding box center [683, 343] width 68 height 11
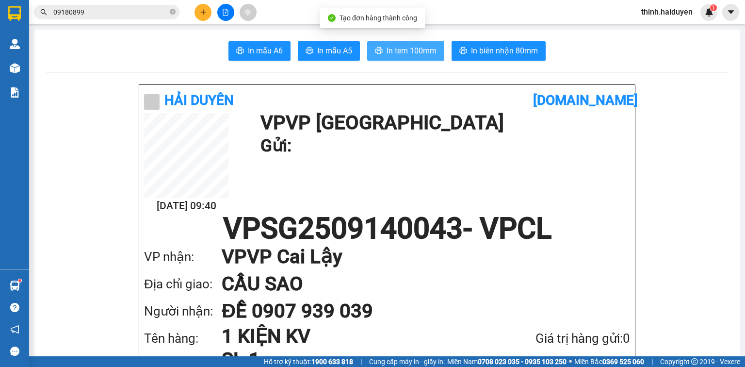
click at [424, 57] on button "In tem 100mm" at bounding box center [405, 50] width 77 height 19
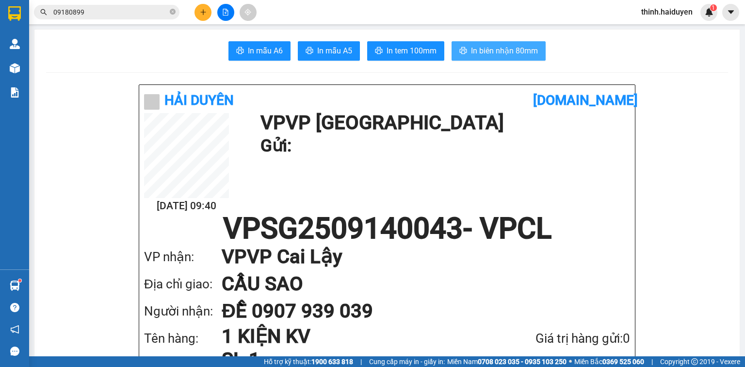
click at [511, 51] on span "In biên nhận 80mm" at bounding box center [504, 51] width 67 height 12
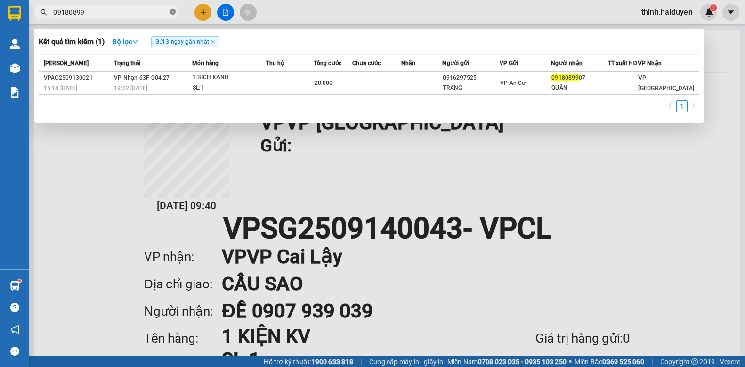
click at [171, 14] on icon "close-circle" at bounding box center [173, 12] width 6 height 6
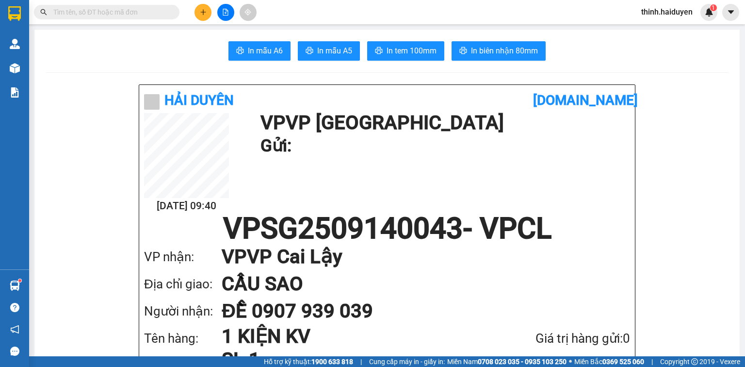
click at [207, 11] on button at bounding box center [202, 12] width 17 height 17
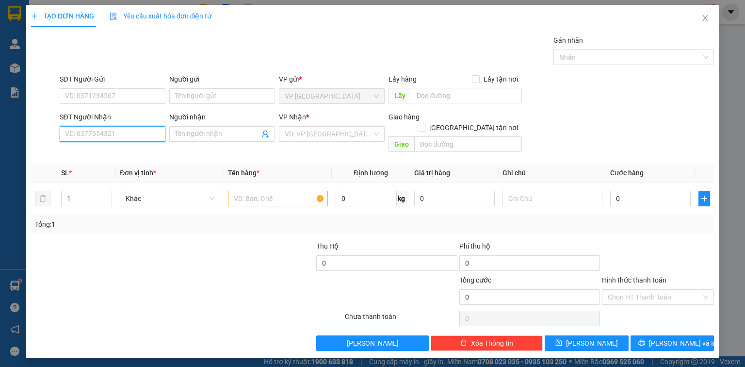
drag, startPoint x: 126, startPoint y: 129, endPoint x: 144, endPoint y: 128, distance: 18.0
click at [126, 129] on input "SĐT Người Nhận" at bounding box center [113, 134] width 106 height 16
type input "3129"
click at [129, 147] on div "0983803129 - HÙNG" at bounding box center [112, 152] width 94 height 11
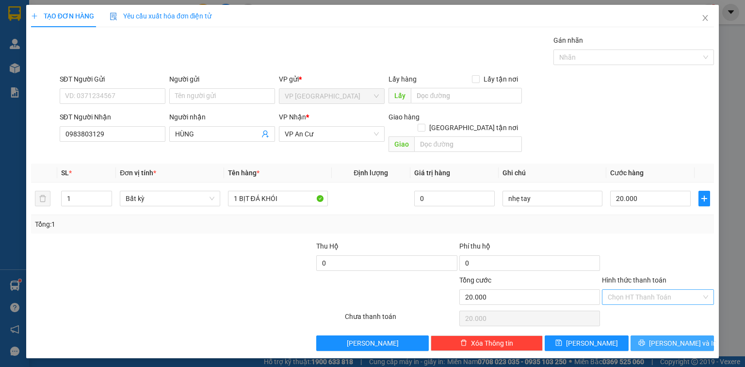
click at [652, 335] on button "Lưu và In" at bounding box center [672, 343] width 84 height 16
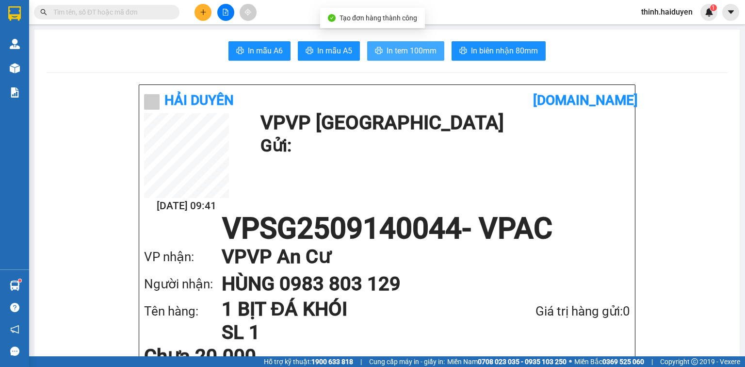
click at [429, 48] on span "In tem 100mm" at bounding box center [412, 51] width 50 height 12
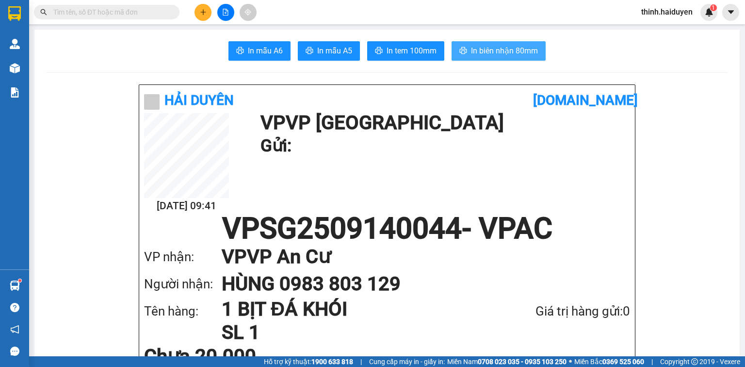
click at [491, 48] on span "In biên nhận 80mm" at bounding box center [504, 51] width 67 height 12
click at [145, 11] on input "text" at bounding box center [110, 12] width 114 height 11
type input "0"
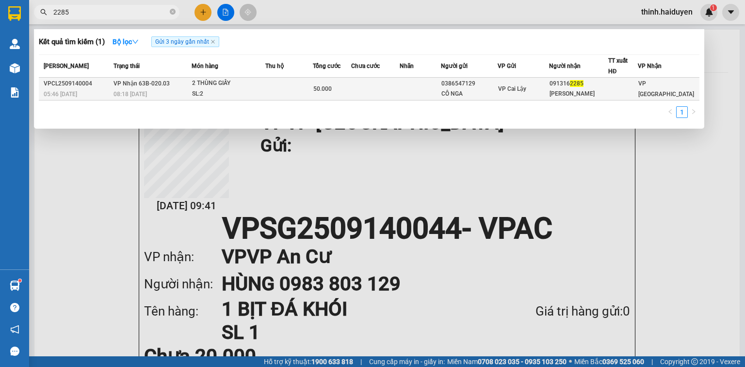
type input "2285"
click at [414, 95] on td at bounding box center [420, 89] width 41 height 23
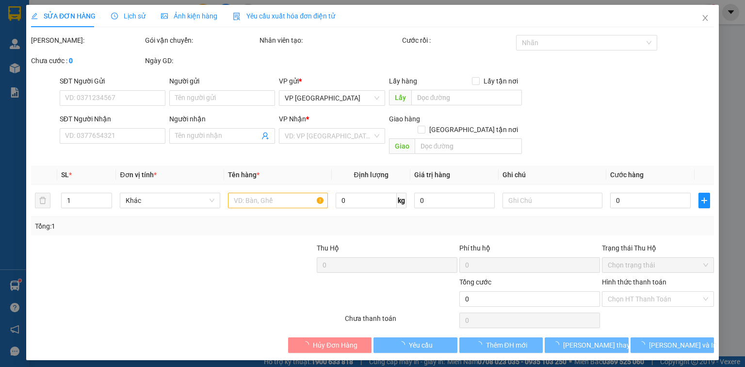
type input "0386547129"
type input "CÔ NGA"
type input "0913162285"
type input "VĨNH HUY"
type input "50.000"
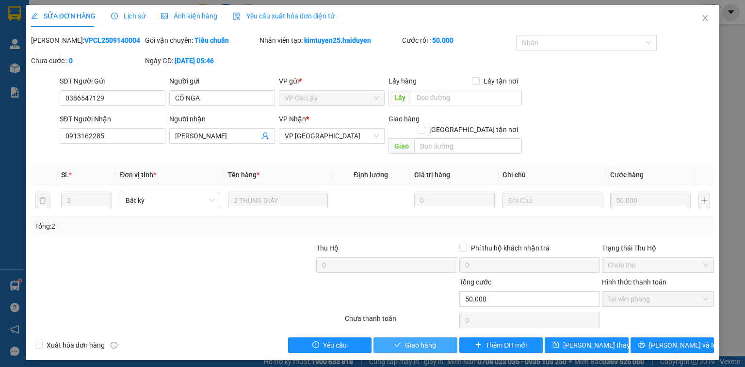
click at [420, 339] on span "Giao hàng" at bounding box center [420, 344] width 31 height 11
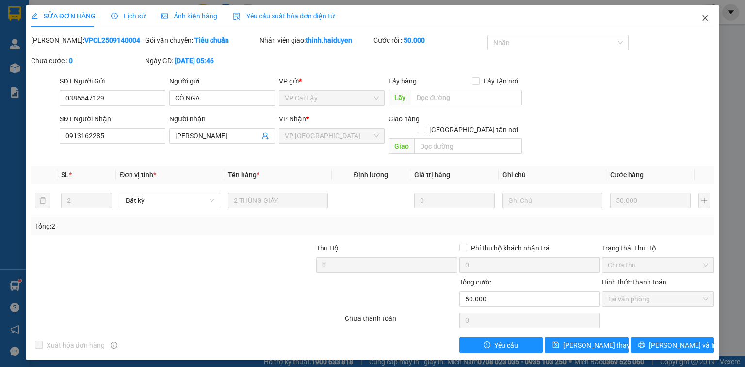
click at [704, 19] on icon "close" at bounding box center [705, 18] width 8 height 8
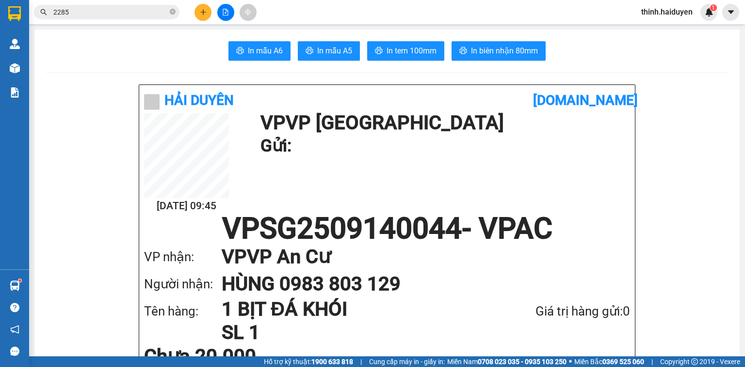
click at [226, 14] on icon "file-add" at bounding box center [225, 12] width 7 height 7
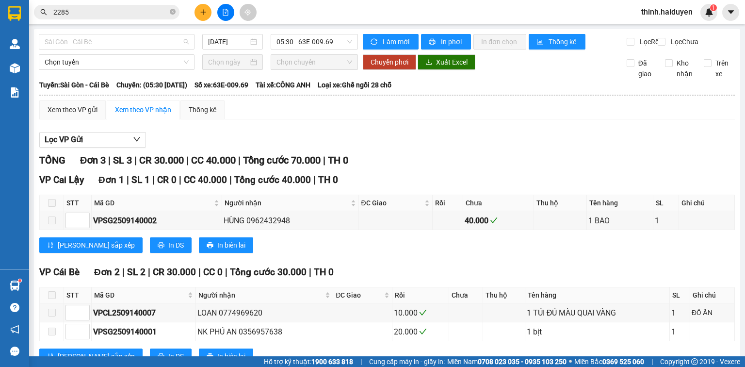
drag, startPoint x: 146, startPoint y: 41, endPoint x: 135, endPoint y: 81, distance: 42.4
click at [146, 41] on span "Sài Gòn - Cái Bè" at bounding box center [117, 41] width 144 height 15
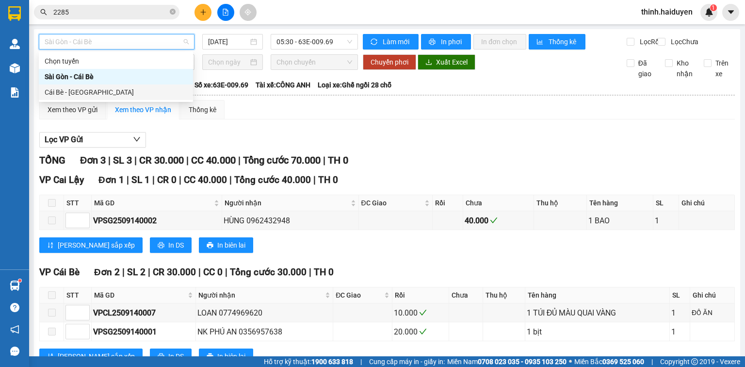
click at [120, 93] on div "Cái Bè - [GEOGRAPHIC_DATA]" at bounding box center [116, 92] width 143 height 11
type input "[DATE]"
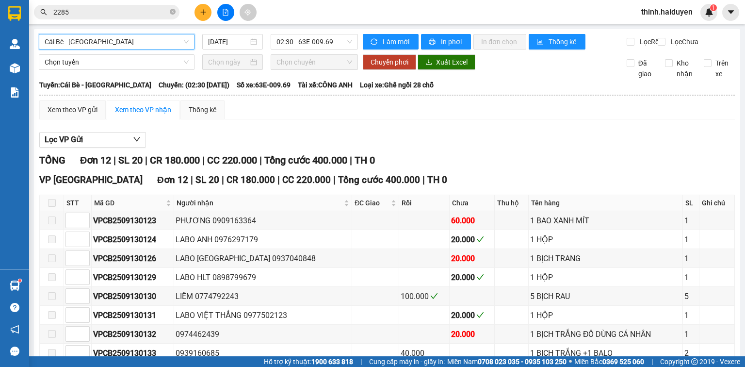
drag, startPoint x: 307, startPoint y: 44, endPoint x: 307, endPoint y: 49, distance: 5.4
click at [307, 44] on span "02:30 - 63E-009.69" at bounding box center [314, 41] width 76 height 15
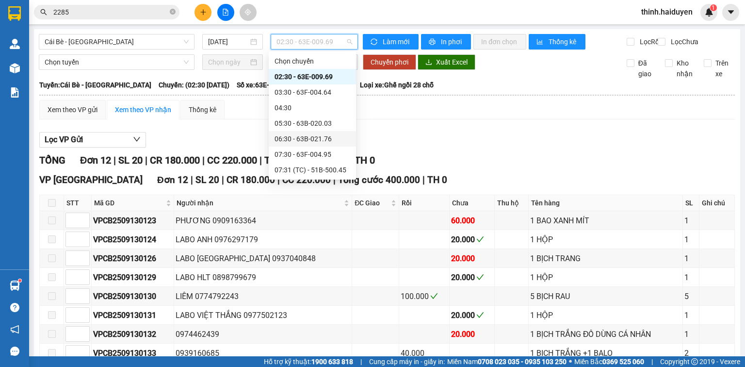
click at [288, 138] on div "06:30 - 63B-021.76" at bounding box center [313, 138] width 76 height 11
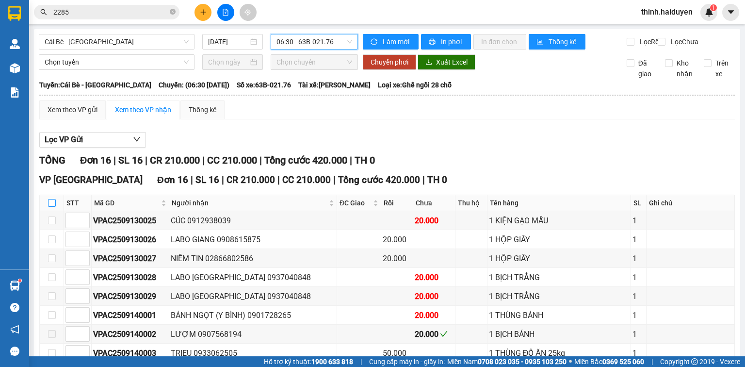
click at [52, 199] on input "checkbox" at bounding box center [52, 203] width 8 height 8
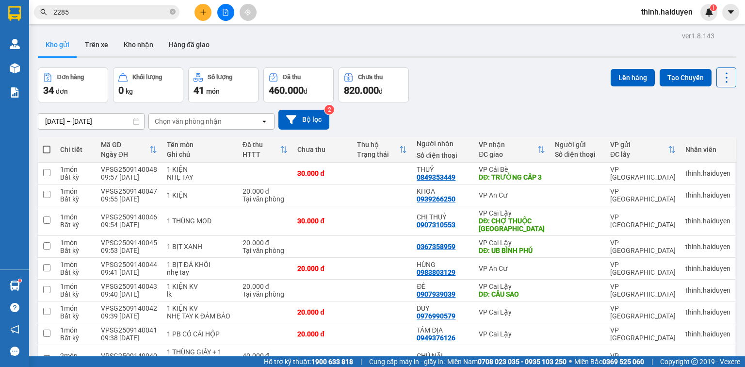
drag, startPoint x: 496, startPoint y: 309, endPoint x: 497, endPoint y: 299, distance: 10.7
checkbox input "true"
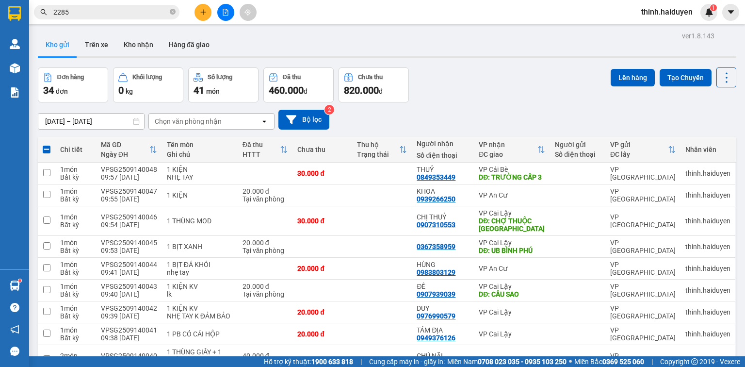
checkbox input "true"
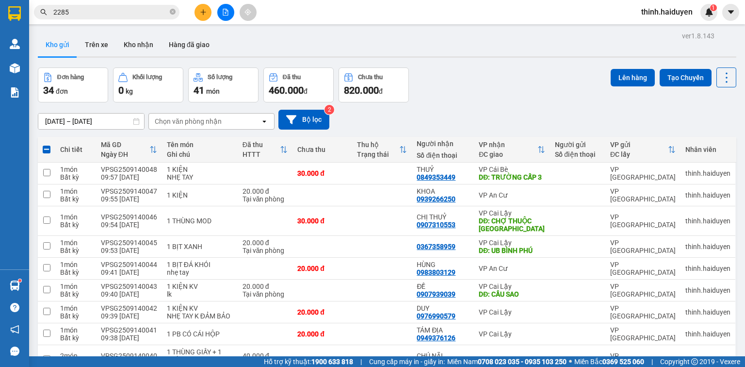
checkbox input "true"
drag, startPoint x: 368, startPoint y: 185, endPoint x: 369, endPoint y: 202, distance: 17.5
checkbox input "false"
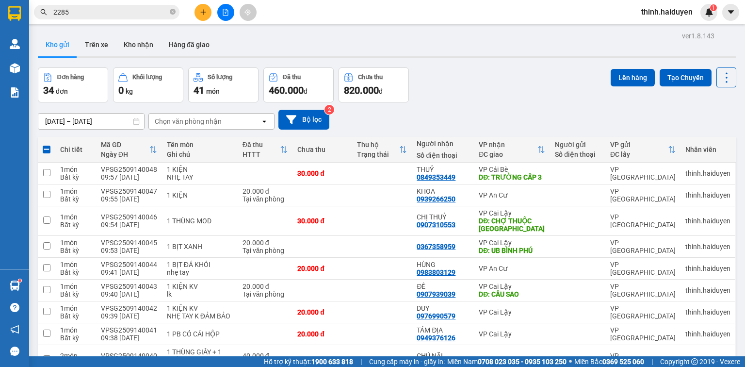
checkbox input "false"
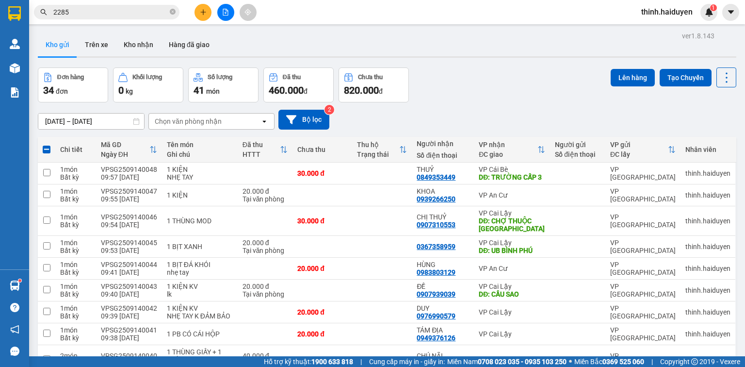
checkbox input "false"
click at [621, 76] on button "Lên hàng" at bounding box center [633, 77] width 44 height 17
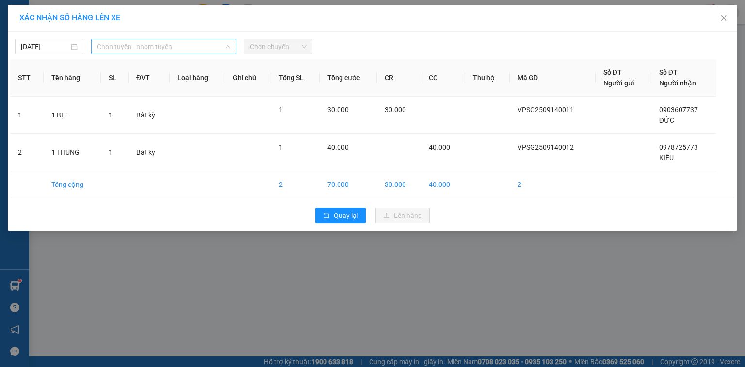
drag, startPoint x: 220, startPoint y: 48, endPoint x: 200, endPoint y: 74, distance: 31.8
click at [220, 48] on span "Chọn tuyến - nhóm tuyến" at bounding box center [163, 46] width 133 height 15
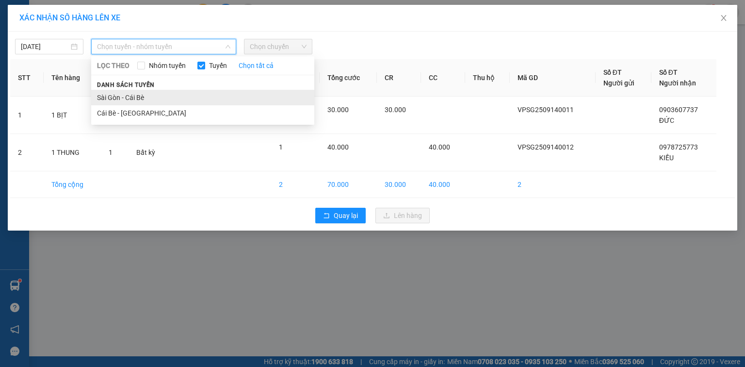
click at [179, 94] on li "Sài Gòn - Cái Bè" at bounding box center [202, 98] width 223 height 16
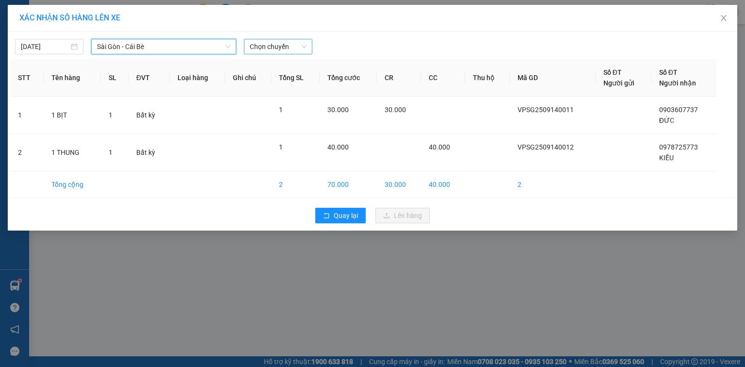
drag, startPoint x: 265, startPoint y: 46, endPoint x: 270, endPoint y: 52, distance: 8.6
click at [266, 47] on span "Chọn chuyến" at bounding box center [278, 46] width 57 height 15
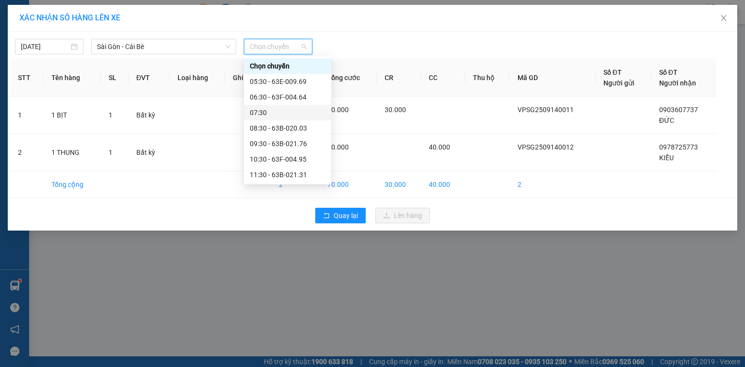
click at [279, 108] on div "07:30" at bounding box center [288, 112] width 76 height 11
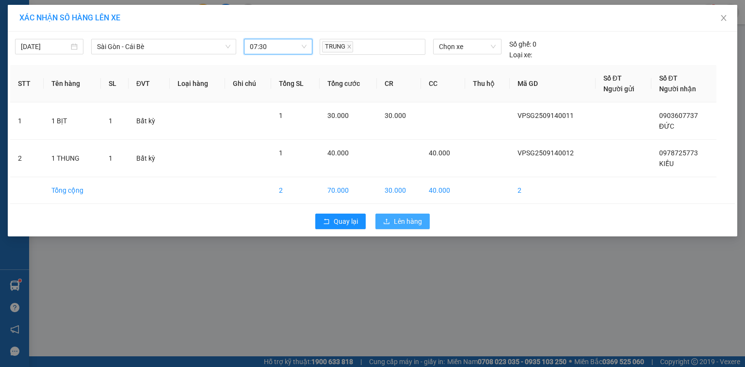
click at [388, 218] on icon "upload" at bounding box center [386, 221] width 7 height 7
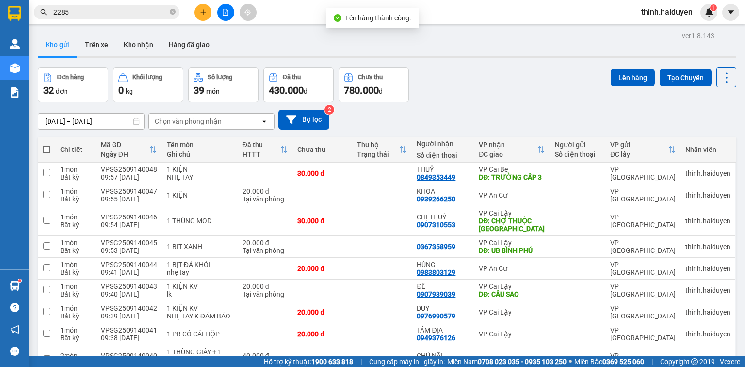
drag, startPoint x: 382, startPoint y: 200, endPoint x: 380, endPoint y: 186, distance: 13.7
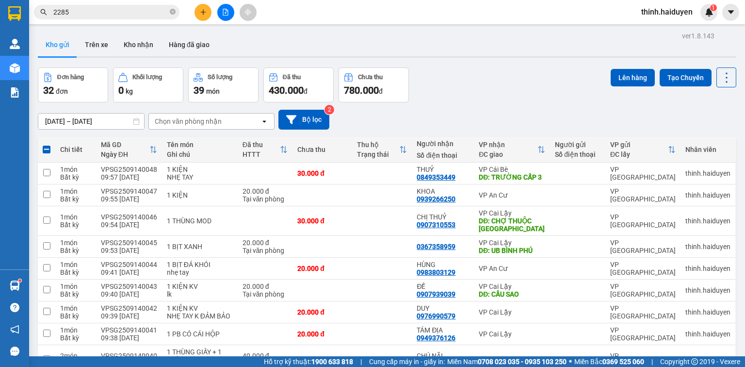
drag, startPoint x: 380, startPoint y: 184, endPoint x: 378, endPoint y: 167, distance: 17.6
drag, startPoint x: 374, startPoint y: 129, endPoint x: 374, endPoint y: 179, distance: 49.5
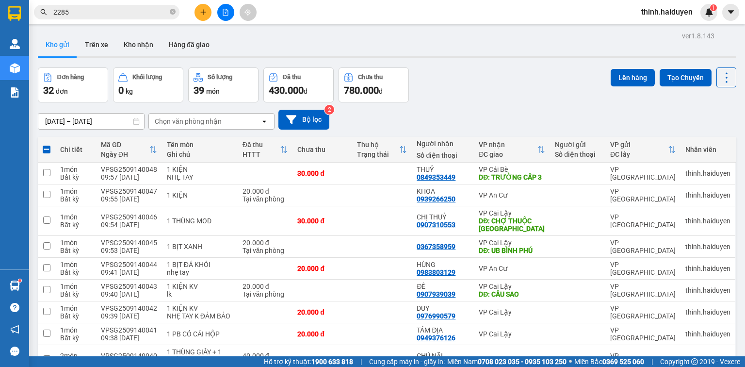
drag, startPoint x: 343, startPoint y: 177, endPoint x: 343, endPoint y: 188, distance: 11.6
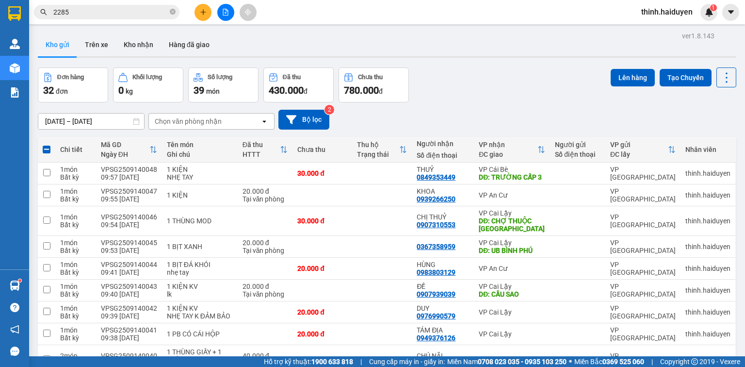
click at [619, 71] on button "Lên hàng" at bounding box center [633, 77] width 44 height 17
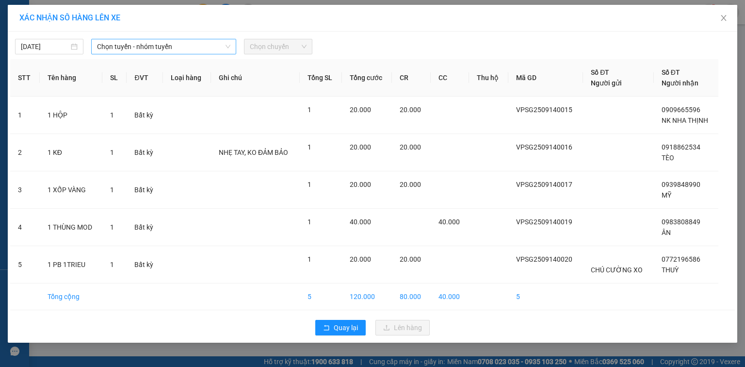
drag, startPoint x: 202, startPoint y: 39, endPoint x: 200, endPoint y: 48, distance: 9.5
click at [202, 42] on span "Chọn tuyến - nhóm tuyến" at bounding box center [163, 46] width 133 height 15
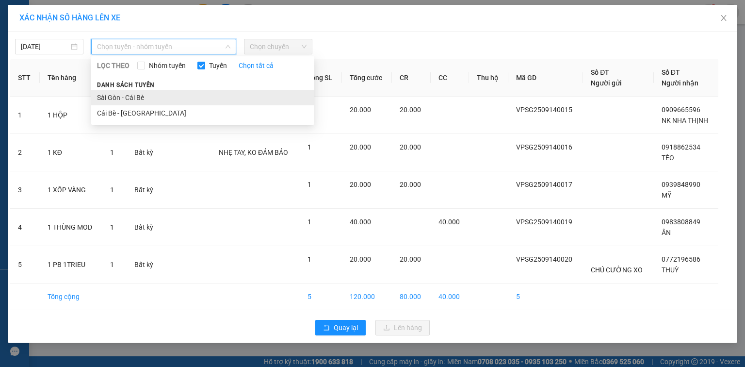
click at [164, 95] on li "Sài Gòn - Cái Bè" at bounding box center [202, 98] width 223 height 16
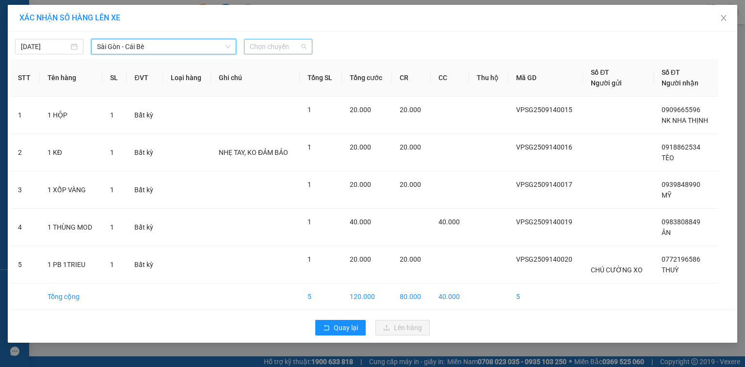
click at [299, 50] on span "Chọn chuyến" at bounding box center [278, 46] width 57 height 15
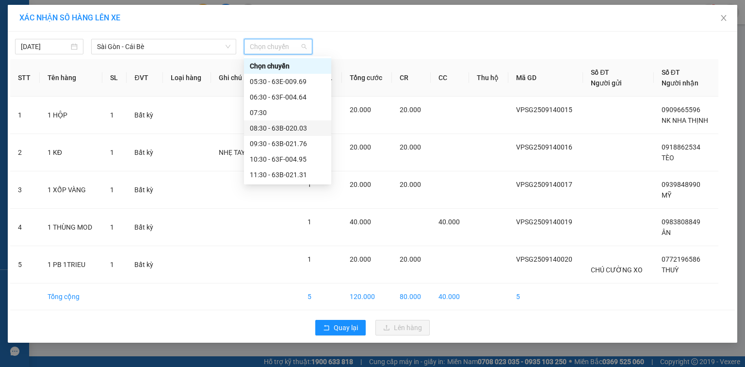
click at [272, 131] on div "08:30 - 63B-020.03" at bounding box center [288, 128] width 76 height 11
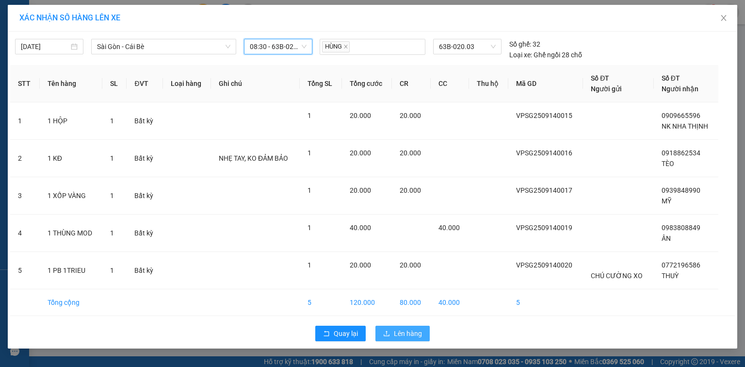
click at [404, 326] on button "Lên hàng" at bounding box center [402, 333] width 54 height 16
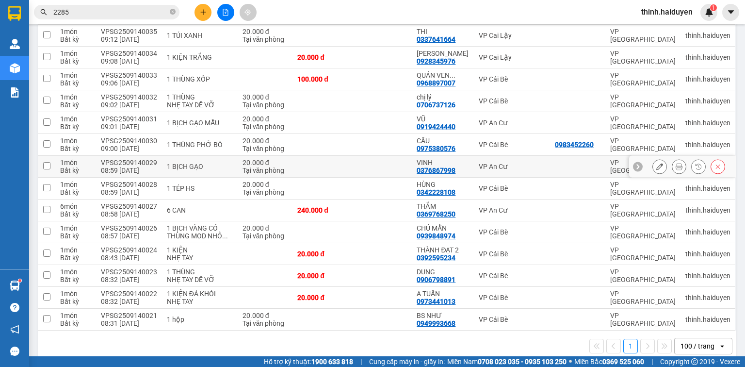
scroll to position [510, 0]
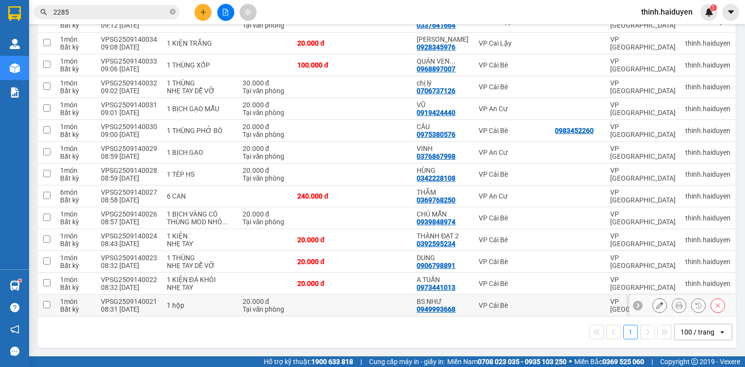
click at [384, 312] on td at bounding box center [382, 305] width 60 height 22
checkbox input "true"
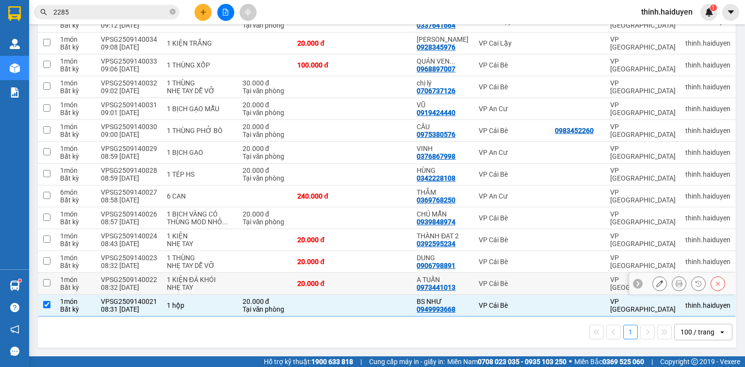
click at [388, 282] on td at bounding box center [382, 284] width 60 height 22
checkbox input "true"
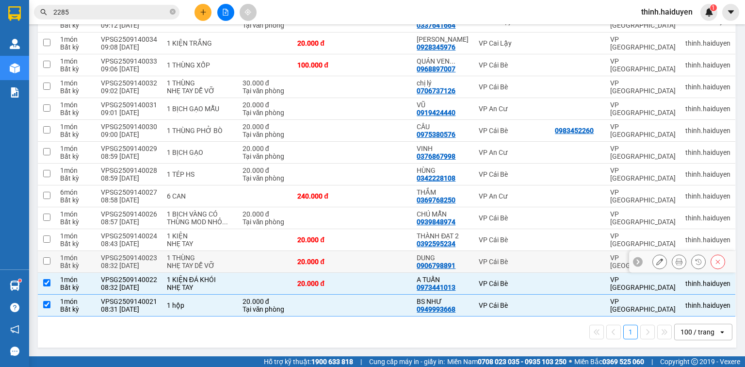
click at [389, 254] on td at bounding box center [382, 262] width 60 height 22
checkbox input "true"
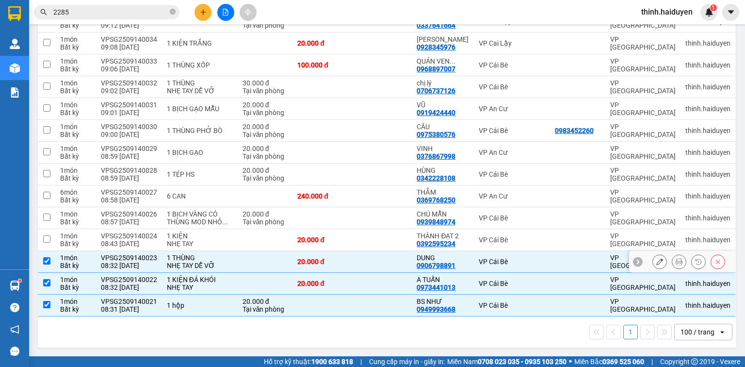
click at [388, 229] on td at bounding box center [382, 240] width 60 height 22
checkbox input "true"
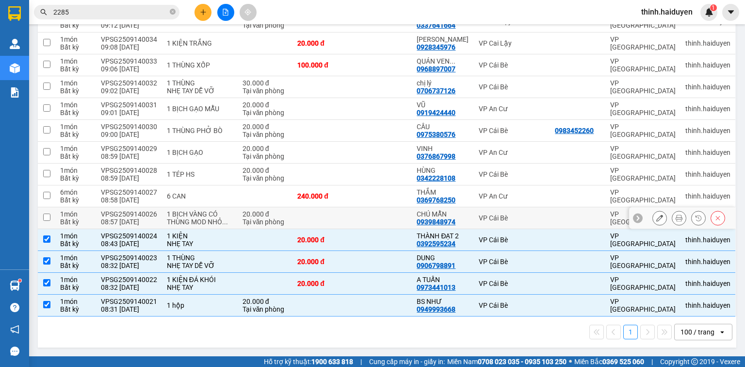
click at [321, 207] on td at bounding box center [322, 218] width 60 height 22
checkbox input "true"
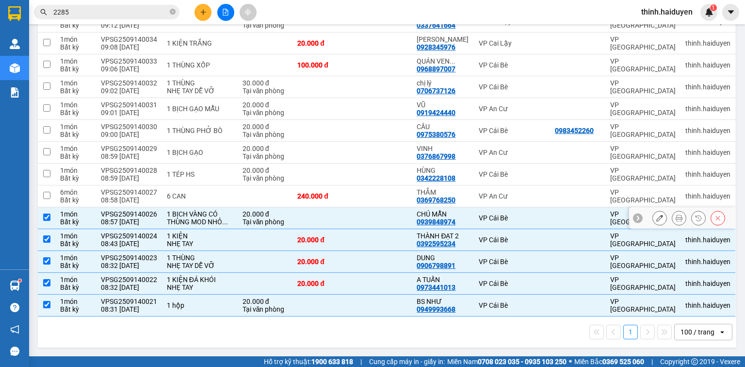
click at [333, 192] on div "240.000 đ" at bounding box center [322, 196] width 50 height 8
checkbox input "true"
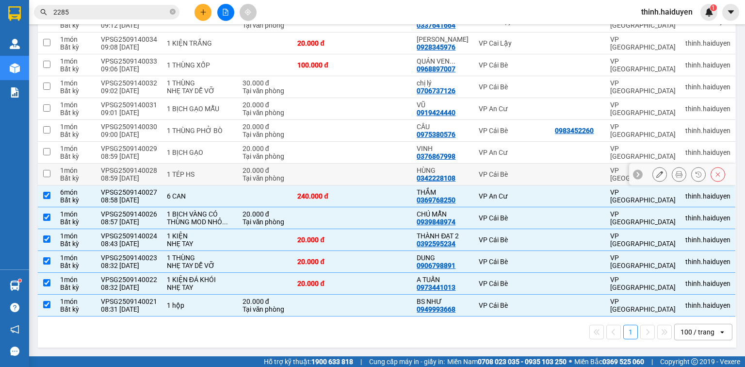
drag, startPoint x: 338, startPoint y: 155, endPoint x: 339, endPoint y: 144, distance: 11.7
click at [339, 163] on td at bounding box center [322, 174] width 60 height 22
checkbox input "true"
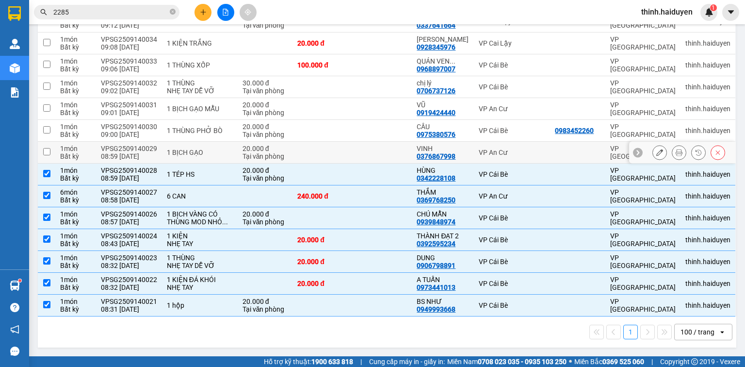
click at [341, 142] on td at bounding box center [322, 153] width 60 height 22
checkbox input "true"
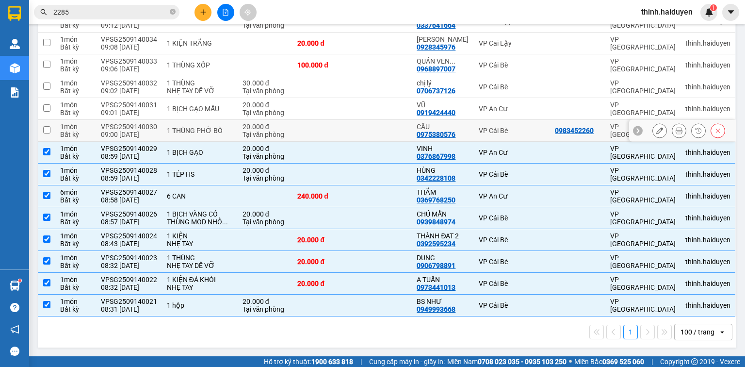
click at [352, 120] on td at bounding box center [382, 131] width 60 height 22
checkbox input "true"
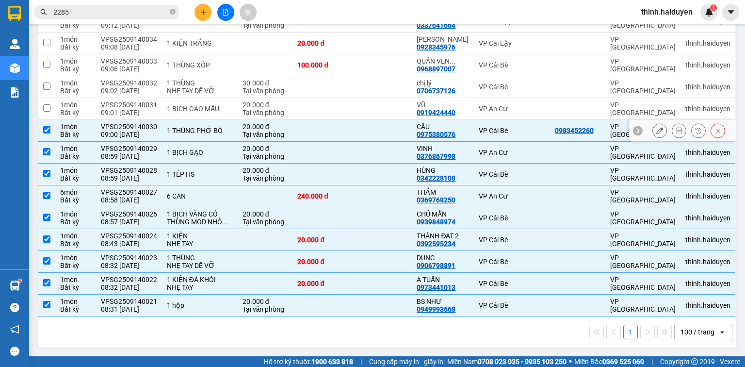
click at [352, 98] on td at bounding box center [382, 109] width 60 height 22
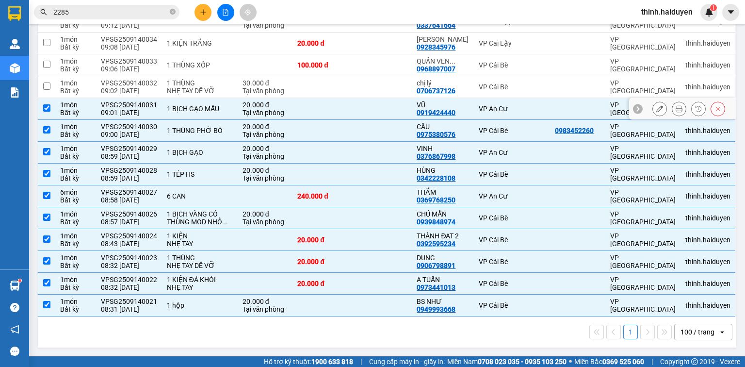
scroll to position [445, 0]
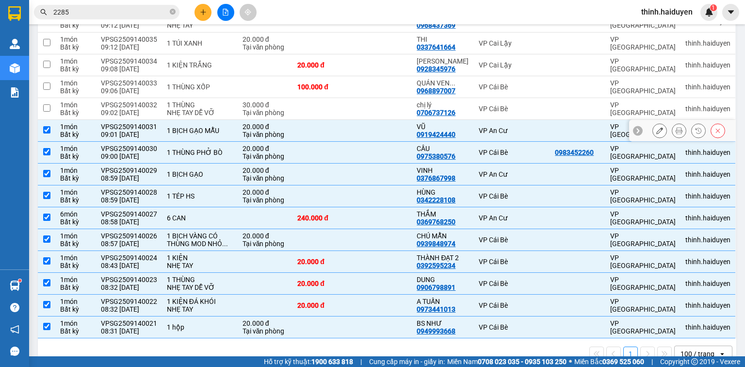
click at [309, 142] on td at bounding box center [322, 131] width 60 height 22
checkbox input "false"
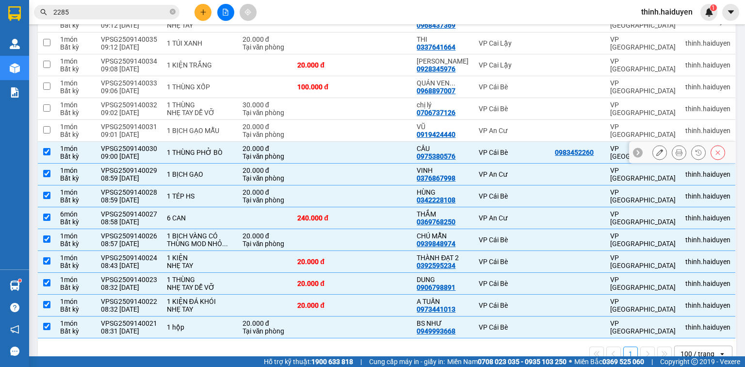
click at [363, 163] on td at bounding box center [382, 153] width 60 height 22
checkbox input "false"
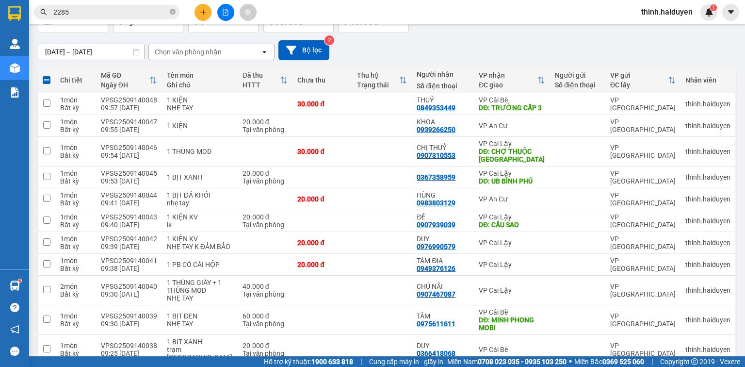
scroll to position [0, 0]
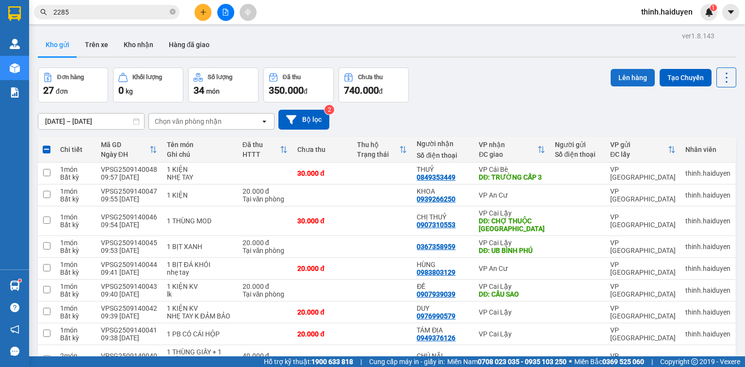
click at [611, 80] on button "Lên hàng" at bounding box center [633, 77] width 44 height 17
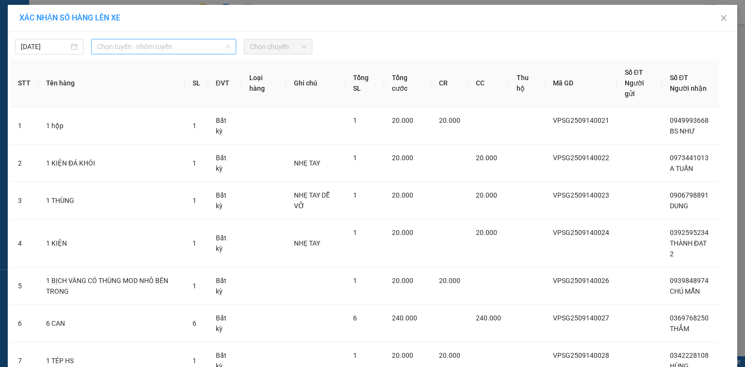
drag, startPoint x: 206, startPoint y: 48, endPoint x: 199, endPoint y: 57, distance: 10.7
click at [205, 50] on span "Chọn tuyến - nhóm tuyến" at bounding box center [163, 46] width 133 height 15
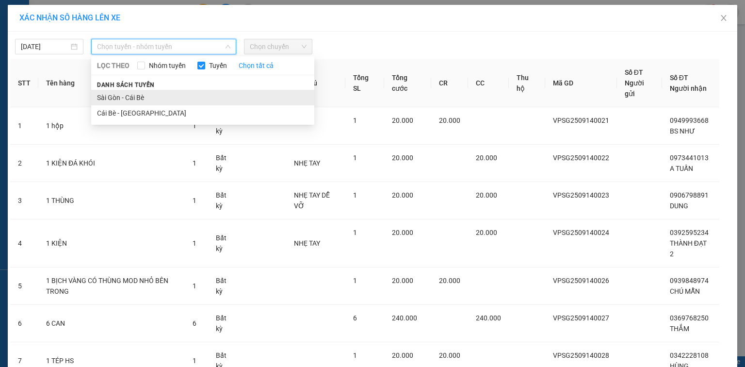
click at [187, 98] on li "Sài Gòn - Cái Bè" at bounding box center [202, 98] width 223 height 16
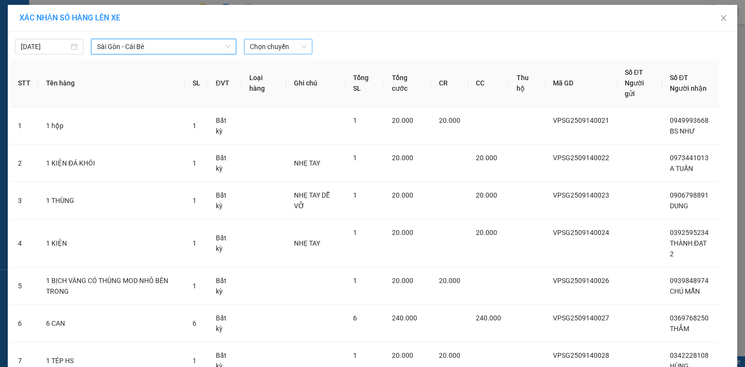
click at [263, 49] on span "Chọn chuyến" at bounding box center [278, 46] width 57 height 15
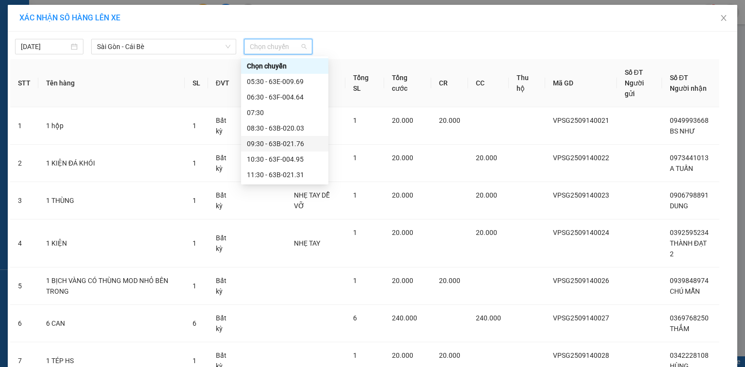
click at [277, 146] on div "09:30 - 63B-021.76" at bounding box center [285, 143] width 76 height 11
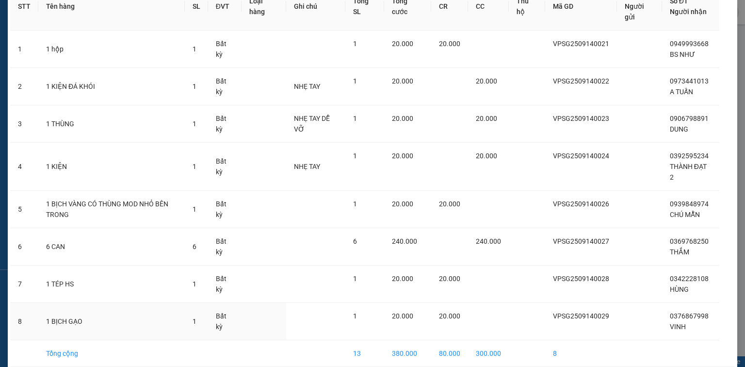
scroll to position [126, 0]
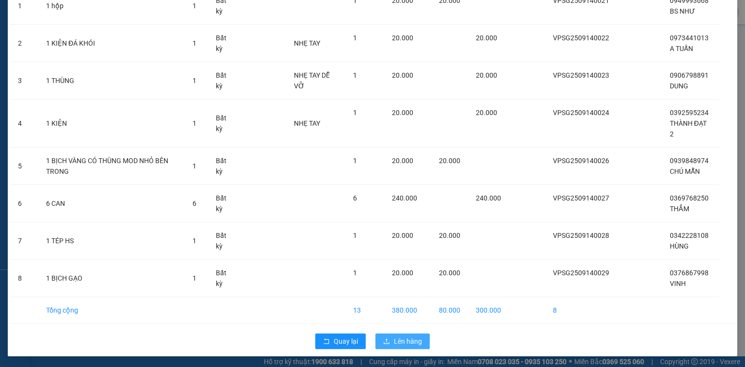
click at [421, 337] on button "Lên hàng" at bounding box center [402, 341] width 54 height 16
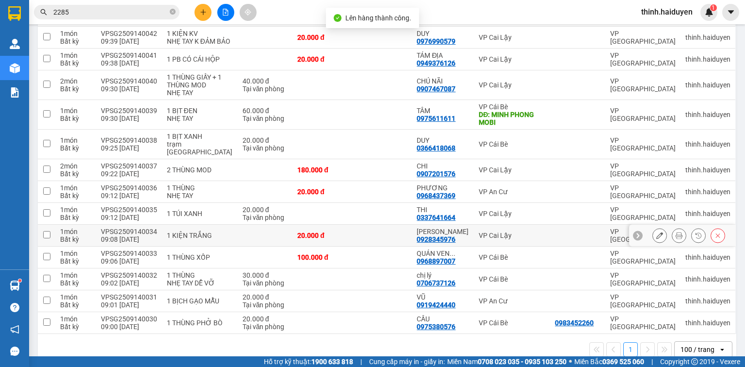
scroll to position [334, 0]
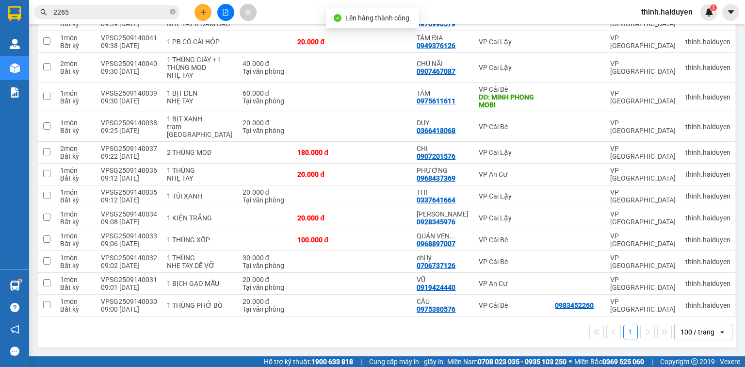
drag, startPoint x: 393, startPoint y: 313, endPoint x: 385, endPoint y: 294, distance: 20.8
click at [393, 312] on td at bounding box center [382, 305] width 60 height 22
checkbox input "true"
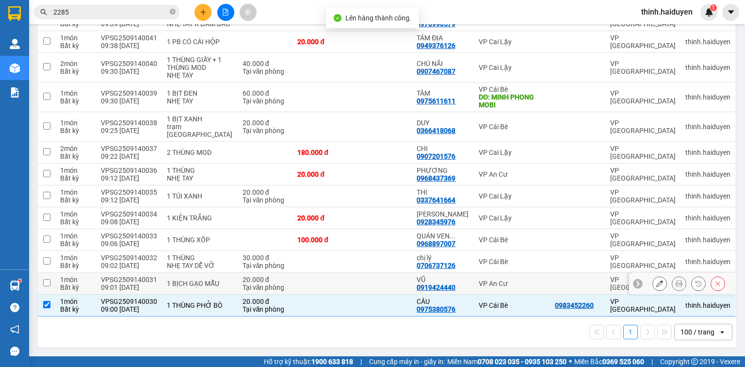
drag, startPoint x: 384, startPoint y: 285, endPoint x: 386, endPoint y: 267, distance: 18.0
click at [385, 282] on td at bounding box center [382, 284] width 60 height 22
checkbox input "true"
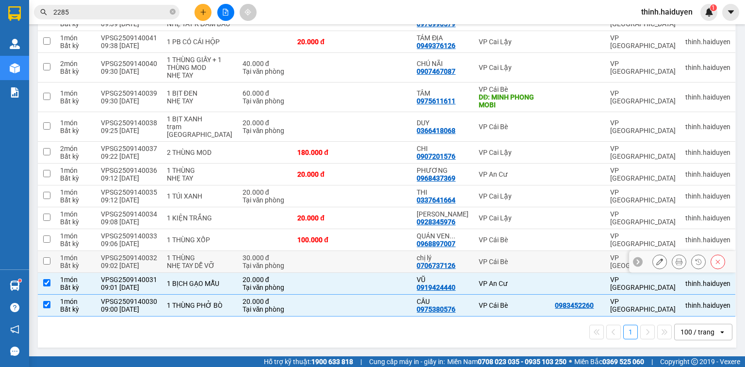
drag, startPoint x: 386, startPoint y: 260, endPoint x: 382, endPoint y: 235, distance: 25.6
click at [386, 260] on td at bounding box center [382, 262] width 60 height 22
checkbox input "true"
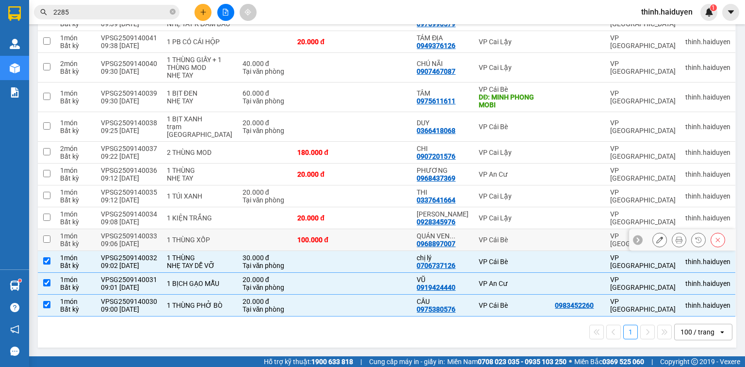
drag, startPoint x: 381, startPoint y: 232, endPoint x: 379, endPoint y: 210, distance: 22.4
click at [381, 231] on td at bounding box center [382, 240] width 60 height 22
checkbox input "true"
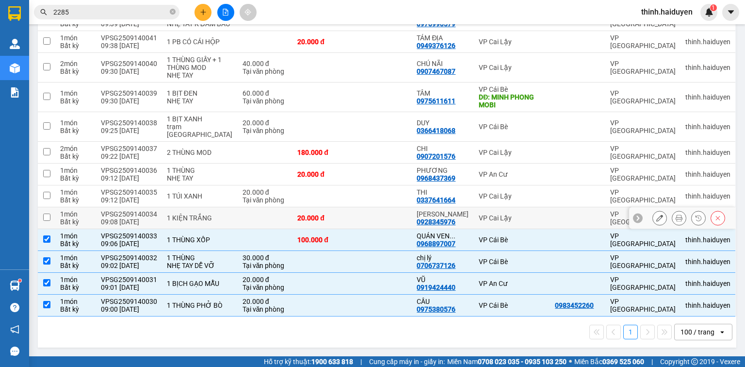
click at [378, 209] on td at bounding box center [382, 218] width 60 height 22
checkbox input "true"
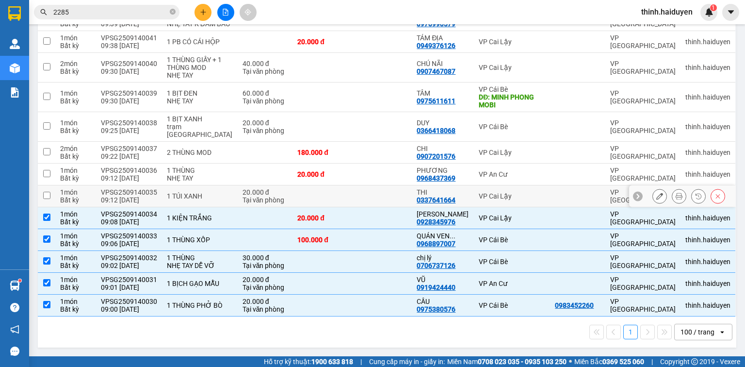
drag, startPoint x: 376, startPoint y: 190, endPoint x: 376, endPoint y: 170, distance: 20.4
click at [376, 189] on td at bounding box center [382, 196] width 60 height 22
checkbox input "true"
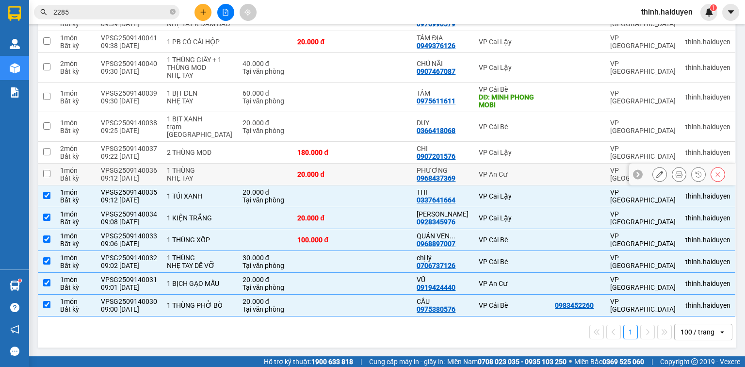
drag, startPoint x: 376, startPoint y: 170, endPoint x: 376, endPoint y: 149, distance: 20.9
click at [376, 168] on td at bounding box center [382, 174] width 60 height 22
checkbox input "true"
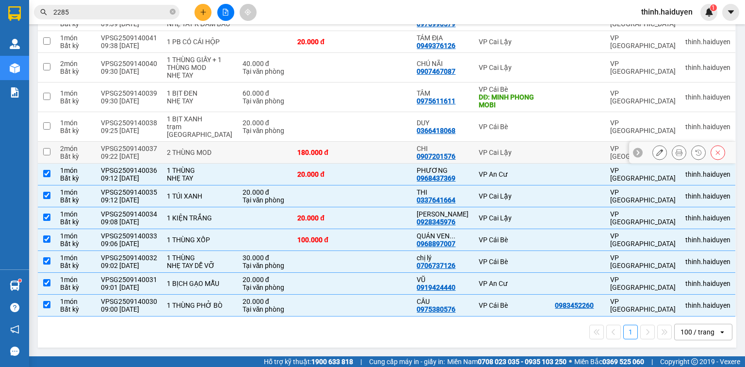
click at [376, 148] on td at bounding box center [382, 153] width 60 height 22
checkbox input "true"
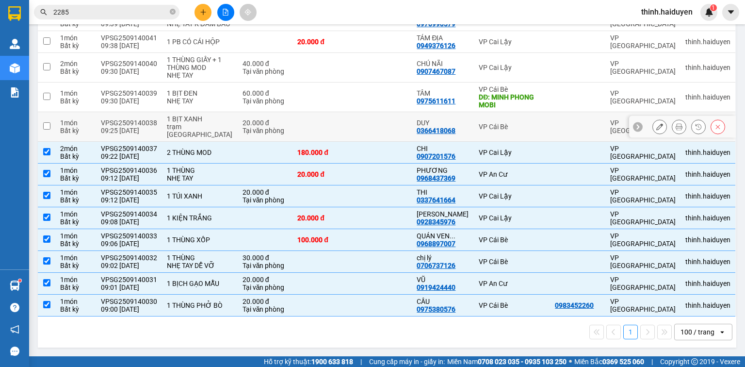
click at [379, 130] on td at bounding box center [382, 127] width 60 height 30
checkbox input "true"
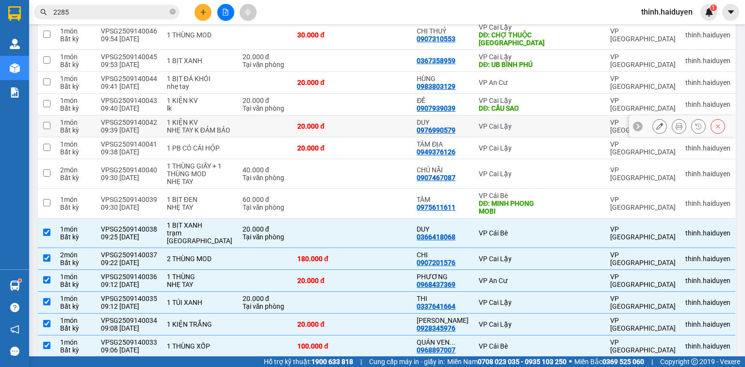
scroll to position [205, 0]
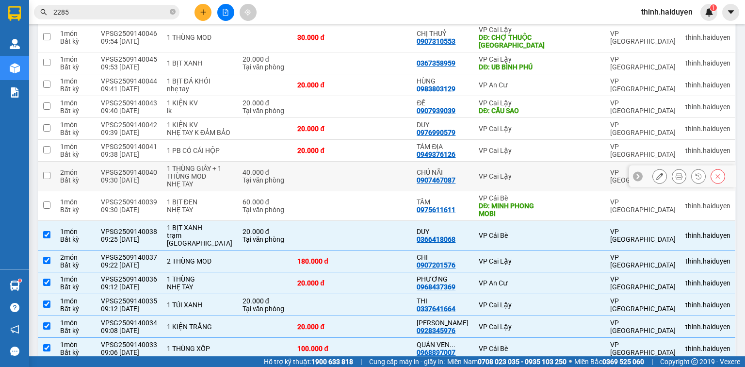
drag, startPoint x: 386, startPoint y: 183, endPoint x: 383, endPoint y: 143, distance: 40.4
click at [386, 181] on td at bounding box center [382, 177] width 60 height 30
checkbox input "true"
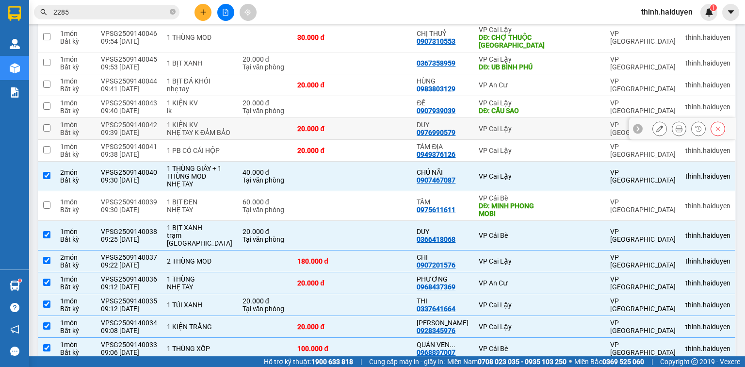
drag, startPoint x: 383, startPoint y: 143, endPoint x: 381, endPoint y: 130, distance: 12.7
click at [383, 140] on td at bounding box center [382, 129] width 60 height 22
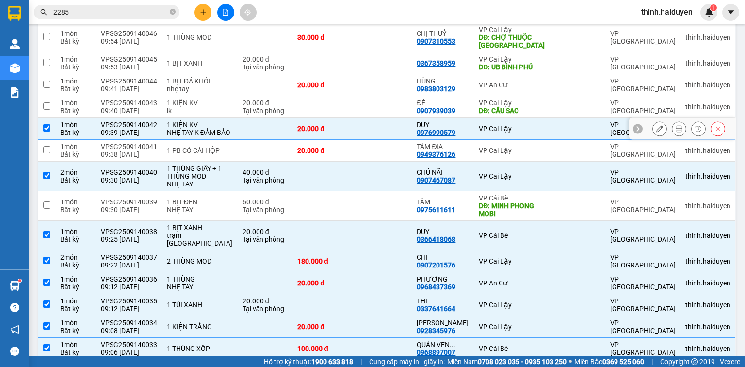
click at [381, 130] on td at bounding box center [382, 129] width 60 height 22
checkbox input "false"
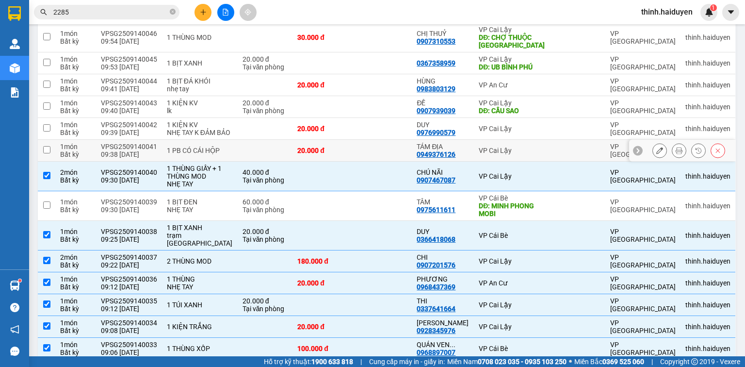
click at [379, 160] on td at bounding box center [382, 151] width 60 height 22
checkbox input "true"
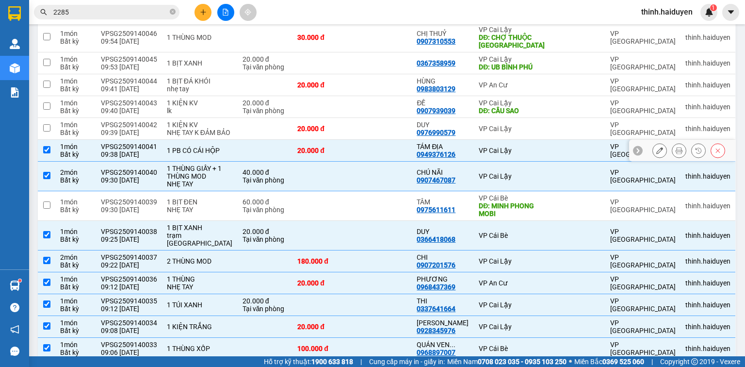
click at [382, 136] on td at bounding box center [382, 129] width 60 height 22
checkbox input "true"
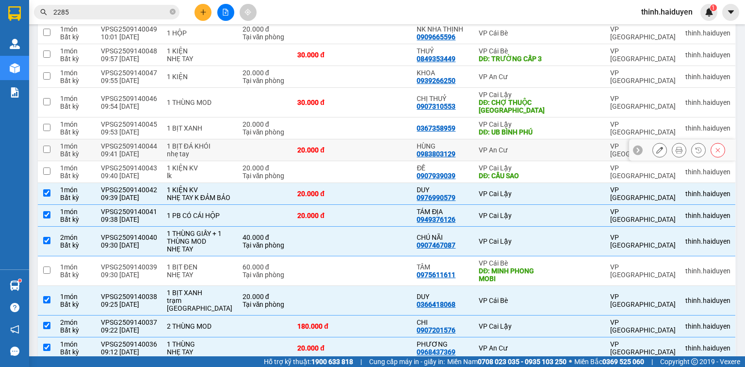
click at [398, 144] on td at bounding box center [382, 150] width 60 height 22
checkbox input "true"
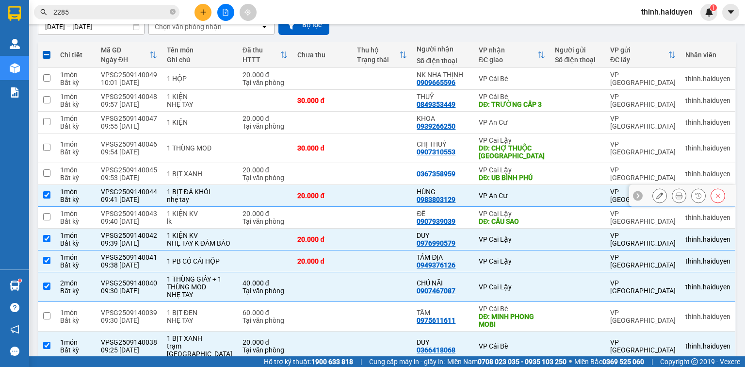
scroll to position [76, 0]
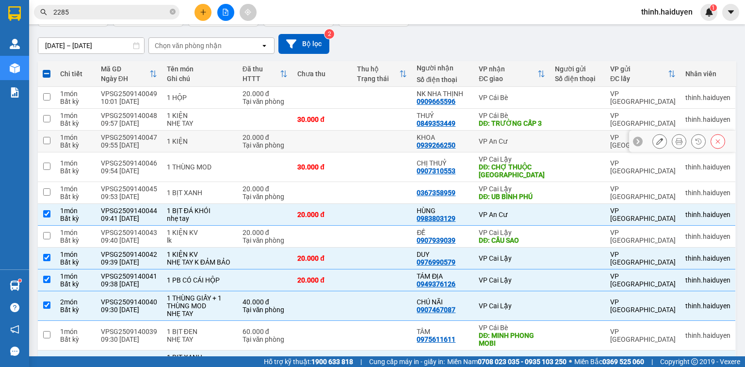
drag, startPoint x: 380, startPoint y: 143, endPoint x: 374, endPoint y: 121, distance: 22.6
click at [380, 143] on td at bounding box center [382, 141] width 60 height 22
checkbox input "true"
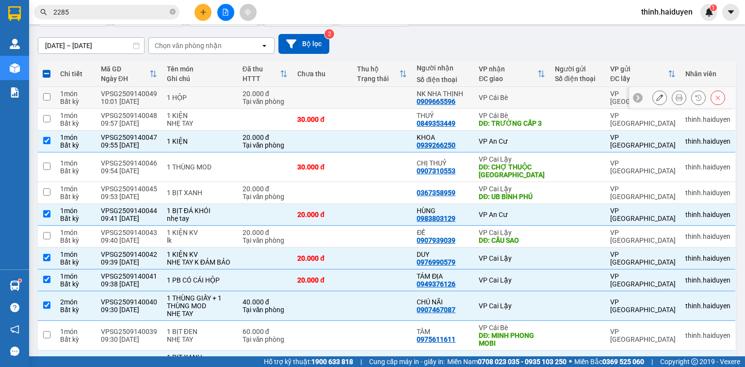
click at [370, 94] on td at bounding box center [382, 98] width 60 height 22
checkbox input "true"
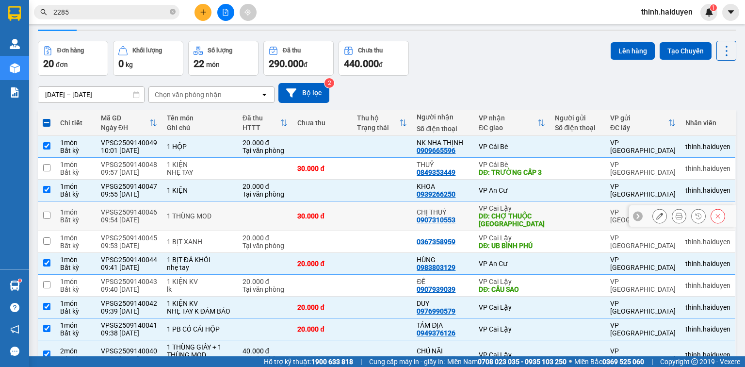
scroll to position [0, 0]
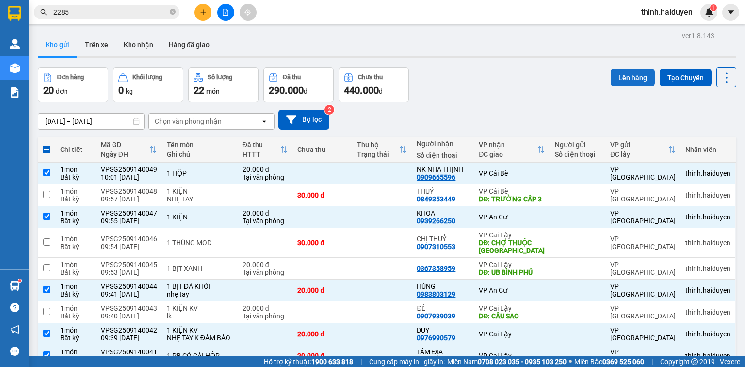
click at [628, 71] on button "Lên hàng" at bounding box center [633, 77] width 44 height 17
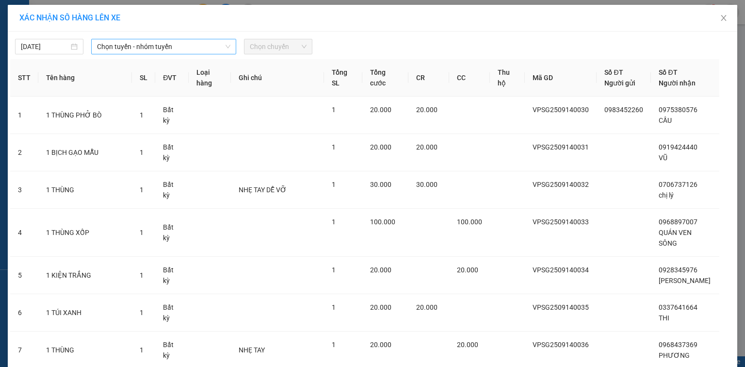
click at [175, 50] on span "Chọn tuyến - nhóm tuyến" at bounding box center [163, 46] width 133 height 15
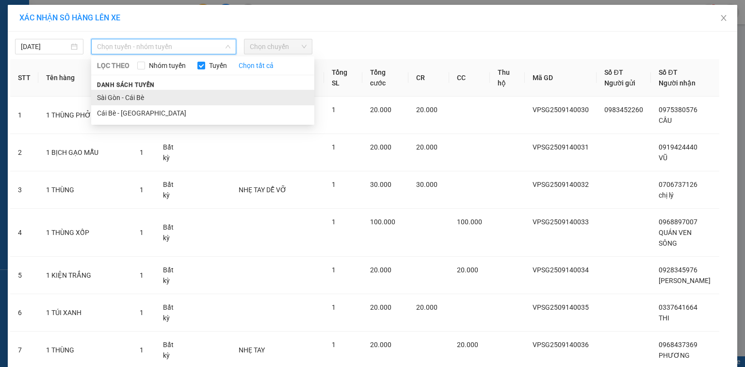
click at [134, 94] on li "Sài Gòn - Cái Bè" at bounding box center [202, 98] width 223 height 16
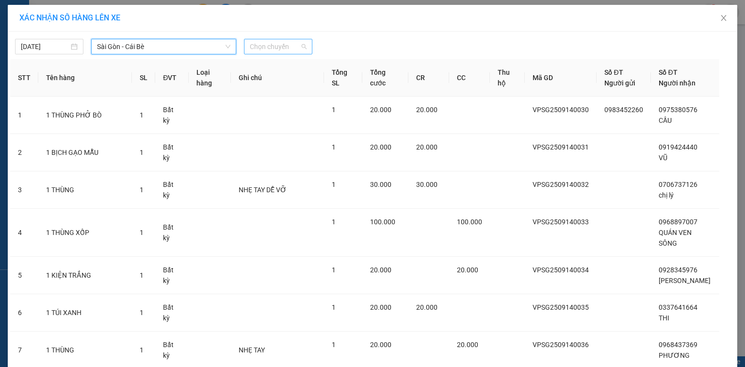
click at [277, 50] on span "Chọn chuyến" at bounding box center [278, 46] width 57 height 15
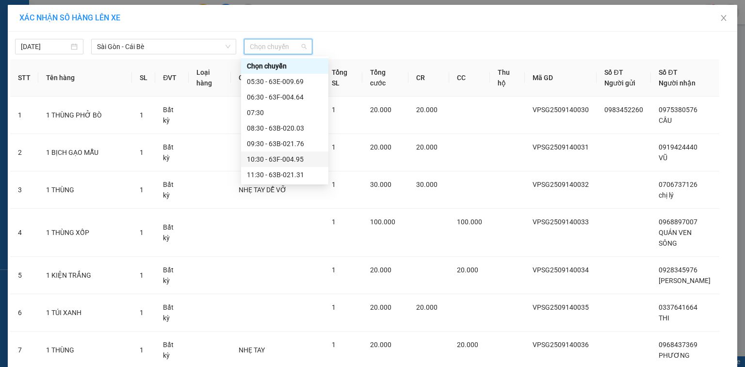
click at [269, 158] on div "10:30 - 63F-004.95" at bounding box center [285, 159] width 76 height 11
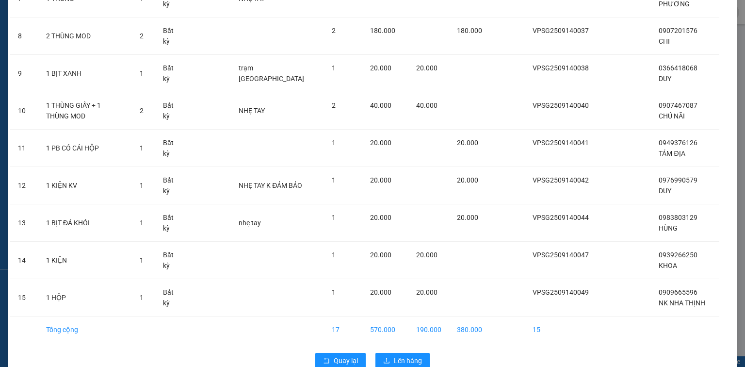
scroll to position [375, 0]
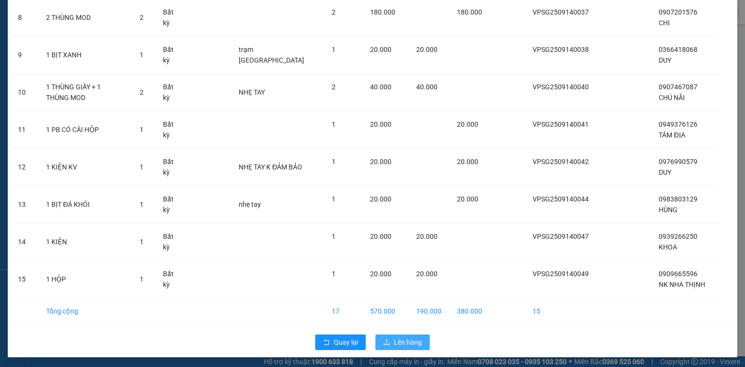
click at [394, 337] on span "Lên hàng" at bounding box center [408, 342] width 28 height 11
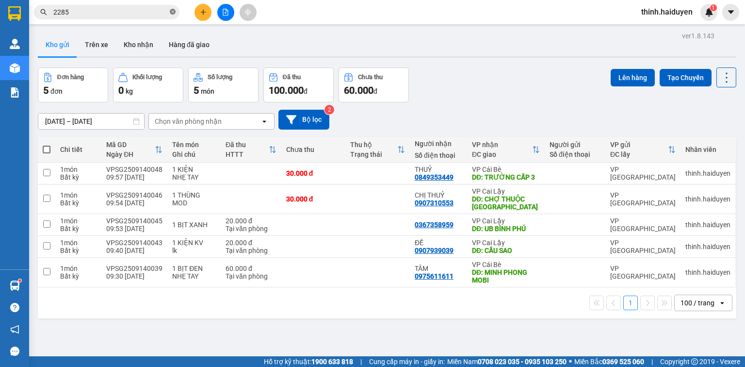
click at [171, 13] on icon "close-circle" at bounding box center [173, 12] width 6 height 6
click at [205, 16] on button at bounding box center [202, 12] width 17 height 17
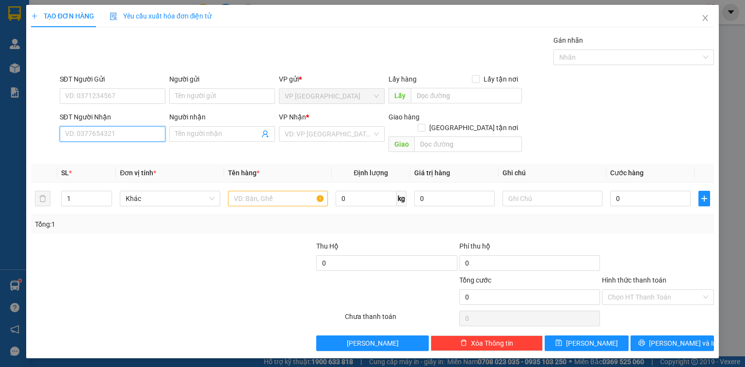
click at [136, 132] on input "SĐT Người Nhận" at bounding box center [113, 134] width 106 height 16
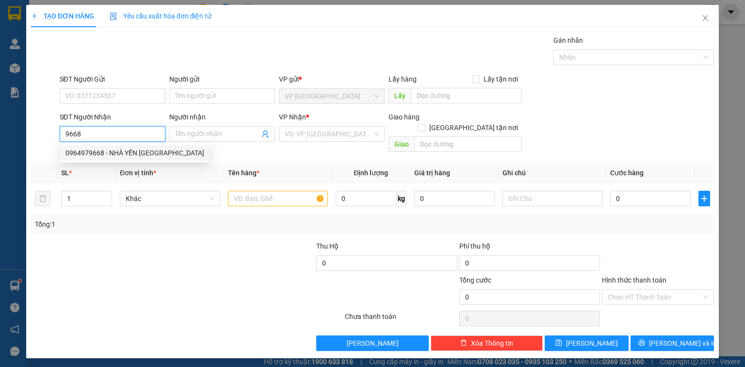
click at [155, 154] on div "0964979668 - NHÀ YẾN ĐỨC THÀNH" at bounding box center [134, 152] width 139 height 11
type input "0964979668"
type input "NHÀ YẾN ĐỨC THÀNH"
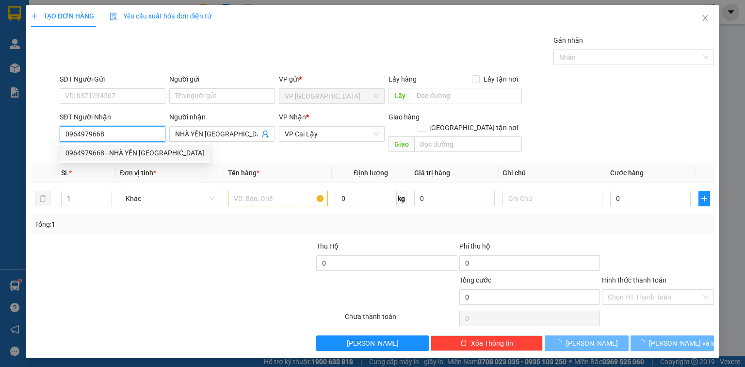
type input "30.000"
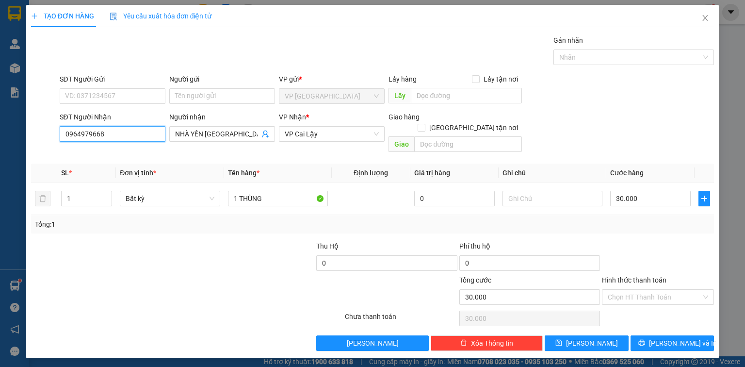
click at [119, 133] on input "0964979668" at bounding box center [113, 134] width 106 height 16
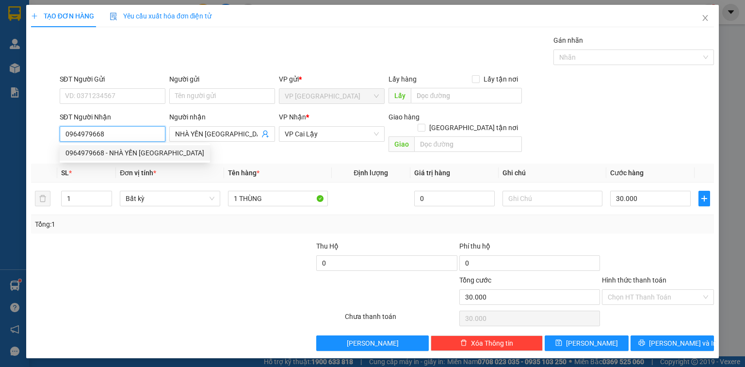
drag, startPoint x: 157, startPoint y: 152, endPoint x: 162, endPoint y: 152, distance: 4.9
click at [157, 152] on div "0964979668 - NHÀ YẾN ĐỨC THÀNH" at bounding box center [134, 152] width 139 height 11
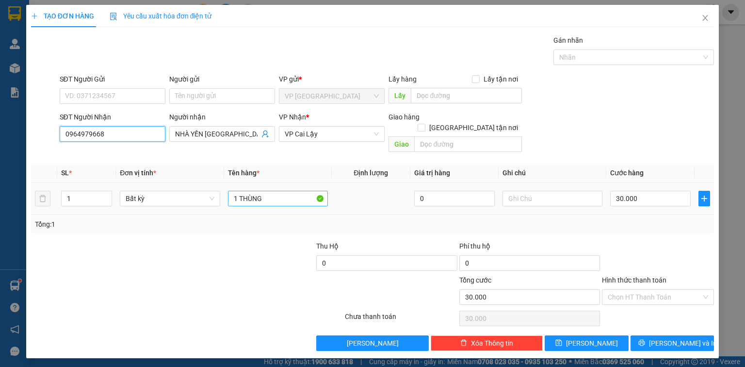
type input "0964979668"
click at [280, 191] on input "1 THÙNG" at bounding box center [278, 199] width 100 height 16
paste input "ÊN"
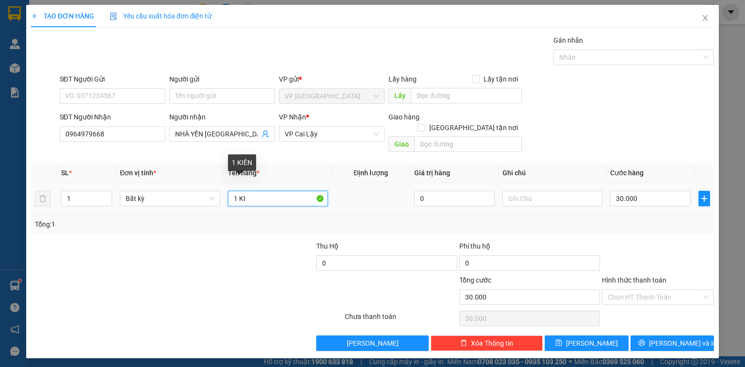
paste input "ỆN"
type input "1 KIỆN KV"
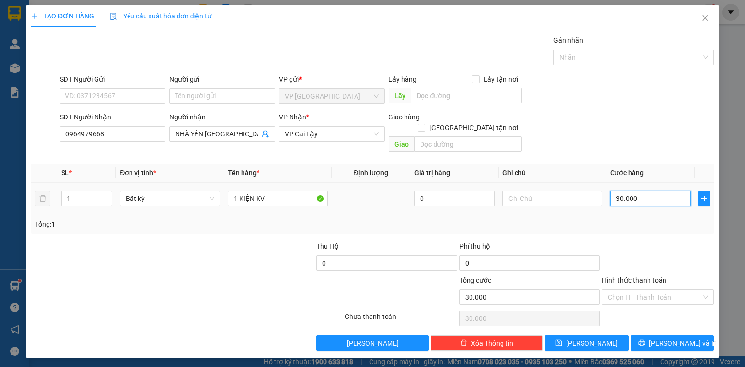
click at [645, 191] on input "30.000" at bounding box center [650, 199] width 81 height 16
type input "4"
type input "40"
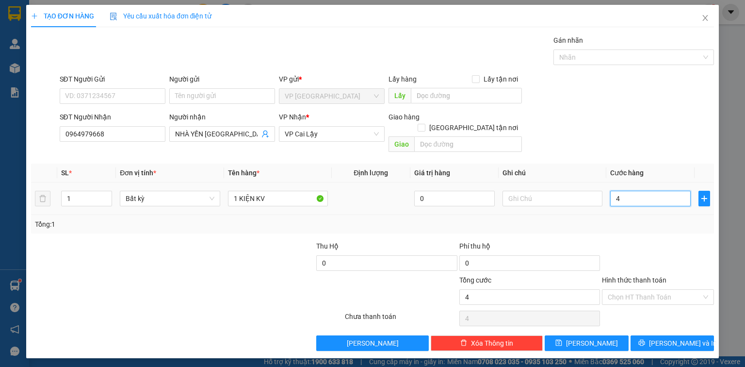
type input "40"
type input "40.000"
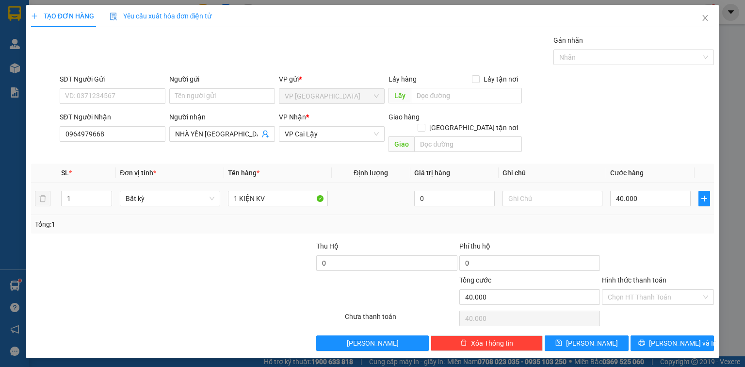
drag, startPoint x: 651, startPoint y: 222, endPoint x: 670, endPoint y: 268, distance: 49.8
click at [651, 225] on div "Transit Pickup Surcharge Ids Transit Deliver Surcharge Ids Transit Deliver Surc…" at bounding box center [372, 193] width 683 height 316
drag, startPoint x: 668, startPoint y: 342, endPoint x: 670, endPoint y: 327, distance: 14.7
click at [667, 340] on div "TẠO ĐƠN HÀNG Yêu cầu xuất hóa đơn điện tử Transit Pickup Surcharge Ids Transit …" at bounding box center [372, 181] width 693 height 353
click at [670, 338] on span "Lưu và In" at bounding box center [683, 343] width 68 height 11
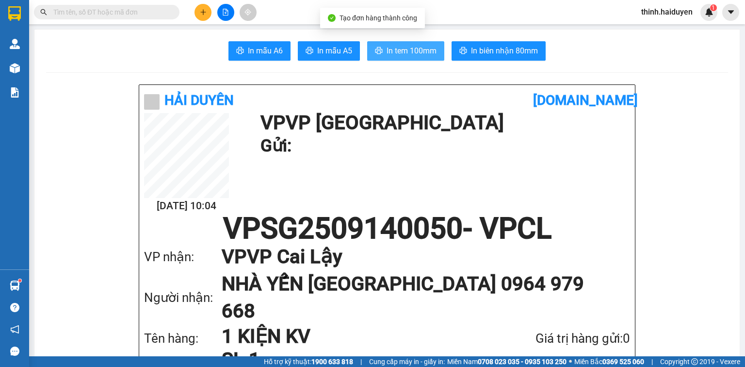
click at [399, 48] on span "In tem 100mm" at bounding box center [412, 51] width 50 height 12
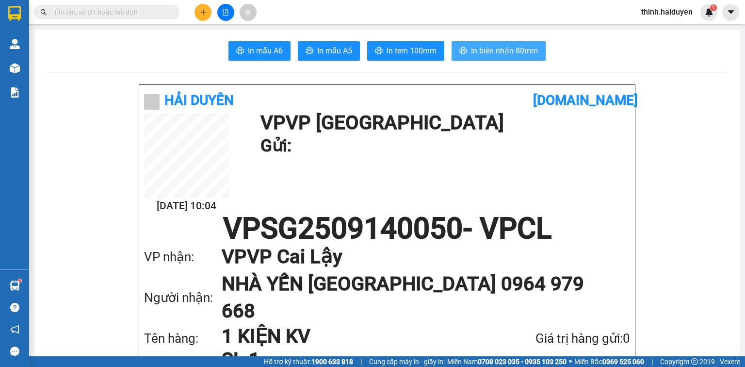
click at [530, 52] on span "In biên nhận 80mm" at bounding box center [504, 51] width 67 height 12
click at [152, 13] on input "text" at bounding box center [110, 12] width 114 height 11
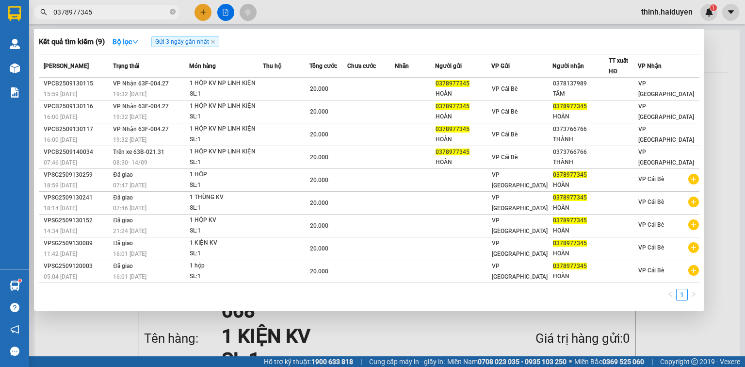
type input "0378977345"
click at [217, 42] on span "Gửi 3 ngày gần nhất" at bounding box center [185, 41] width 68 height 11
click at [211, 44] on icon "close" at bounding box center [212, 41] width 5 height 5
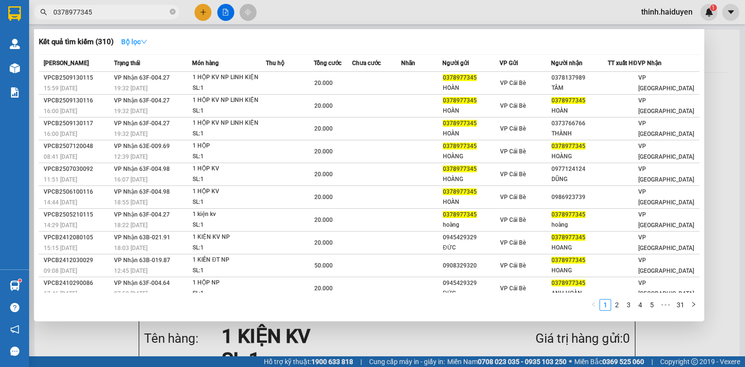
click at [145, 43] on icon "down" at bounding box center [144, 41] width 7 height 7
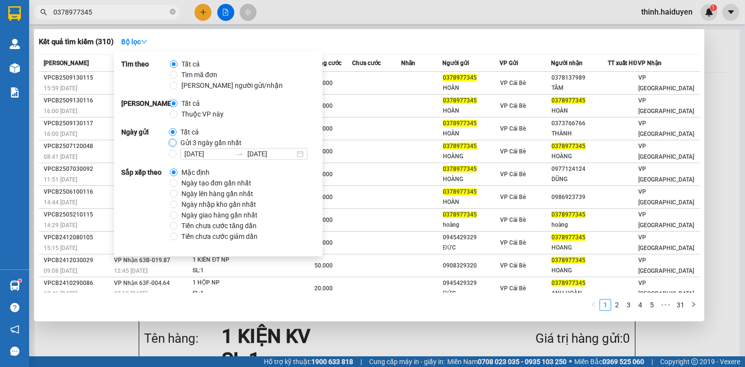
click at [174, 144] on input "Gửi 3 ngày gần nhất" at bounding box center [173, 143] width 8 height 8
radio input "true"
radio input "false"
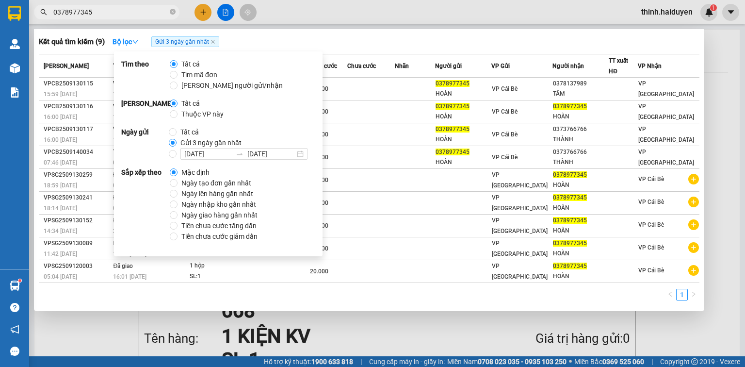
click at [377, 41] on div "Kết quả tìm kiếm ( 9 ) Bộ lọc Gửi 3 ngày gần nhất" at bounding box center [369, 42] width 661 height 16
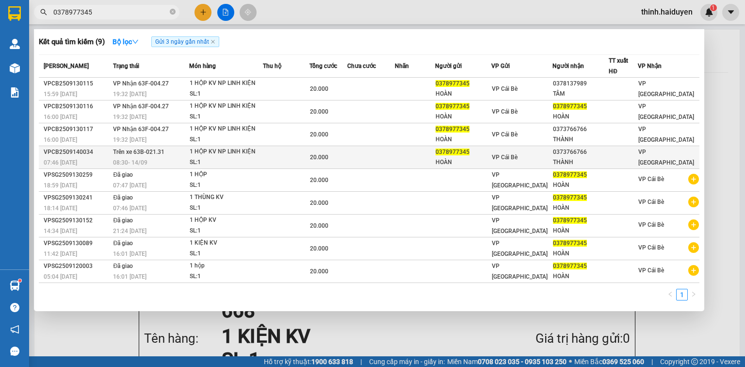
click at [250, 157] on div "SL: 1" at bounding box center [226, 162] width 73 height 11
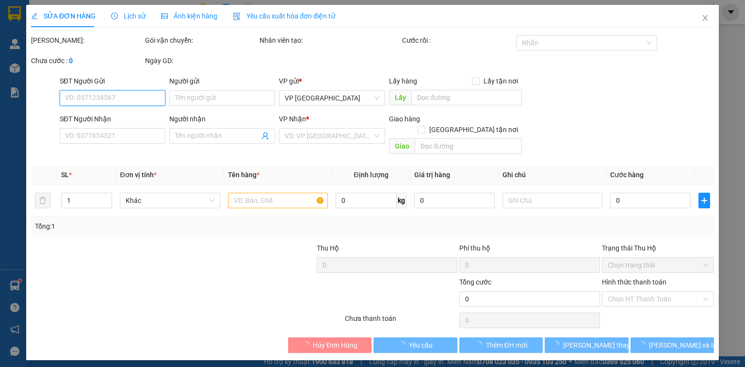
type input "0378977345"
type input "HOÀN"
type input "0373766766"
type input "THÀNH"
type input "20.000"
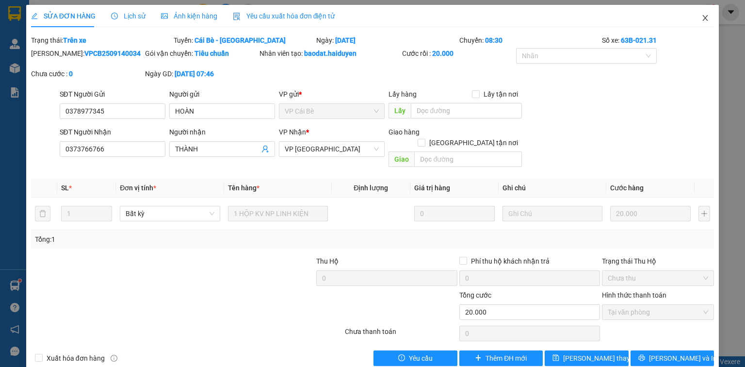
drag, startPoint x: 700, startPoint y: 16, endPoint x: 497, endPoint y: 21, distance: 202.8
click at [701, 16] on icon "close" at bounding box center [705, 18] width 8 height 8
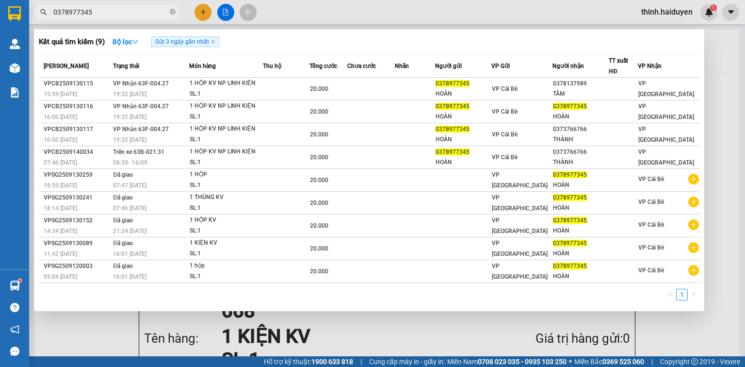
click at [144, 5] on span "0378977345" at bounding box center [106, 12] width 145 height 15
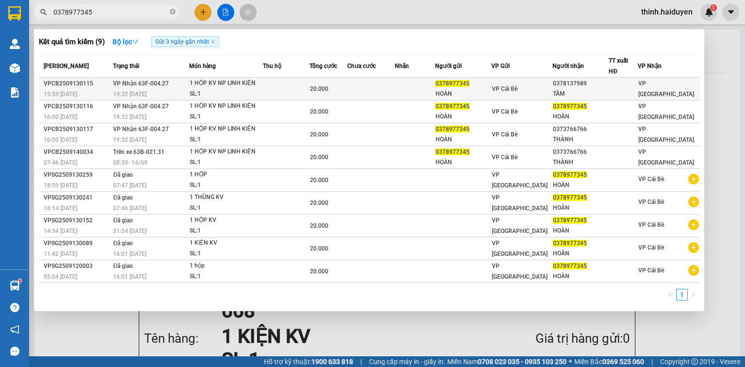
click at [309, 84] on td at bounding box center [286, 89] width 47 height 23
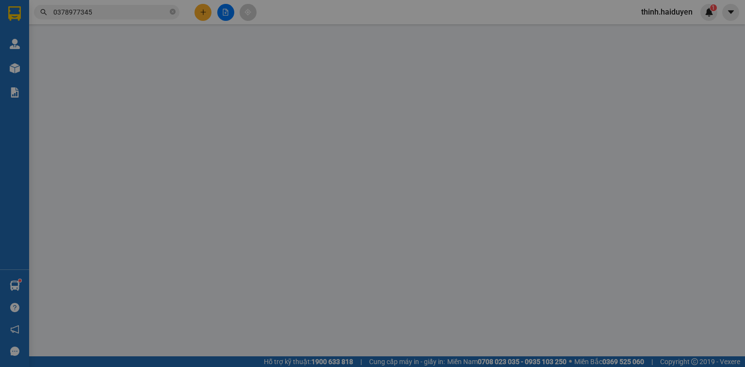
type input "0378977345"
type input "HOÀN"
type input "0378137989"
type input "TÂM"
type input "20.000"
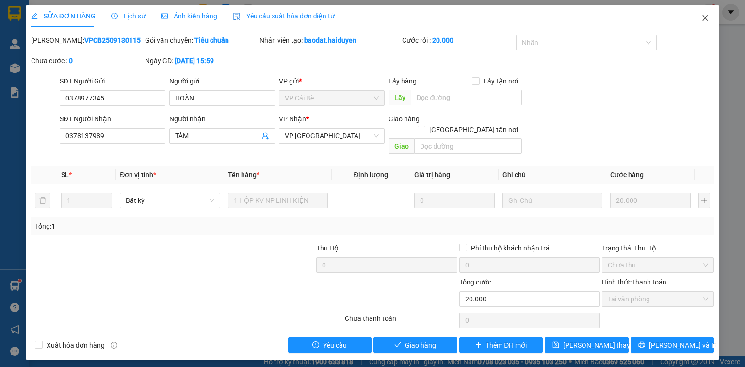
click at [706, 16] on icon "close" at bounding box center [705, 18] width 5 height 6
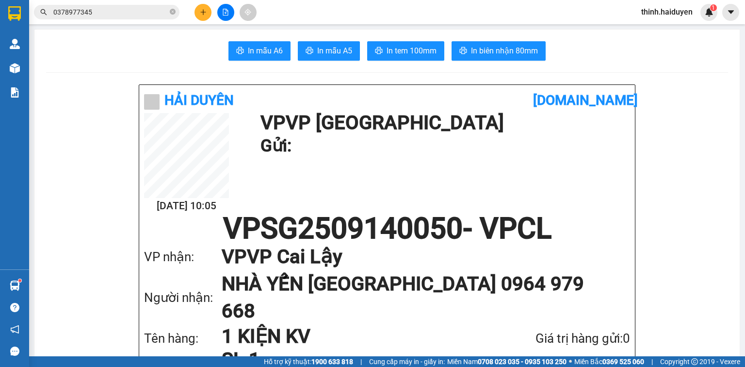
click at [121, 11] on input "0378977345" at bounding box center [110, 12] width 114 height 11
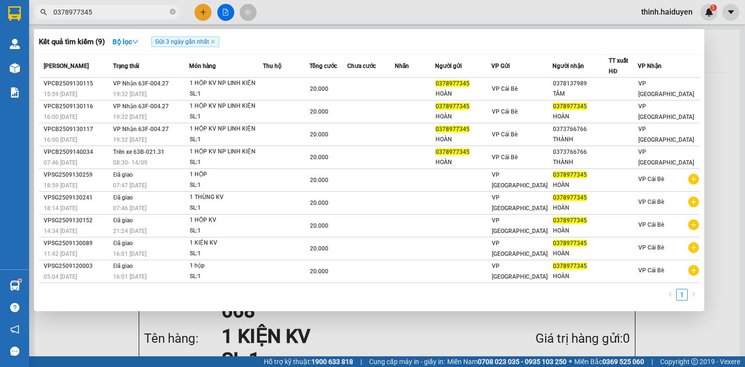
click at [494, 330] on div at bounding box center [372, 183] width 745 height 367
click at [143, 14] on input "0378977345" at bounding box center [110, 12] width 114 height 11
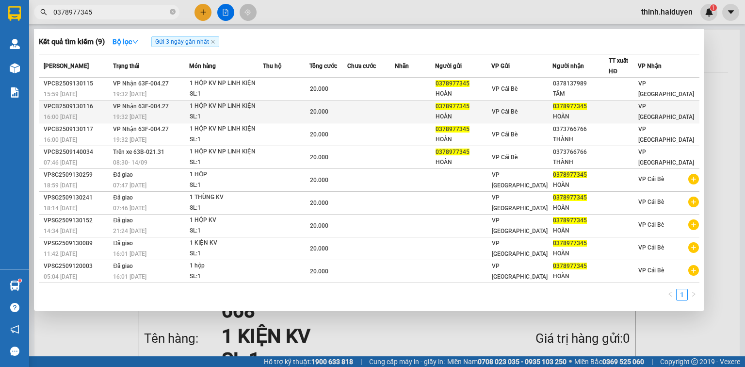
click at [376, 110] on td at bounding box center [371, 111] width 48 height 23
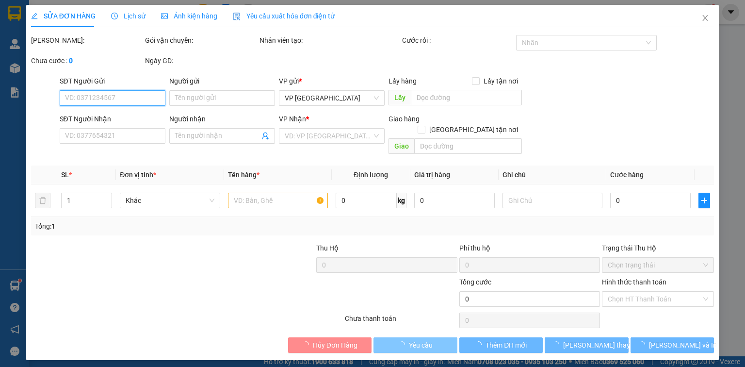
type input "0378977345"
type input "HOÀN"
type input "0378977345"
type input "HOÀN"
type input "20.000"
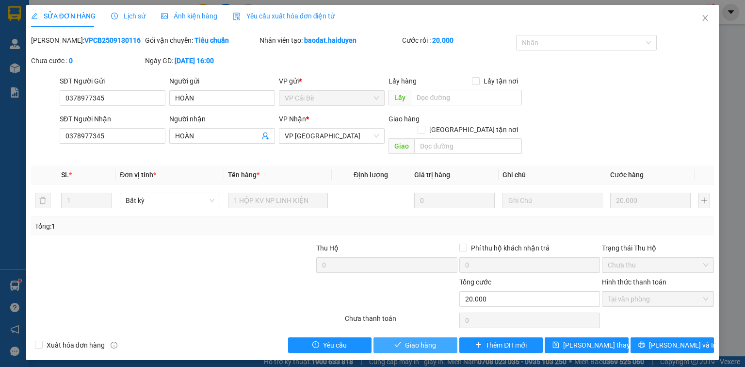
click at [436, 339] on span "Giao hàng" at bounding box center [420, 344] width 31 height 11
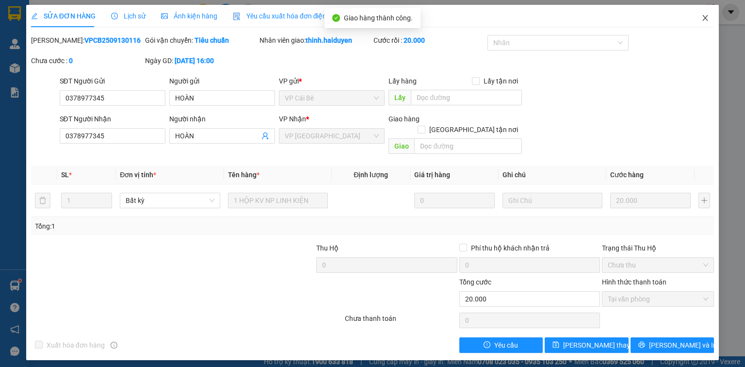
click at [704, 17] on icon "close" at bounding box center [705, 18] width 8 height 8
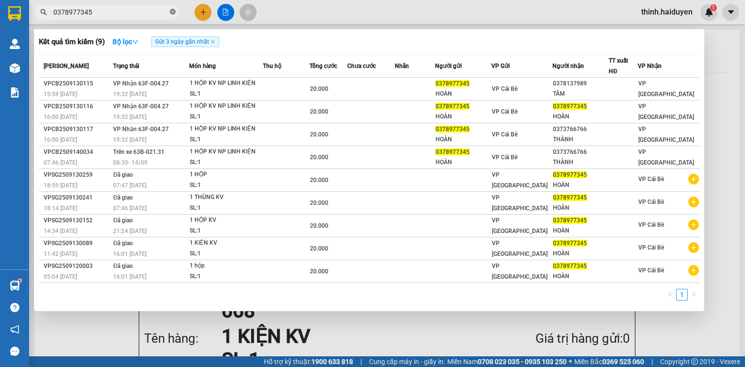
click at [173, 15] on icon "close-circle" at bounding box center [173, 12] width 6 height 6
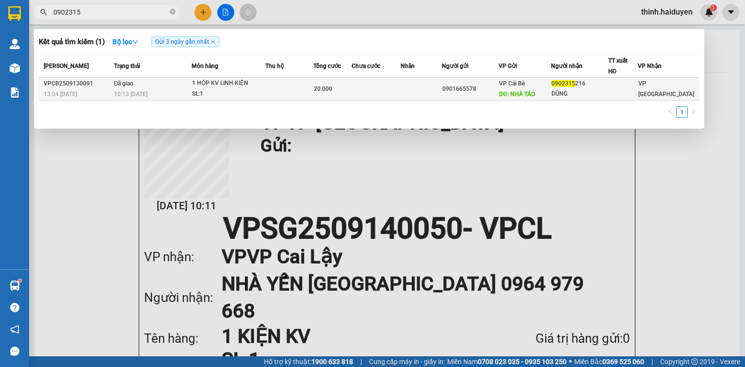
type input "0902315"
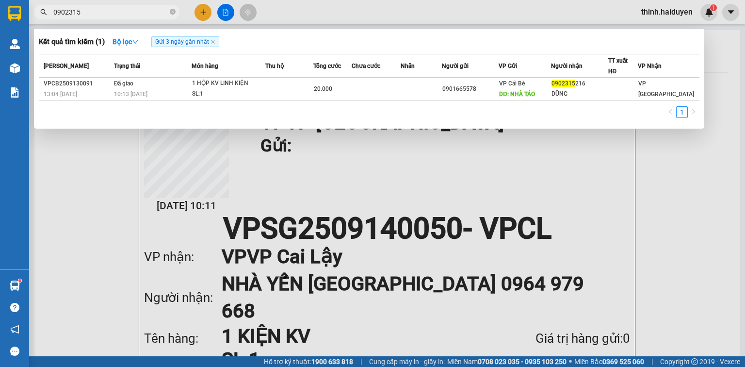
click at [204, 8] on div at bounding box center [372, 183] width 745 height 367
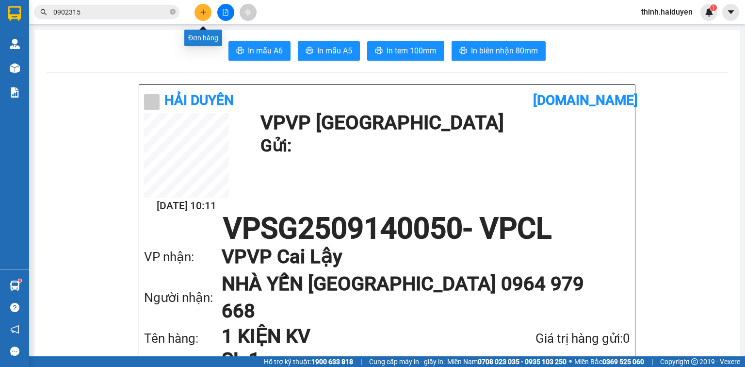
click at [204, 8] on button at bounding box center [202, 12] width 17 height 17
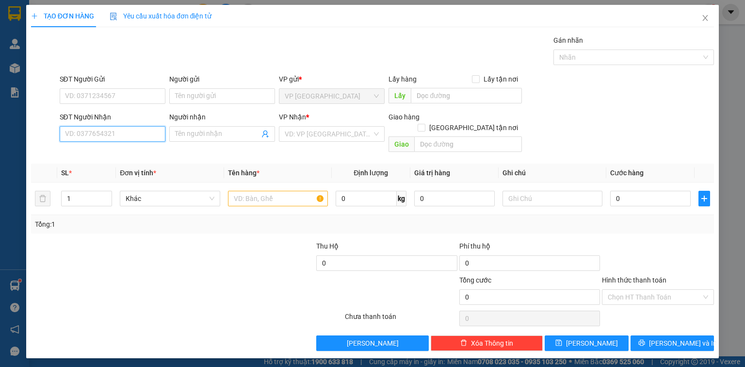
click at [152, 138] on input "SĐT Người Nhận" at bounding box center [113, 134] width 106 height 16
type input "0814733188"
click at [131, 154] on div "0814733188 - CHÚ MỘT" at bounding box center [112, 152] width 94 height 11
type input "CHÚ MỘT"
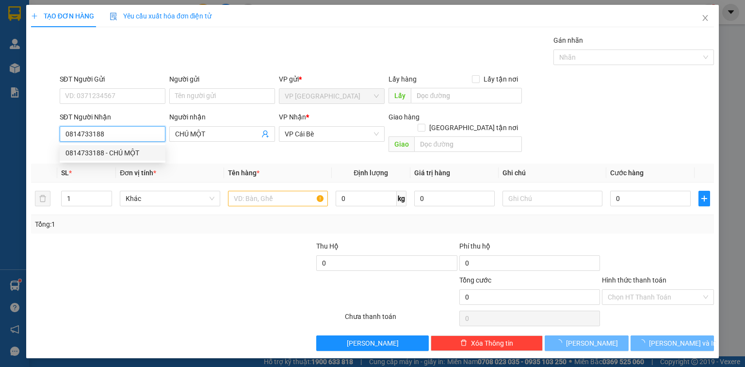
type input "20.000"
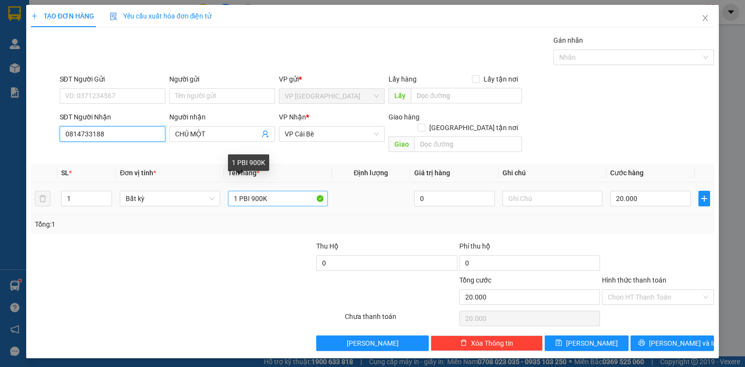
type input "0814733188"
click at [293, 191] on input "1 PBI 900K" at bounding box center [278, 199] width 100 height 16
paste input "ÊN"
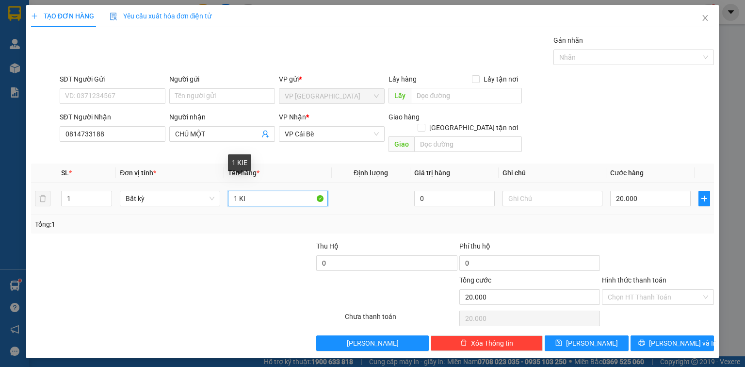
paste input "ỆN"
paste input "ÀNG"
type input "1 KIỆN VÀNG"
click at [643, 291] on input "Hình thức thanh toán" at bounding box center [655, 297] width 94 height 15
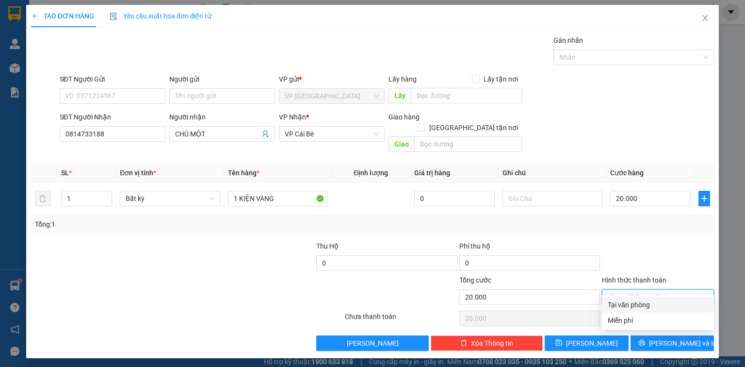
click at [640, 301] on div "Tại văn phòng" at bounding box center [658, 304] width 100 height 11
type input "0"
click at [648, 322] on div "Transit Pickup Surcharge Ids Transit Deliver Surcharge Ids Transit Deliver Surc…" at bounding box center [372, 193] width 683 height 316
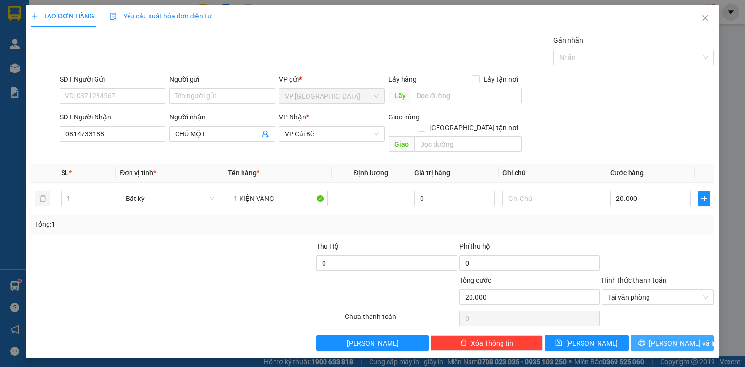
click at [649, 323] on div "Transit Pickup Surcharge Ids Transit Deliver Surcharge Ids Transit Deliver Surc…" at bounding box center [372, 193] width 683 height 316
click at [649, 335] on button "Lưu và In" at bounding box center [672, 343] width 84 height 16
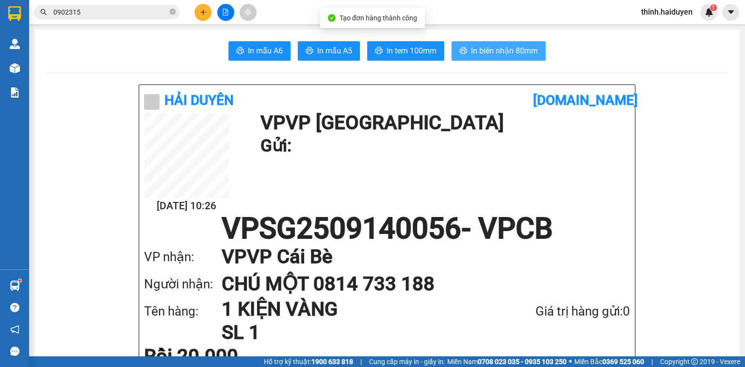
click at [459, 52] on icon "printer" at bounding box center [463, 51] width 8 height 8
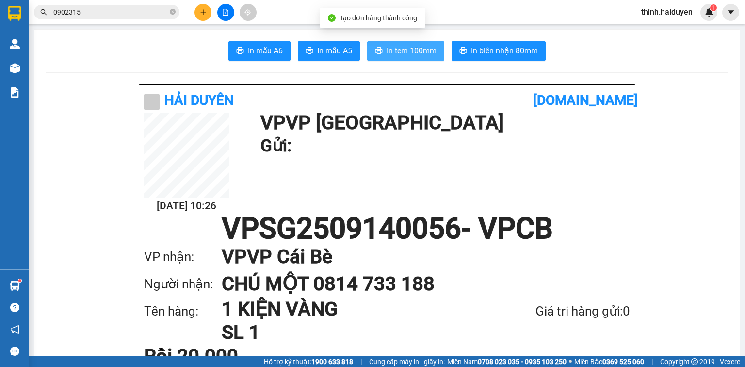
click at [430, 60] on button "In tem 100mm" at bounding box center [405, 50] width 77 height 19
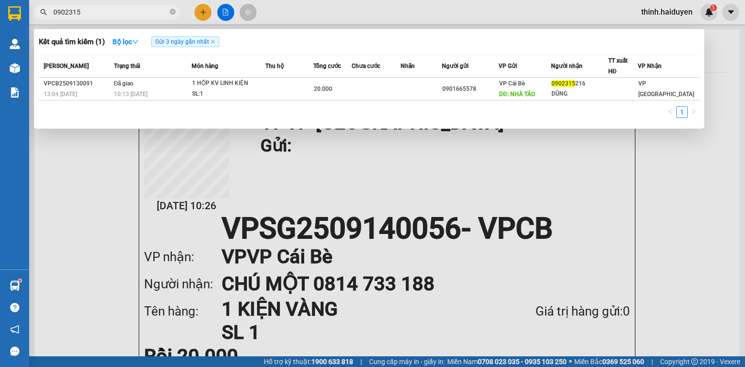
click at [172, 11] on icon "close-circle" at bounding box center [173, 12] width 6 height 6
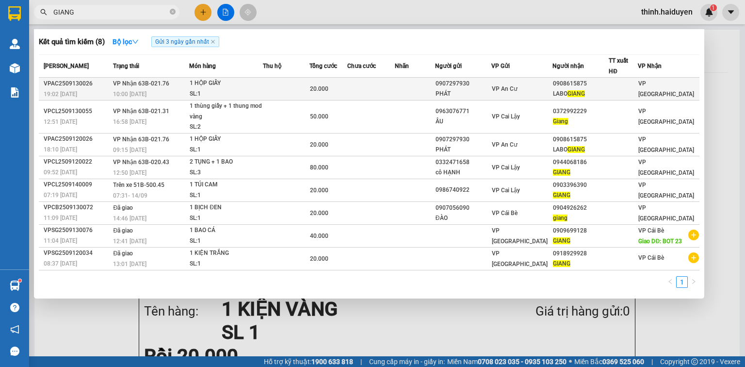
type input "GIANG"
click at [262, 91] on div "SL: 1" at bounding box center [226, 94] width 73 height 11
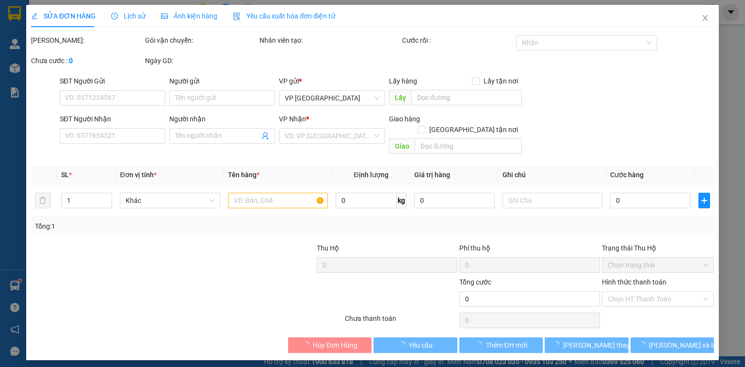
type input "0907297930"
type input "PHÁT"
type input "0908615875"
type input "LABO GIANG"
type input "20.000"
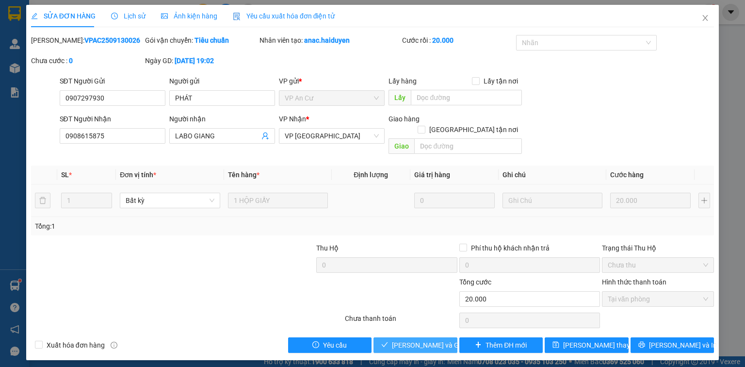
click at [416, 339] on span "Lưu và Giao hàng" at bounding box center [438, 344] width 93 height 11
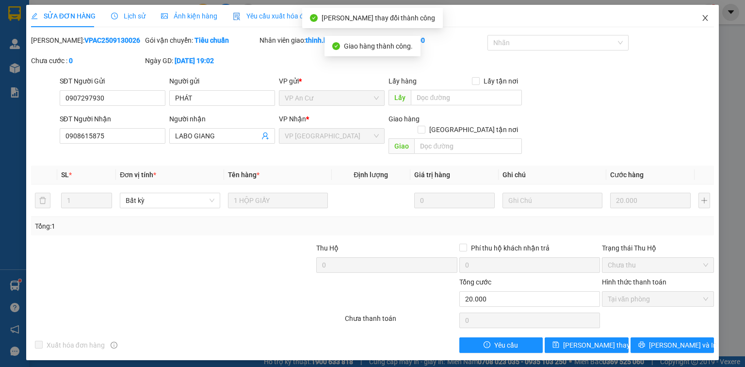
click at [702, 18] on icon "close" at bounding box center [705, 18] width 8 height 8
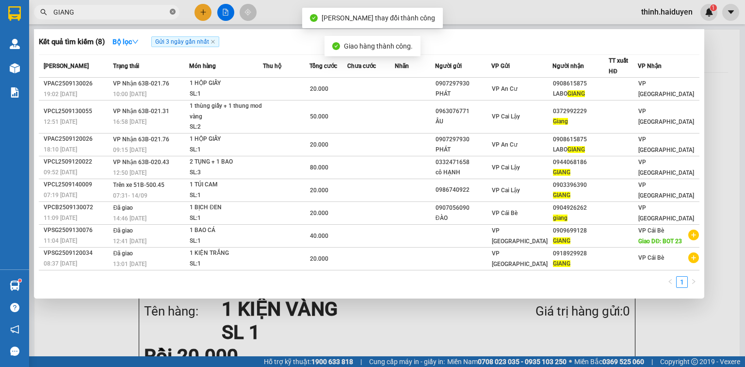
click at [171, 12] on icon "close-circle" at bounding box center [173, 12] width 6 height 6
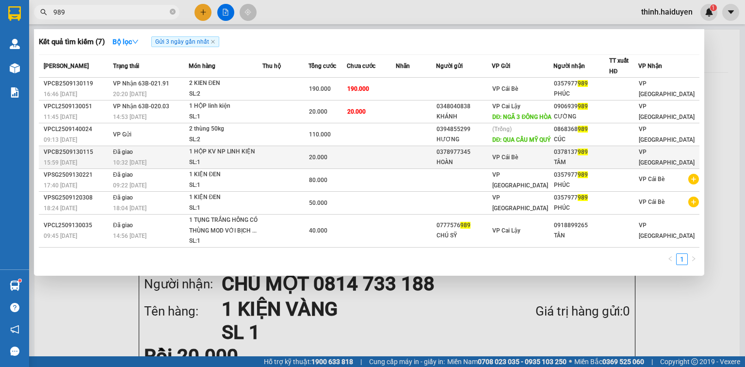
type input "989"
click at [462, 167] on div "HOÀN" at bounding box center [463, 162] width 55 height 10
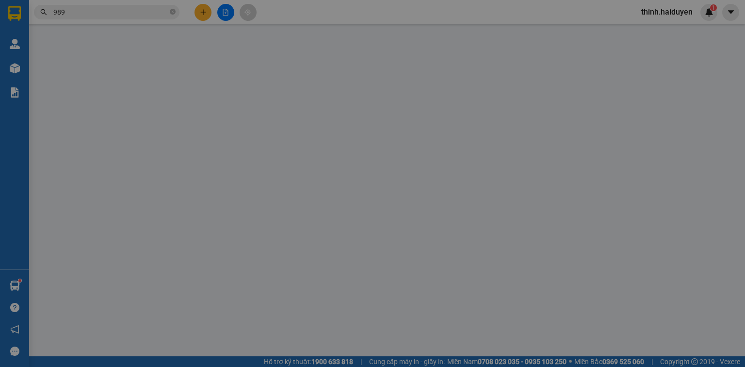
type input "0378977345"
type input "HOÀN"
type input "0378137989"
type input "TÂM"
type input "20.000"
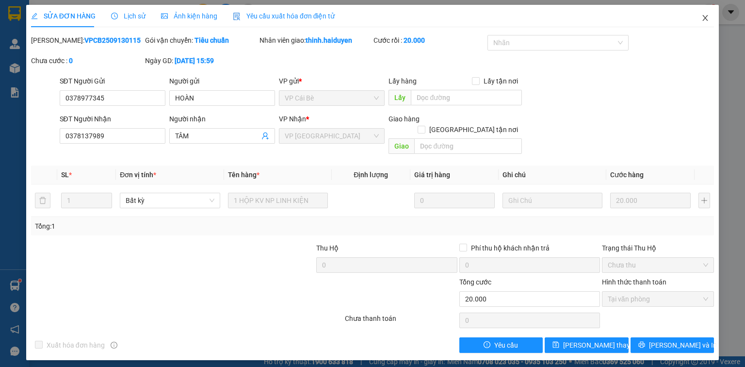
click at [708, 17] on icon "close" at bounding box center [705, 18] width 8 height 8
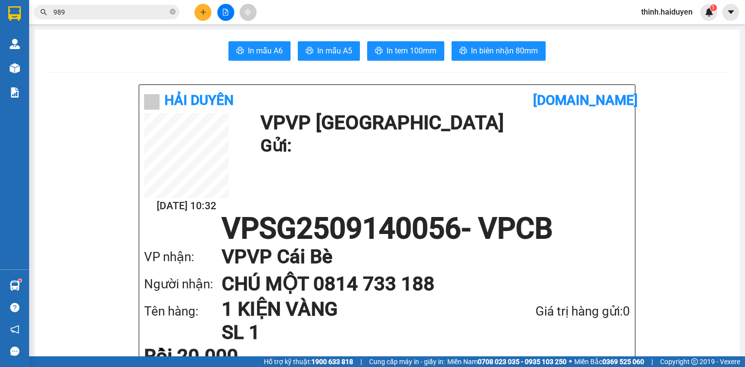
click at [200, 14] on icon "plus" at bounding box center [203, 12] width 7 height 7
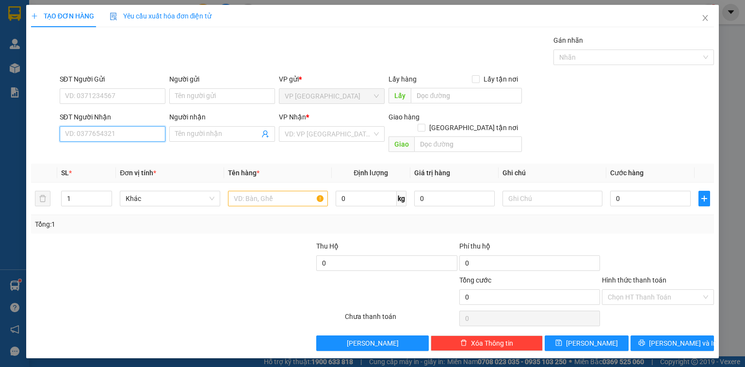
click at [150, 135] on input "SĐT Người Nhận" at bounding box center [113, 134] width 106 height 16
click at [136, 154] on div "0388225615 - DÂN" at bounding box center [112, 152] width 94 height 11
type input "0388225615"
type input "DÂN"
type input "20.000"
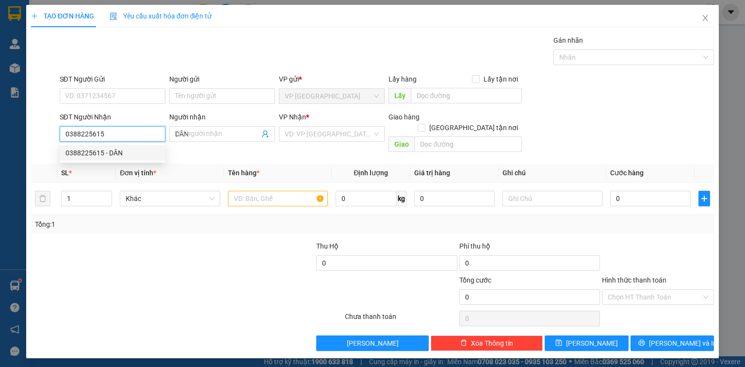
type input "20.000"
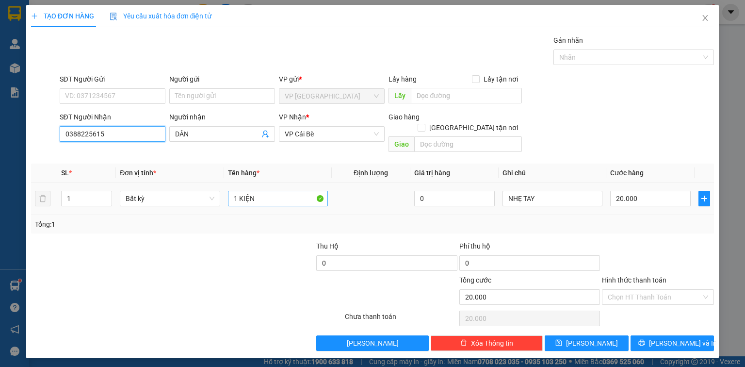
type input "0388225615"
click at [297, 191] on input "1 KIỆN" at bounding box center [278, 199] width 100 height 16
paste input "ÙNG"
type input "1 THÙNG"
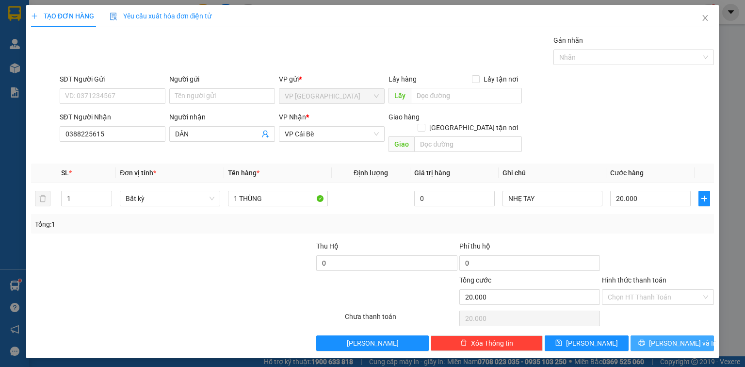
click at [693, 338] on button "Lưu và In" at bounding box center [672, 343] width 84 height 16
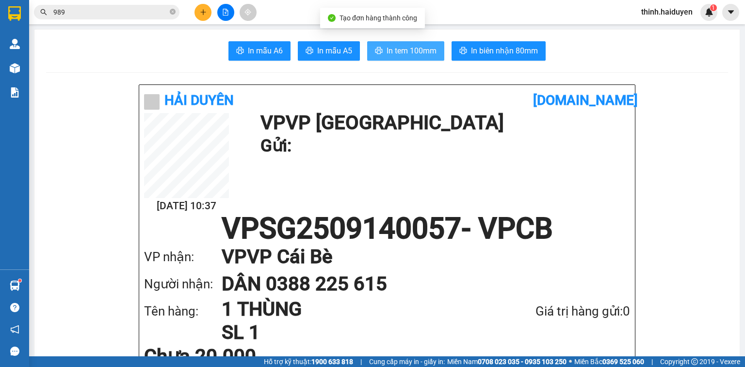
click at [425, 51] on span "In tem 100mm" at bounding box center [412, 51] width 50 height 12
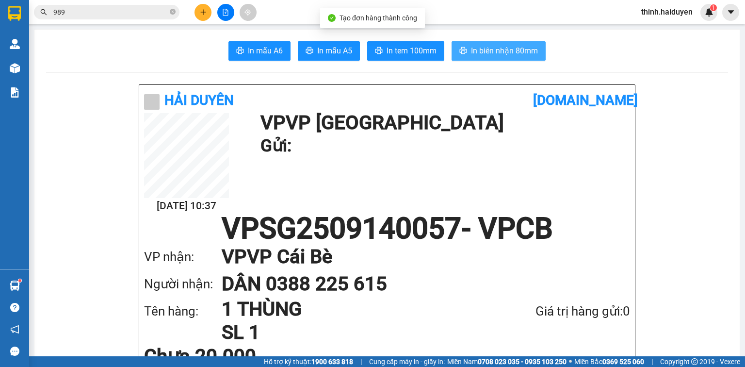
click at [520, 49] on span "In biên nhận 80mm" at bounding box center [504, 51] width 67 height 12
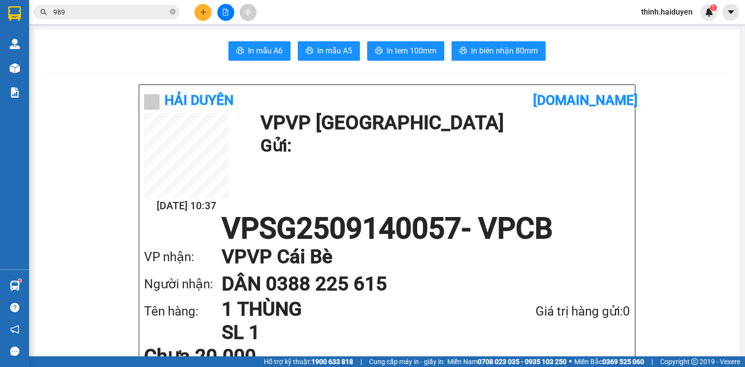
click at [196, 12] on button at bounding box center [202, 12] width 17 height 17
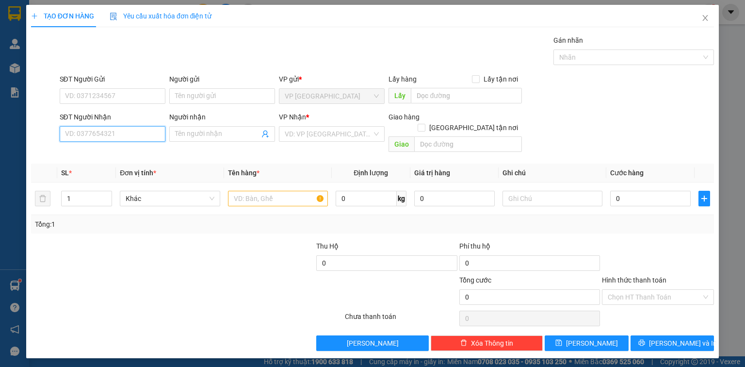
click at [141, 130] on input "SĐT Người Nhận" at bounding box center [113, 134] width 106 height 16
click at [114, 153] on div "0907435106 - HOÀNG" at bounding box center [112, 152] width 94 height 11
type input "0907435106"
type input "HOÀNG"
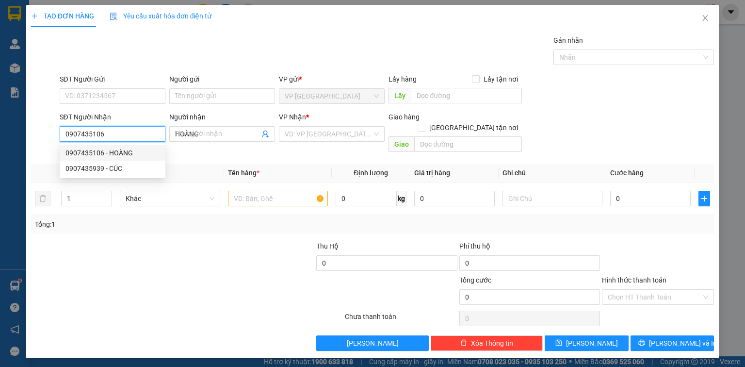
type input "30.000"
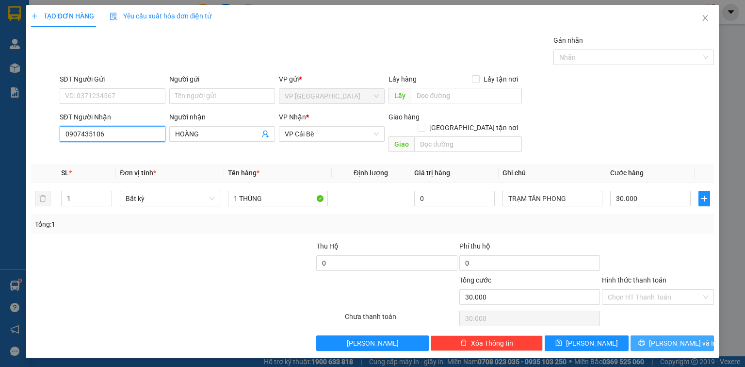
type input "0907435106"
click at [650, 335] on button "Lưu và In" at bounding box center [672, 343] width 84 height 16
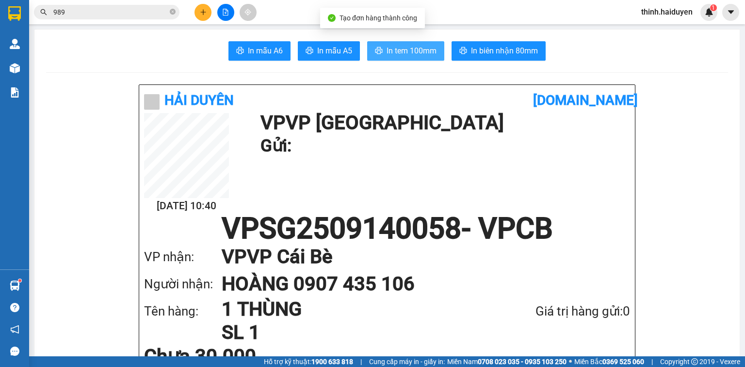
click at [394, 45] on span "In tem 100mm" at bounding box center [412, 51] width 50 height 12
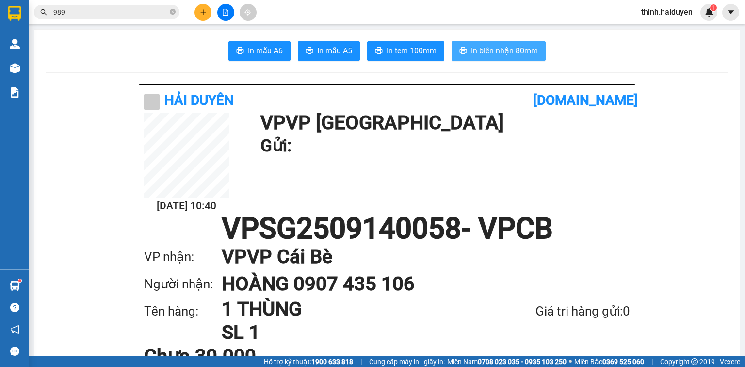
click at [506, 51] on span "In biên nhận 80mm" at bounding box center [504, 51] width 67 height 12
click at [174, 15] on icon "close-circle" at bounding box center [173, 12] width 6 height 6
click at [206, 17] on button at bounding box center [202, 12] width 17 height 17
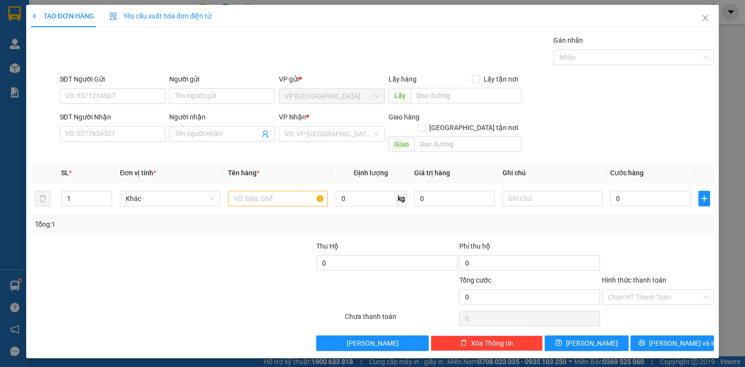
click at [148, 125] on div "SĐT Người Nhận" at bounding box center [113, 119] width 106 height 15
click at [106, 134] on input "SĐT Người Nhận" at bounding box center [113, 134] width 106 height 16
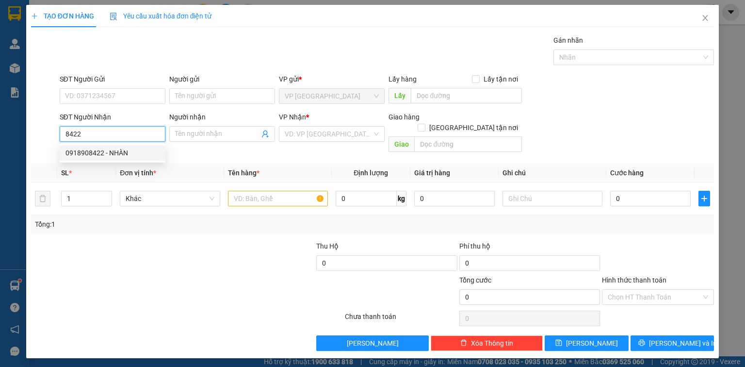
click at [122, 154] on div "0918908422 - NHÀN" at bounding box center [112, 152] width 94 height 11
type input "0918908422"
type input "NHÀN"
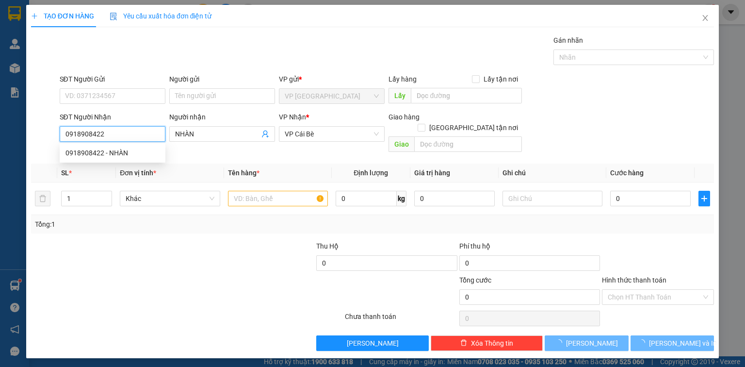
type input "20.000"
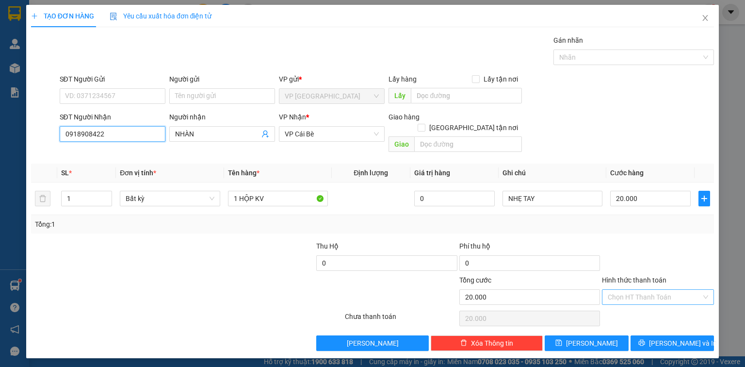
type input "0918908422"
drag, startPoint x: 661, startPoint y: 286, endPoint x: 656, endPoint y: 293, distance: 8.9
click at [660, 290] on input "Hình thức thanh toán" at bounding box center [655, 297] width 94 height 15
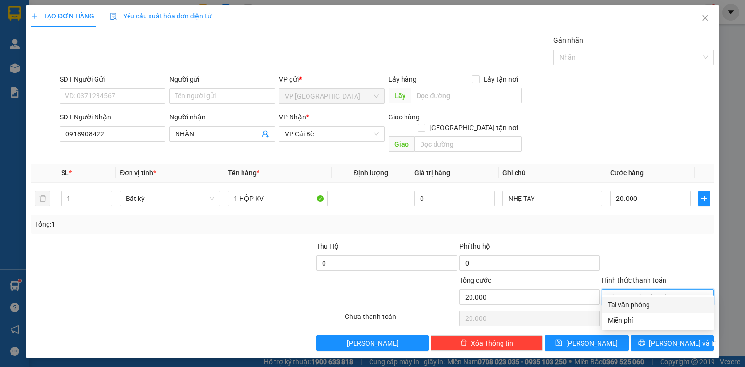
drag, startPoint x: 655, startPoint y: 301, endPoint x: 658, endPoint y: 318, distance: 17.7
click at [655, 301] on div "Tại văn phòng" at bounding box center [658, 304] width 100 height 11
type input "0"
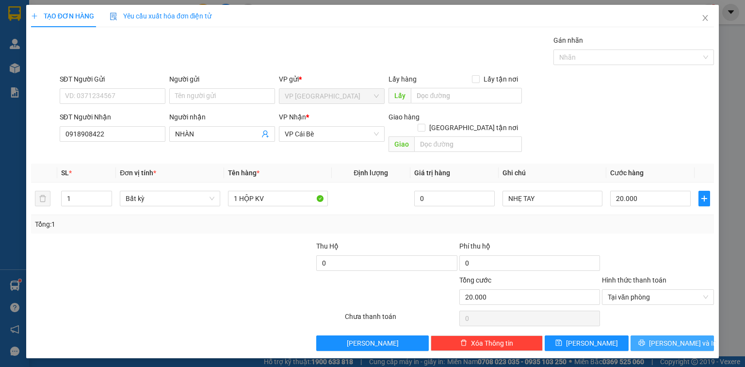
click at [669, 338] on span "Lưu và In" at bounding box center [683, 343] width 68 height 11
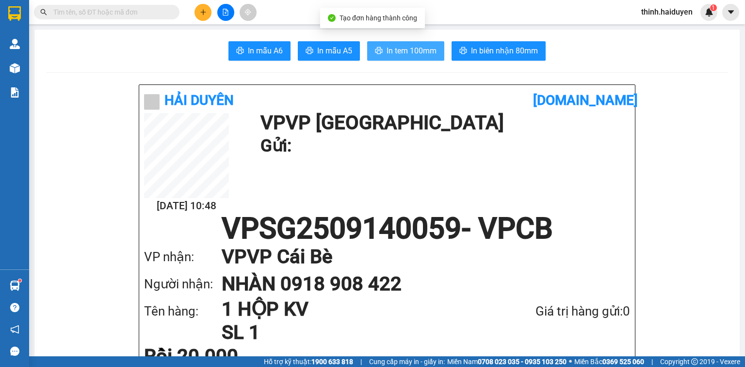
click at [425, 53] on span "In tem 100mm" at bounding box center [412, 51] width 50 height 12
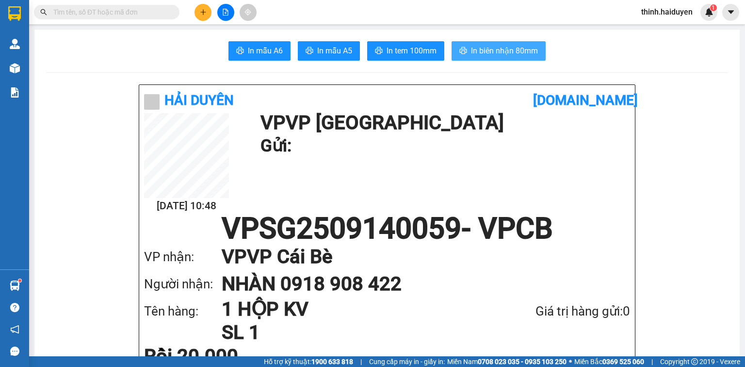
click at [517, 50] on span "In biên nhận 80mm" at bounding box center [504, 51] width 67 height 12
click at [205, 14] on icon "plus" at bounding box center [203, 12] width 7 height 7
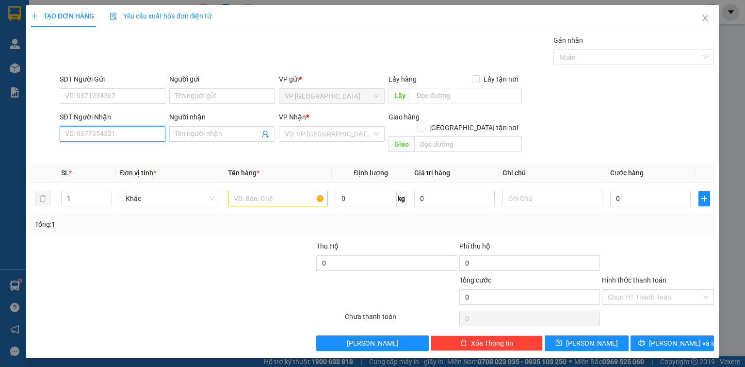
click at [127, 132] on input "SĐT Người Nhận" at bounding box center [113, 134] width 106 height 16
type input "0949235267"
click at [107, 150] on div "0949235267 - HOÀNG" at bounding box center [112, 152] width 94 height 11
type input "HOÀNG"
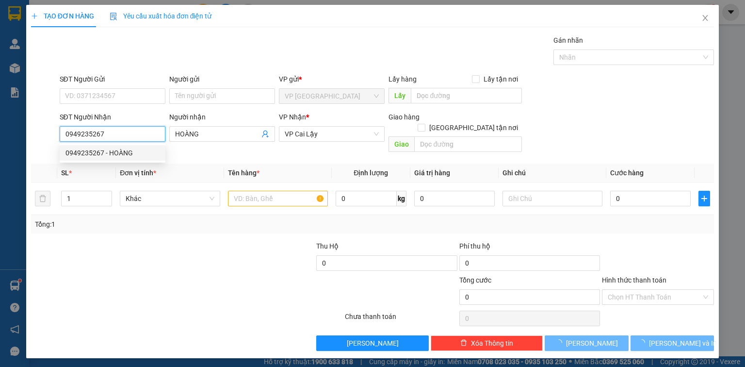
type input "20.000"
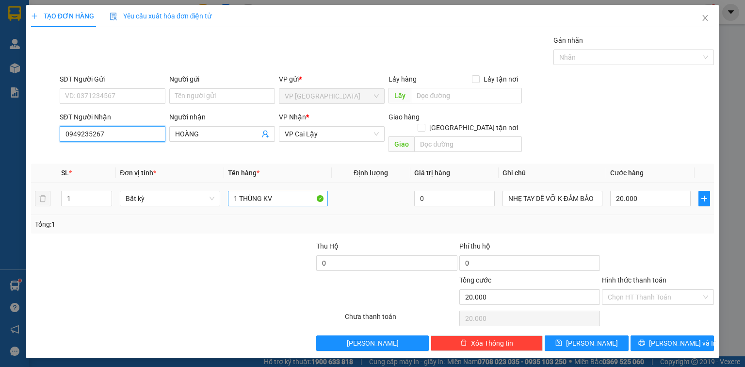
type input "0949235267"
drag, startPoint x: 281, startPoint y: 193, endPoint x: 279, endPoint y: 186, distance: 7.1
click at [281, 192] on input "1 THÙNG KV" at bounding box center [278, 199] width 100 height 16
drag, startPoint x: 279, startPoint y: 186, endPoint x: 285, endPoint y: 173, distance: 14.8
click at [284, 182] on td "1 THÙNG KV" at bounding box center [278, 198] width 108 height 32
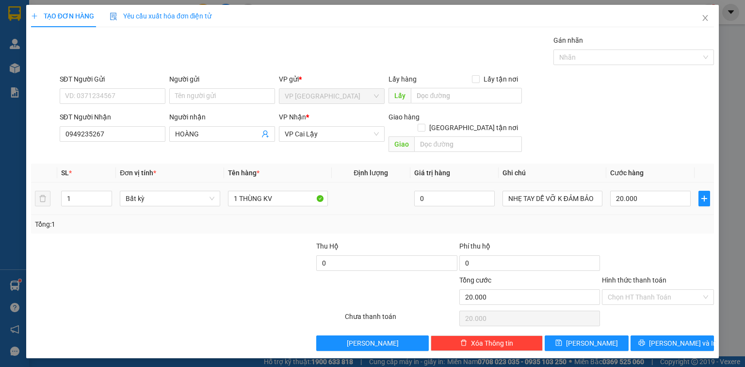
drag, startPoint x: 285, startPoint y: 173, endPoint x: 289, endPoint y: 163, distance: 10.4
click at [289, 164] on table "SL * Đơn vị tính * Tên hàng * Định lượng Giá trị hàng Ghi chú Cước hàng 1 Bất k…" at bounding box center [372, 188] width 683 height 51
click at [287, 191] on input "1 THÙNG KV" at bounding box center [278, 199] width 100 height 16
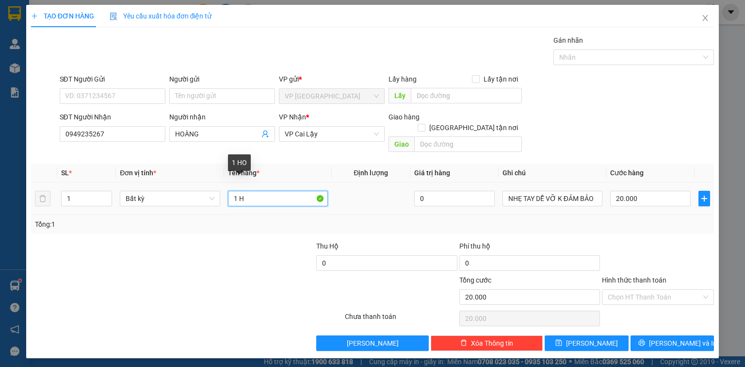
paste input "Ô"
paste input "ỘP"
type input "1 HỘP"
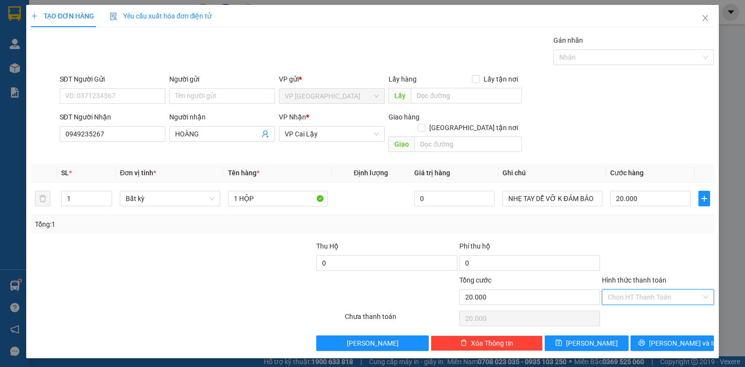
click at [628, 290] on input "Hình thức thanh toán" at bounding box center [655, 297] width 94 height 15
click at [649, 303] on div "Tại văn phòng" at bounding box center [658, 304] width 100 height 11
type input "0"
drag, startPoint x: 667, startPoint y: 334, endPoint x: 658, endPoint y: 320, distance: 16.7
click at [665, 338] on span "Lưu và In" at bounding box center [683, 343] width 68 height 11
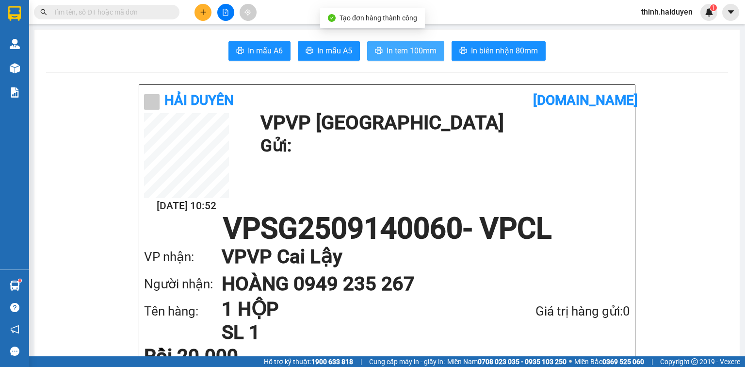
click at [421, 55] on span "In tem 100mm" at bounding box center [412, 51] width 50 height 12
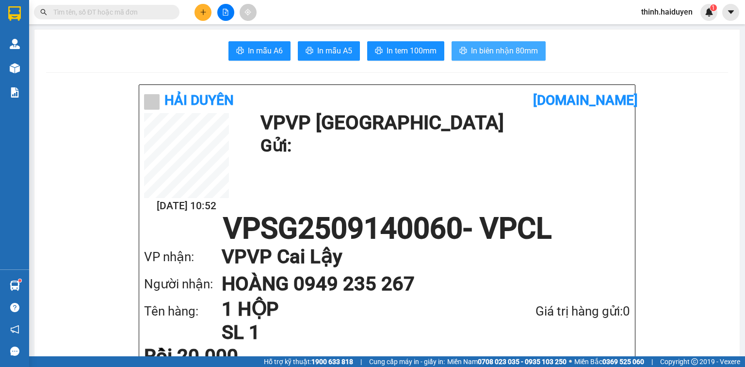
click at [522, 47] on span "In biên nhận 80mm" at bounding box center [504, 51] width 67 height 12
click at [96, 13] on input "text" at bounding box center [110, 12] width 114 height 11
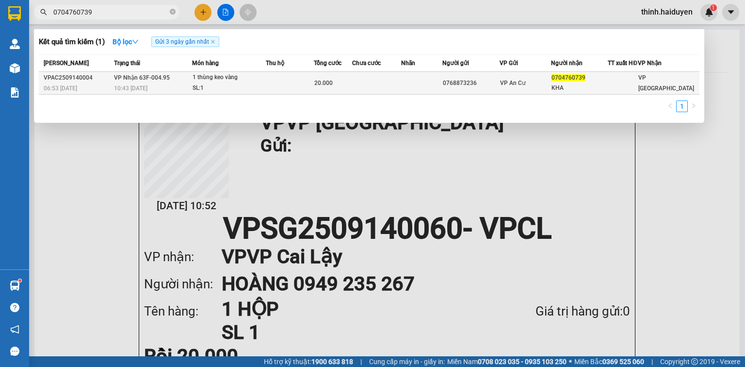
type input "0704760739"
click at [242, 88] on div "SL: 1" at bounding box center [229, 88] width 73 height 11
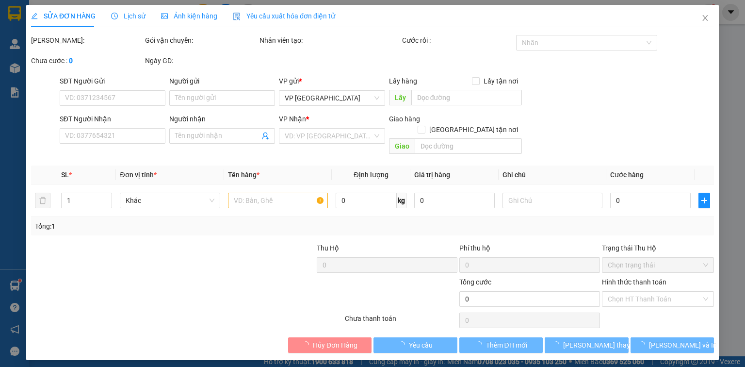
type input "0768873236"
type input "0704760739"
type input "KHA"
type input "20.000"
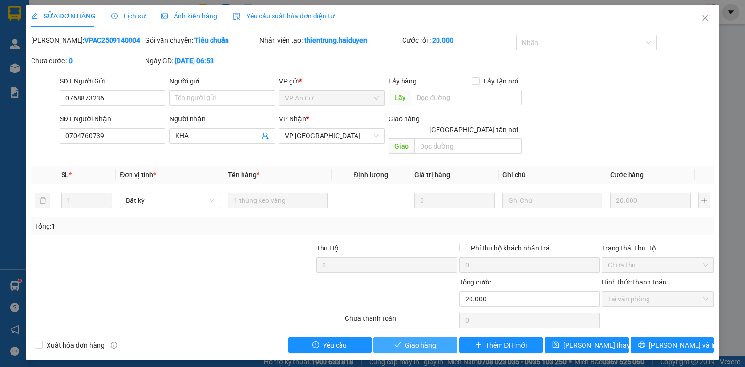
click at [426, 339] on span "Giao hàng" at bounding box center [420, 344] width 31 height 11
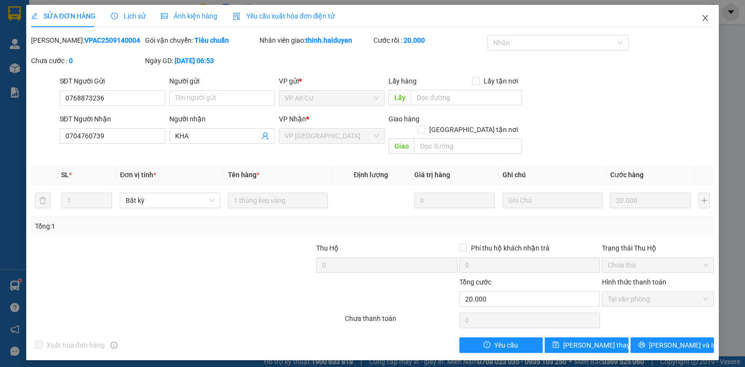
click at [706, 21] on icon "close" at bounding box center [705, 18] width 8 height 8
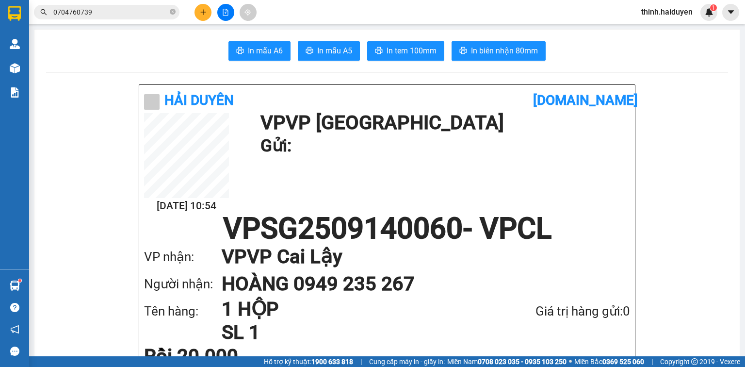
click at [206, 13] on icon "plus" at bounding box center [203, 12] width 7 height 7
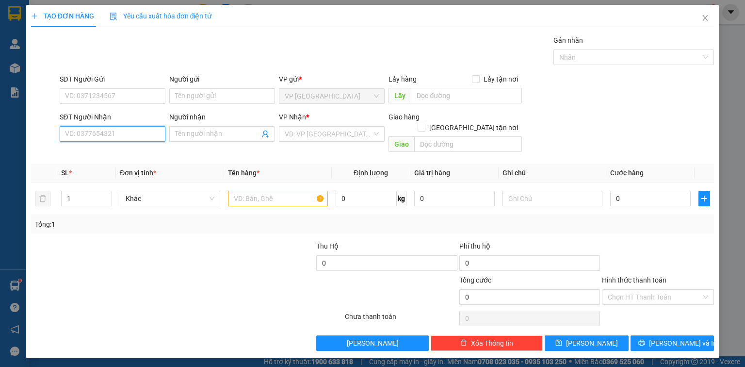
click at [127, 129] on input "SĐT Người Nhận" at bounding box center [113, 134] width 106 height 16
type input "0933168627"
click at [300, 131] on input "search" at bounding box center [328, 134] width 87 height 15
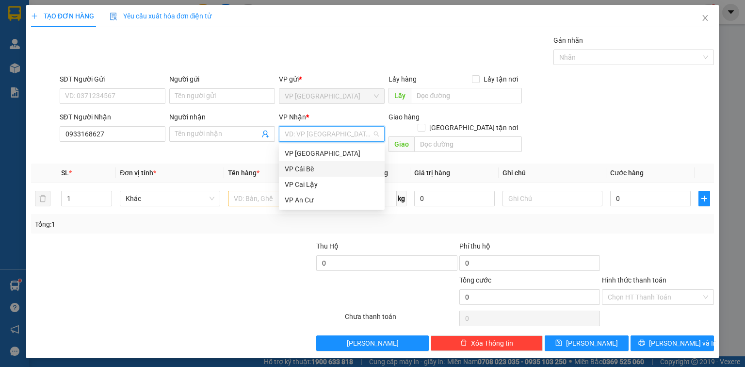
click at [313, 171] on div "VP Cái Bè" at bounding box center [332, 168] width 94 height 11
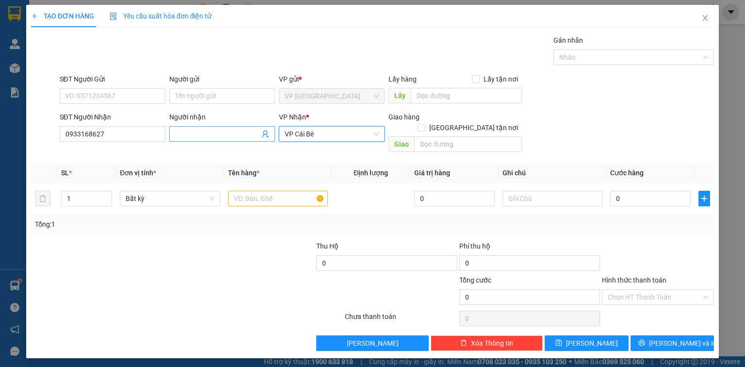
click at [222, 135] on input "Người nhận" at bounding box center [217, 134] width 84 height 11
paste input "Í"
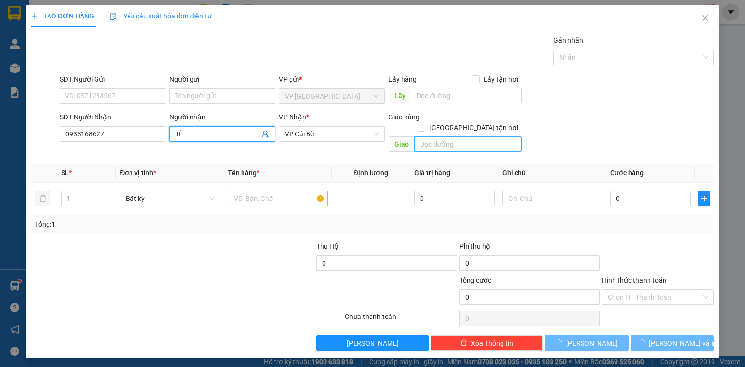
type input "TÍ"
click at [452, 136] on input "text" at bounding box center [468, 144] width 108 height 16
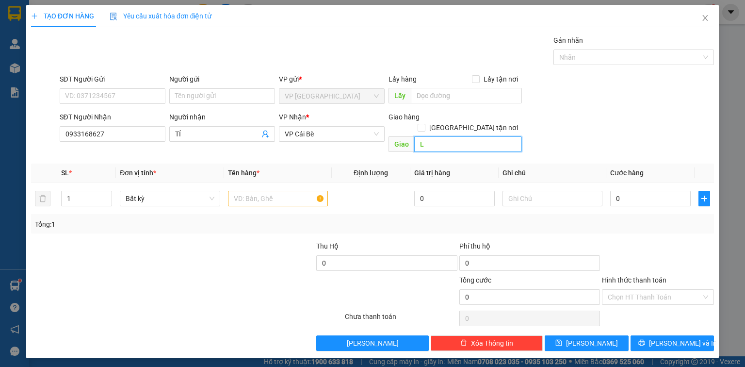
paste input "Ô"
paste input "Ộ"
paste input "ẸO"
type input "LỘ QUẸO"
click at [110, 93] on input "SĐT Người Gửi" at bounding box center [113, 96] width 106 height 16
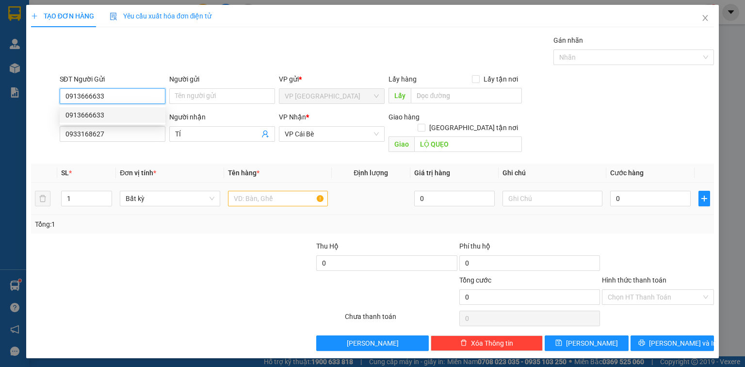
type input "0913666633"
click at [266, 191] on input "text" at bounding box center [278, 199] width 100 height 16
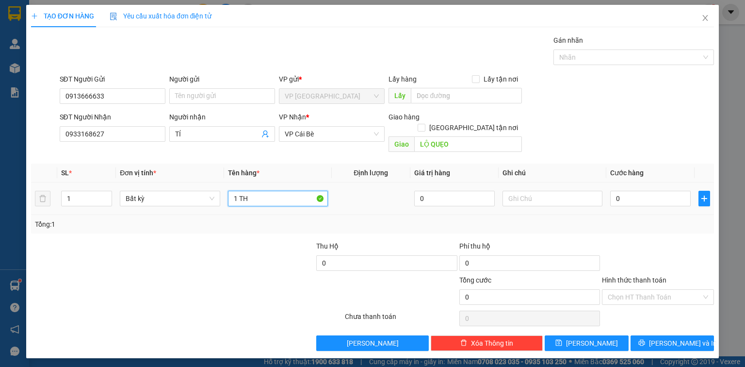
paste input "ÙNG"
type input "1 THÙNG"
click at [652, 191] on input "0" at bounding box center [650, 199] width 81 height 16
type input "2"
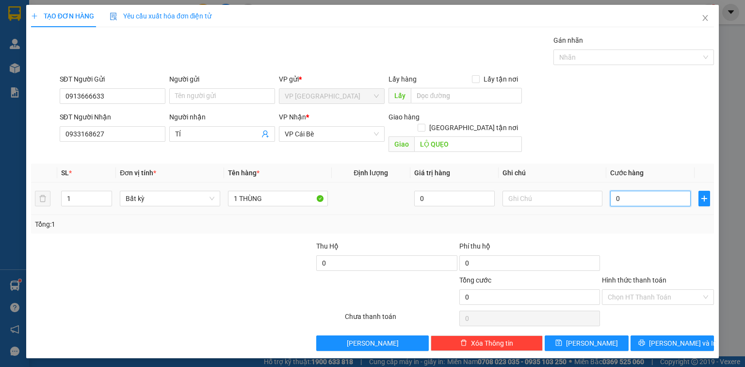
type input "2"
type input "20"
type input "20.000"
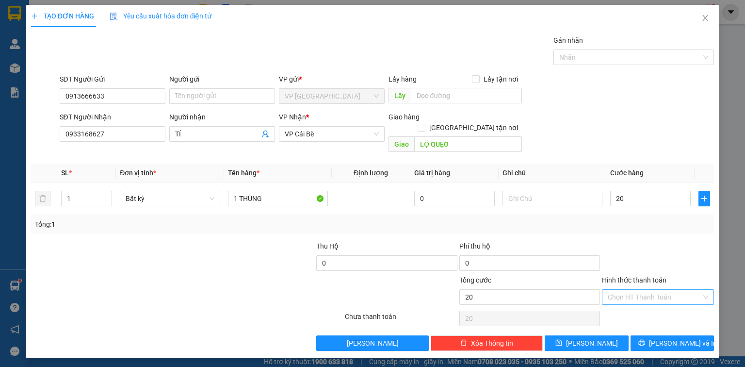
type input "20.000"
drag, startPoint x: 653, startPoint y: 282, endPoint x: 655, endPoint y: 294, distance: 12.3
click at [652, 290] on input "Hình thức thanh toán" at bounding box center [655, 297] width 94 height 15
drag, startPoint x: 648, startPoint y: 304, endPoint x: 665, endPoint y: 324, distance: 26.8
click at [648, 304] on div "Tại văn phòng" at bounding box center [658, 304] width 100 height 11
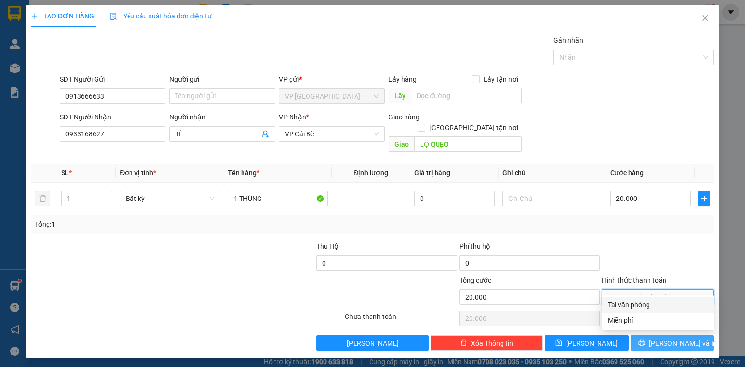
type input "0"
click at [671, 338] on span "Lưu và In" at bounding box center [683, 343] width 68 height 11
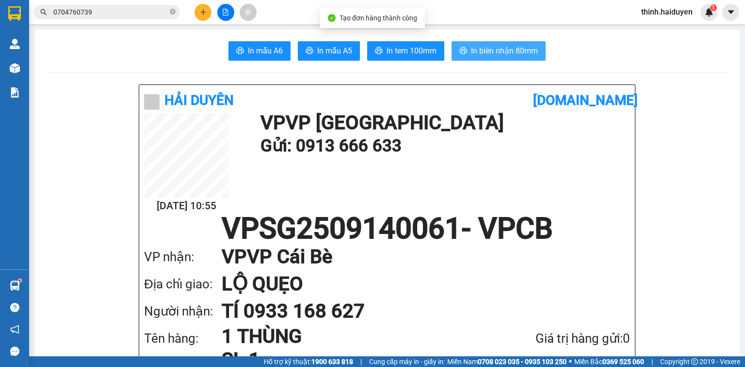
click at [499, 51] on span "In biên nhận 80mm" at bounding box center [504, 51] width 67 height 12
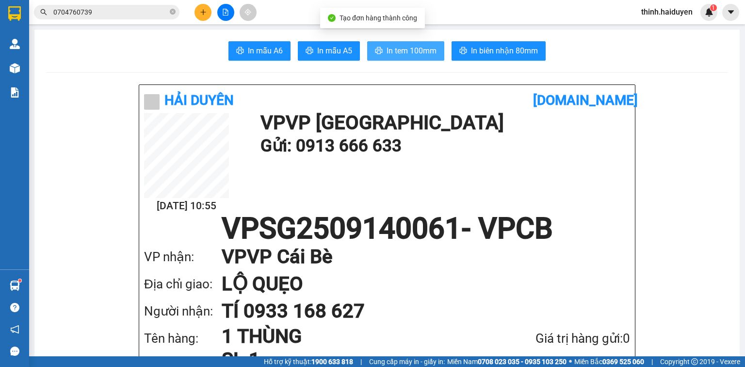
click at [422, 54] on span "In tem 100mm" at bounding box center [412, 51] width 50 height 12
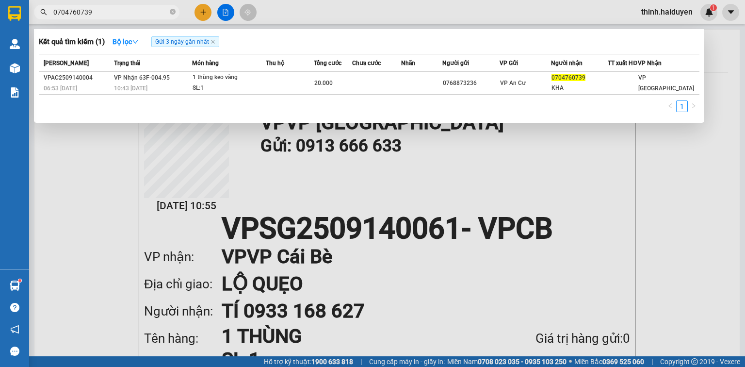
click at [97, 11] on input "0704760739" at bounding box center [110, 12] width 114 height 11
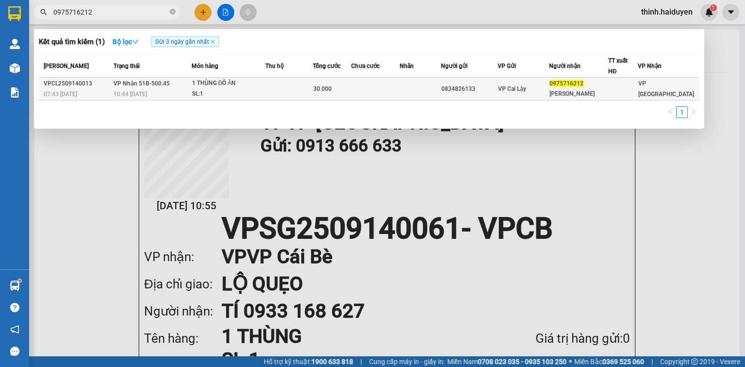
type input "0975716212"
click at [248, 87] on div "1 THÙNG ĐỒ ĂN" at bounding box center [228, 83] width 73 height 11
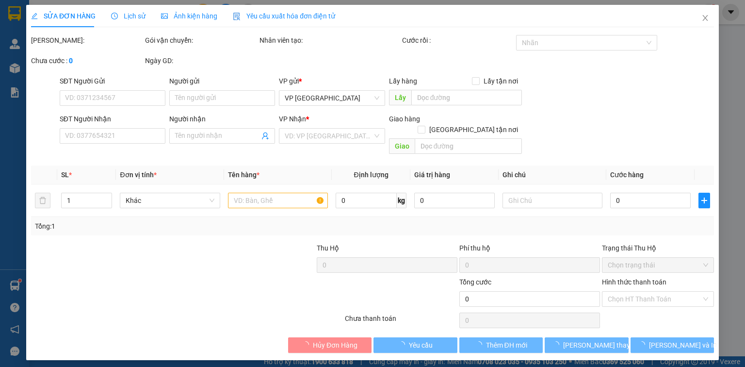
type input "0834826133"
type input "0975716212"
type input "KHÁNH VY"
type input "30.000"
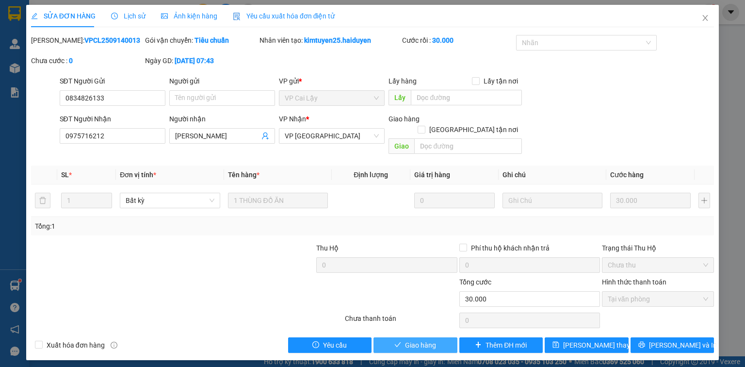
click at [429, 339] on span "Giao hàng" at bounding box center [420, 344] width 31 height 11
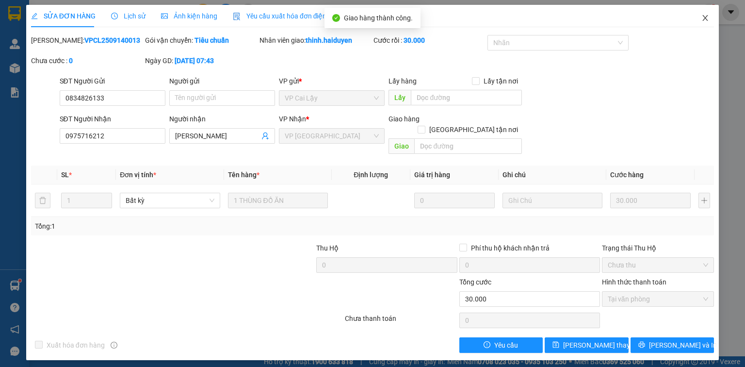
drag, startPoint x: 707, startPoint y: 18, endPoint x: 430, endPoint y: 16, distance: 276.5
click at [706, 18] on icon "close" at bounding box center [705, 18] width 8 height 8
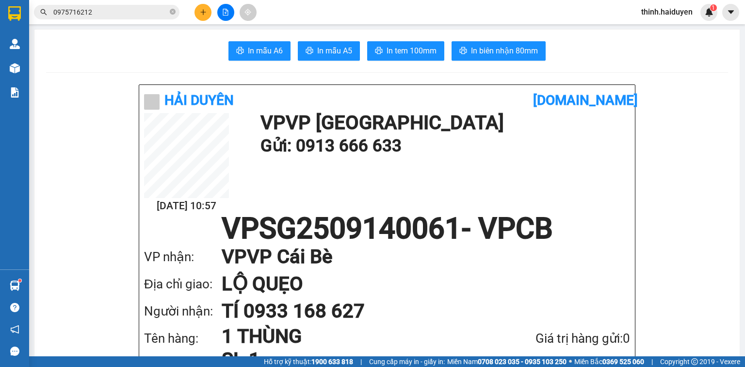
click at [205, 16] on button at bounding box center [202, 12] width 17 height 17
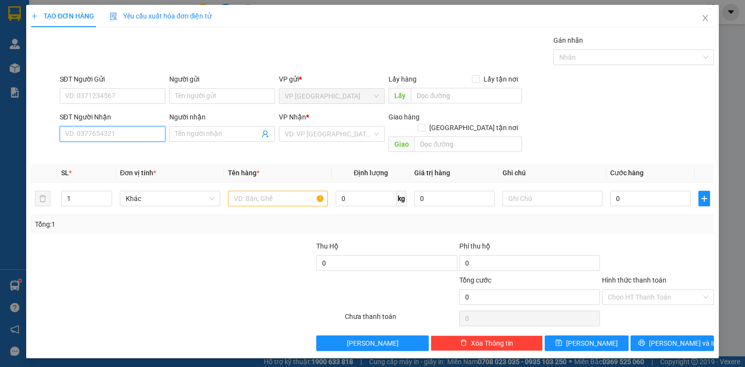
click at [126, 134] on input "SĐT Người Nhận" at bounding box center [113, 134] width 106 height 16
type input "0907255717"
click at [129, 152] on div "0907255717 - HIỆP" at bounding box center [112, 152] width 94 height 11
type input "HIỆP"
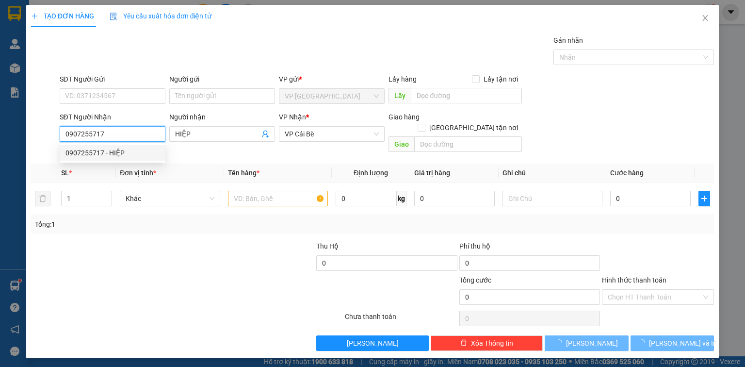
type input "20.000"
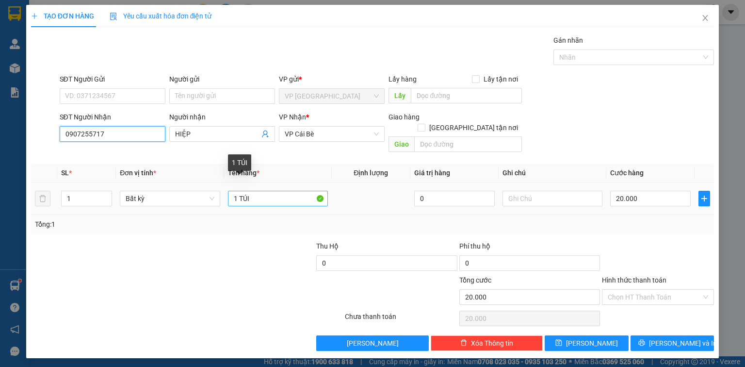
type input "0907255717"
click at [275, 191] on input "1 TÚI" at bounding box center [278, 199] width 100 height 16
paste input "Ị"
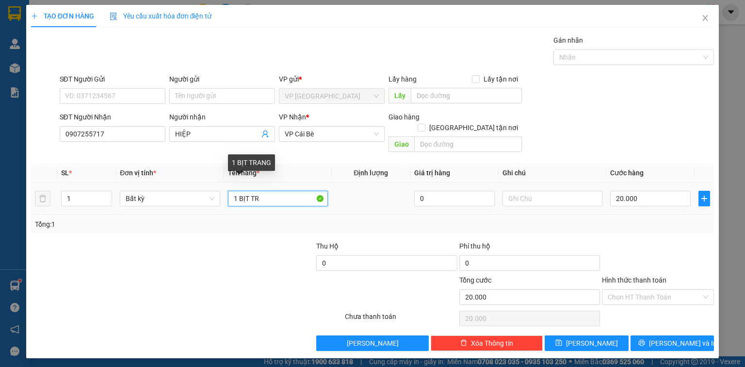
paste input "ĂNG"
paste input "ẮNG"
type input "1 BỊT TRẮNG"
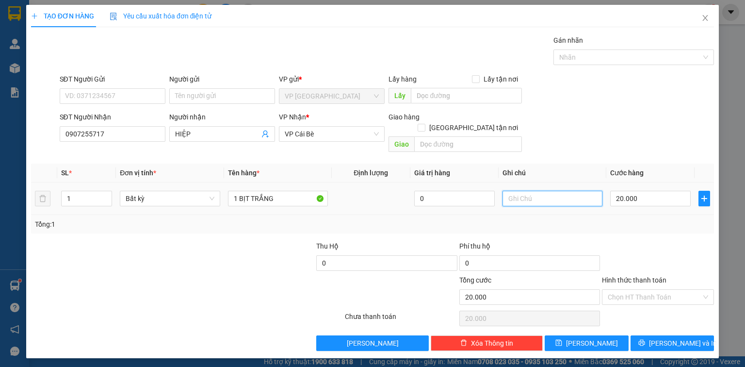
click at [531, 191] on input "text" at bounding box center [552, 199] width 100 height 16
paste input "Ẹ"
type input "NHẸ TAY"
click at [669, 338] on span "Lưu và In" at bounding box center [683, 343] width 68 height 11
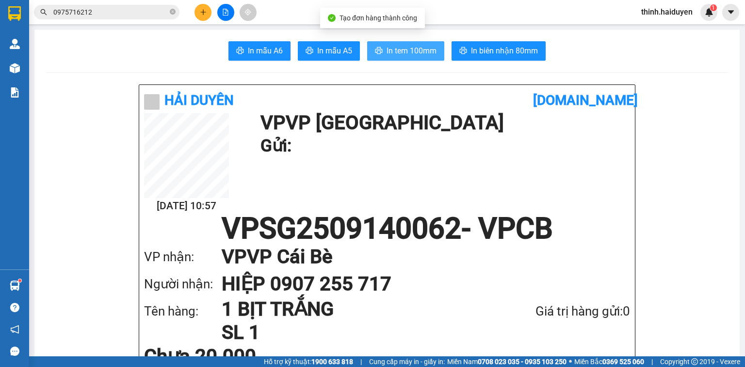
click at [404, 43] on button "In tem 100mm" at bounding box center [405, 50] width 77 height 19
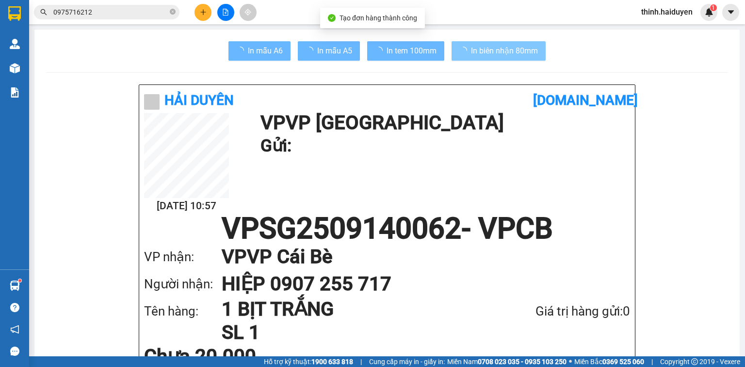
click at [510, 48] on span "In biên nhận 80mm" at bounding box center [504, 51] width 67 height 12
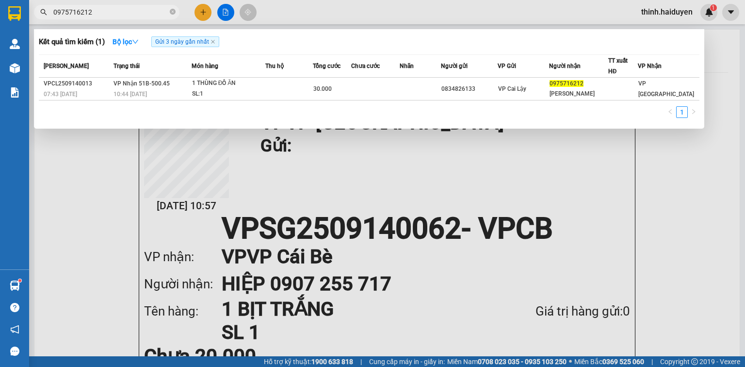
click at [124, 14] on input "0975716212" at bounding box center [110, 12] width 114 height 11
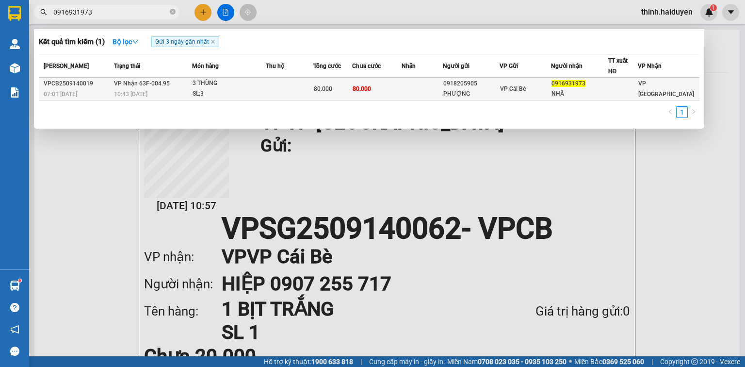
type input "0916931973"
click at [234, 83] on div "3 THÙNG" at bounding box center [229, 83] width 73 height 11
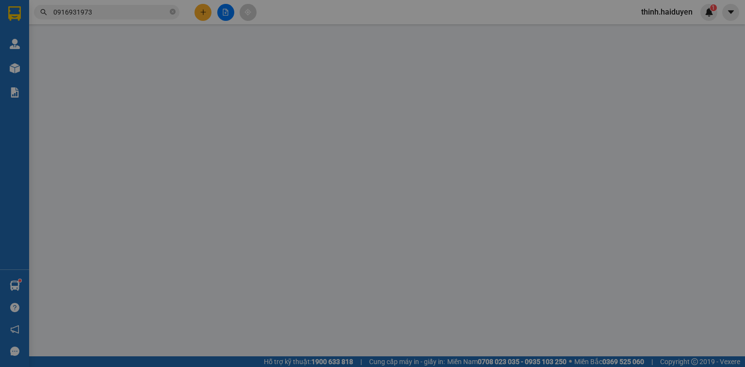
type input "0918205905"
type input "PHƯỢNG"
type input "0916931973"
type input "NHÃ"
type input "80.000"
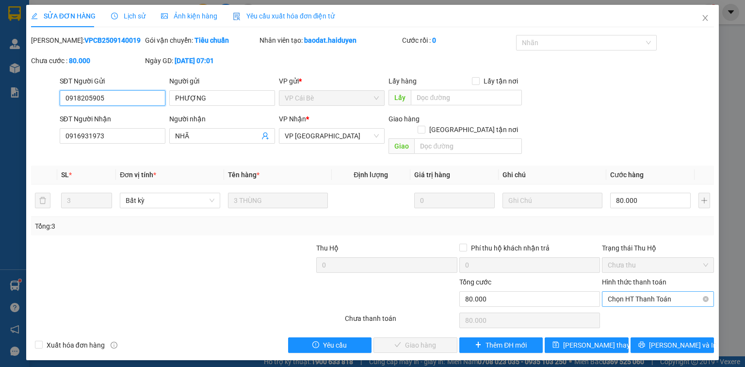
click at [667, 291] on span "Chọn HT Thanh Toán" at bounding box center [658, 298] width 100 height 15
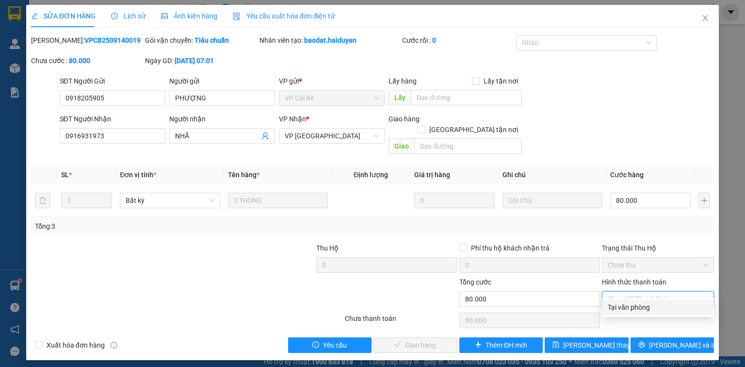
drag, startPoint x: 652, startPoint y: 307, endPoint x: 615, endPoint y: 314, distance: 38.1
click at [652, 307] on div "Tại văn phòng" at bounding box center [658, 307] width 100 height 11
type input "0"
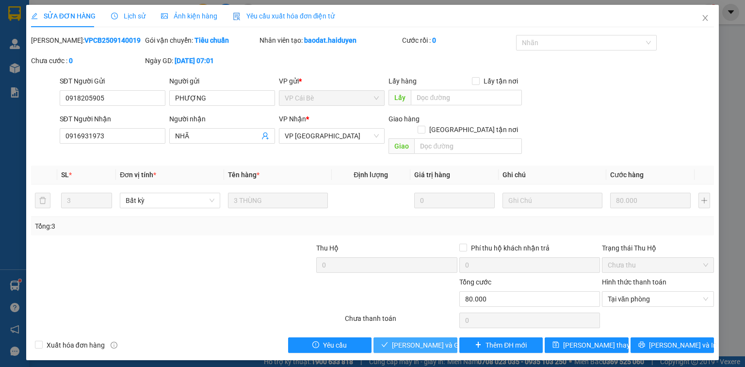
click at [423, 339] on span "Lưu và Giao hàng" at bounding box center [438, 344] width 93 height 11
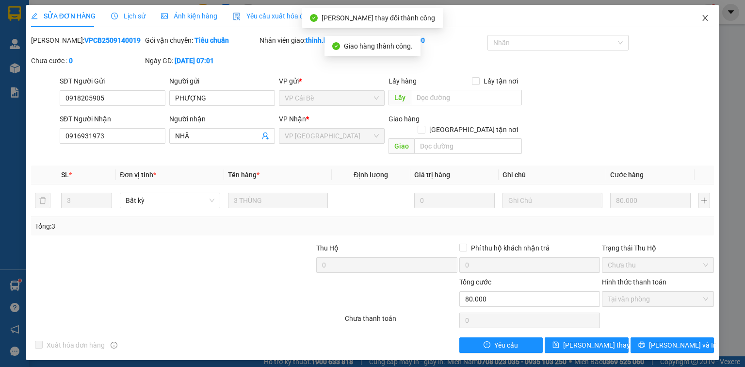
click at [708, 19] on icon "close" at bounding box center [705, 18] width 8 height 8
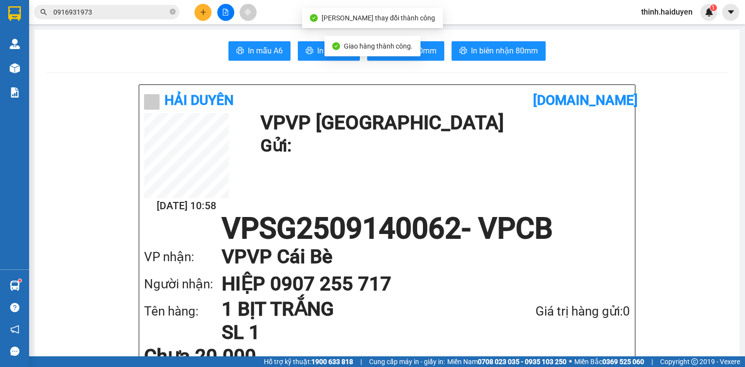
click at [207, 13] on button at bounding box center [202, 12] width 17 height 17
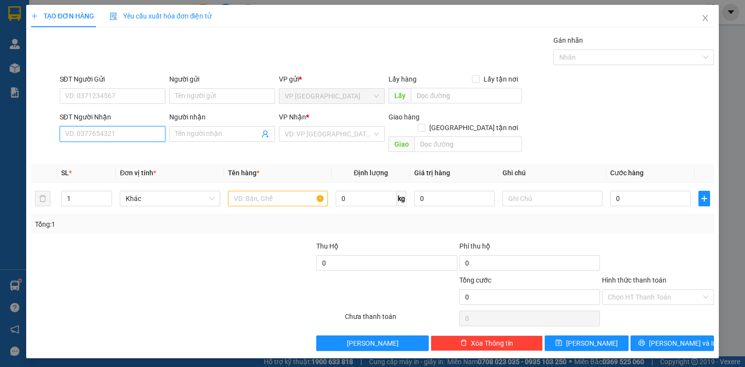
click at [145, 130] on input "SĐT Người Nhận" at bounding box center [113, 134] width 106 height 16
type input "0844633848"
click at [114, 155] on div "0844633848 - VÂN" at bounding box center [113, 152] width 96 height 11
type input "VÂN"
type input "20.000"
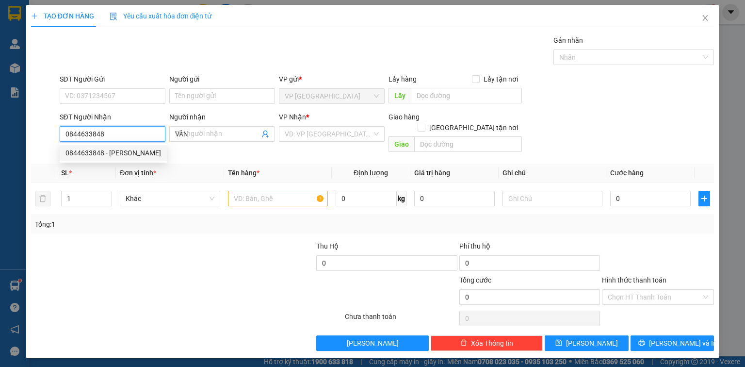
type input "20.000"
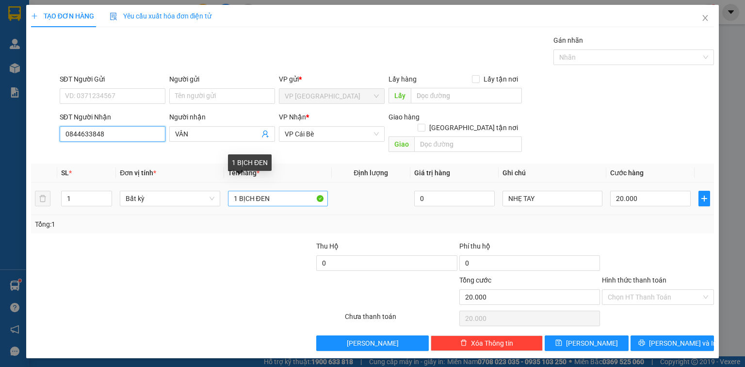
type input "0844633848"
click at [297, 191] on input "1 BỊCH ĐEN" at bounding box center [278, 199] width 100 height 16
paste input "Ệ"
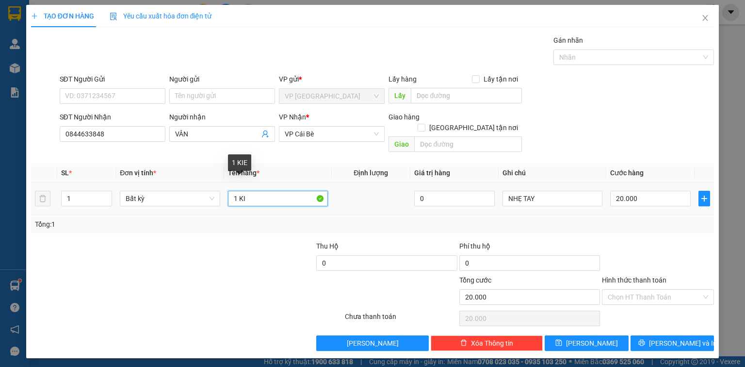
paste input "Ệ"
type input "1 KIỆN"
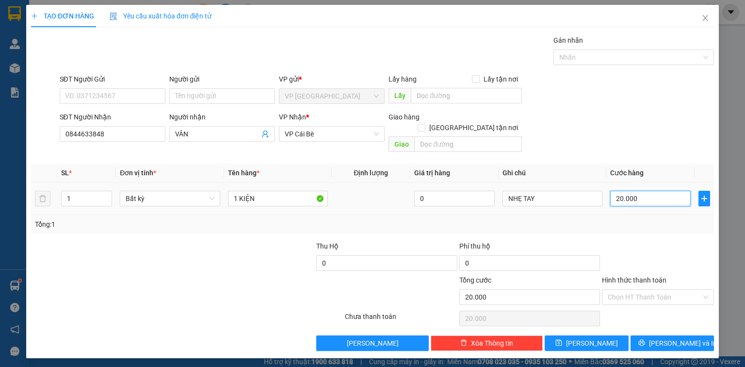
click at [660, 192] on input "20.000" at bounding box center [650, 199] width 81 height 16
type input "3"
type input "30"
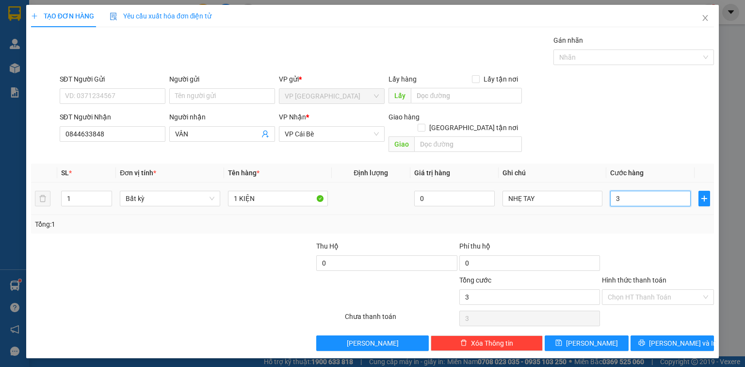
type input "30"
click at [660, 290] on input "Hình thức thanh toán" at bounding box center [655, 297] width 94 height 15
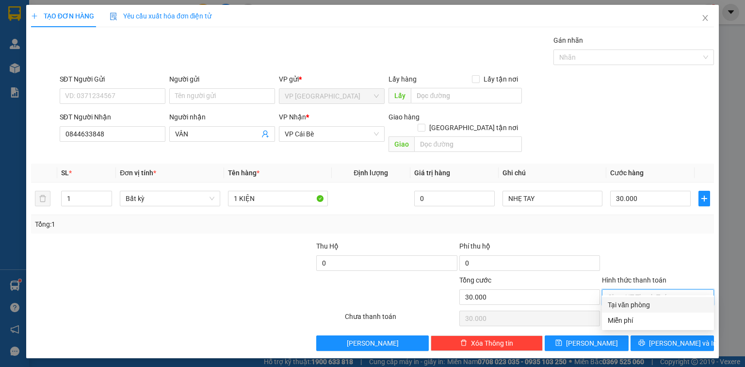
drag, startPoint x: 656, startPoint y: 301, endPoint x: 658, endPoint y: 307, distance: 6.0
click at [656, 304] on div "Tại văn phòng" at bounding box center [658, 304] width 100 height 11
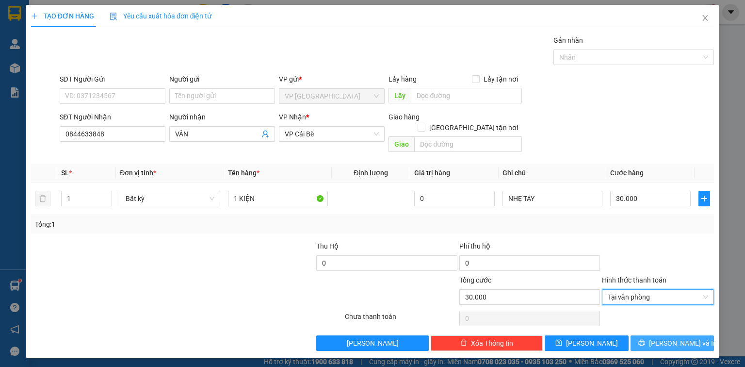
click at [673, 338] on span "Lưu và In" at bounding box center [683, 343] width 68 height 11
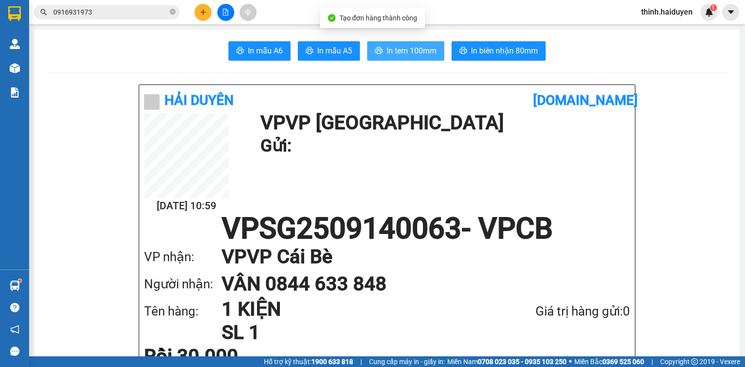
click at [414, 56] on span "In tem 100mm" at bounding box center [412, 51] width 50 height 12
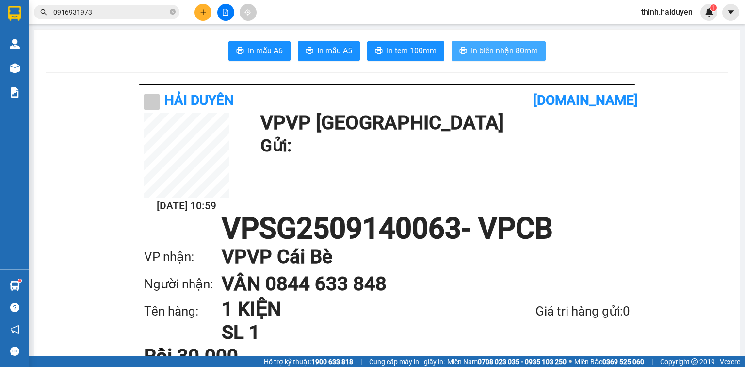
click at [526, 47] on span "In biên nhận 80mm" at bounding box center [504, 51] width 67 height 12
click at [201, 11] on icon "plus" at bounding box center [203, 12] width 7 height 7
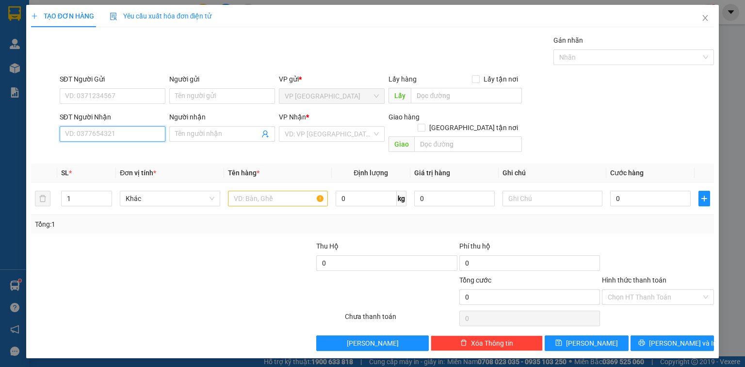
click at [126, 136] on input "SĐT Người Nhận" at bounding box center [113, 134] width 106 height 16
type input "0933228165"
click at [122, 151] on div "0933228165 - CÔ HÀ" at bounding box center [112, 152] width 94 height 11
type input "CÔ HÀ"
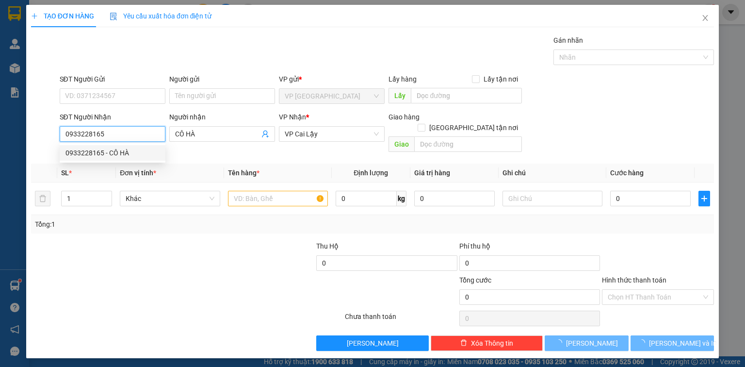
type input "30.000"
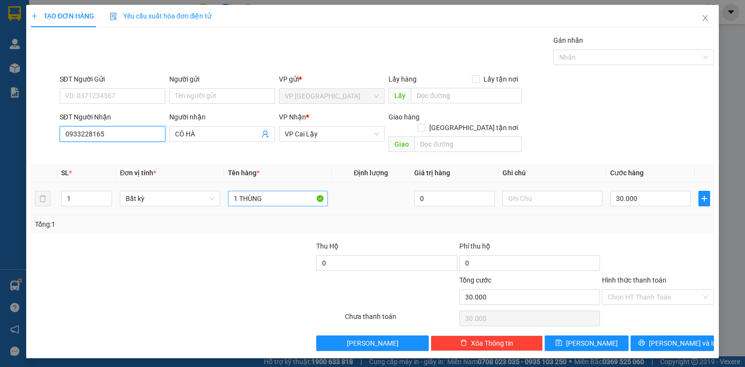
type input "0933228165"
click at [275, 191] on input "1 THÙNG" at bounding box center [278, 199] width 100 height 16
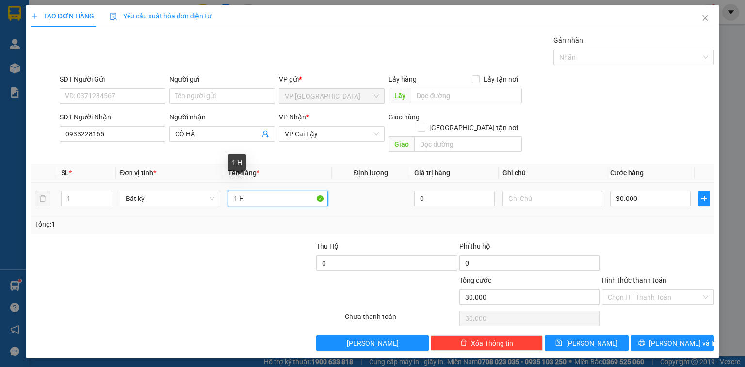
paste input "Ô"
paste input "ỘP"
type input "1 HỘP KV"
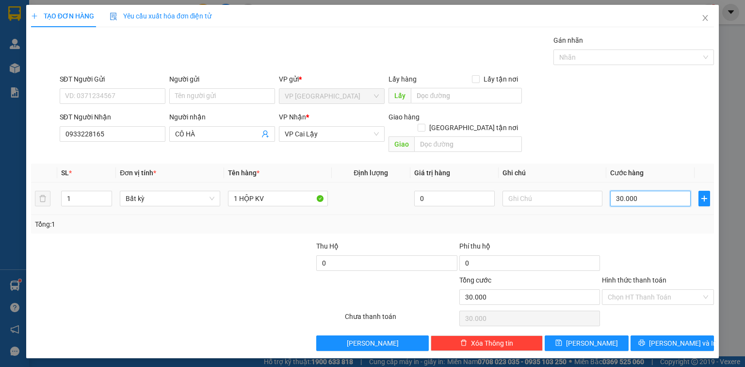
click at [656, 193] on input "30.000" at bounding box center [650, 199] width 81 height 16
type input "2"
type input "20"
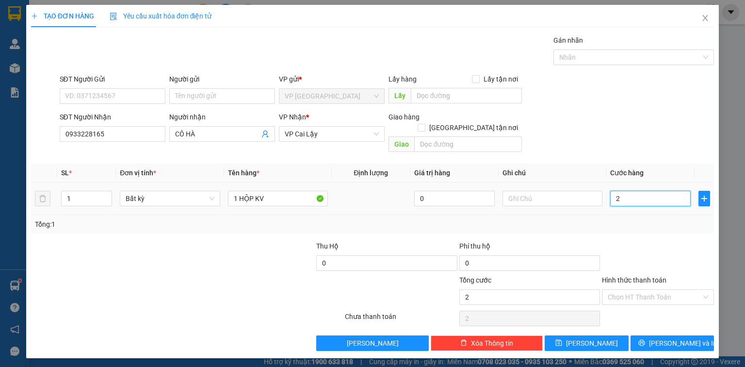
type input "20"
type input "20.000"
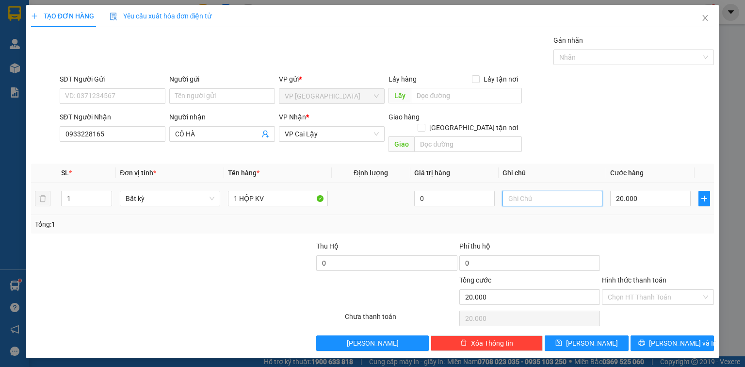
click at [571, 191] on input "text" at bounding box center [552, 199] width 100 height 16
click at [684, 335] on button "Lưu và In" at bounding box center [672, 343] width 84 height 16
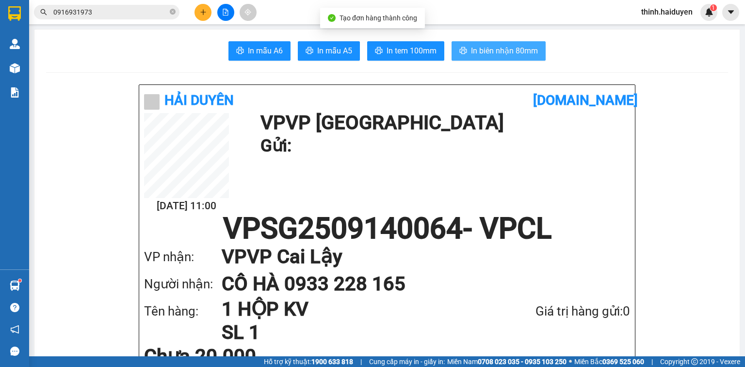
click at [482, 48] on span "In biên nhận 80mm" at bounding box center [504, 51] width 67 height 12
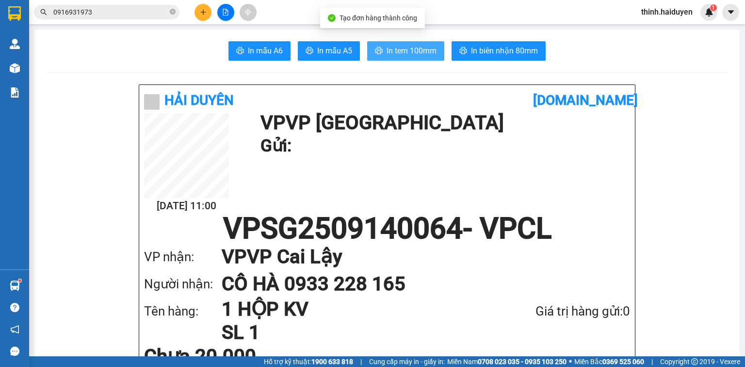
click at [403, 44] on button "In tem 100mm" at bounding box center [405, 50] width 77 height 19
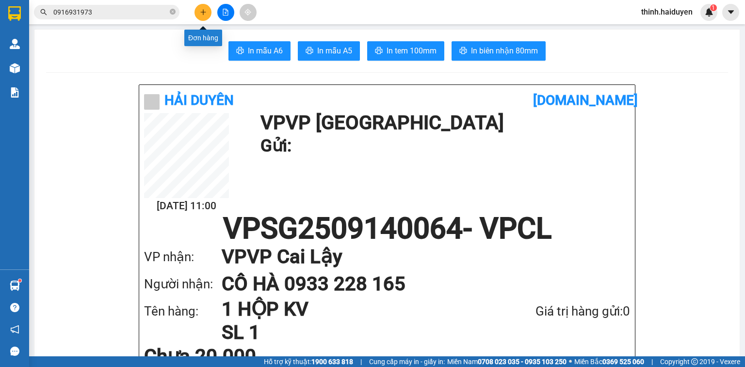
click at [208, 8] on button at bounding box center [202, 12] width 17 height 17
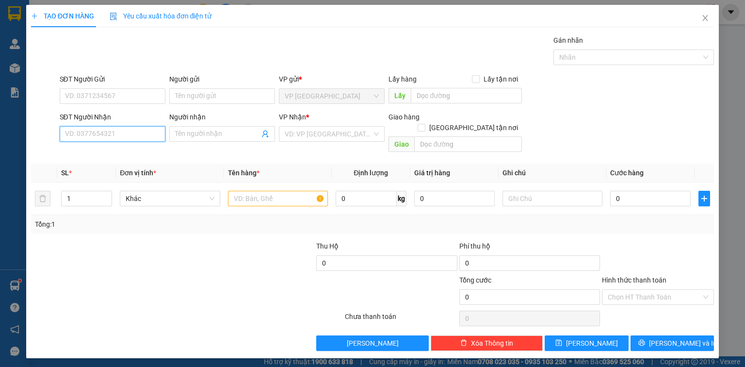
click at [157, 134] on input "SĐT Người Nhận" at bounding box center [113, 134] width 106 height 16
click at [132, 149] on div "0944997726 - CHỊ THỦY" at bounding box center [112, 152] width 94 height 11
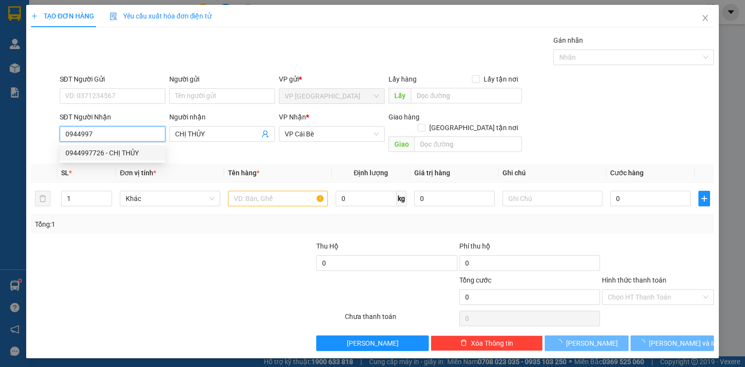
type input "0944997726"
type input "CHỊ THỦY"
type input "20.000"
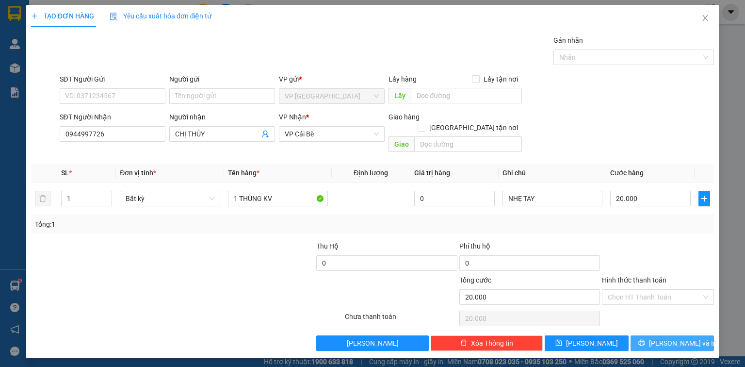
click at [676, 338] on span "Lưu và In" at bounding box center [683, 343] width 68 height 11
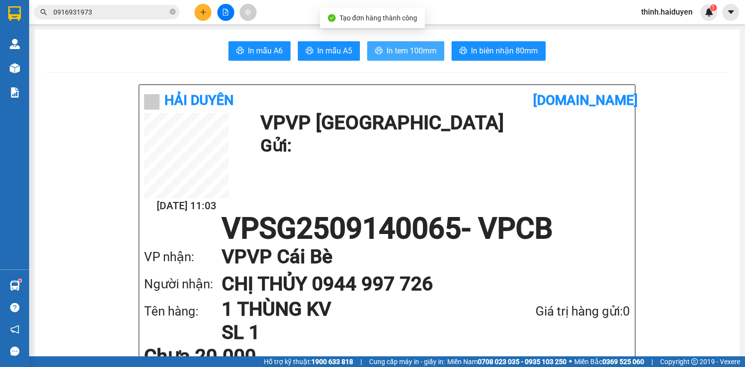
click at [404, 48] on span "In tem 100mm" at bounding box center [412, 51] width 50 height 12
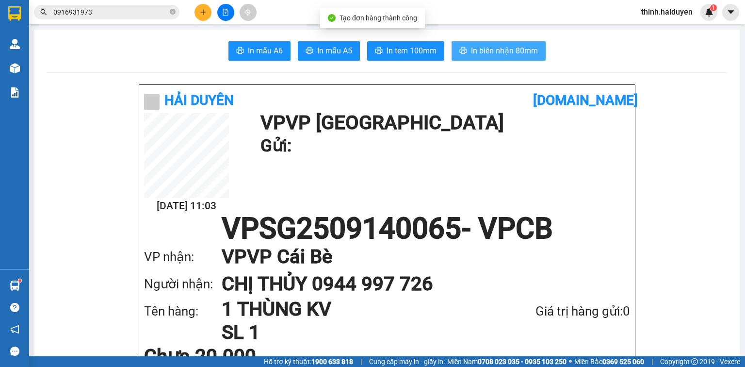
click at [503, 54] on span "In biên nhận 80mm" at bounding box center [504, 51] width 67 height 12
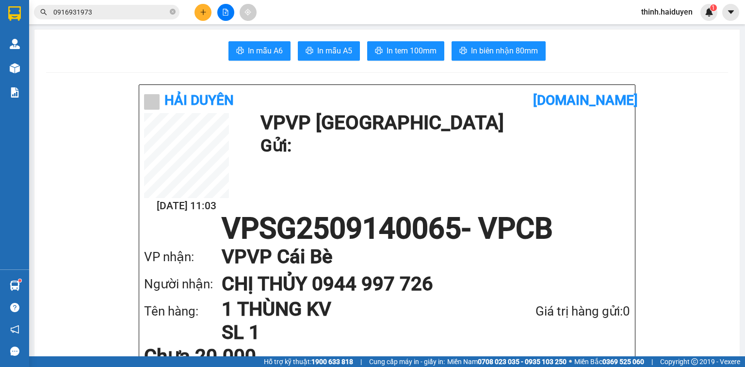
click at [206, 16] on button at bounding box center [202, 12] width 17 height 17
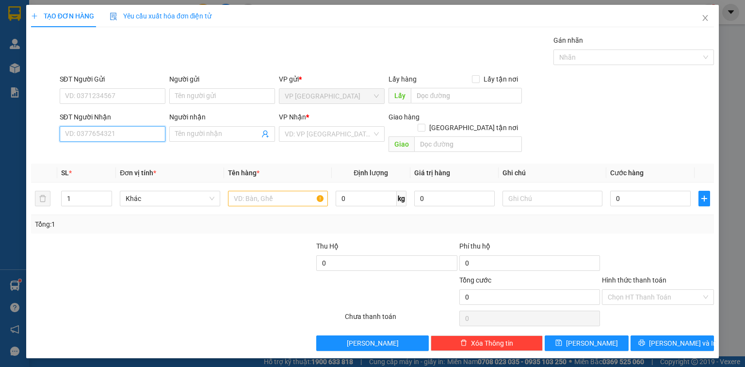
click at [147, 140] on input "SĐT Người Nhận" at bounding box center [113, 134] width 106 height 16
type input "0705398753"
drag, startPoint x: 298, startPoint y: 140, endPoint x: 328, endPoint y: 172, distance: 43.6
click at [299, 140] on input "search" at bounding box center [328, 134] width 87 height 15
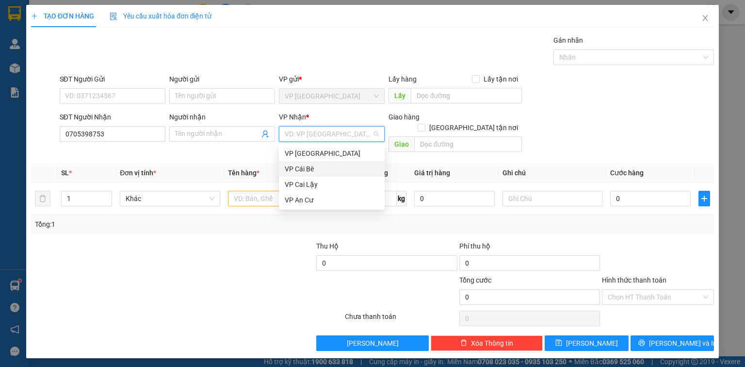
click at [322, 173] on div "VP Cái Bè" at bounding box center [332, 168] width 94 height 11
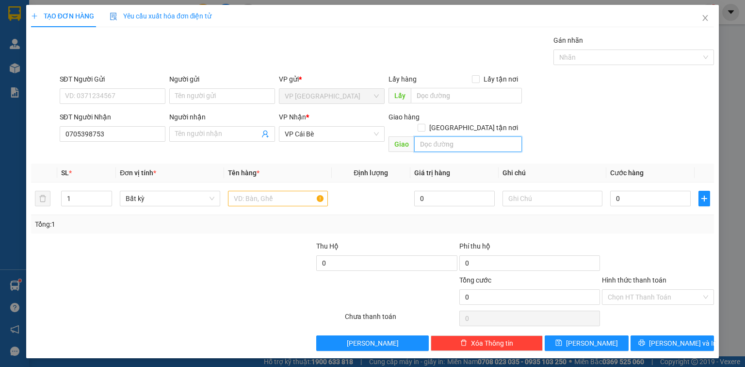
click at [432, 138] on input "text" at bounding box center [468, 144] width 108 height 16
type input "N"
paste input "À"
paste input "Ô"
paste input "ỒN"
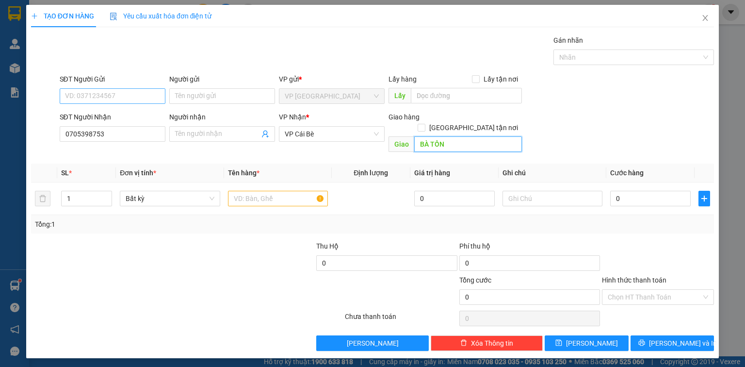
type input "BÀ TỒN"
click at [134, 93] on input "SĐT Người Gửi" at bounding box center [113, 96] width 106 height 16
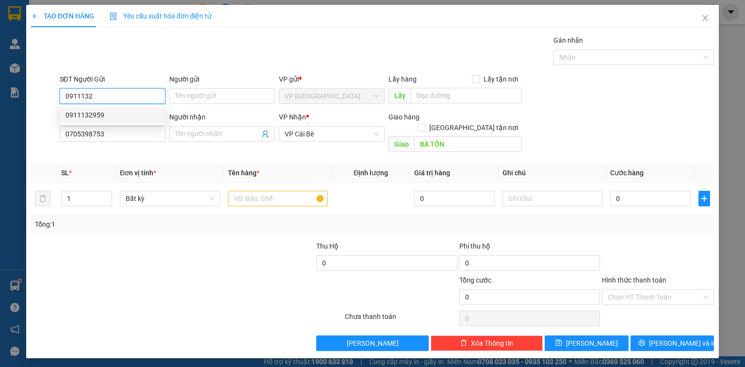
click at [133, 112] on div "0911132959" at bounding box center [112, 115] width 94 height 11
type input "0911132959"
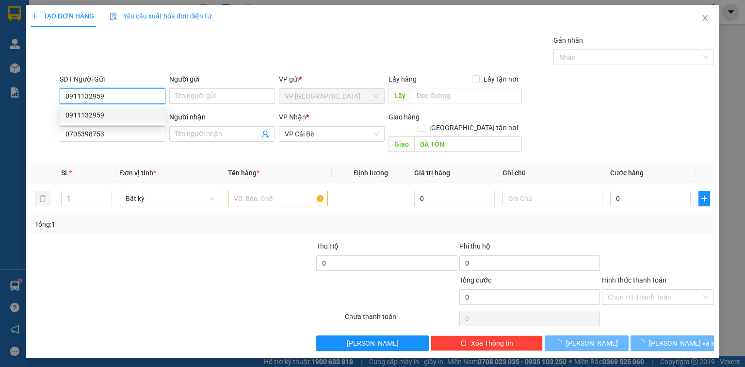
type input "70.000"
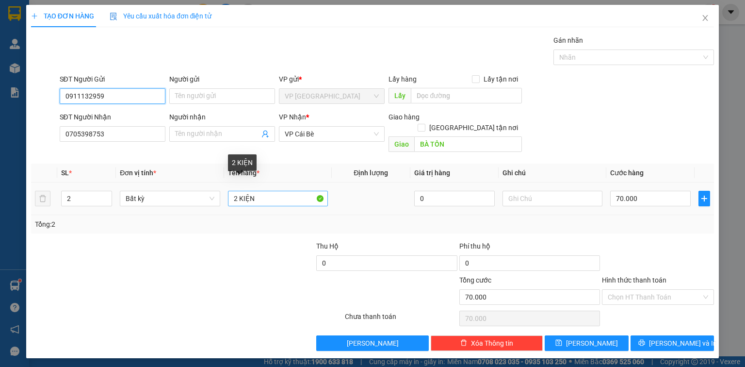
type input "0911132959"
click at [264, 191] on input "2 KIỆN" at bounding box center [278, 199] width 100 height 16
paste input "Ệ"
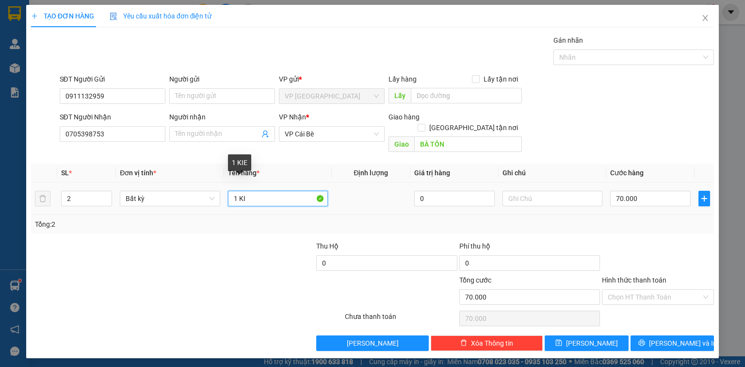
paste input "Ệ"
type input "1 KIỆN TC"
type input "1"
click at [104, 199] on span "down" at bounding box center [107, 202] width 6 height 6
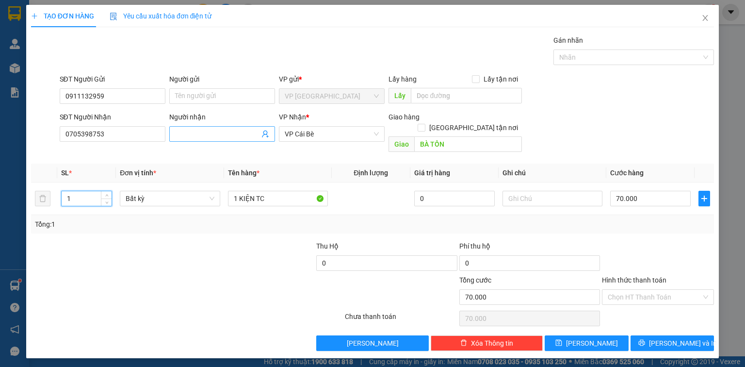
click at [217, 131] on input "Người nhận" at bounding box center [217, 134] width 84 height 11
type input "0"
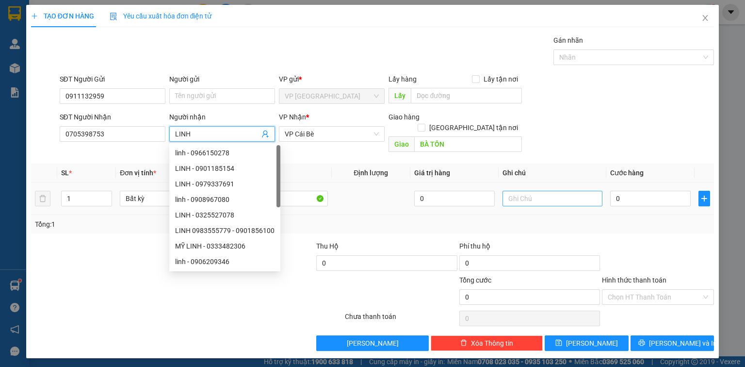
type input "LINH"
click at [568, 191] on input "text" at bounding box center [552, 199] width 100 height 16
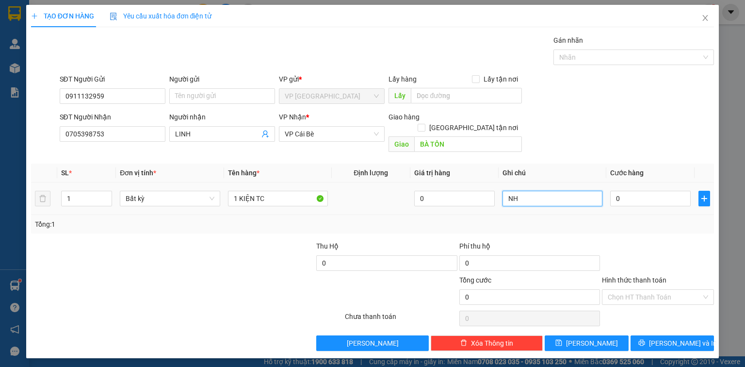
paste input "Ẹ"
type input "NHẸ TAY"
click at [660, 191] on input "0" at bounding box center [650, 199] width 81 height 16
type input "2"
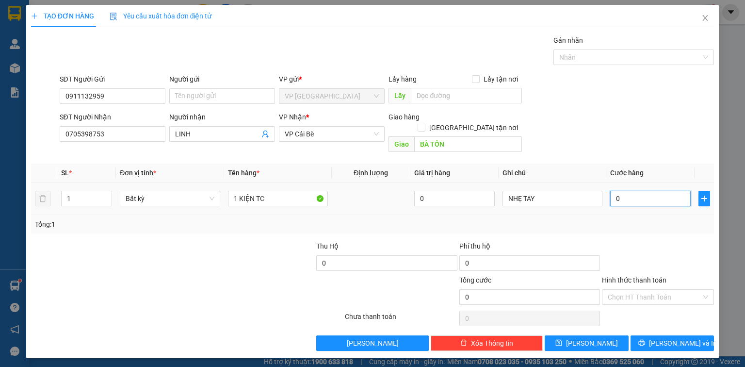
type input "2"
type input "20"
type input "20.000"
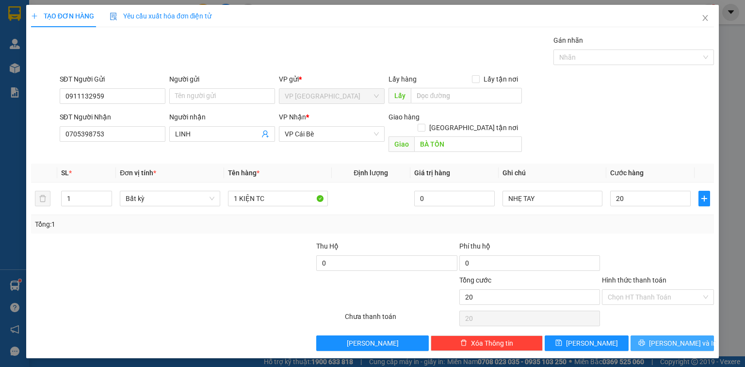
type input "20.000"
click at [676, 338] on span "Lưu và In" at bounding box center [683, 343] width 68 height 11
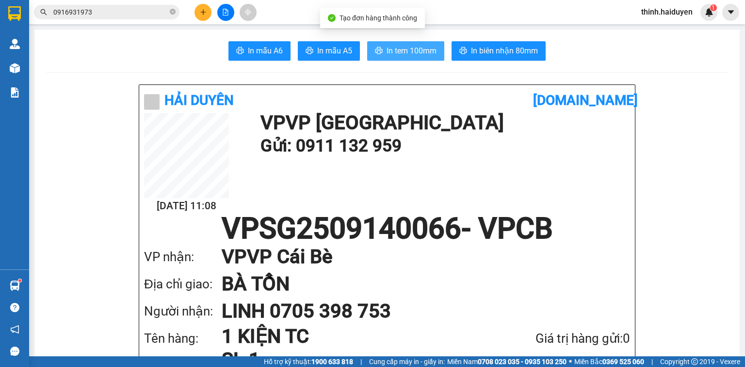
click at [404, 54] on span "In tem 100mm" at bounding box center [412, 51] width 50 height 12
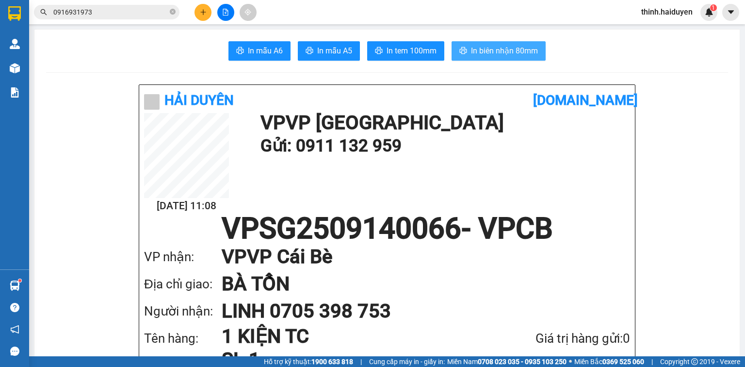
click at [512, 53] on span "In biên nhận 80mm" at bounding box center [504, 51] width 67 height 12
click at [172, 11] on icon "close-circle" at bounding box center [173, 12] width 6 height 6
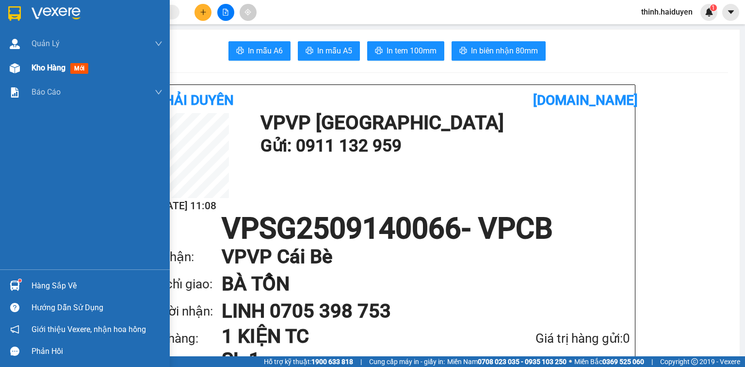
click at [19, 71] on img at bounding box center [15, 68] width 10 height 10
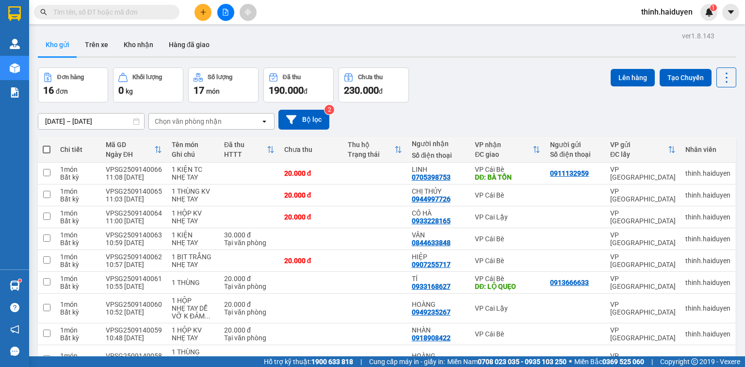
click at [47, 147] on span at bounding box center [47, 149] width 8 height 8
click at [47, 145] on input "checkbox" at bounding box center [47, 145] width 0 height 0
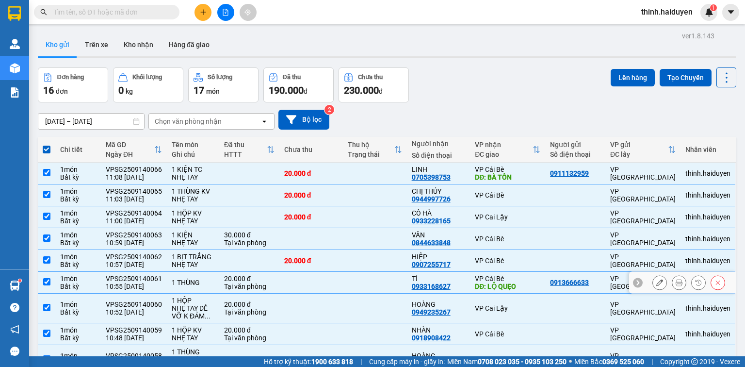
click at [515, 276] on div "VP Cái Bè" at bounding box center [507, 279] width 65 height 8
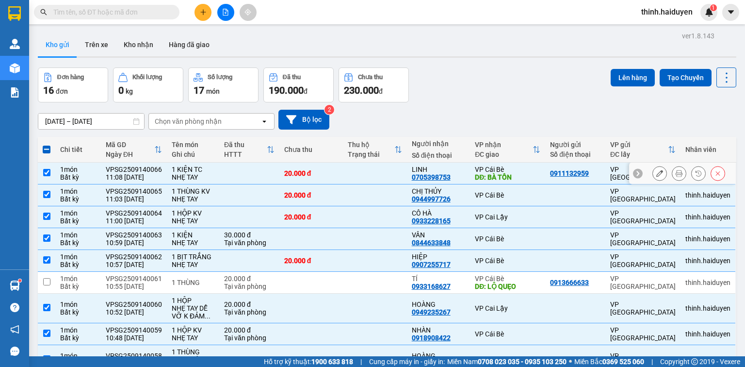
click at [513, 172] on div "VP Cái Bè" at bounding box center [507, 169] width 65 height 8
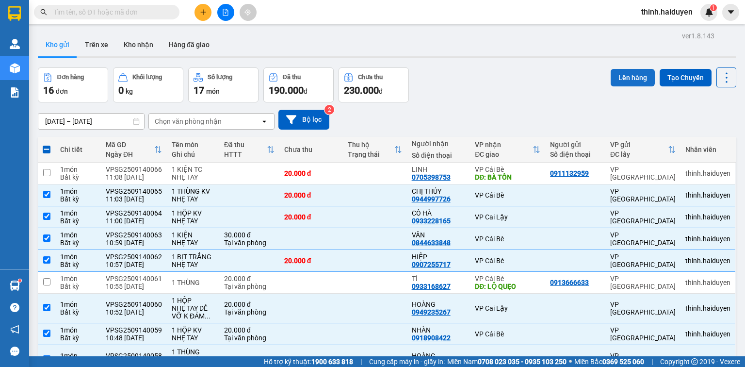
click at [626, 76] on button "Lên hàng" at bounding box center [633, 77] width 44 height 17
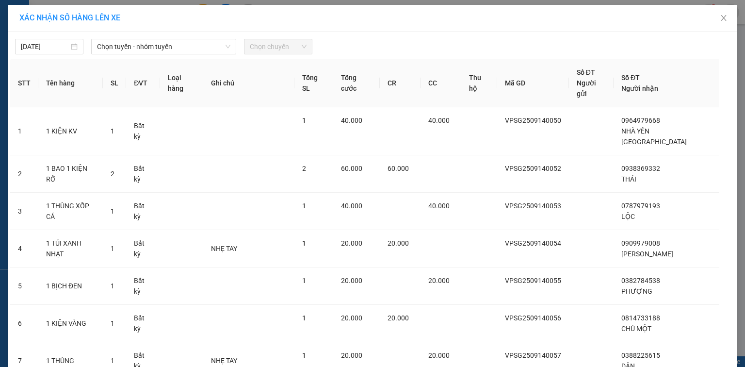
click at [169, 54] on div "14/09/2025 Chọn tuyến - nhóm tuyến Chọn chuyến STT Tên hàng SL ĐVT Loại hàng Gh…" at bounding box center [372, 366] width 729 height 668
click at [144, 50] on span "Chọn tuyến - nhóm tuyến" at bounding box center [163, 46] width 133 height 15
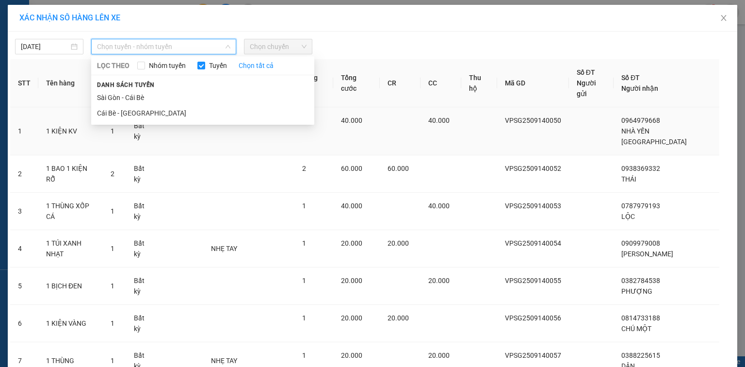
click at [118, 100] on li "Sài Gòn - Cái Bè" at bounding box center [202, 98] width 223 height 16
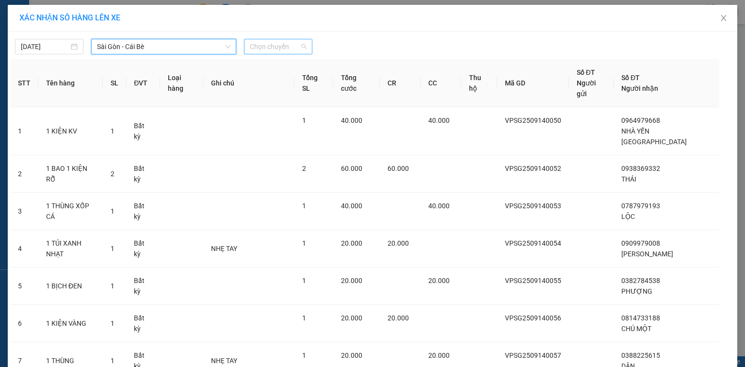
click at [255, 51] on span "Chọn chuyến" at bounding box center [278, 46] width 57 height 15
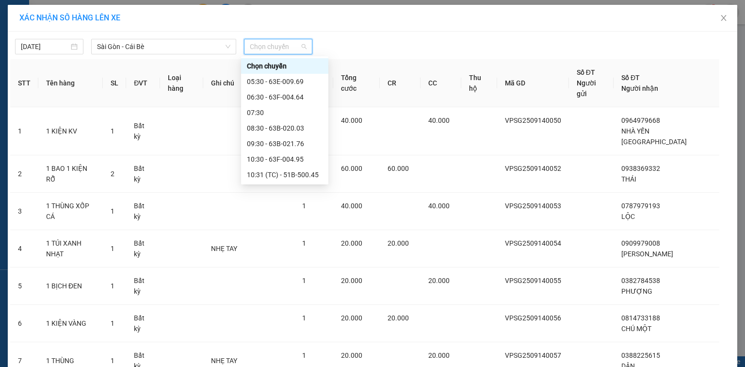
click at [271, 185] on div "11:30 - 63B-021.31" at bounding box center [285, 190] width 76 height 11
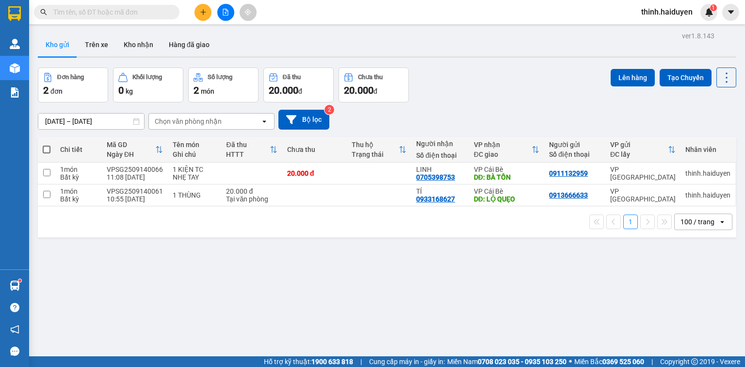
click at [140, 13] on input "text" at bounding box center [110, 12] width 114 height 11
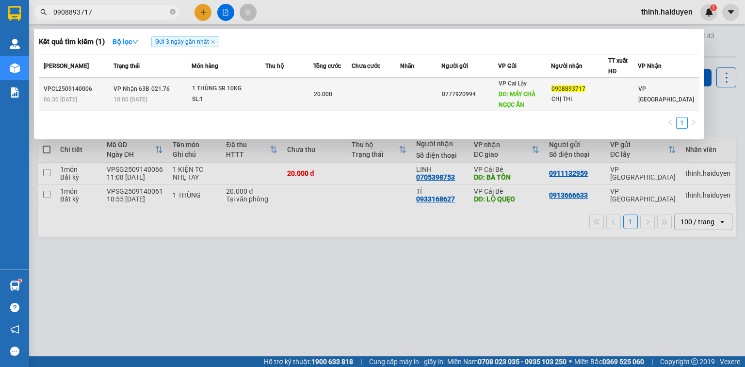
type input "0908893717"
click at [252, 95] on div "SL: 1" at bounding box center [228, 99] width 73 height 11
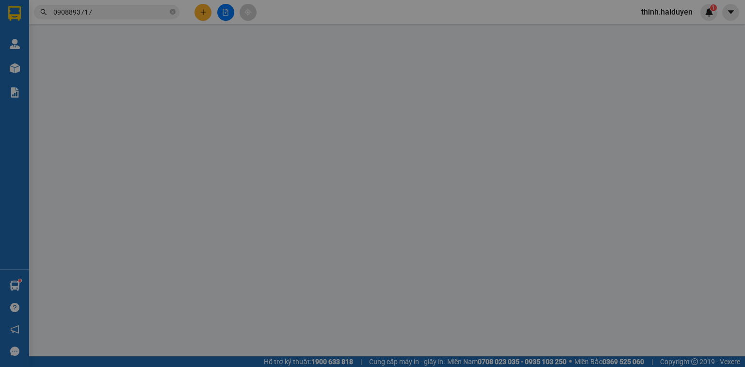
type input "0777920994"
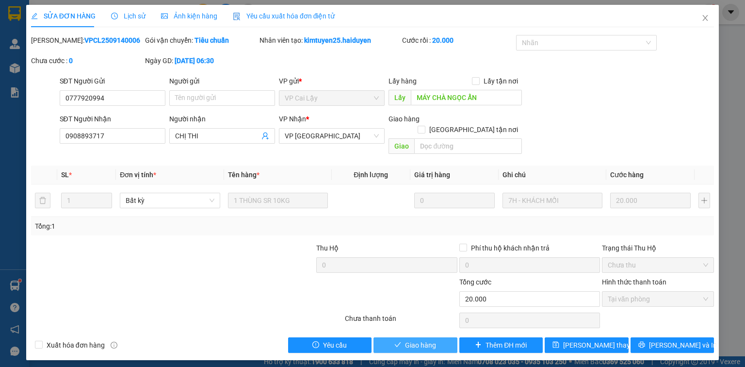
click at [425, 339] on span "Giao hàng" at bounding box center [420, 344] width 31 height 11
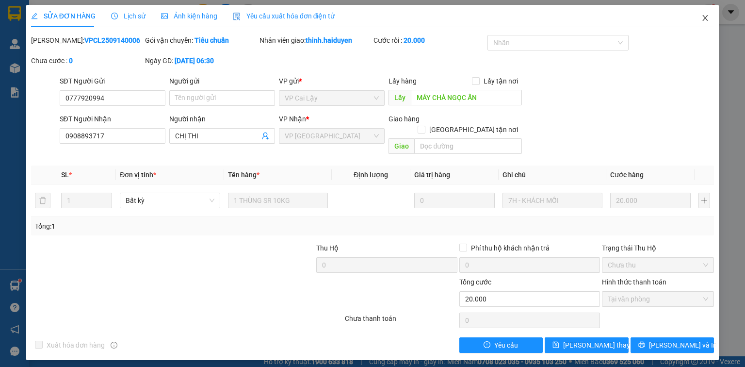
click at [703, 18] on icon "close" at bounding box center [705, 18] width 8 height 8
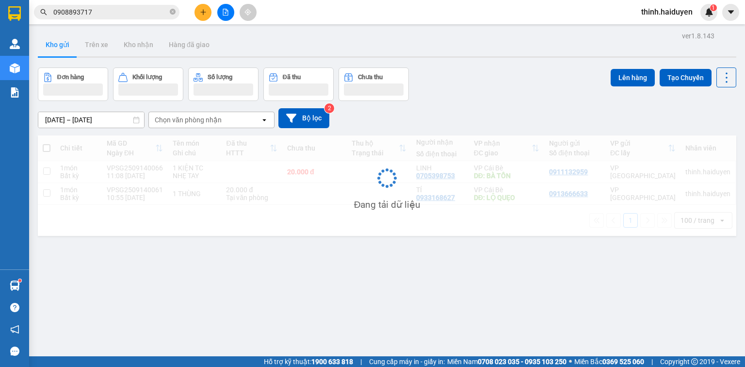
click at [204, 12] on icon "plus" at bounding box center [202, 12] width 5 height 0
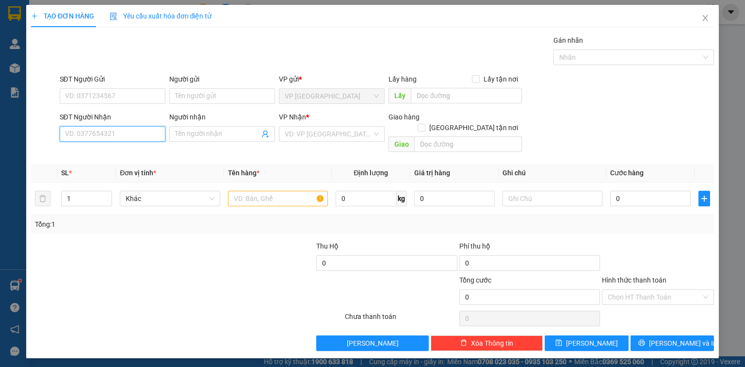
click at [140, 136] on input "SĐT Người Nhận" at bounding box center [113, 134] width 106 height 16
click at [140, 147] on div "0934567995" at bounding box center [112, 152] width 94 height 11
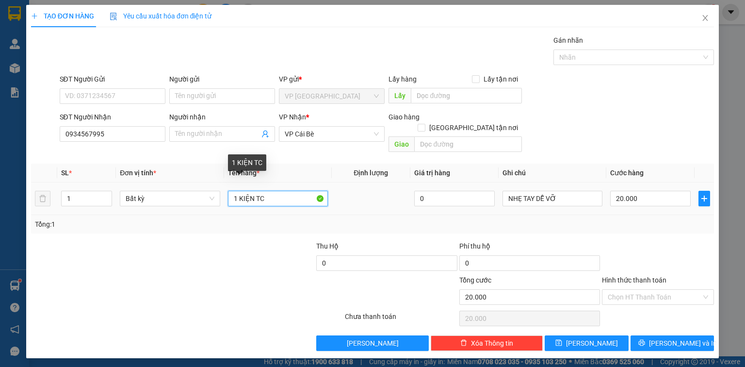
click at [266, 191] on input "1 KIỆN TC" at bounding box center [278, 199] width 100 height 16
paste input "Đ"
click at [640, 290] on input "Hình thức thanh toán" at bounding box center [655, 297] width 94 height 15
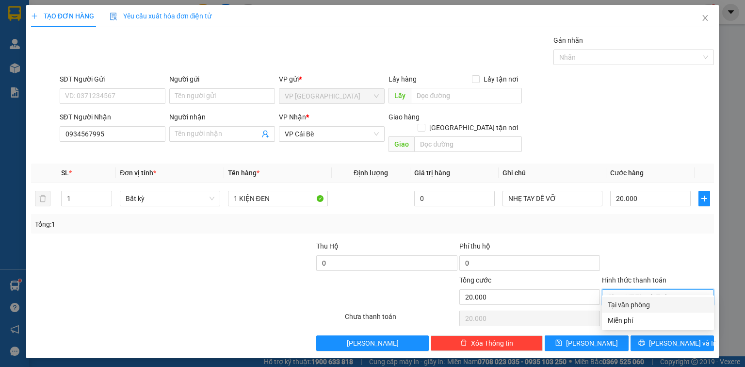
click at [653, 306] on div "Tại văn phòng" at bounding box center [658, 304] width 100 height 11
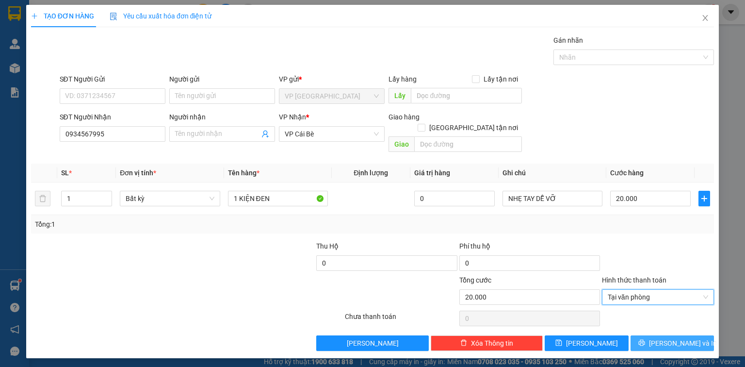
click at [679, 338] on span "Lưu và In" at bounding box center [683, 343] width 68 height 11
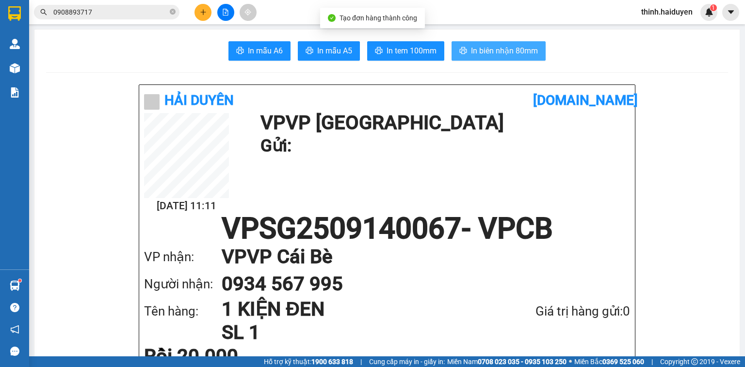
click at [518, 52] on span "In biên nhận 80mm" at bounding box center [504, 51] width 67 height 12
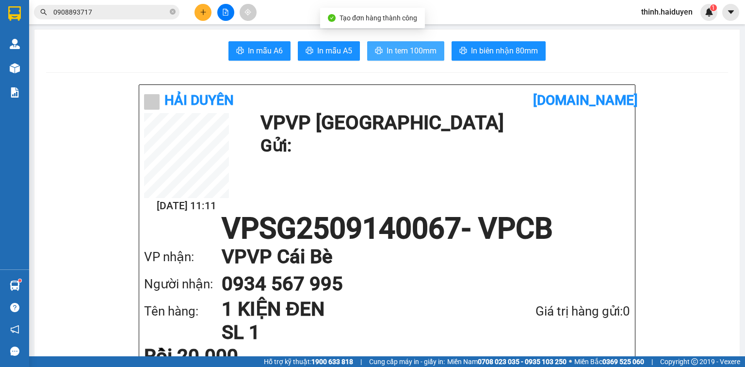
click at [429, 48] on span "In tem 100mm" at bounding box center [412, 51] width 50 height 12
click at [205, 15] on icon "plus" at bounding box center [203, 12] width 7 height 7
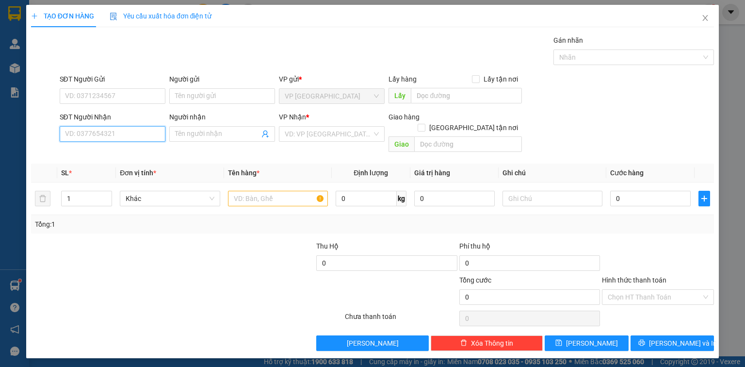
click at [124, 138] on input "SĐT Người Nhận" at bounding box center [113, 134] width 106 height 16
click at [111, 148] on div "0388796468" at bounding box center [112, 152] width 94 height 11
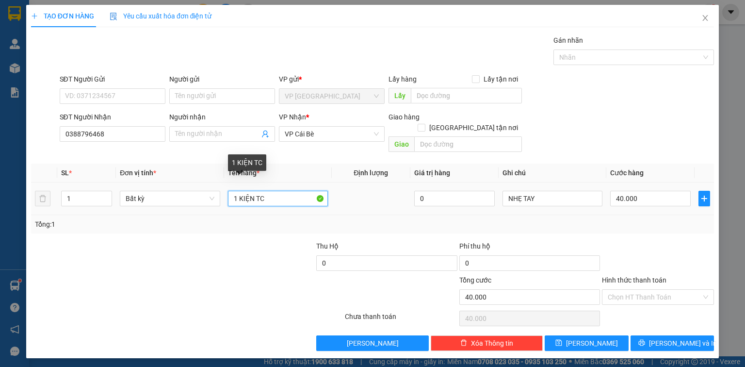
click at [286, 191] on input "1 KIỆN TC" at bounding box center [278, 199] width 100 height 16
paste input "ÙNG"
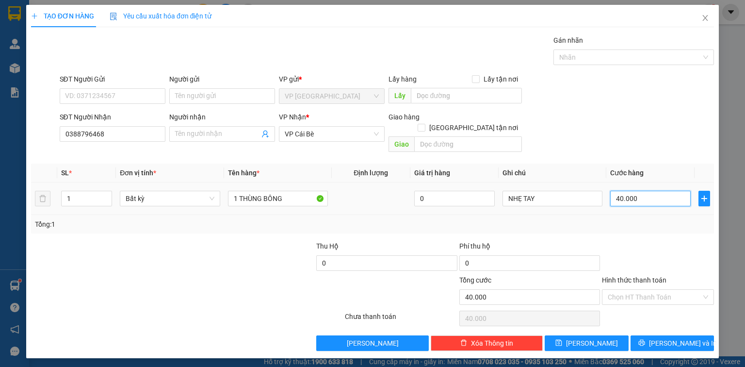
click at [680, 191] on input "40.000" at bounding box center [650, 199] width 81 height 16
click at [677, 338] on span "Lưu và In" at bounding box center [683, 343] width 68 height 11
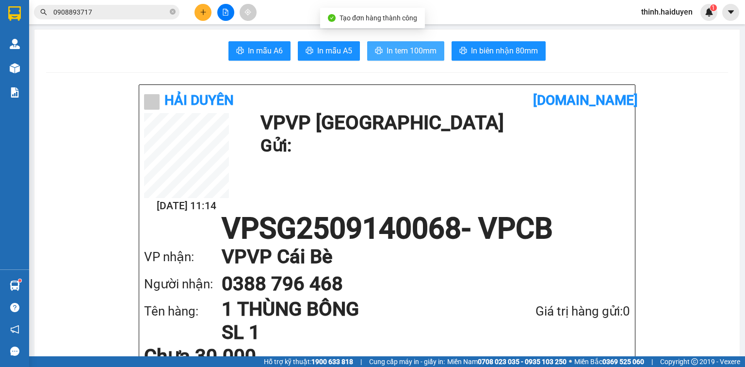
click at [400, 52] on span "In tem 100mm" at bounding box center [412, 51] width 50 height 12
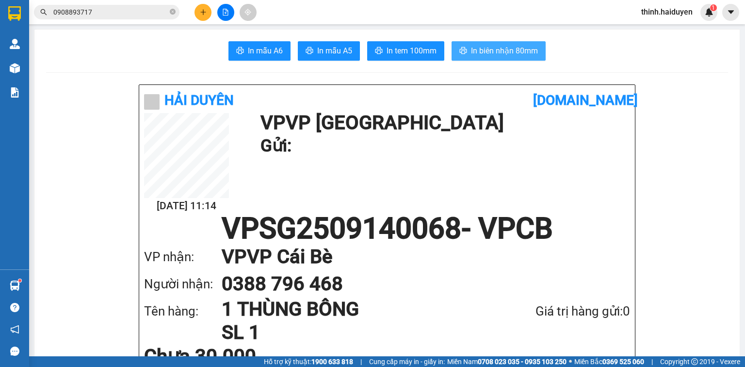
click at [512, 51] on span "In biên nhận 80mm" at bounding box center [504, 51] width 67 height 12
click at [130, 14] on input "0908893717" at bounding box center [110, 12] width 114 height 11
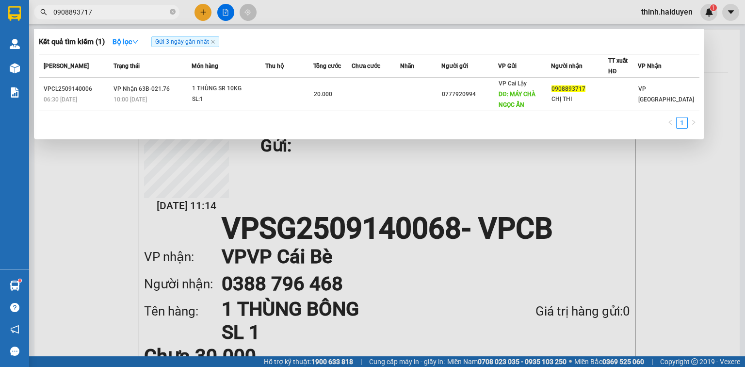
click at [130, 14] on input "0908893717" at bounding box center [110, 12] width 114 height 11
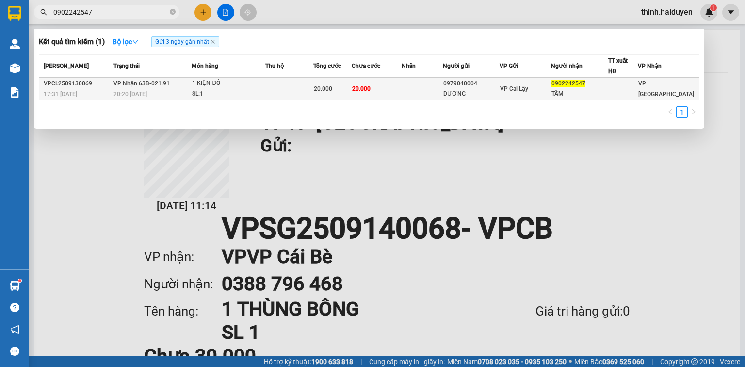
click at [252, 92] on div "SL: 1" at bounding box center [228, 94] width 73 height 11
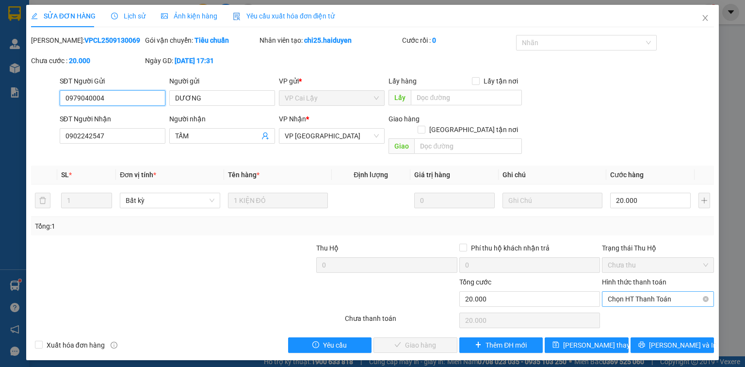
click at [636, 291] on span "Chọn HT Thanh Toán" at bounding box center [658, 298] width 100 height 15
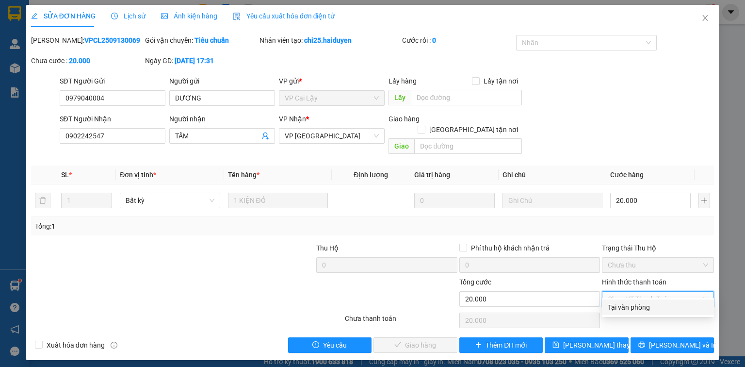
drag, startPoint x: 635, startPoint y: 303, endPoint x: 560, endPoint y: 326, distance: 78.7
click at [634, 303] on div "Tại văn phòng" at bounding box center [658, 307] width 100 height 11
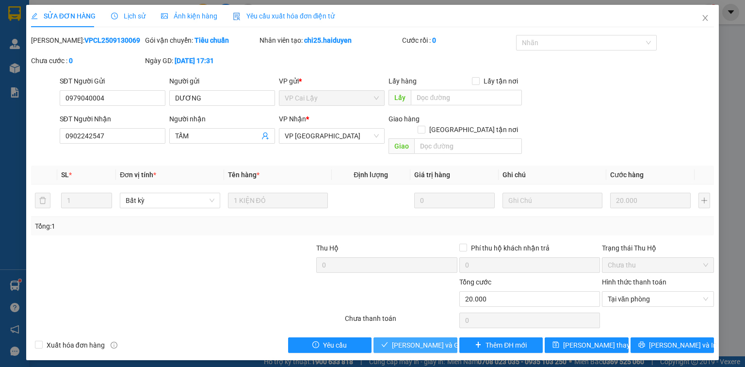
click at [406, 339] on span "Lưu và Giao hàng" at bounding box center [438, 344] width 93 height 11
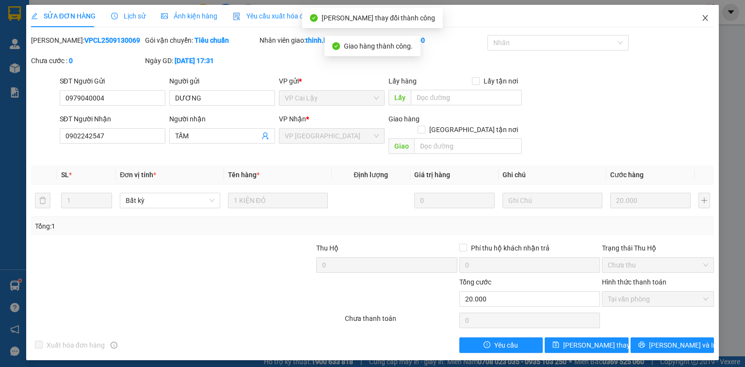
click at [701, 16] on icon "close" at bounding box center [705, 18] width 8 height 8
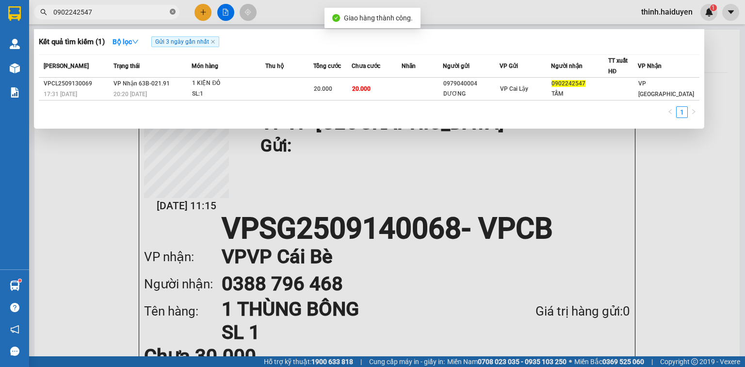
click at [175, 10] on icon "close-circle" at bounding box center [173, 12] width 6 height 6
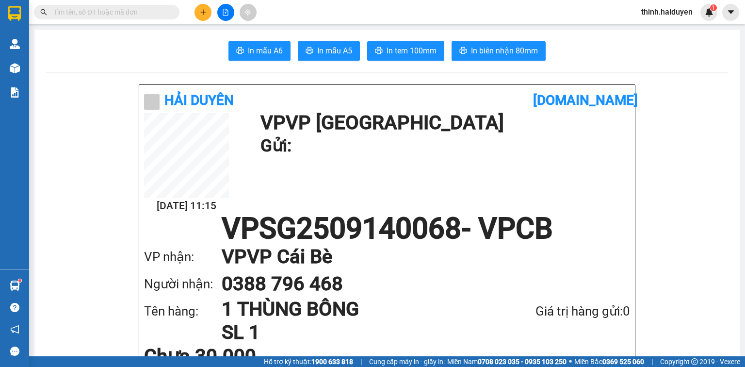
click at [210, 8] on button at bounding box center [202, 12] width 17 height 17
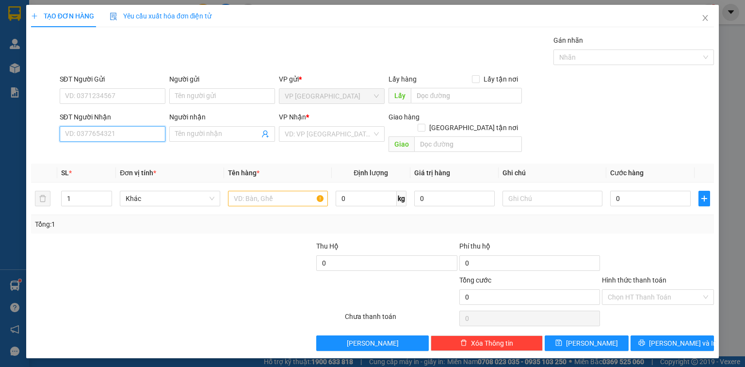
click at [129, 134] on input "SĐT Người Nhận" at bounding box center [113, 134] width 106 height 16
click at [121, 151] on div "0365469053 - DANH" at bounding box center [112, 152] width 94 height 11
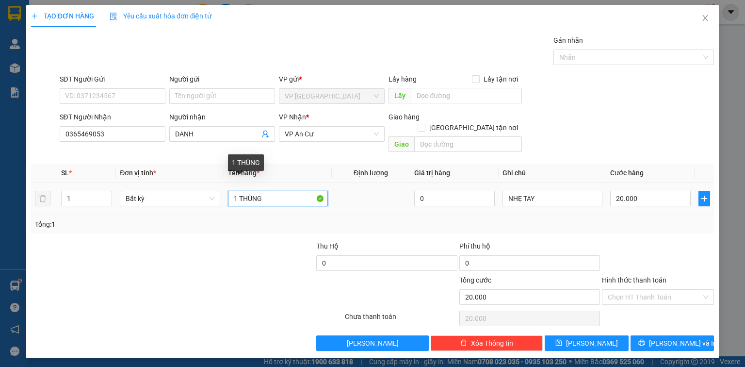
drag, startPoint x: 137, startPoint y: 176, endPoint x: 152, endPoint y: 174, distance: 15.6
click at [126, 182] on tr "1 Bất kỳ 1 THÙNG 0 NHẸ TAY 20.000" at bounding box center [372, 198] width 683 height 32
paste input "ỊC"
paste input "Ă"
paste input "ẮN"
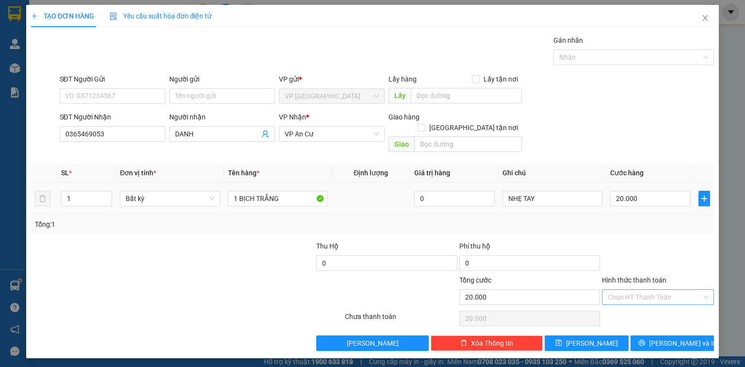
click at [670, 290] on input "Hình thức thanh toán" at bounding box center [655, 297] width 94 height 15
click at [627, 202] on td "20.000" at bounding box center [650, 198] width 88 height 32
drag, startPoint x: 637, startPoint y: 280, endPoint x: 639, endPoint y: 290, distance: 10.0
click at [637, 290] on input "Hình thức thanh toán" at bounding box center [655, 297] width 94 height 15
click at [640, 305] on div "Tại văn phòng" at bounding box center [658, 304] width 100 height 11
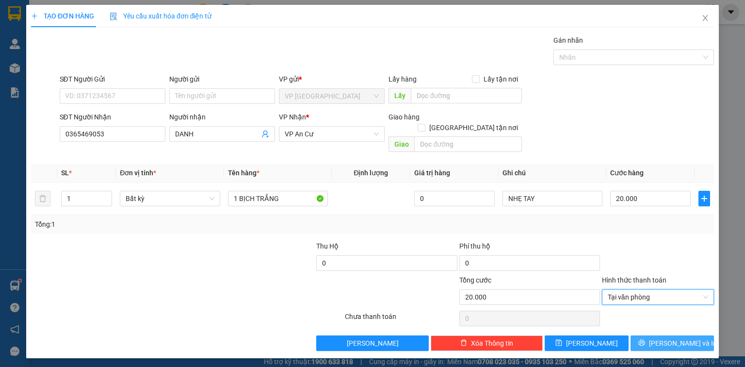
click at [662, 335] on button "Lưu và In" at bounding box center [672, 343] width 84 height 16
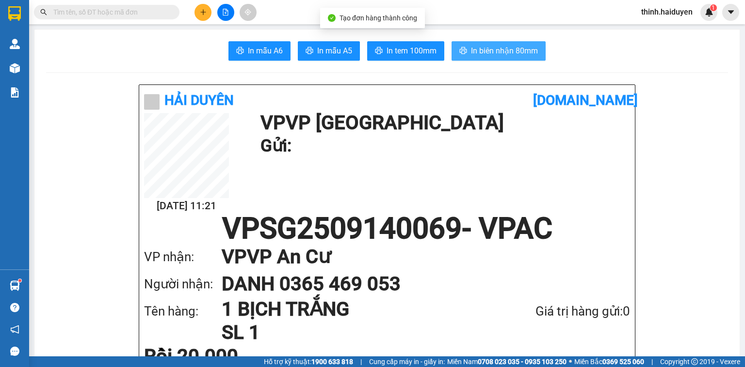
click at [496, 60] on button "In biên nhận 80mm" at bounding box center [499, 50] width 94 height 19
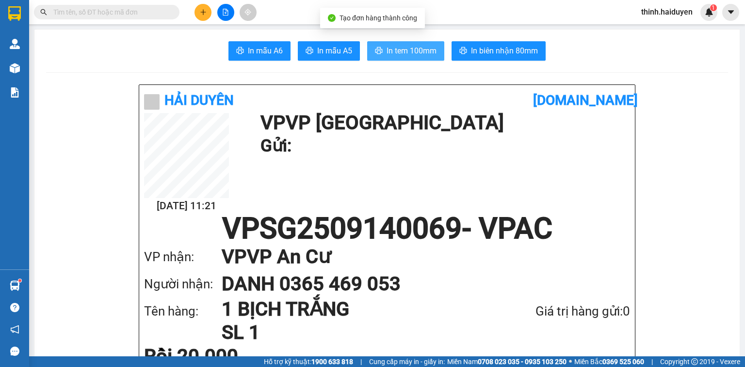
click at [402, 49] on span "In tem 100mm" at bounding box center [412, 51] width 50 height 12
